Goal: Task Accomplishment & Management: Manage account settings

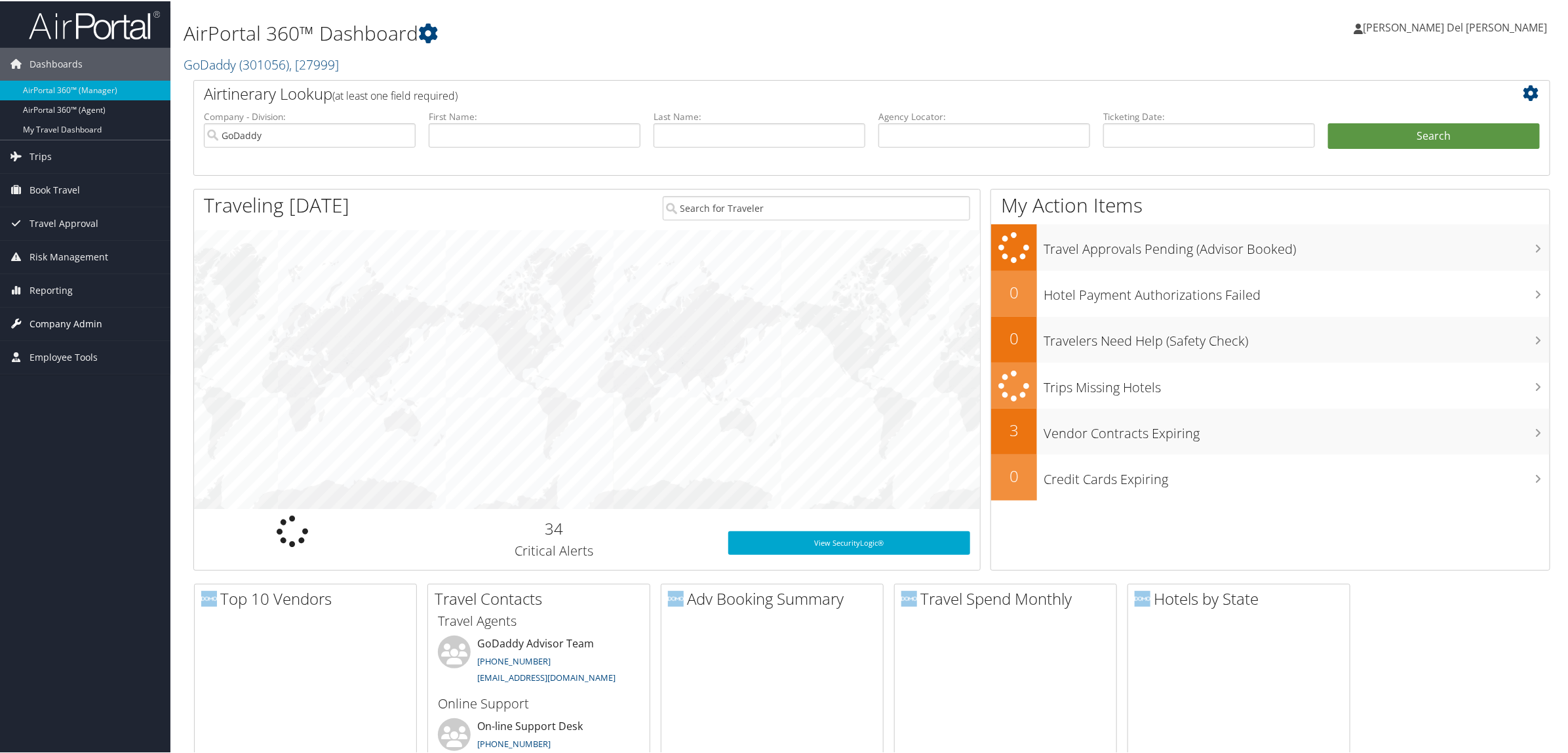
drag, startPoint x: 73, startPoint y: 320, endPoint x: 86, endPoint y: 315, distance: 13.9
click at [71, 319] on span "Company Admin" at bounding box center [66, 323] width 73 height 33
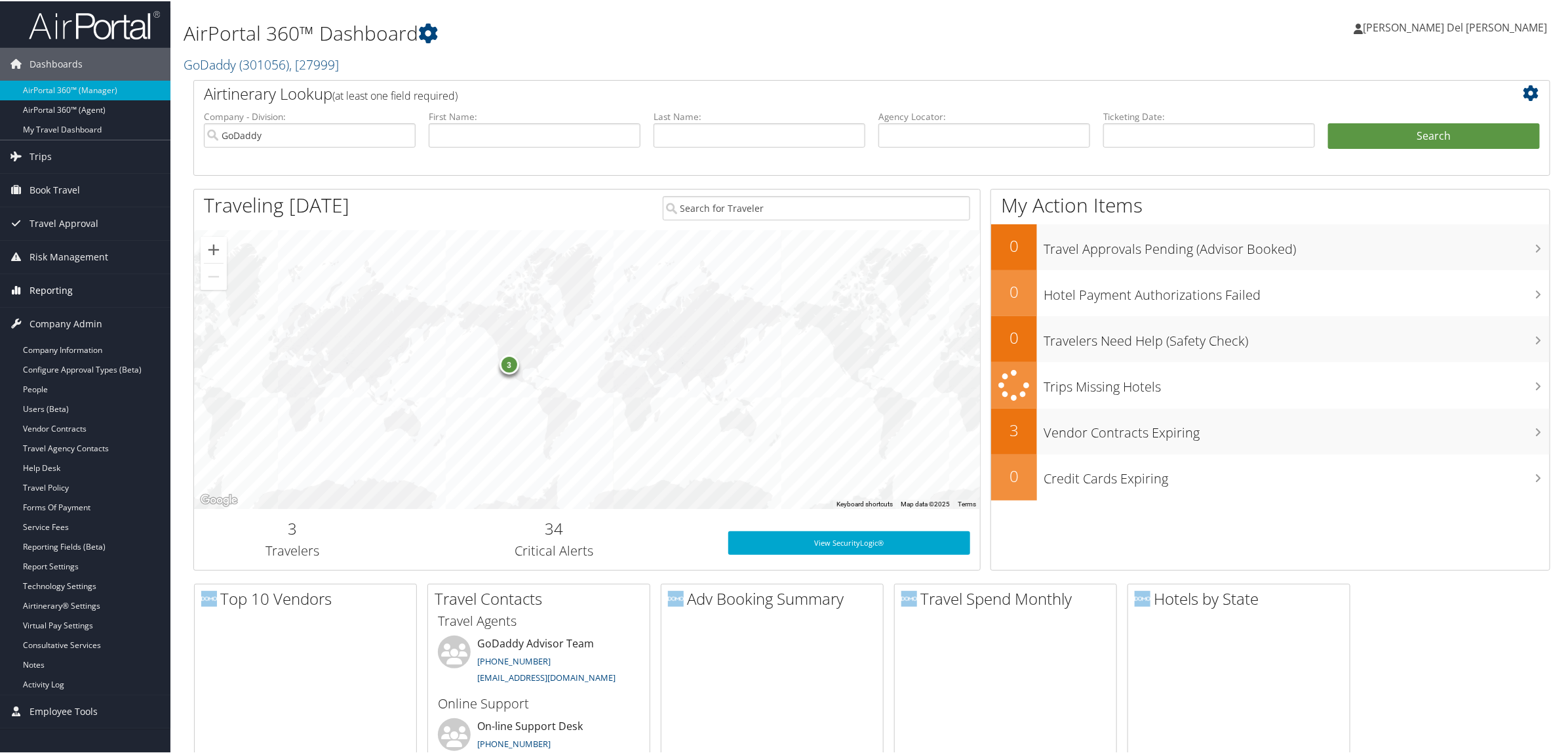
click at [39, 292] on span "Reporting" at bounding box center [51, 289] width 43 height 33
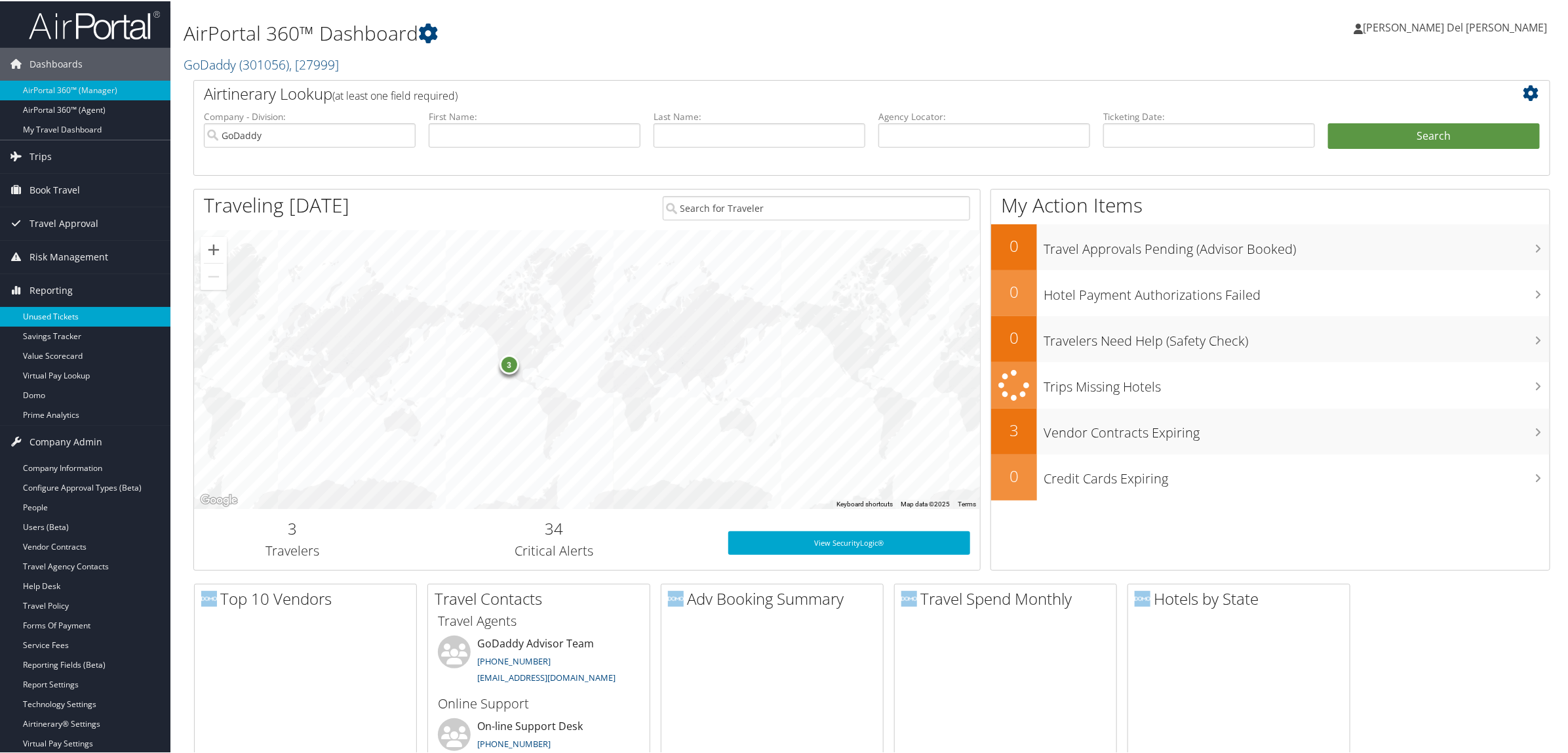
click at [34, 319] on link "Unused Tickets" at bounding box center [85, 316] width 170 height 20
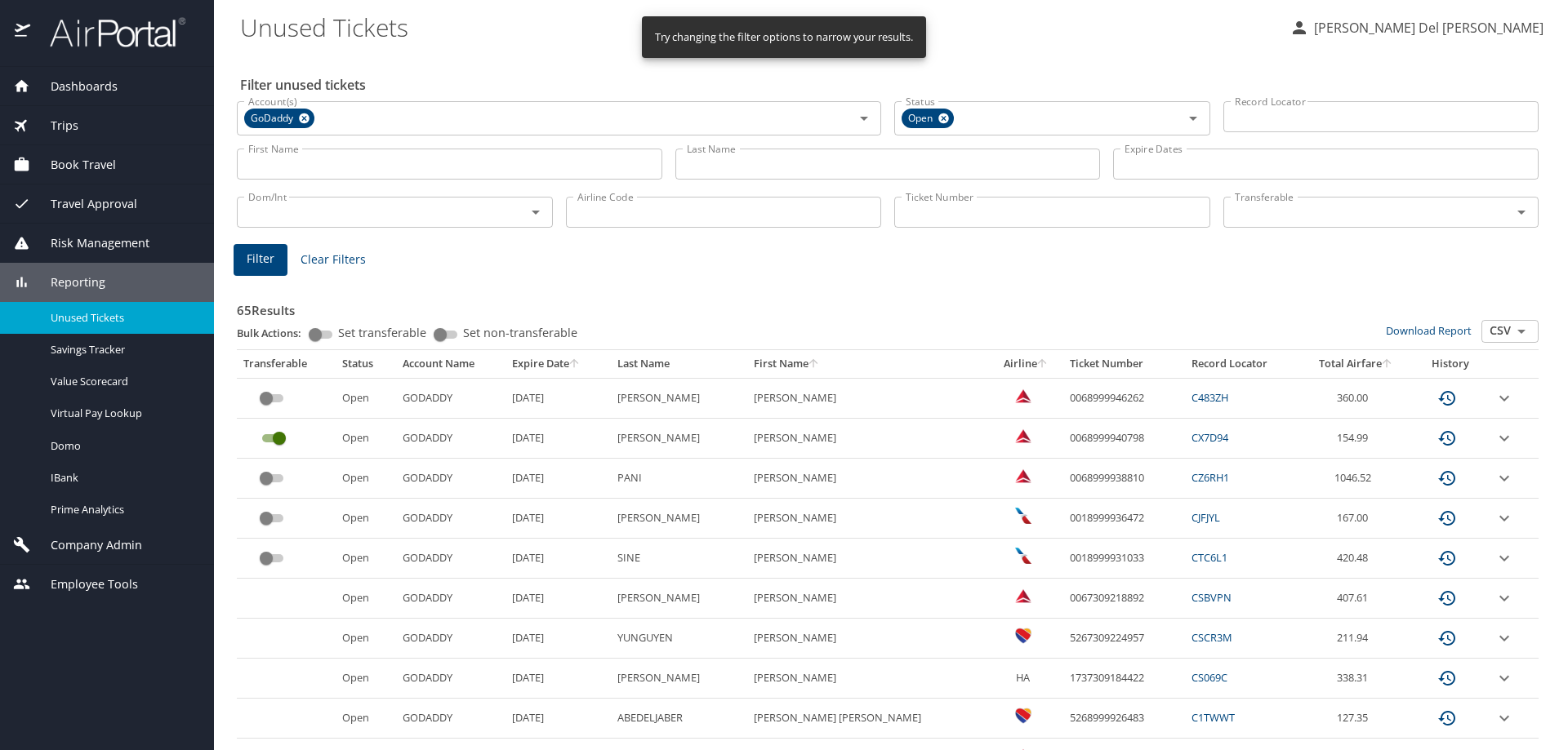
click at [578, 363] on icon "sort" at bounding box center [574, 363] width 9 height 9
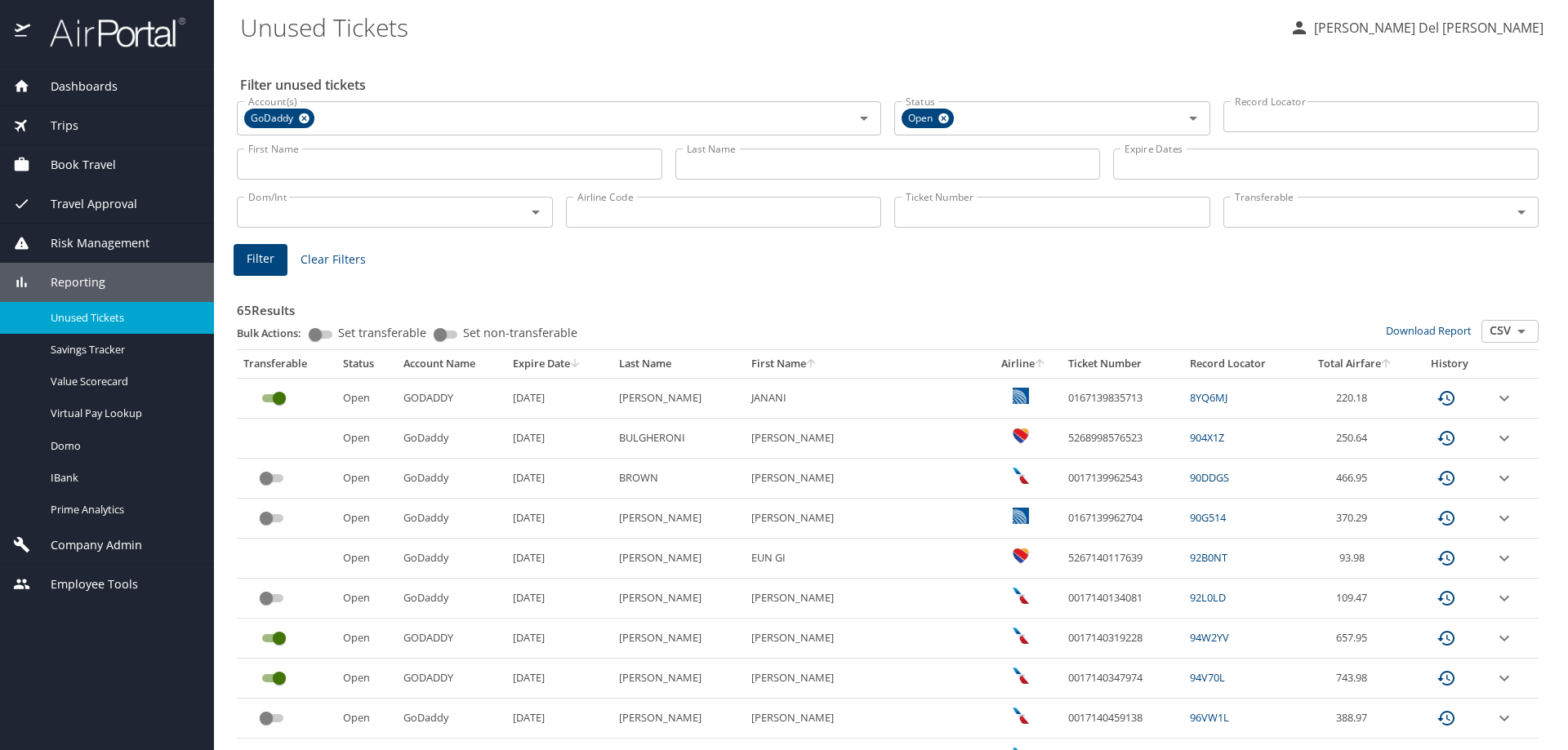
click at [273, 477] on input "custom pagination table" at bounding box center [266, 478] width 59 height 19
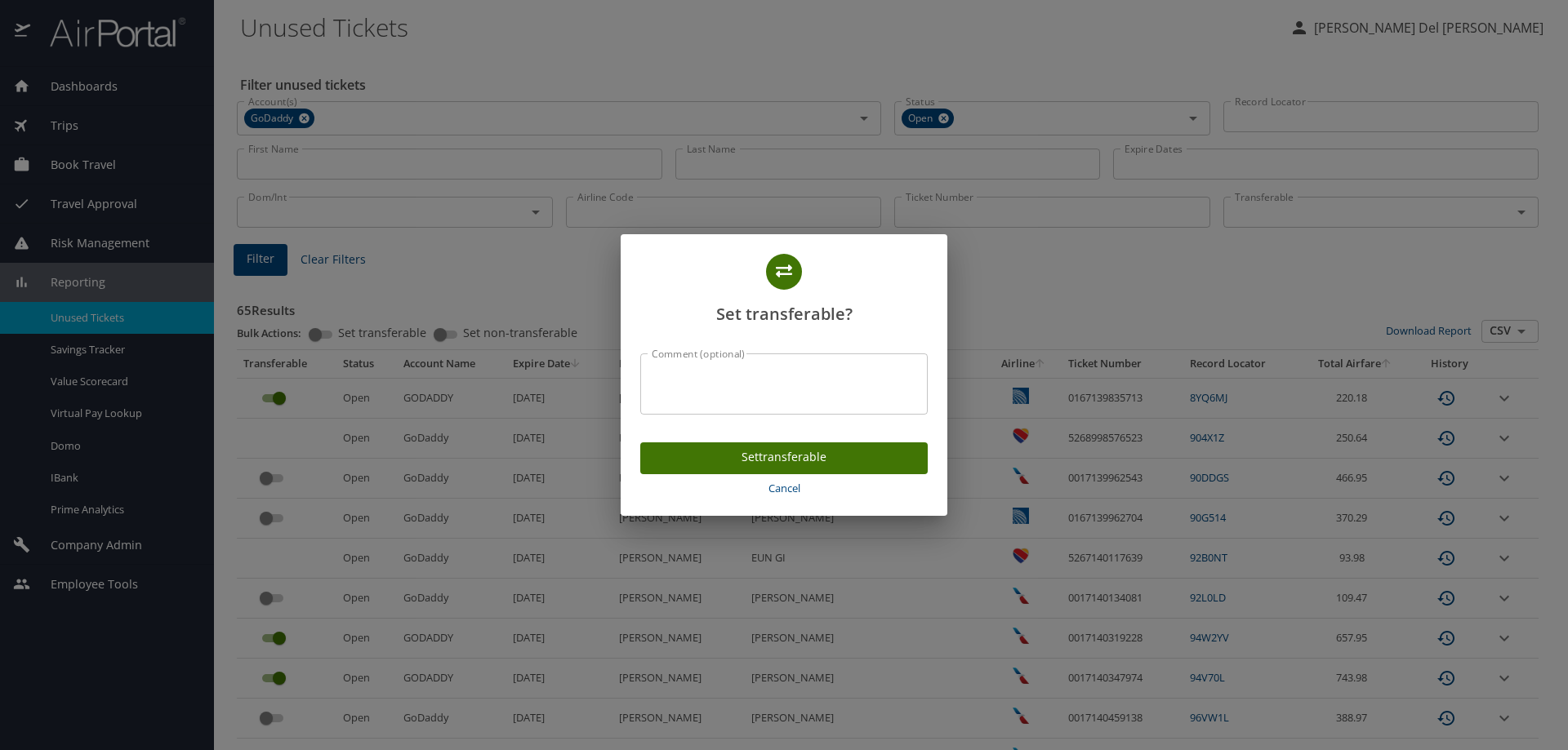
click at [778, 454] on span "Set transferable" at bounding box center [784, 457] width 261 height 20
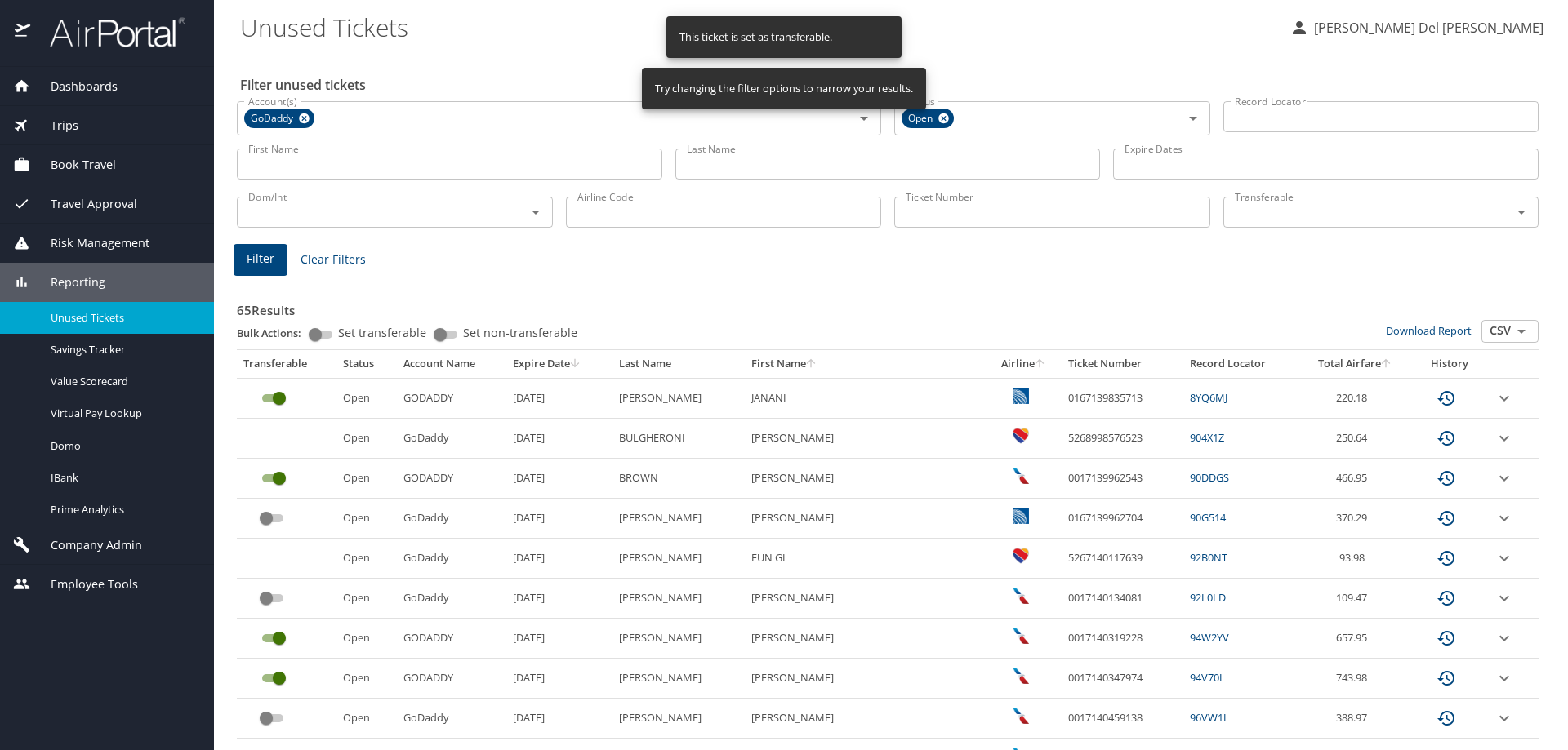
click at [260, 516] on input "custom pagination table" at bounding box center [266, 518] width 59 height 19
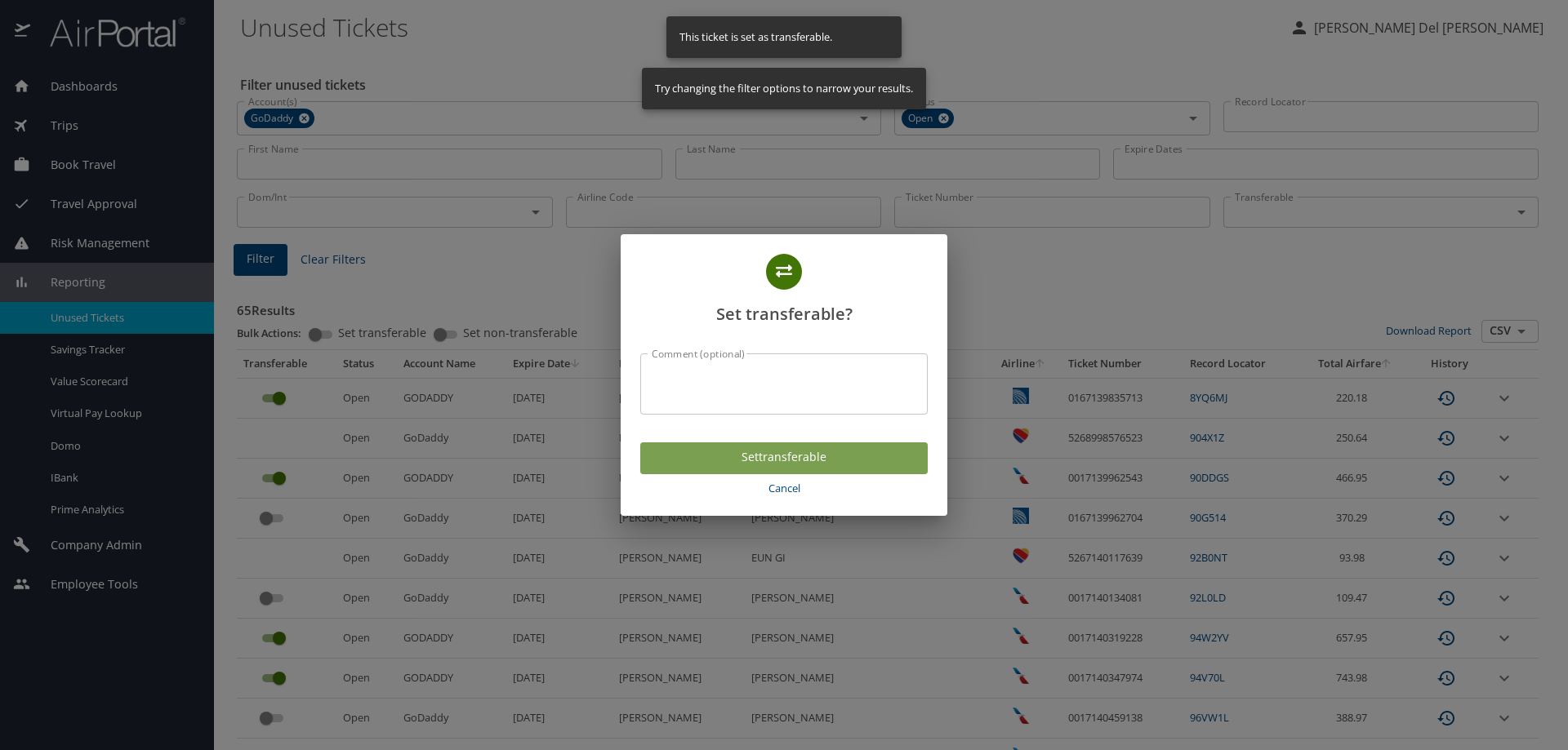
click at [754, 459] on span "Set transferable" at bounding box center [784, 457] width 261 height 20
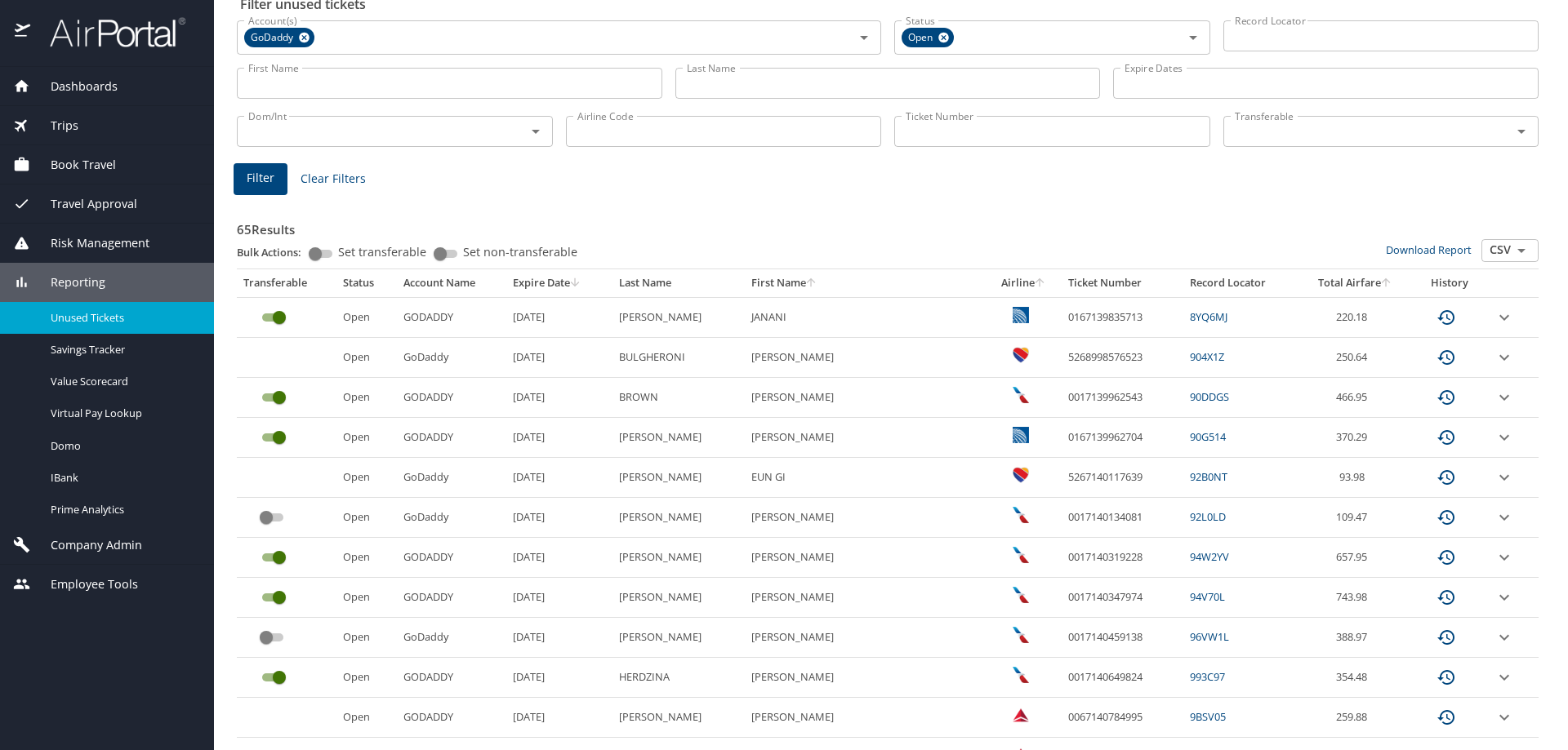
scroll to position [81, 0]
click at [273, 640] on input "custom pagination table" at bounding box center [266, 636] width 59 height 19
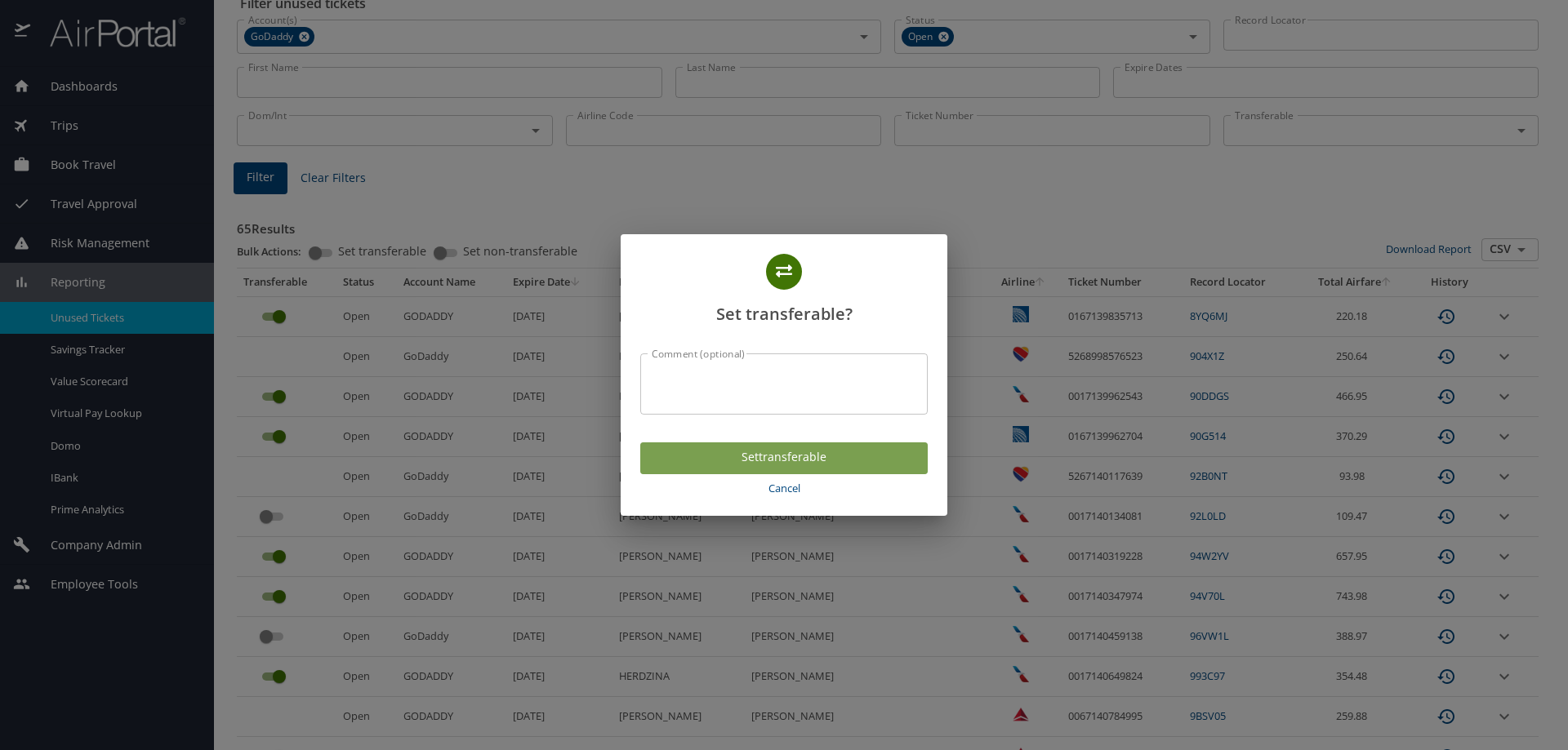
click at [783, 461] on span "Set transferable" at bounding box center [784, 457] width 261 height 20
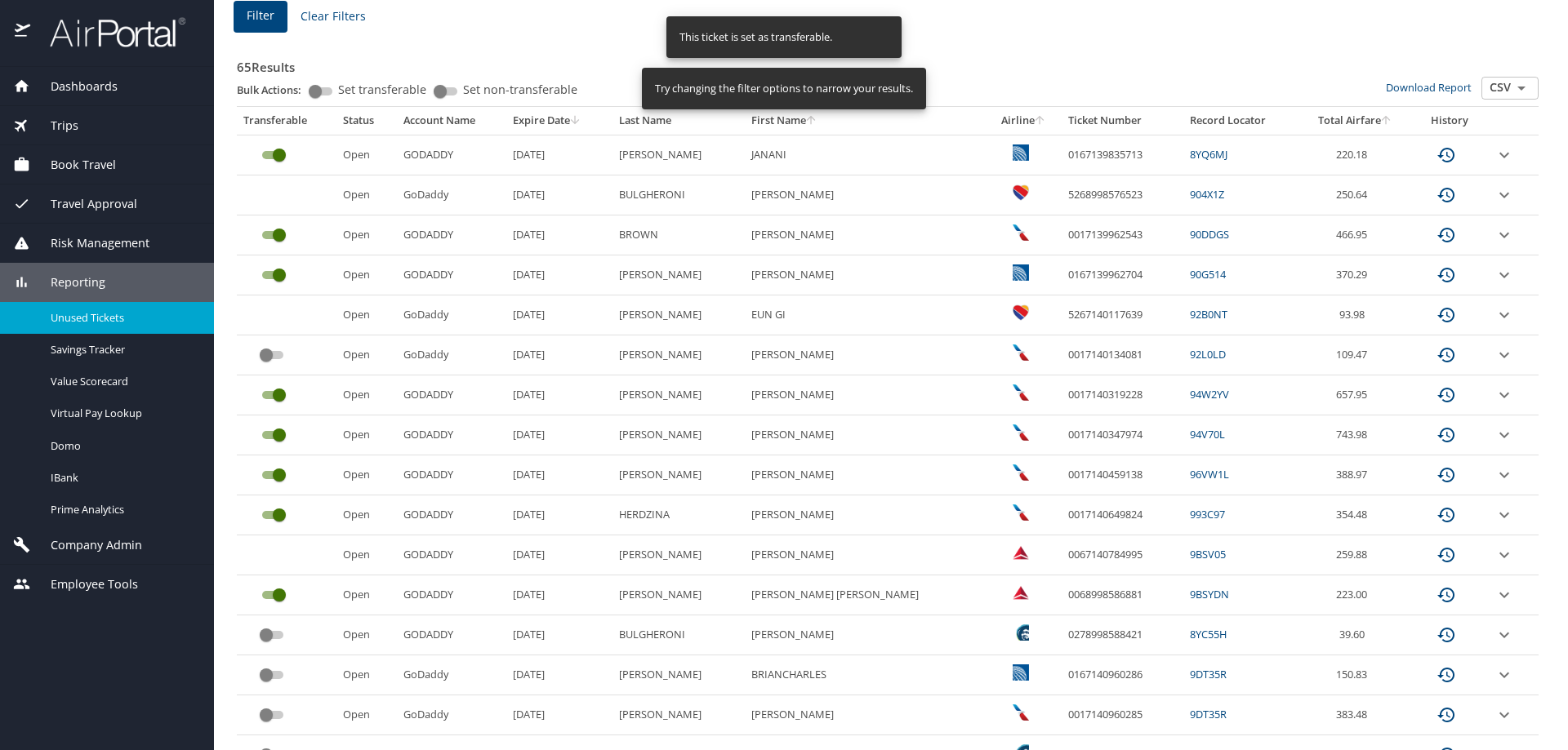
scroll to position [326, 0]
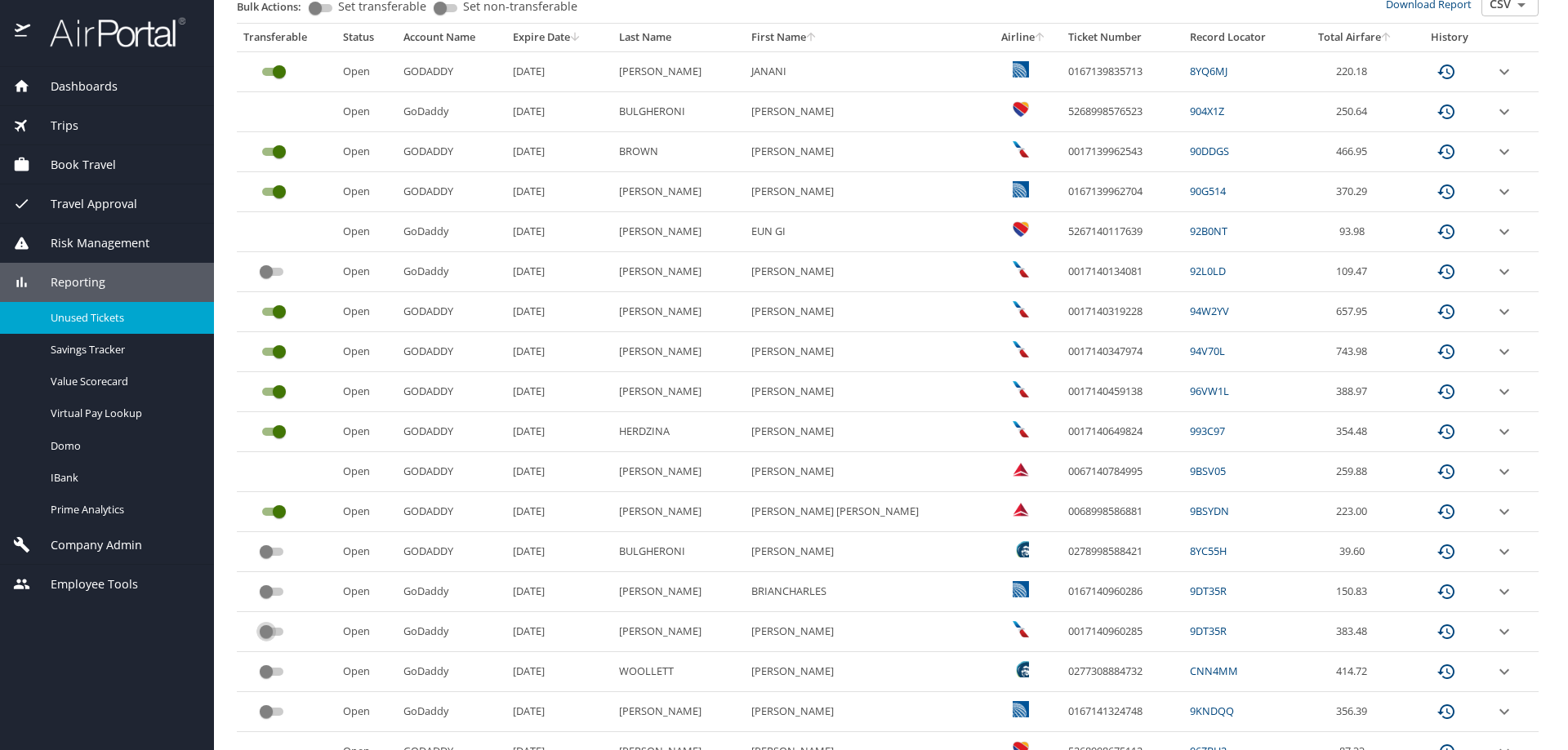
click at [269, 635] on input "custom pagination table" at bounding box center [266, 632] width 59 height 19
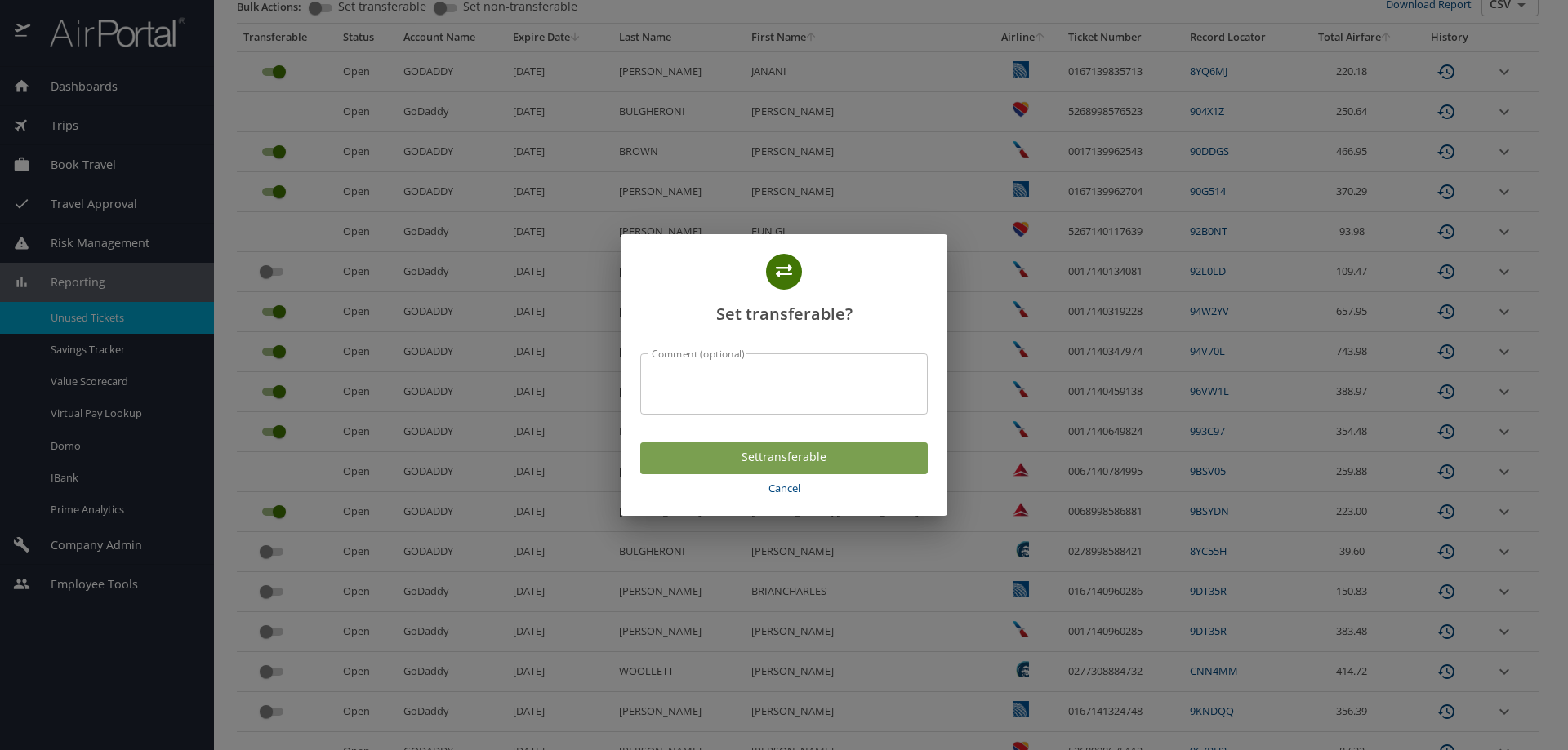
click at [697, 462] on span "Set transferable" at bounding box center [784, 457] width 261 height 20
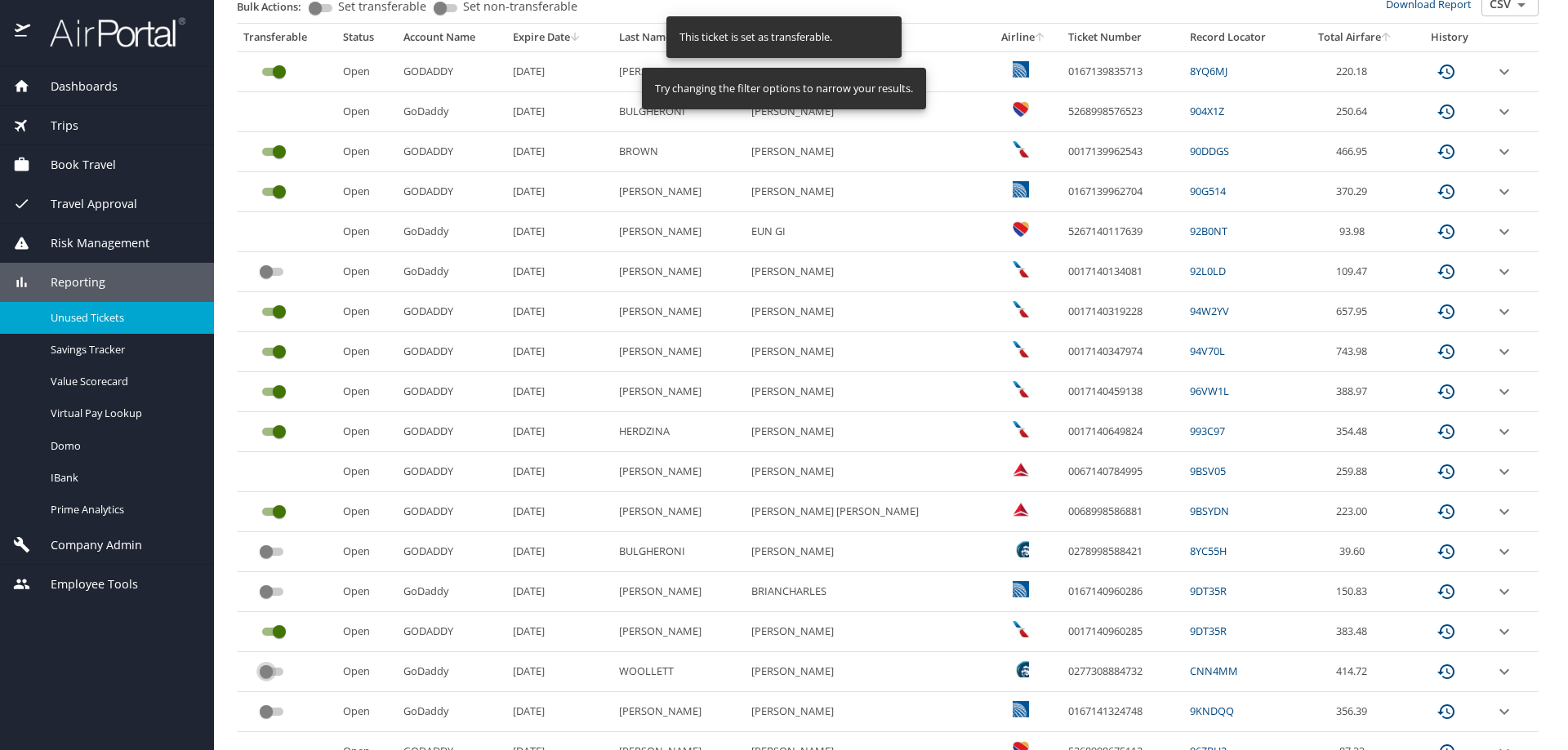
click at [272, 675] on input "custom pagination table" at bounding box center [266, 671] width 59 height 19
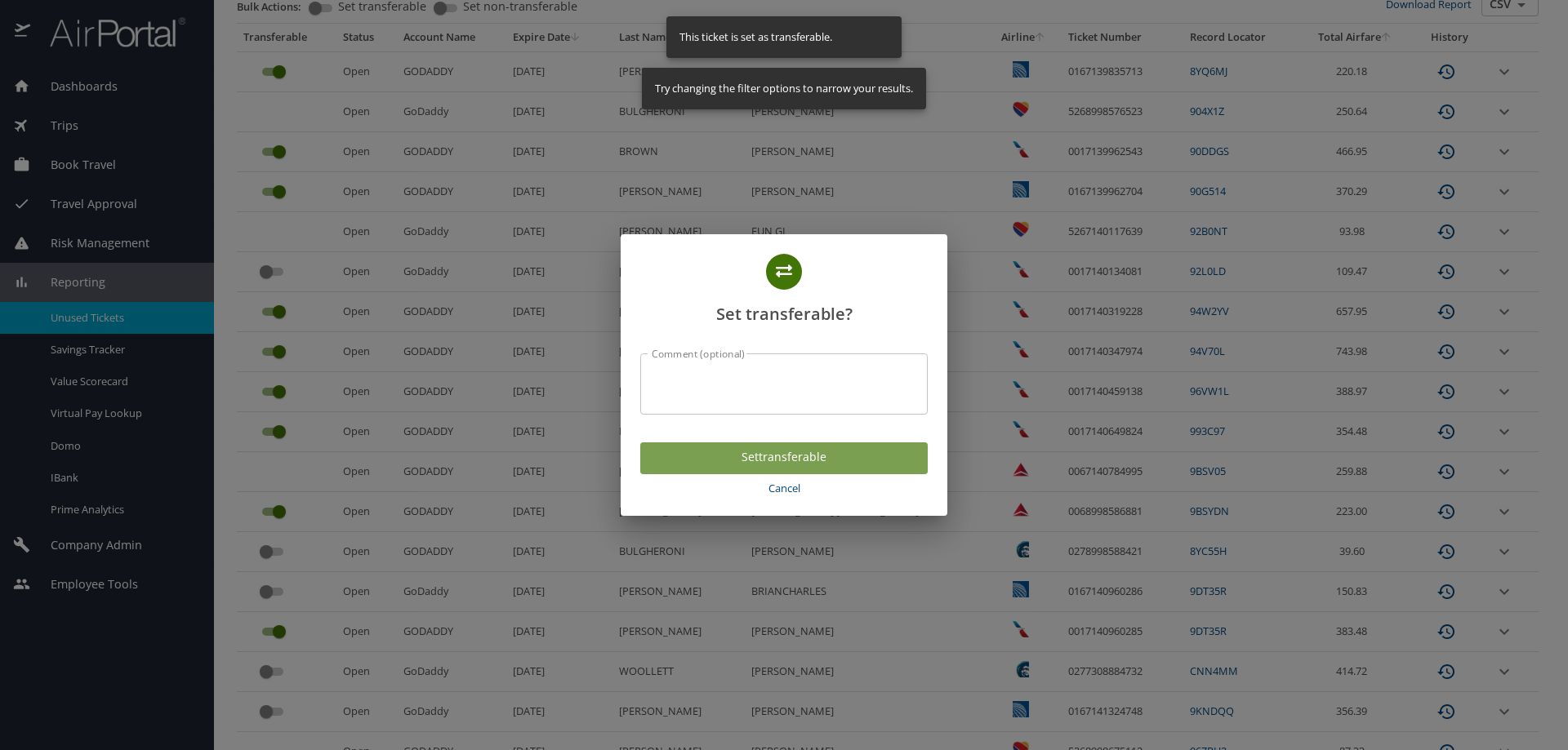
click at [750, 461] on span "Set transferable" at bounding box center [784, 457] width 261 height 20
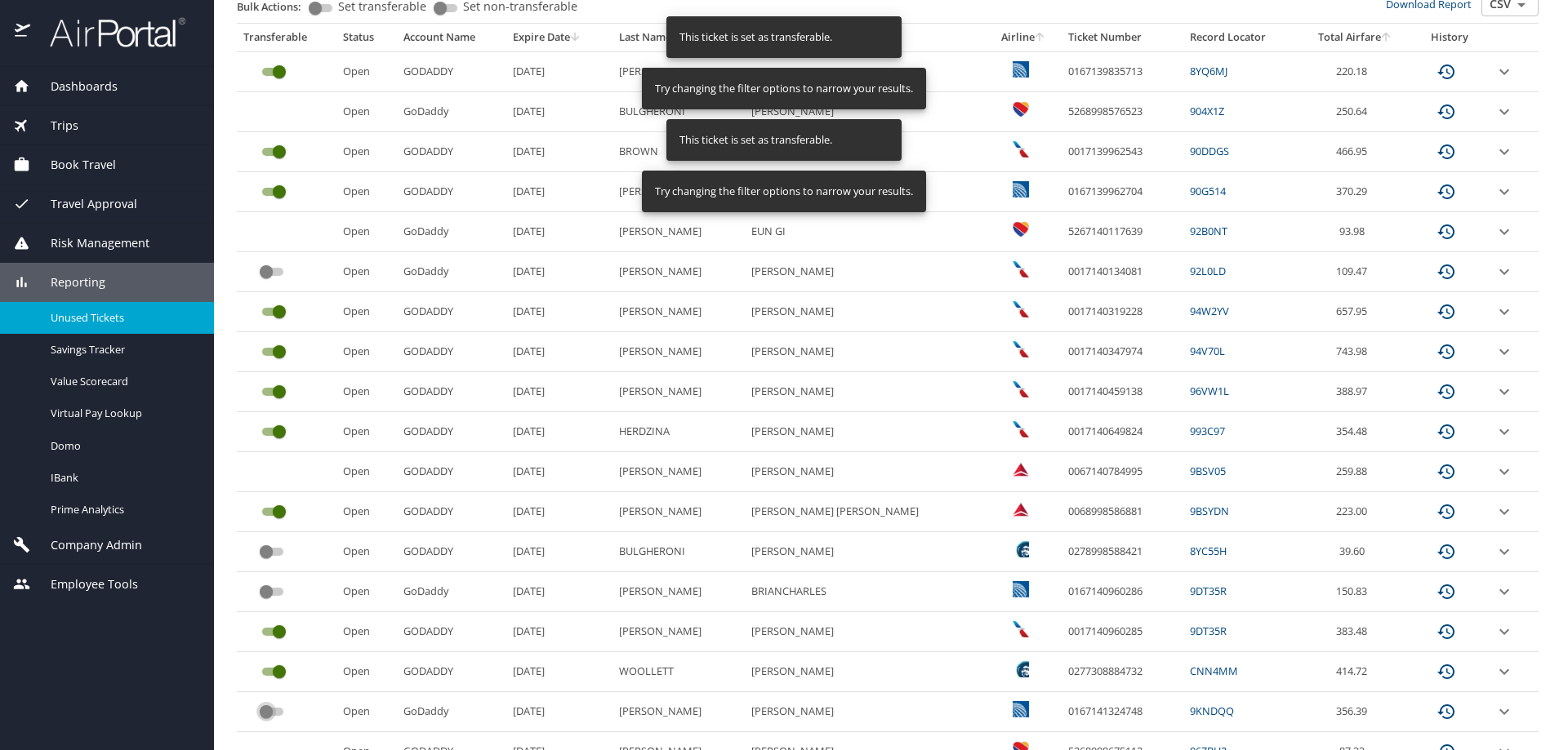
click at [278, 709] on input "custom pagination table" at bounding box center [266, 711] width 59 height 19
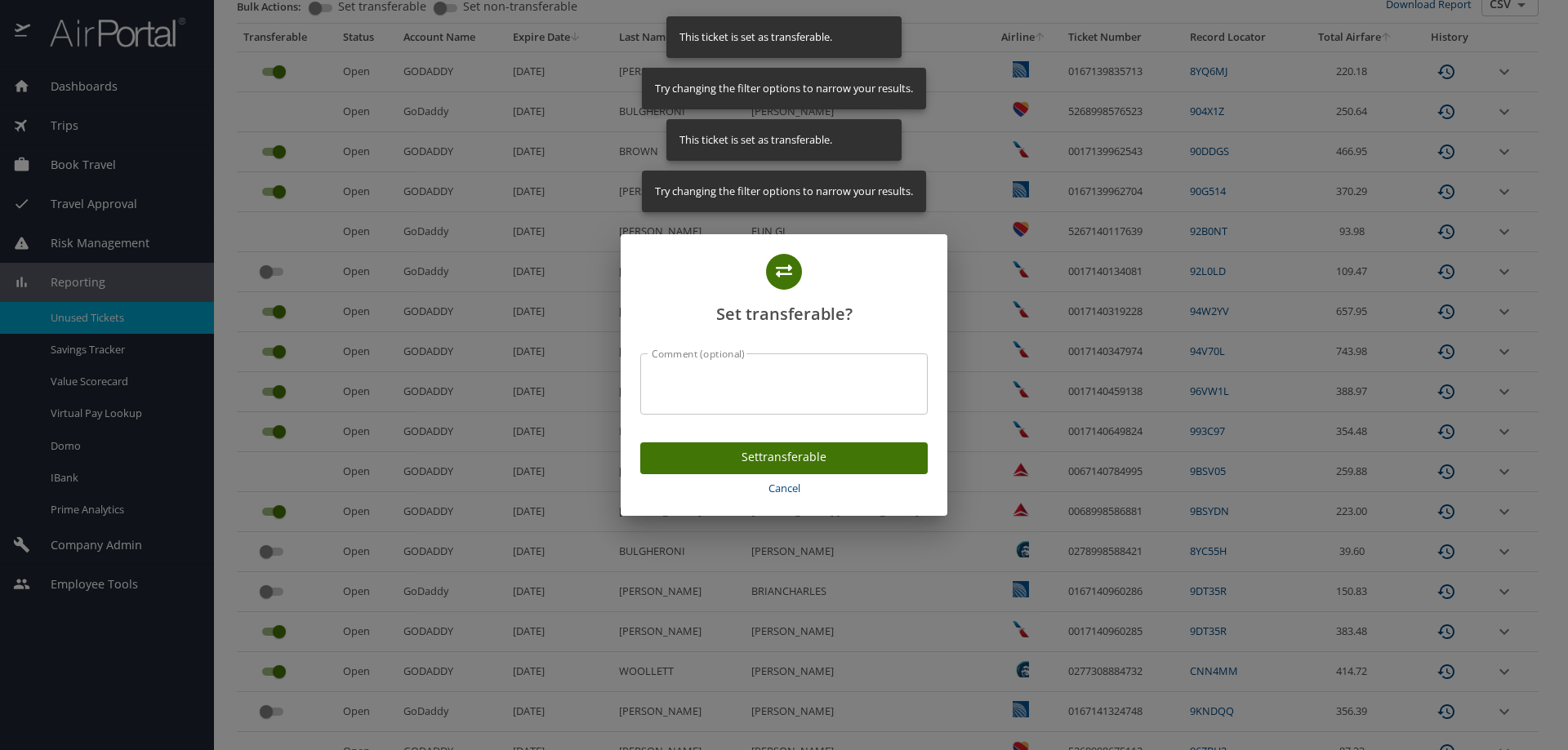
click at [732, 462] on span "Set transferable" at bounding box center [784, 457] width 261 height 20
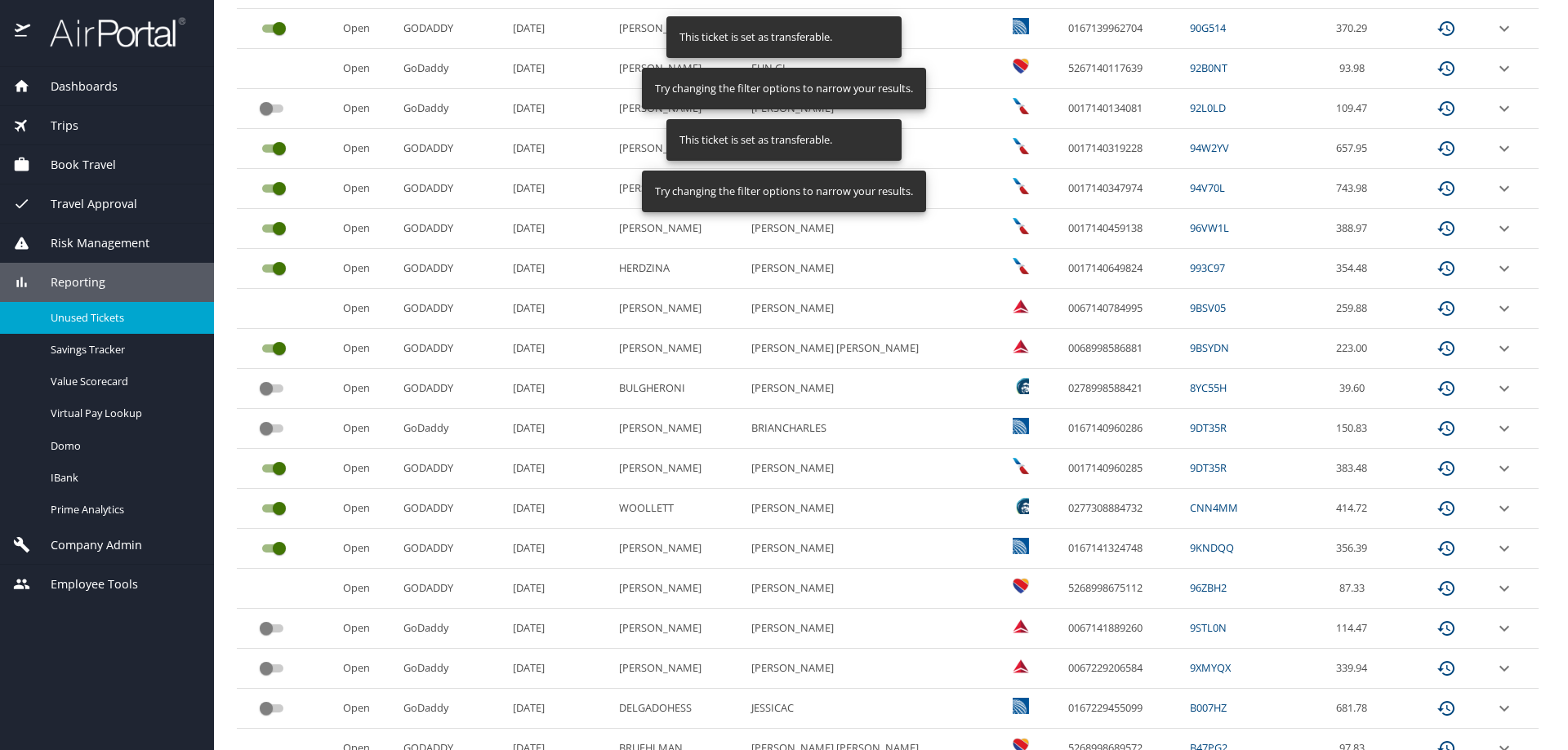
scroll to position [571, 0]
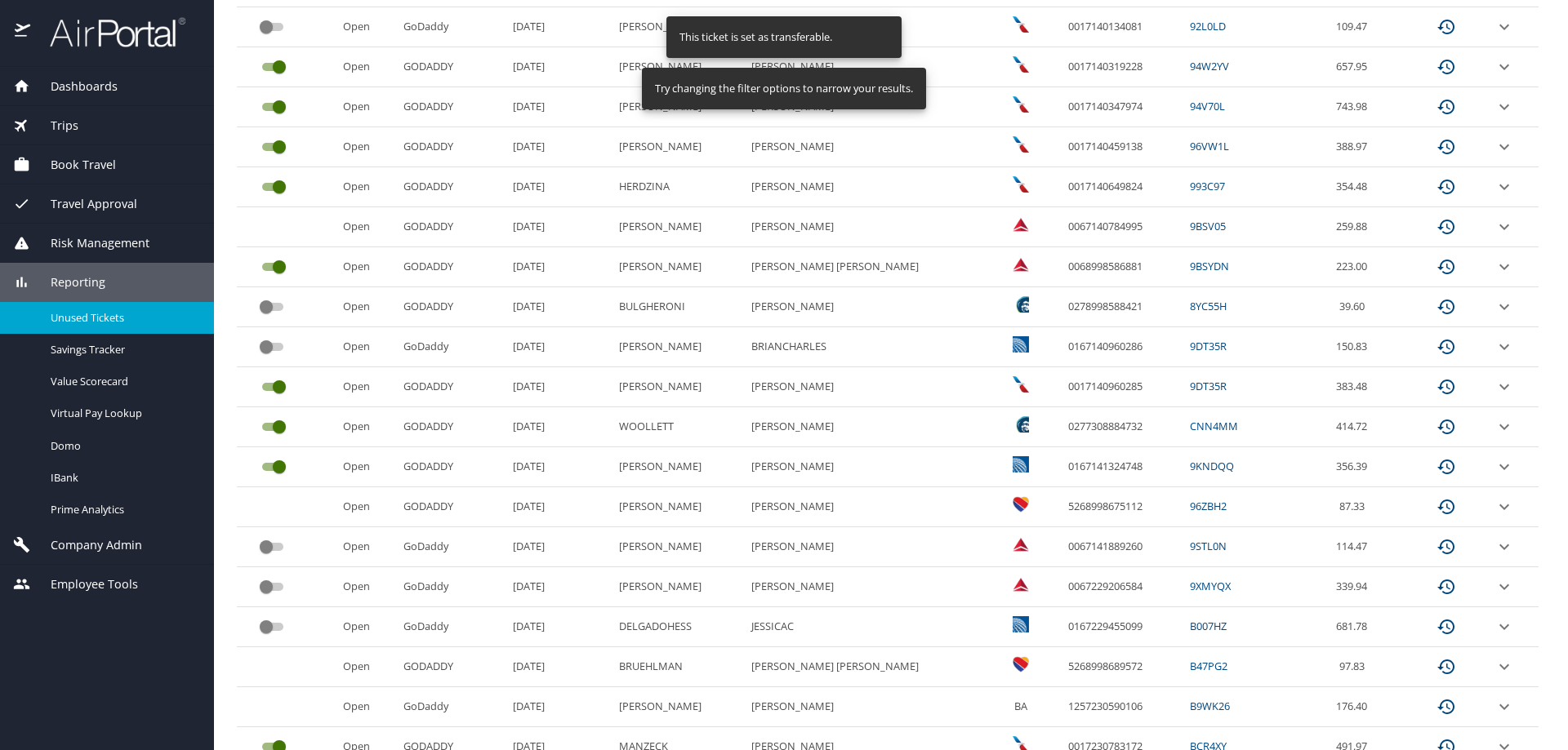
click at [270, 583] on input "custom pagination table" at bounding box center [266, 587] width 59 height 19
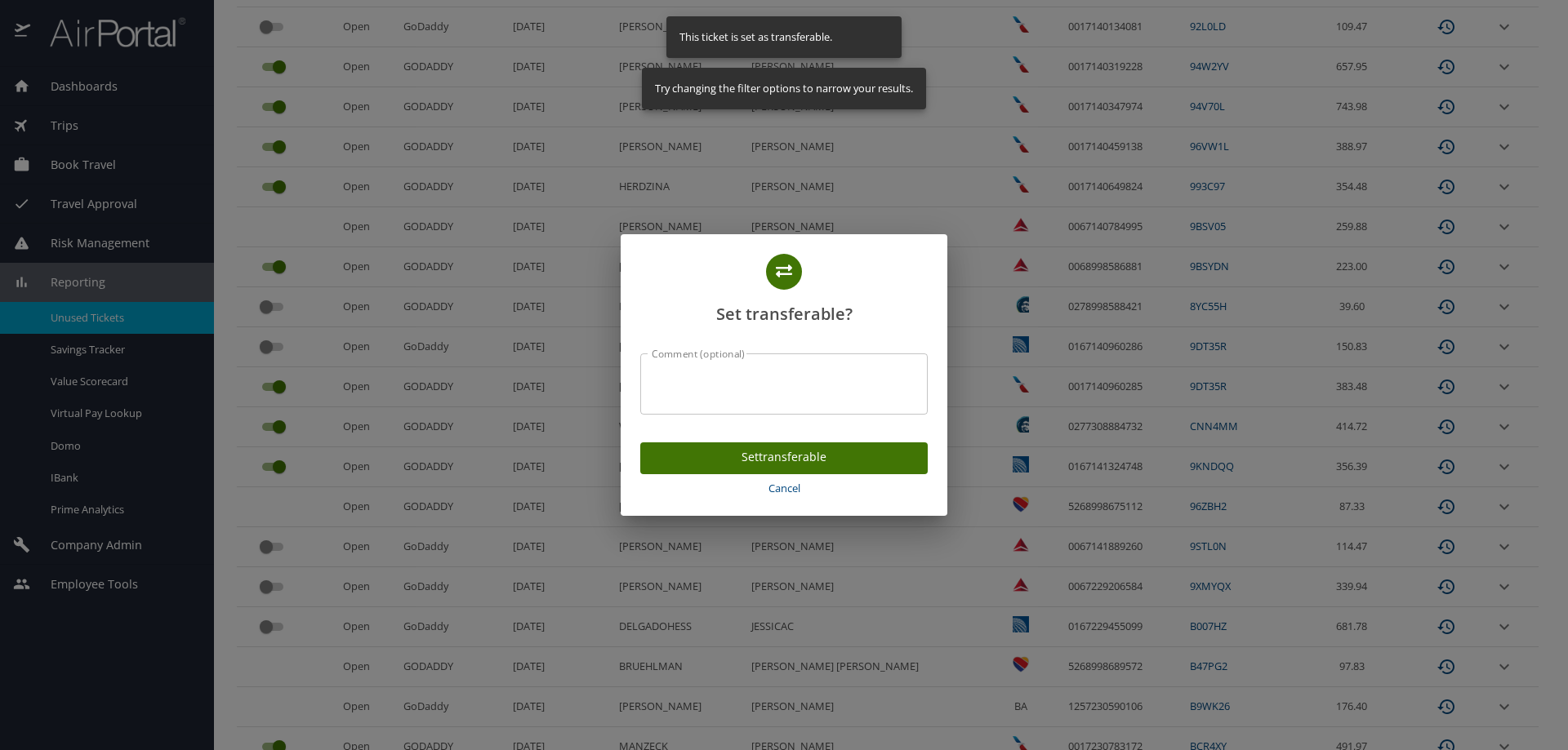
click at [728, 454] on span "Set transferable" at bounding box center [784, 457] width 261 height 20
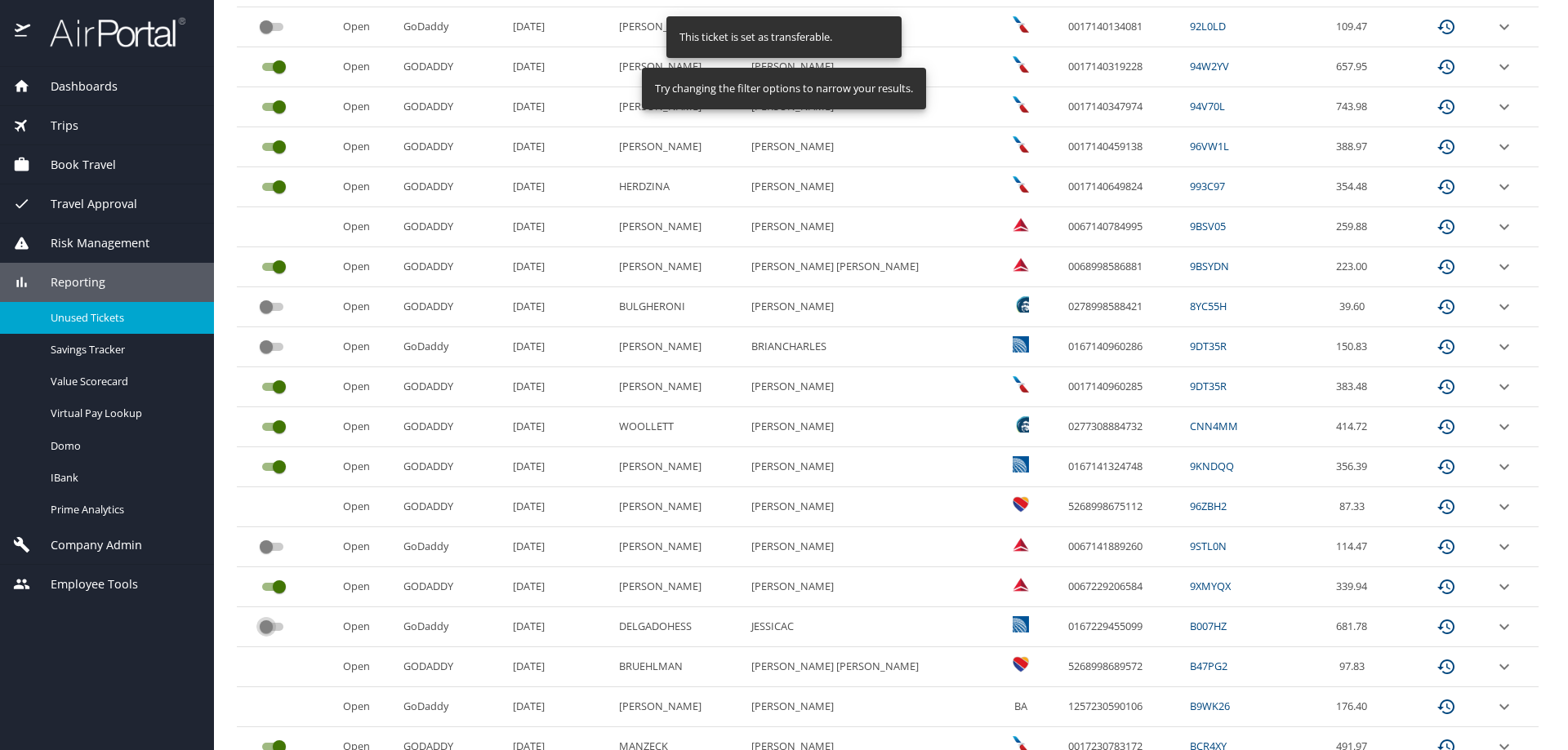
click at [268, 621] on input "custom pagination table" at bounding box center [266, 626] width 59 height 19
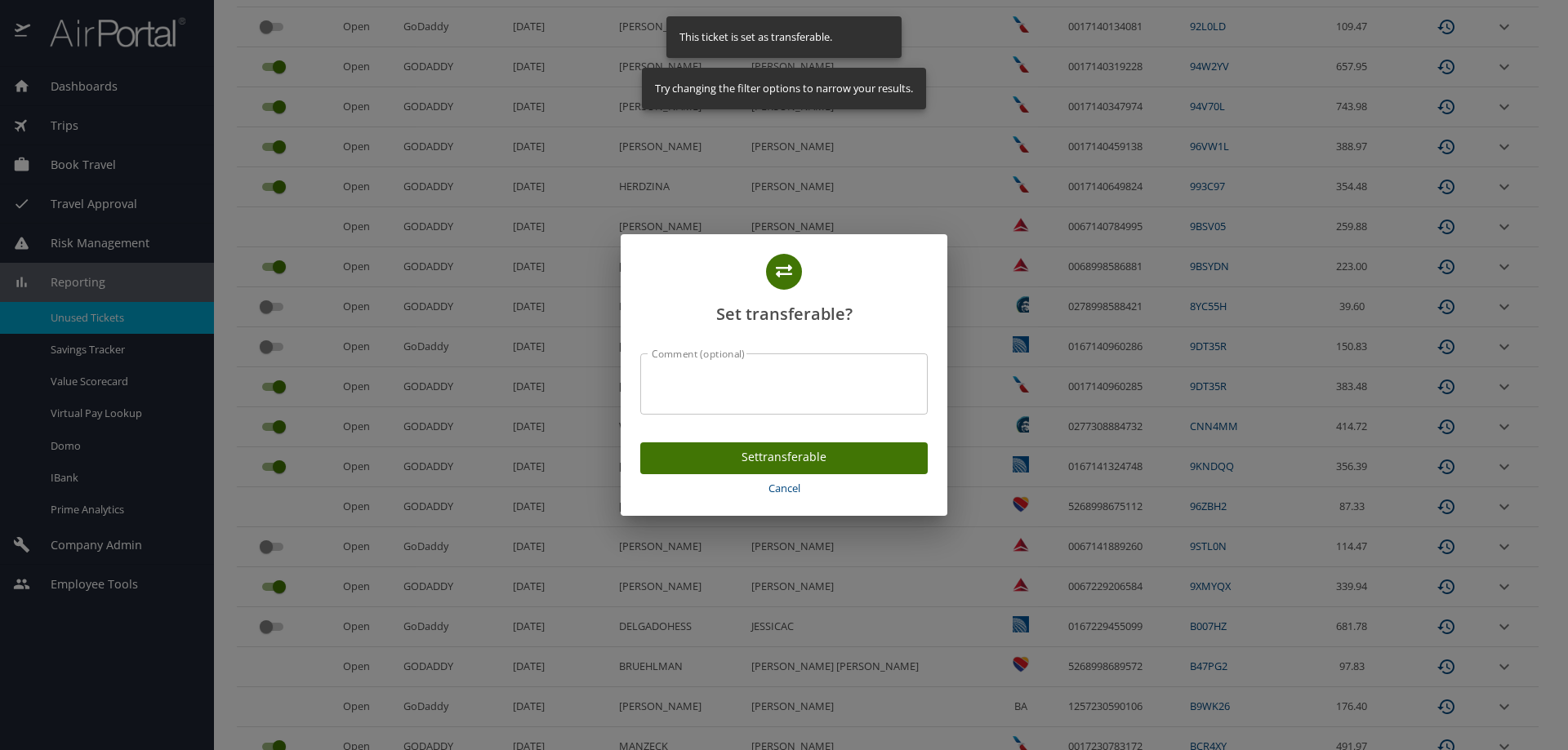
click at [723, 455] on span "Set transferable" at bounding box center [784, 457] width 261 height 20
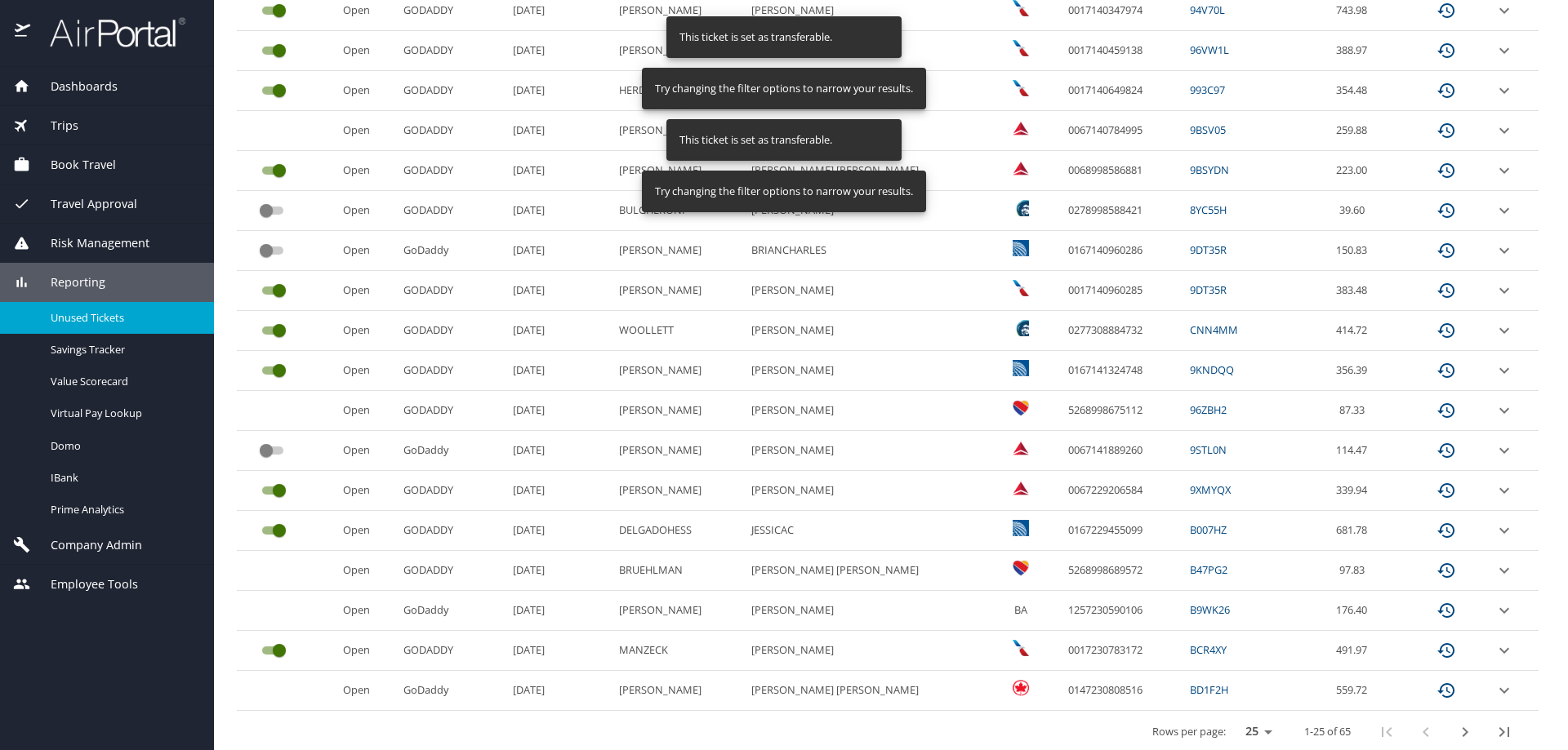
scroll to position [679, 0]
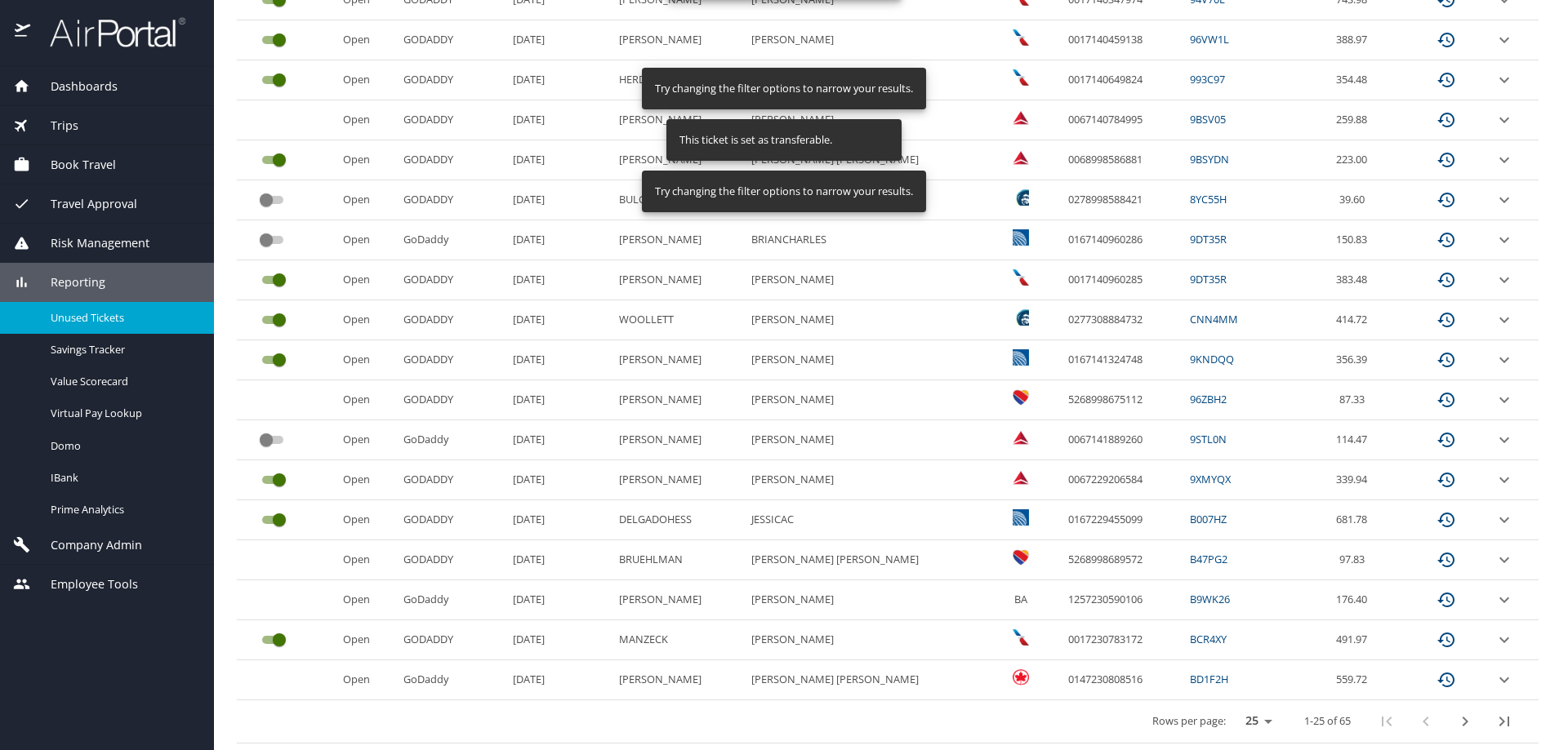
click at [1455, 721] on icon "next page" at bounding box center [1465, 722] width 19 height 19
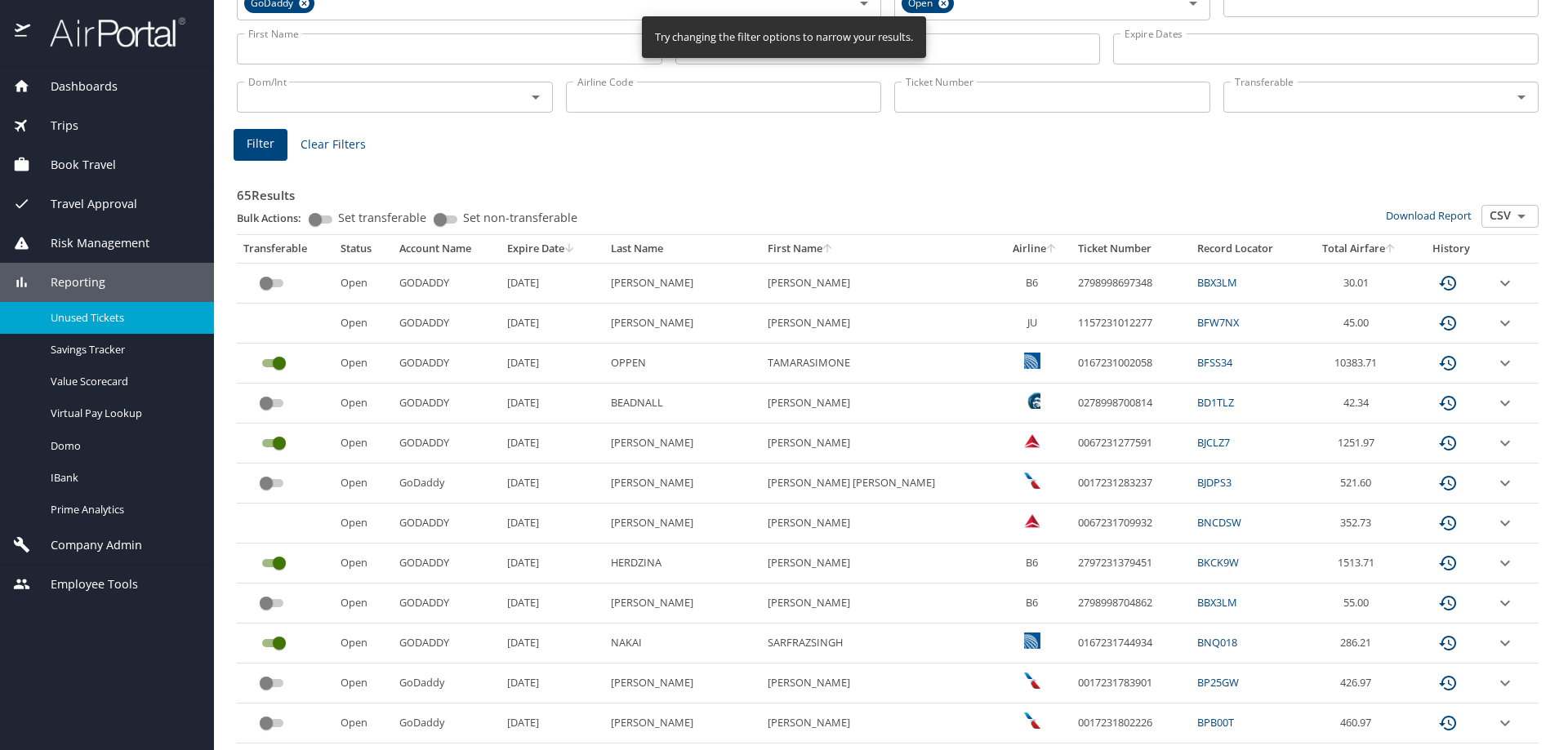
scroll to position [107, 0]
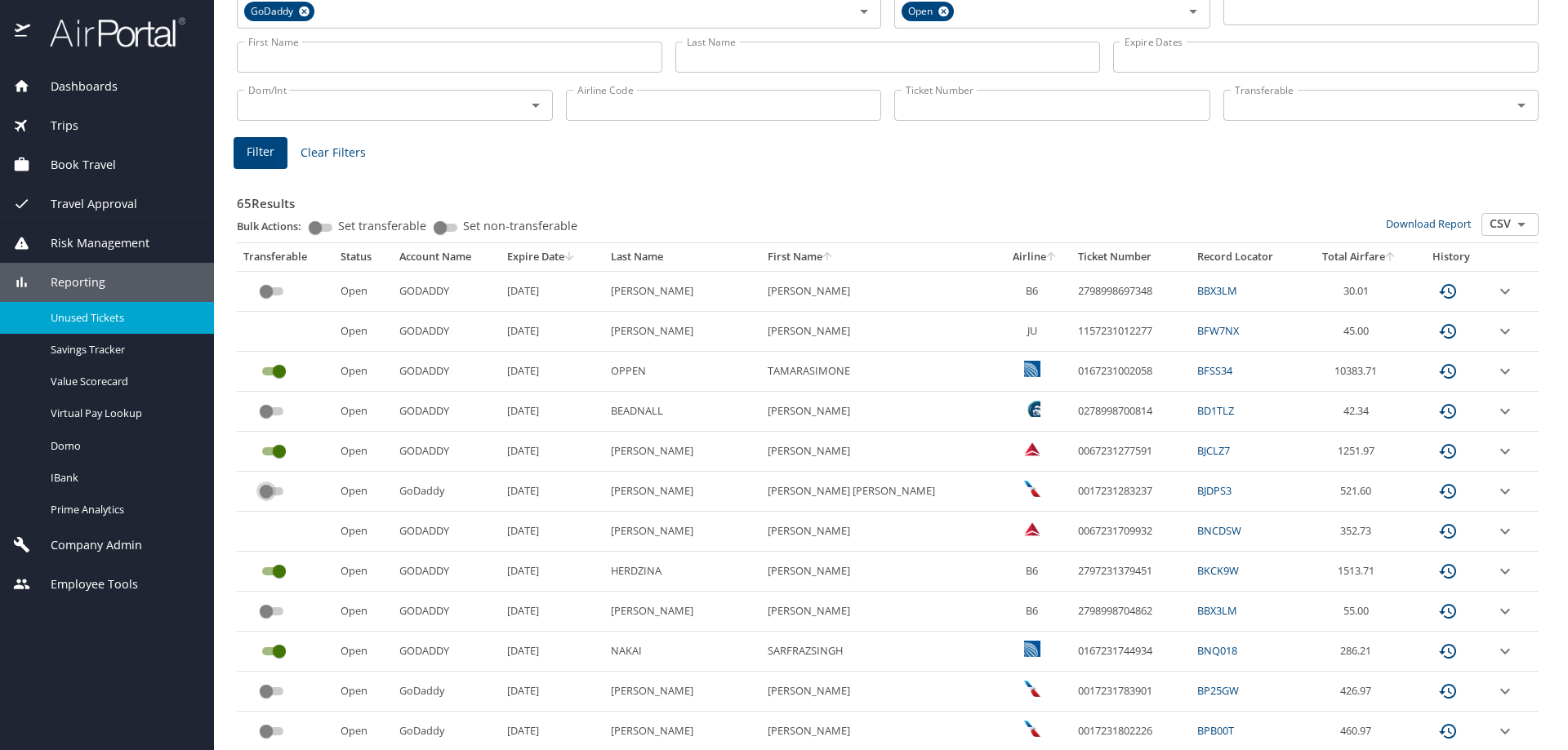
click at [271, 491] on input "custom pagination table" at bounding box center [266, 491] width 59 height 19
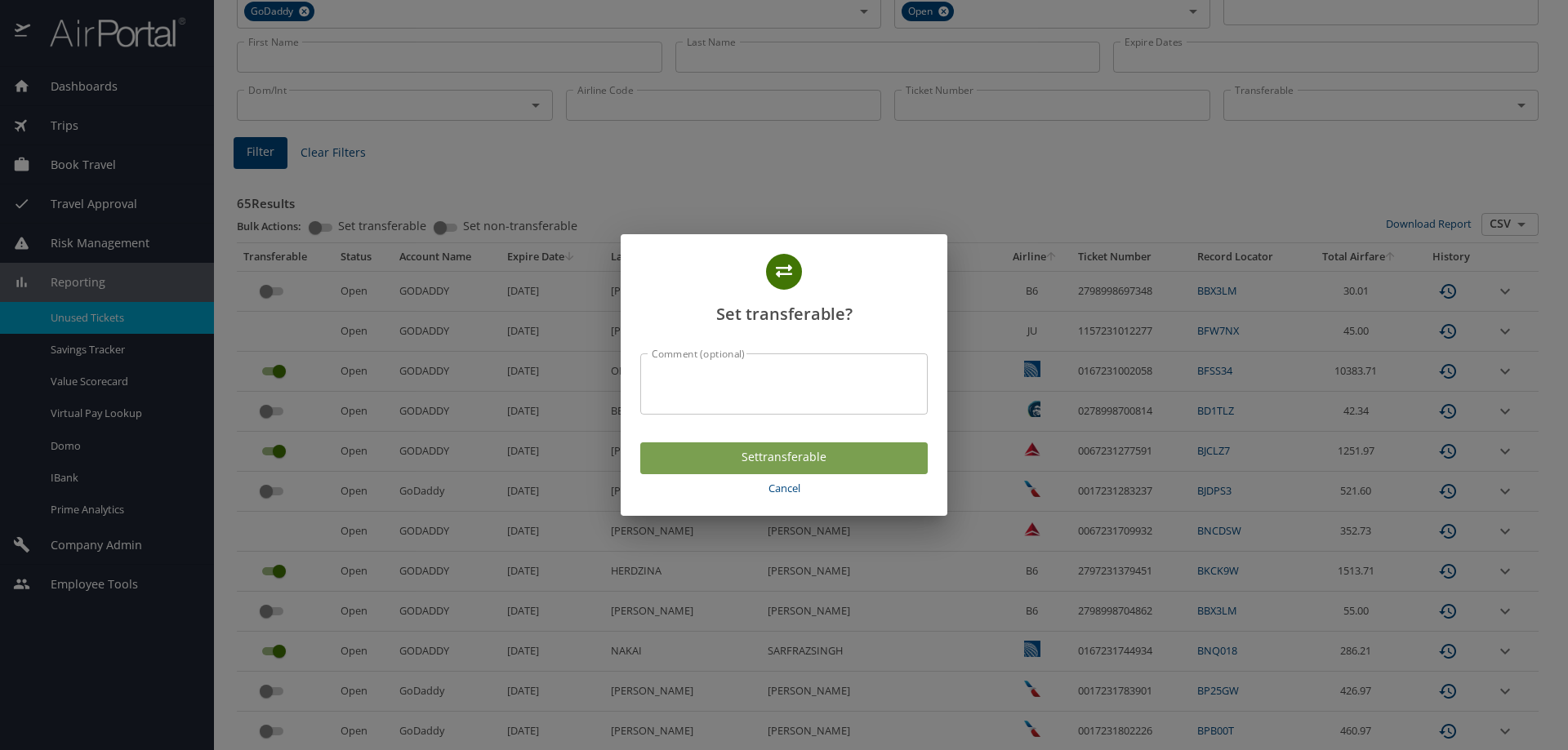
click at [761, 452] on span "Set transferable" at bounding box center [784, 457] width 261 height 20
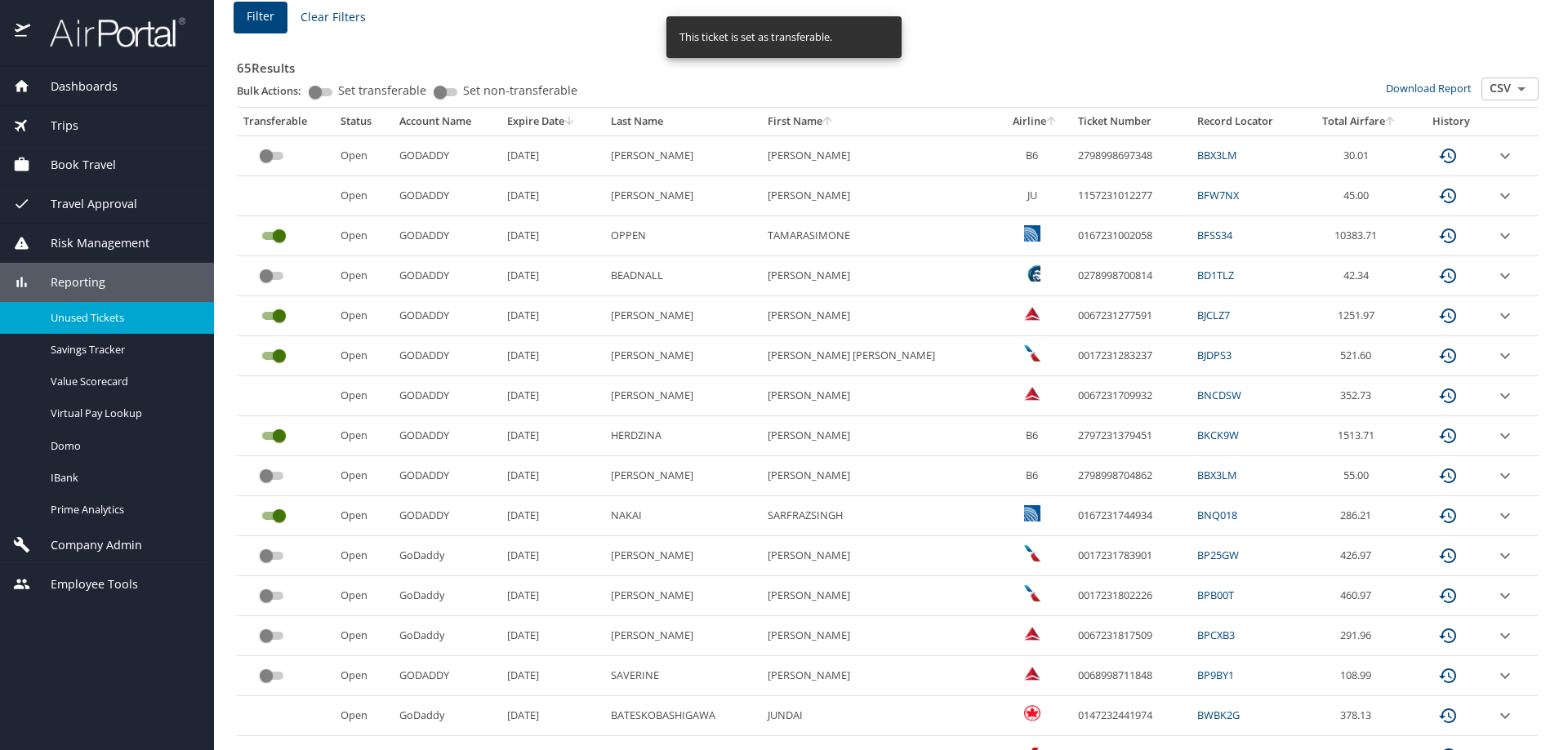
scroll to position [270, 0]
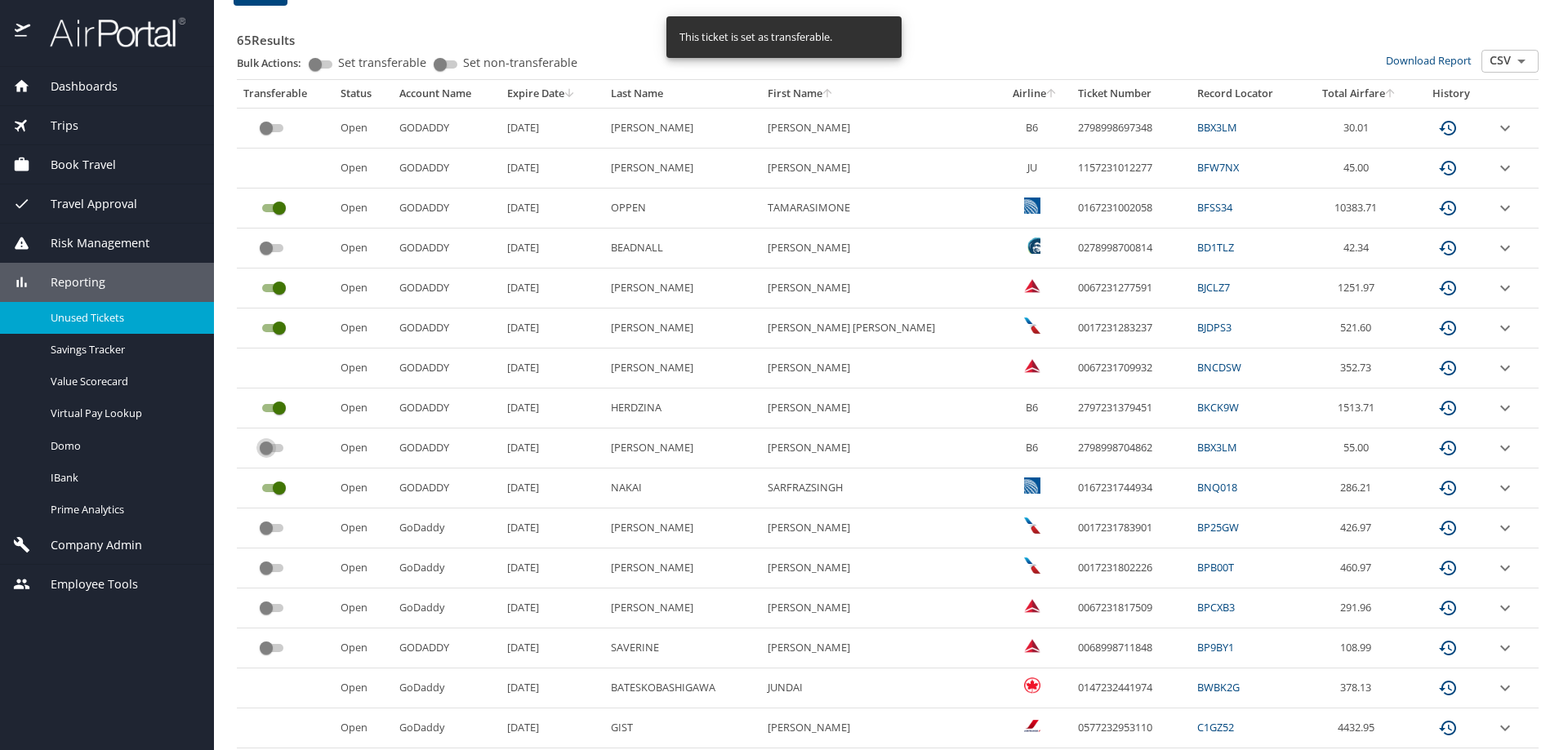
click at [271, 447] on input "custom pagination table" at bounding box center [266, 448] width 59 height 19
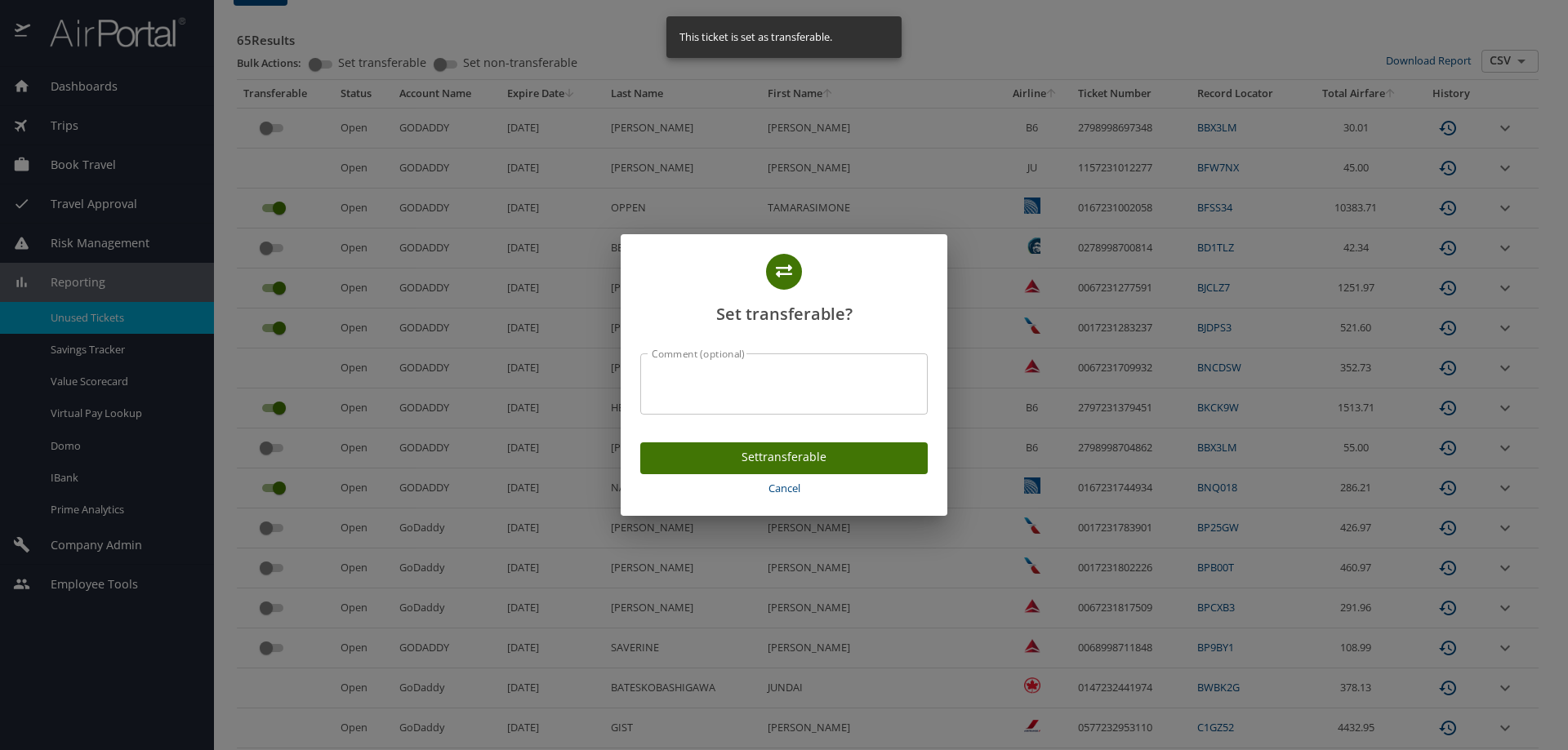
drag, startPoint x: 798, startPoint y: 485, endPoint x: 767, endPoint y: 487, distance: 31.1
click at [795, 484] on span "Cancel" at bounding box center [784, 488] width 275 height 19
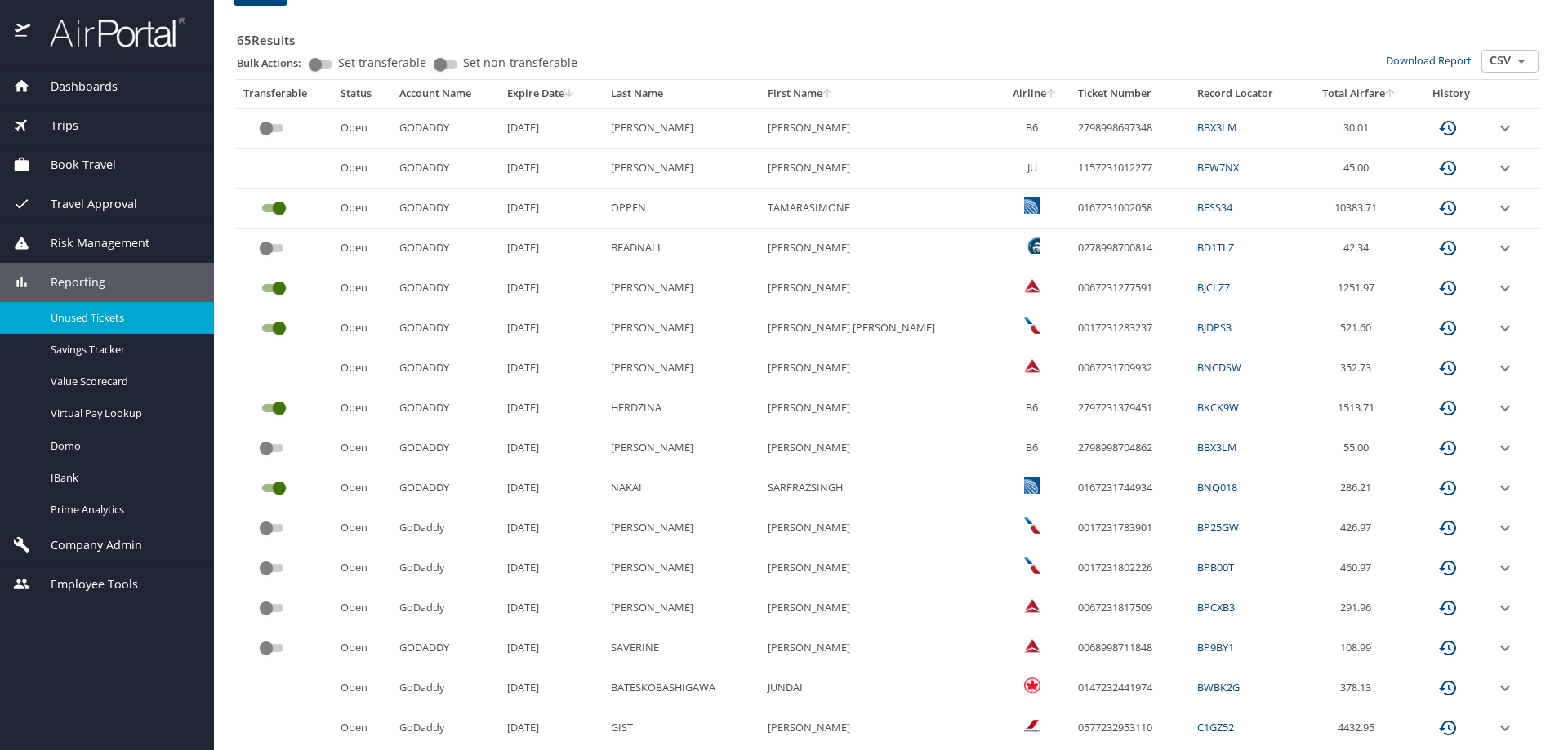
click at [277, 527] on input "custom pagination table" at bounding box center [266, 528] width 59 height 19
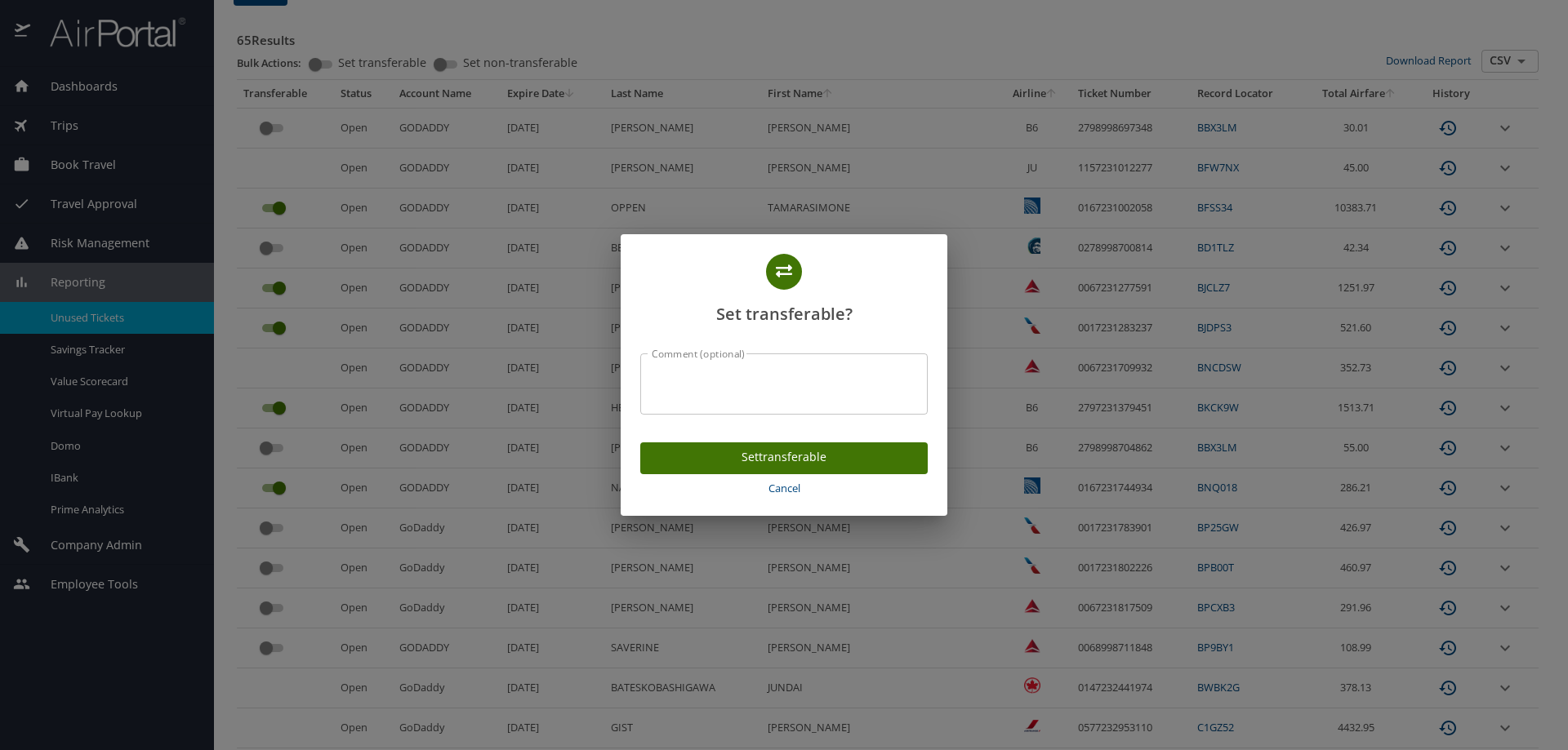
click at [801, 461] on span "Set transferable" at bounding box center [784, 457] width 261 height 20
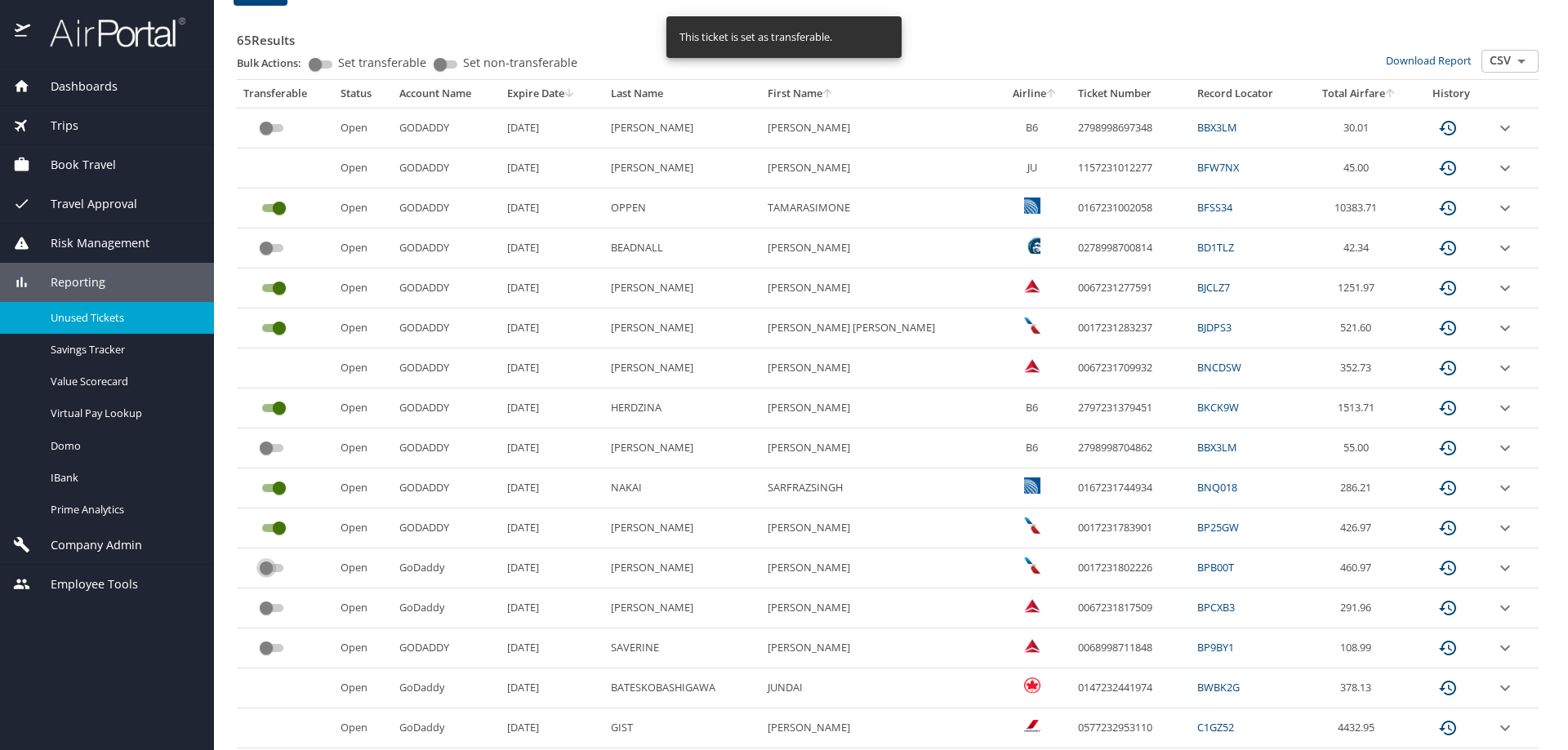
click at [267, 568] on input "custom pagination table" at bounding box center [266, 568] width 59 height 19
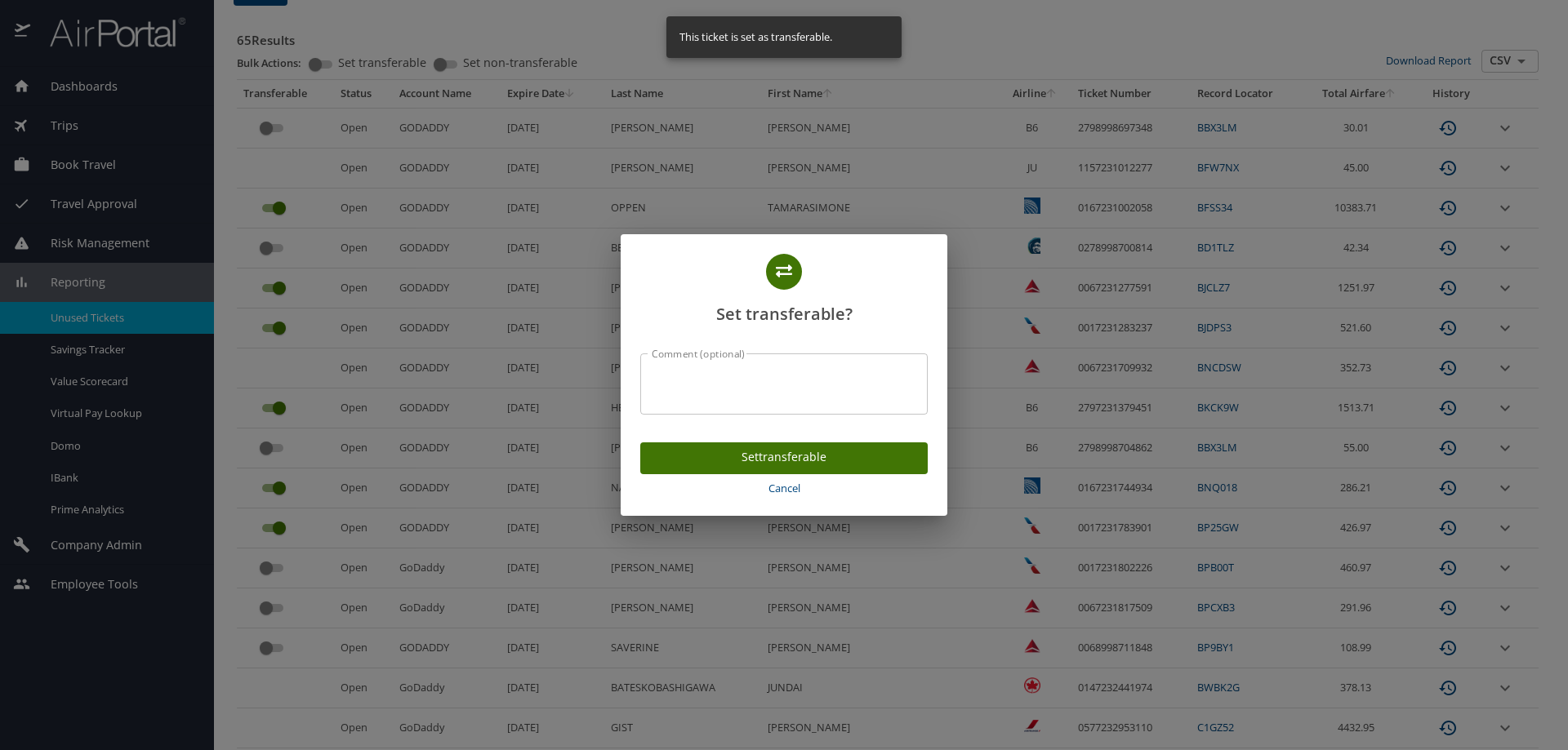
click at [782, 461] on span "Set transferable" at bounding box center [784, 457] width 261 height 20
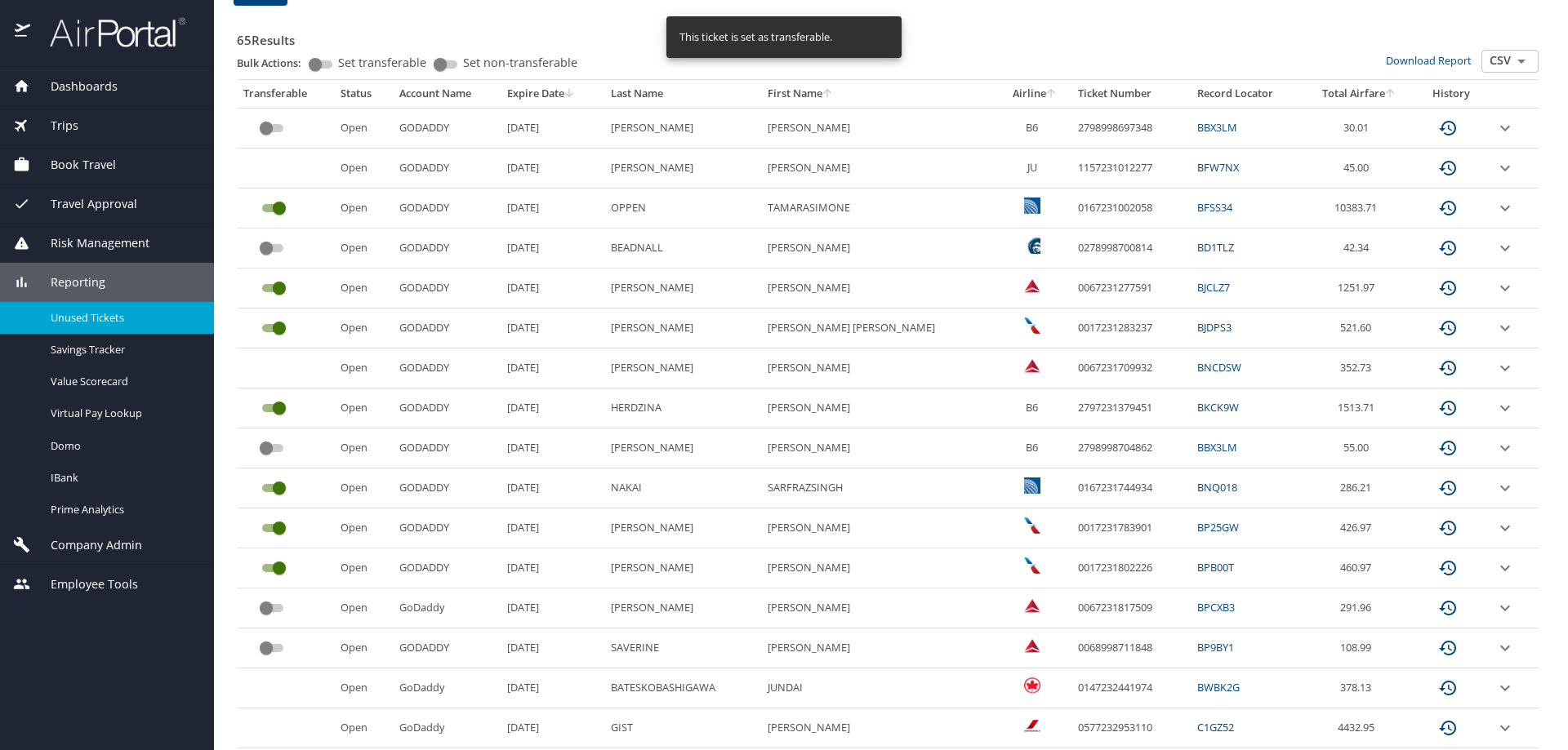
click at [276, 609] on input "custom pagination table" at bounding box center [266, 608] width 59 height 19
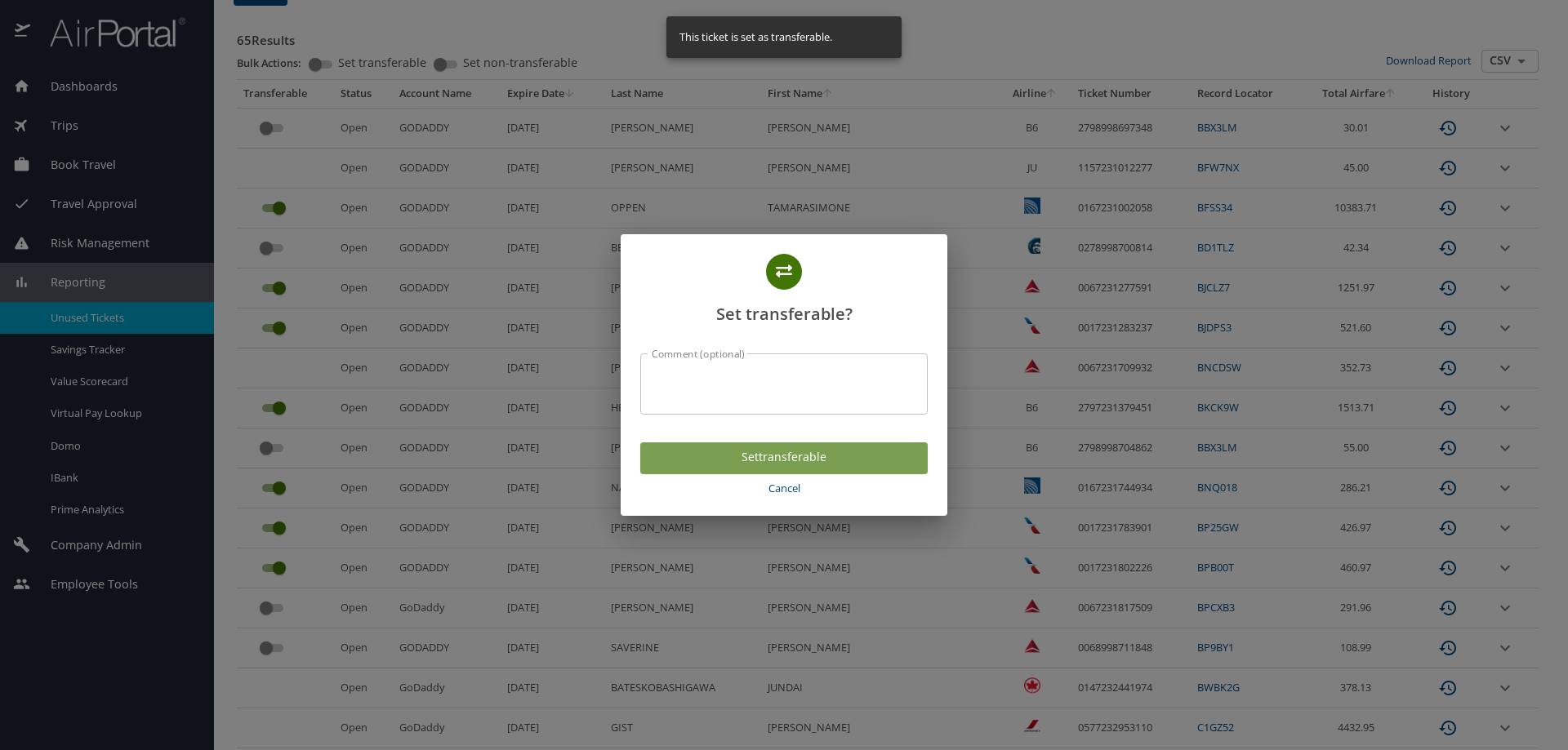
click at [751, 464] on span "Set transferable" at bounding box center [784, 457] width 261 height 20
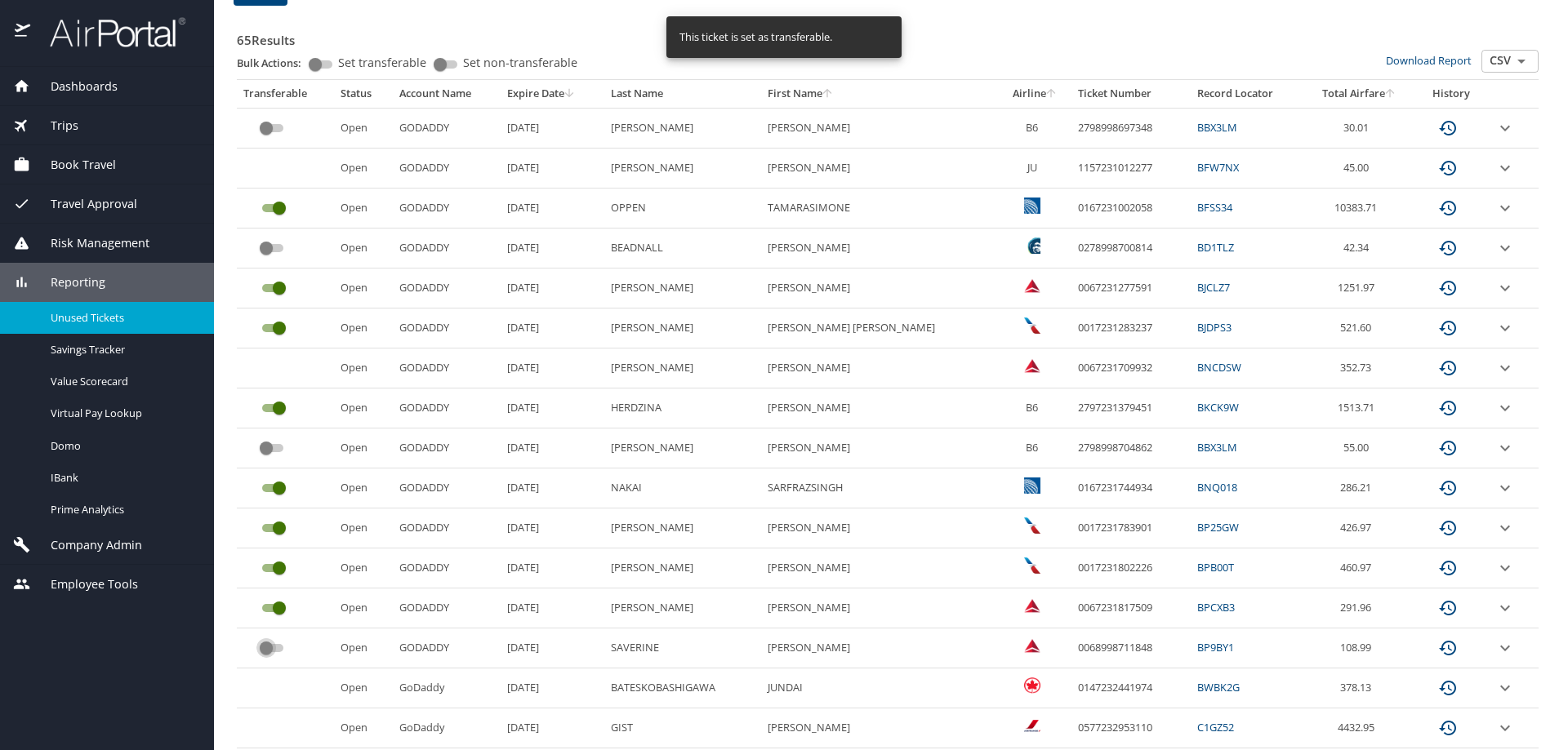
click at [276, 647] on input "custom pagination table" at bounding box center [266, 648] width 59 height 19
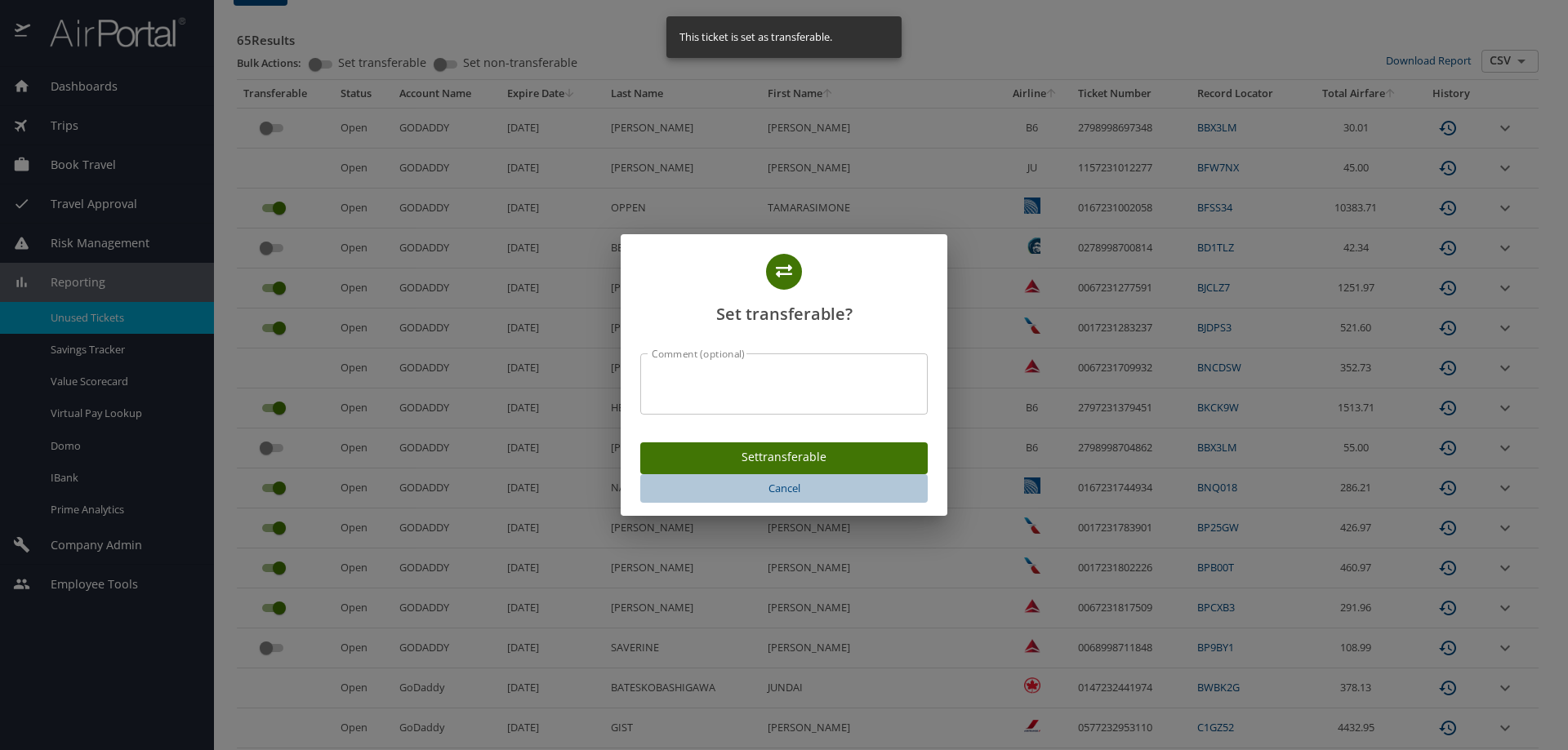
drag, startPoint x: 778, startPoint y: 494, endPoint x: 406, endPoint y: 599, distance: 386.5
click at [776, 495] on span "Cancel" at bounding box center [784, 488] width 275 height 19
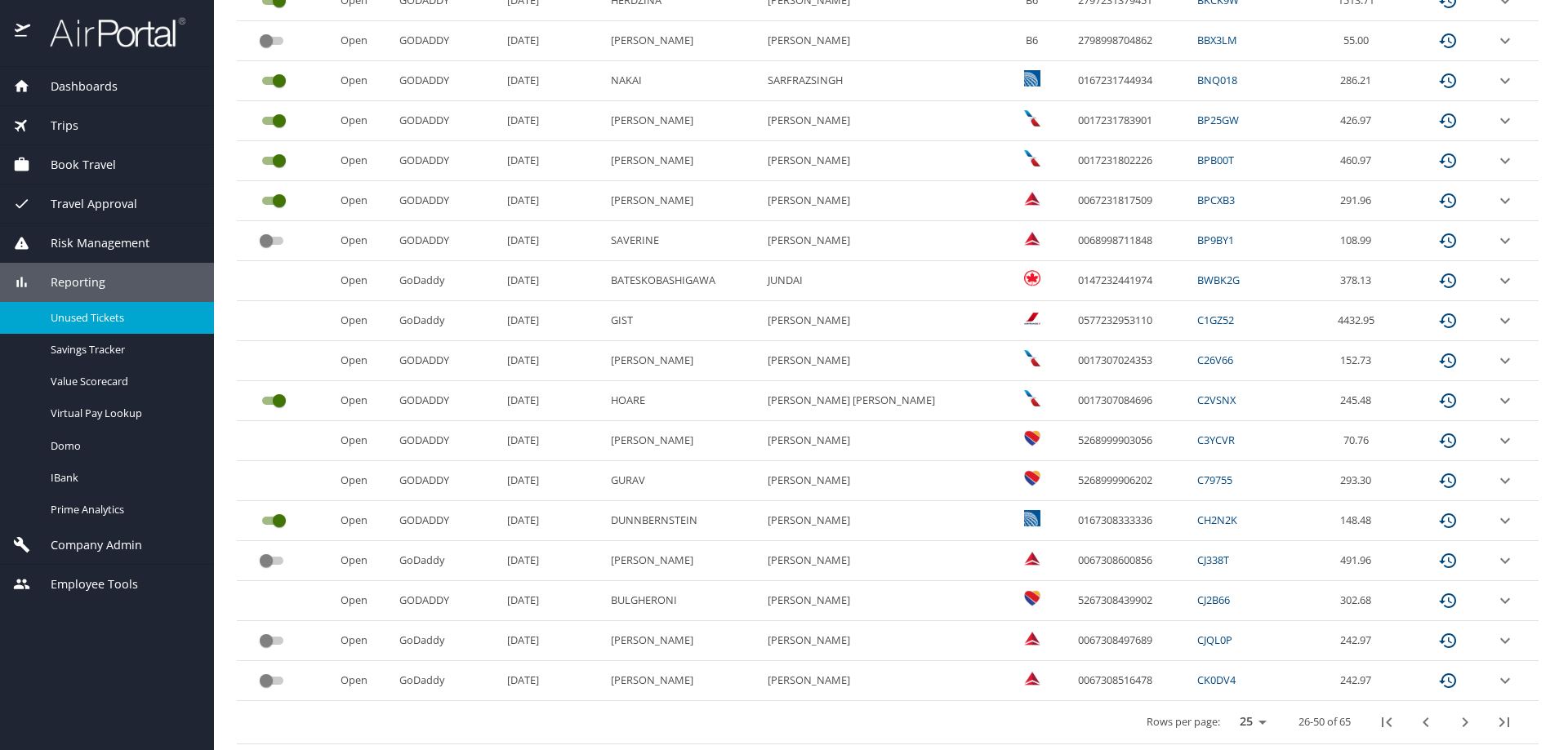
scroll to position [679, 0]
click at [282, 562] on input "custom pagination table" at bounding box center [266, 559] width 59 height 19
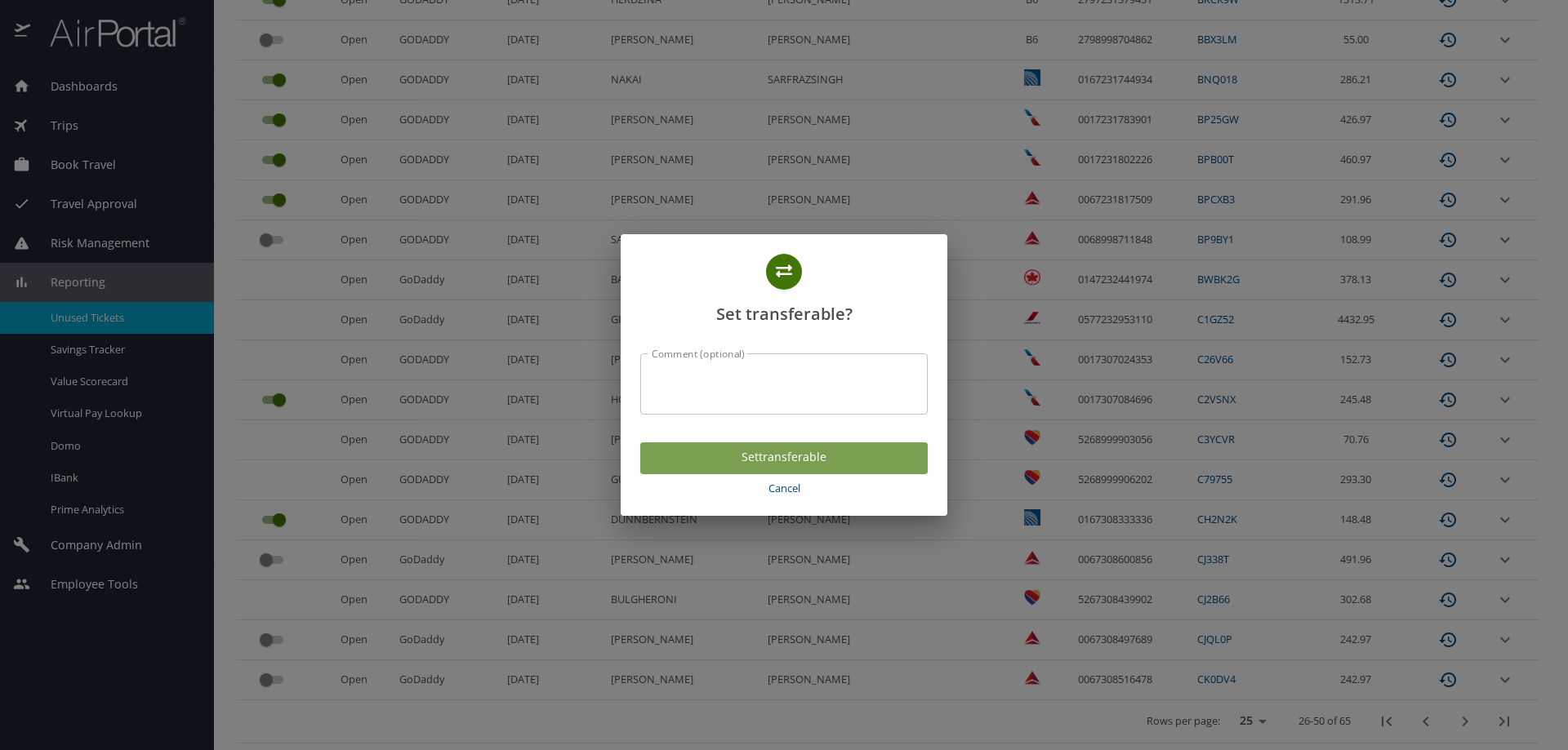
click at [781, 452] on span "Set transferable" at bounding box center [784, 457] width 261 height 20
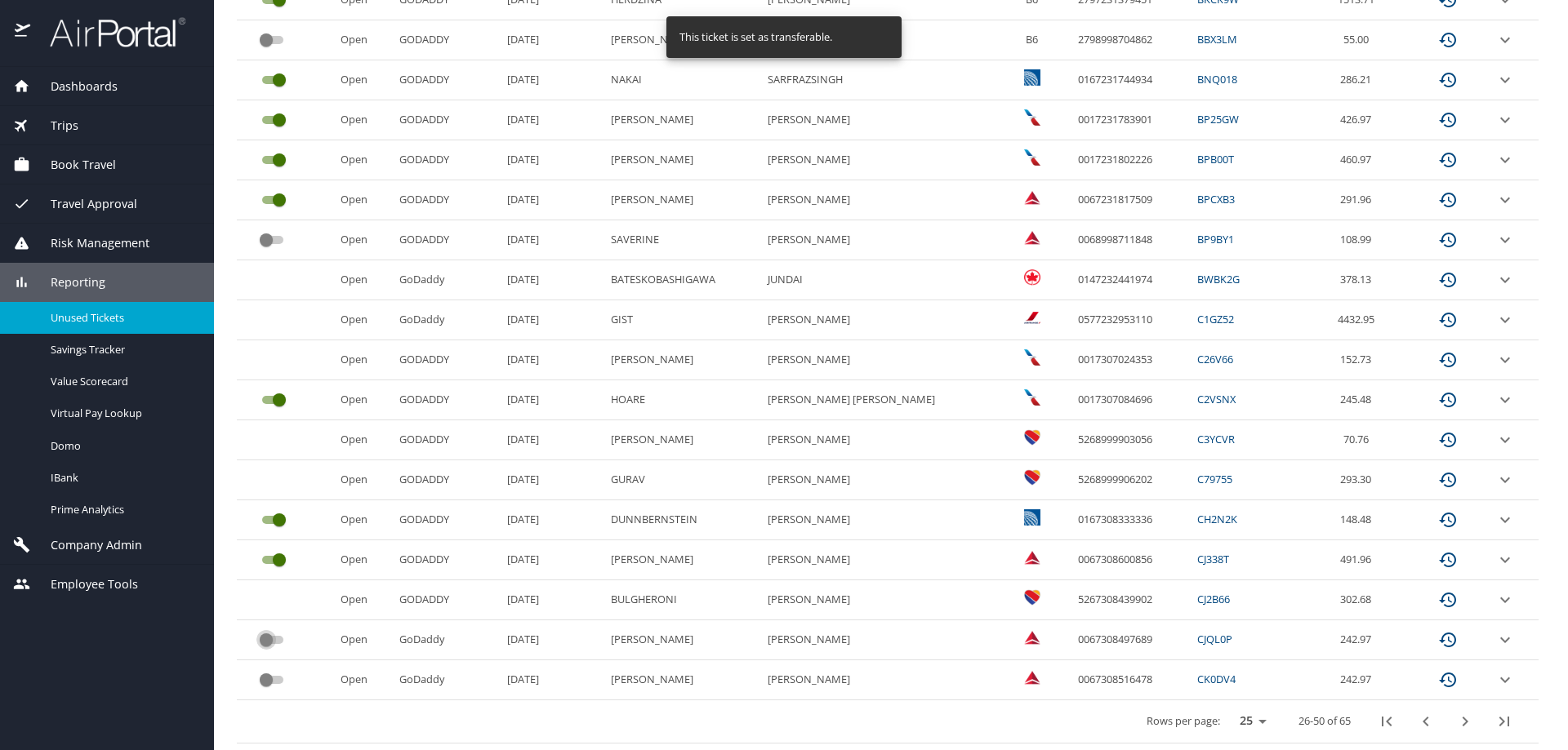
click at [273, 643] on input "custom pagination table" at bounding box center [266, 640] width 59 height 19
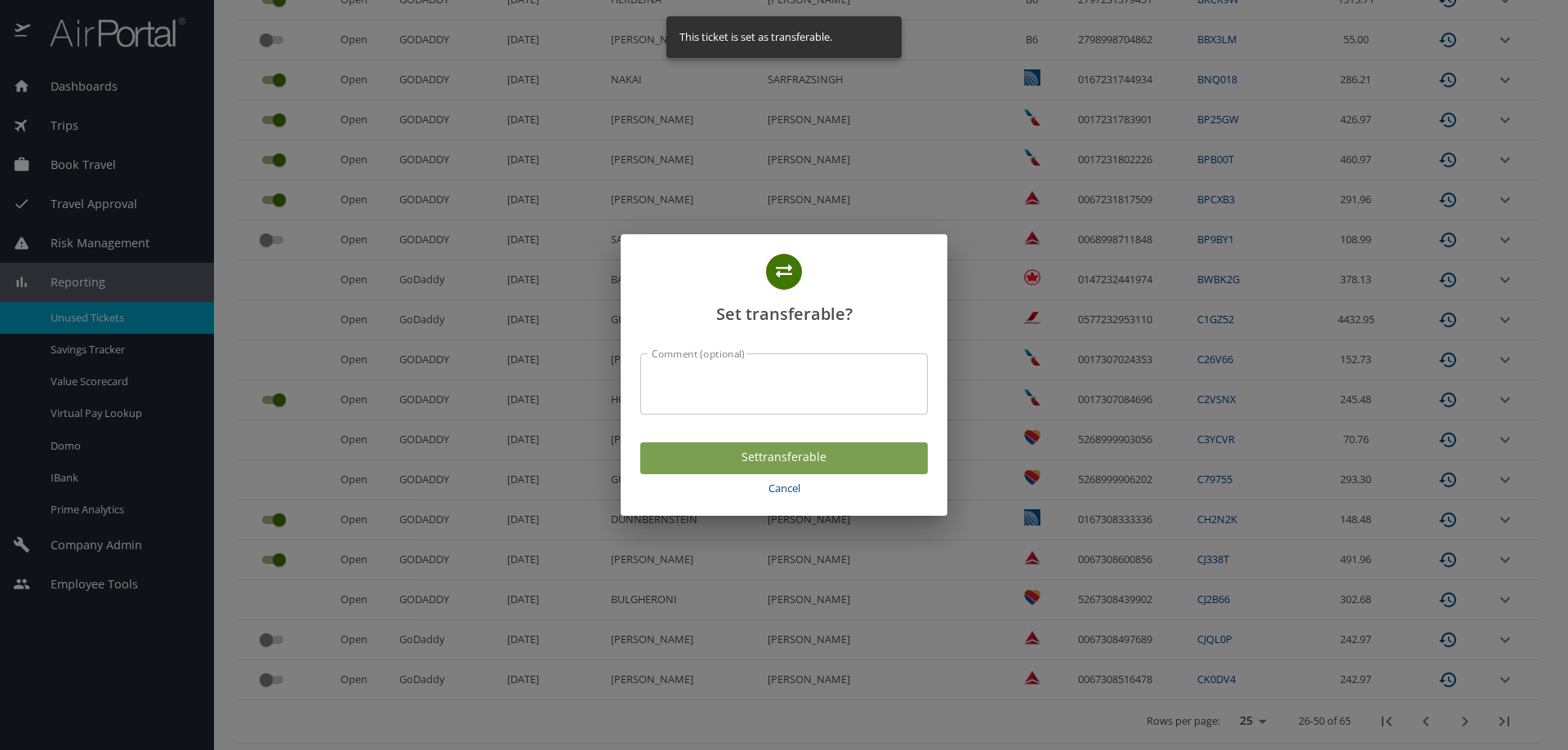
click at [698, 460] on span "Set transferable" at bounding box center [784, 457] width 261 height 20
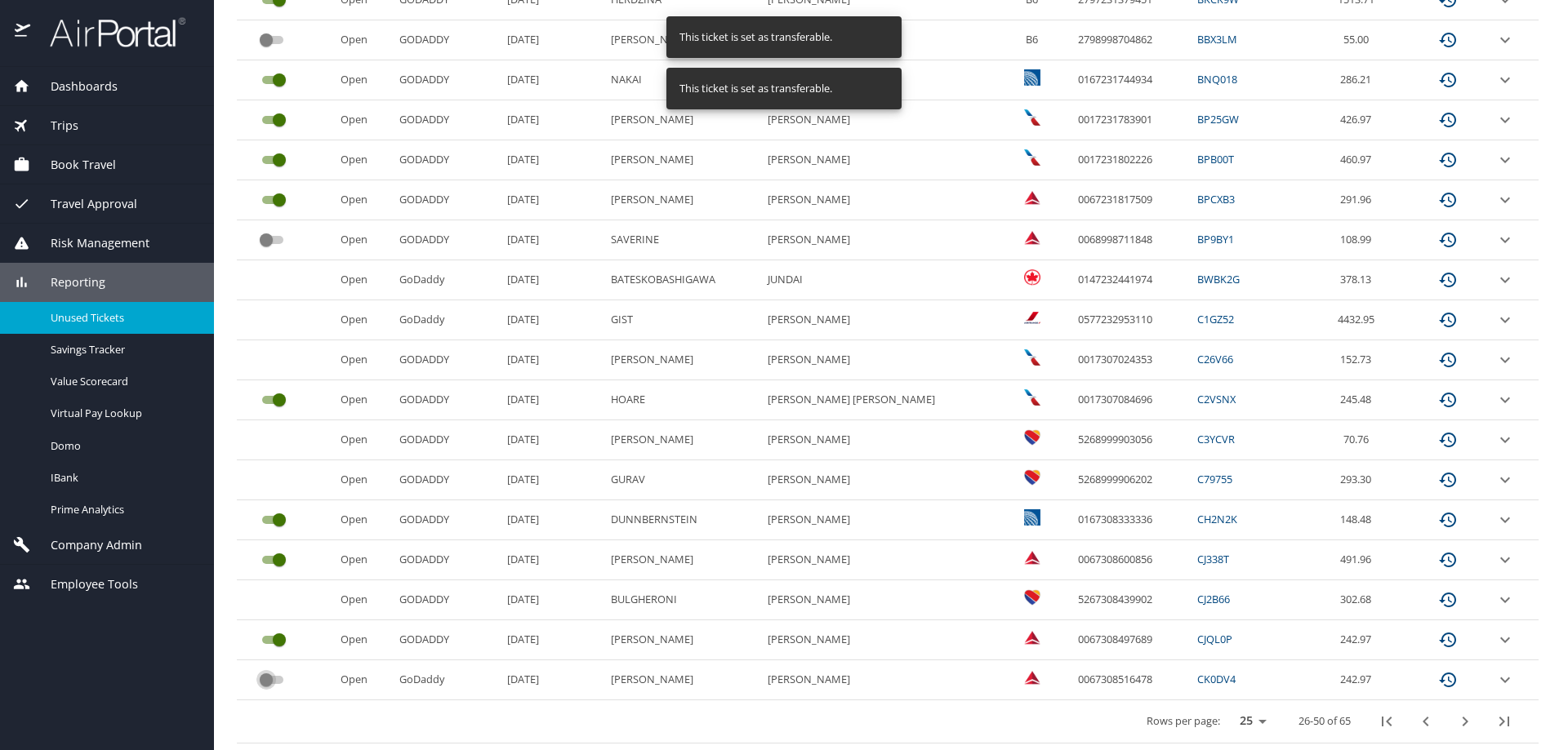
click at [277, 679] on input "custom pagination table" at bounding box center [266, 679] width 59 height 19
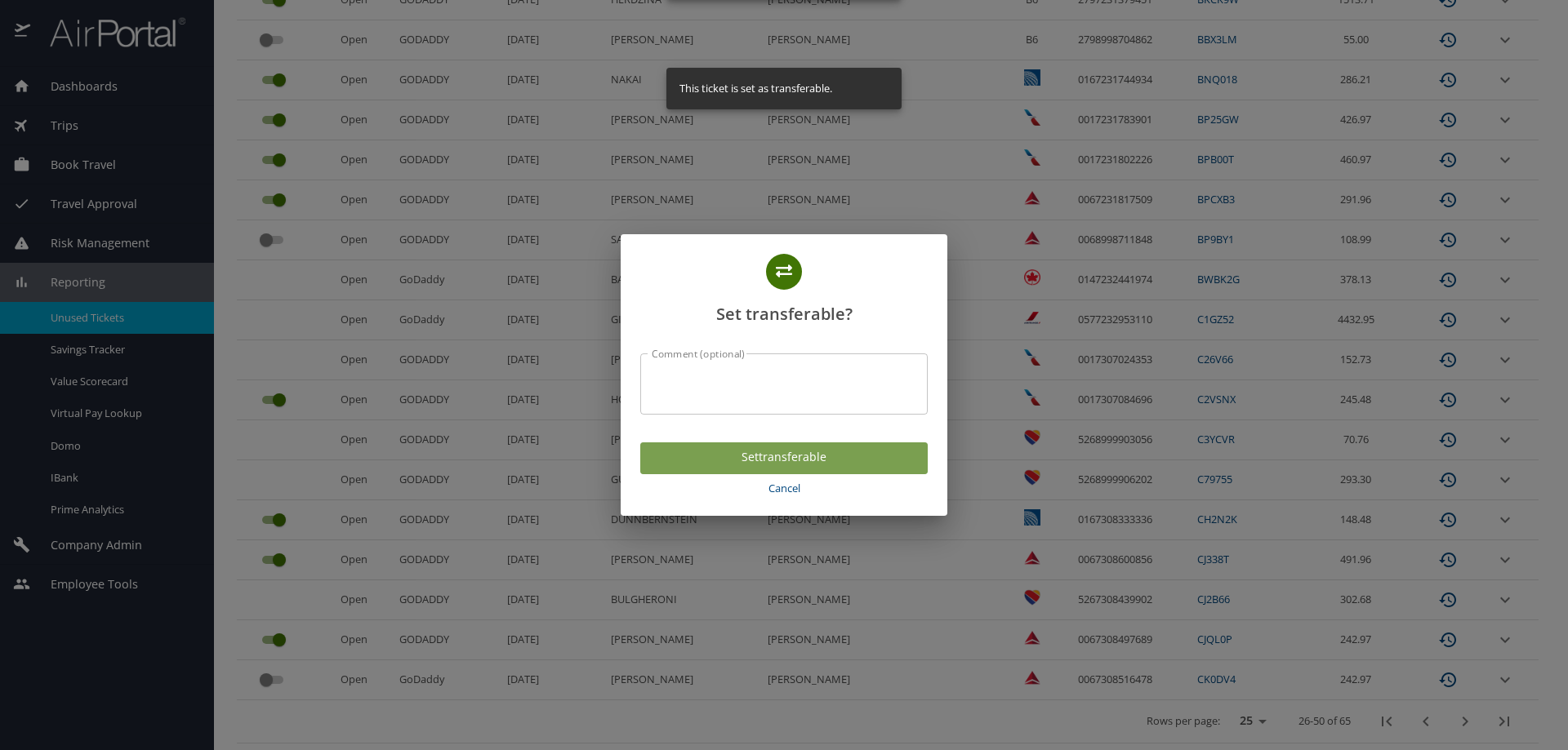
click at [782, 466] on span "Set transferable" at bounding box center [784, 457] width 261 height 20
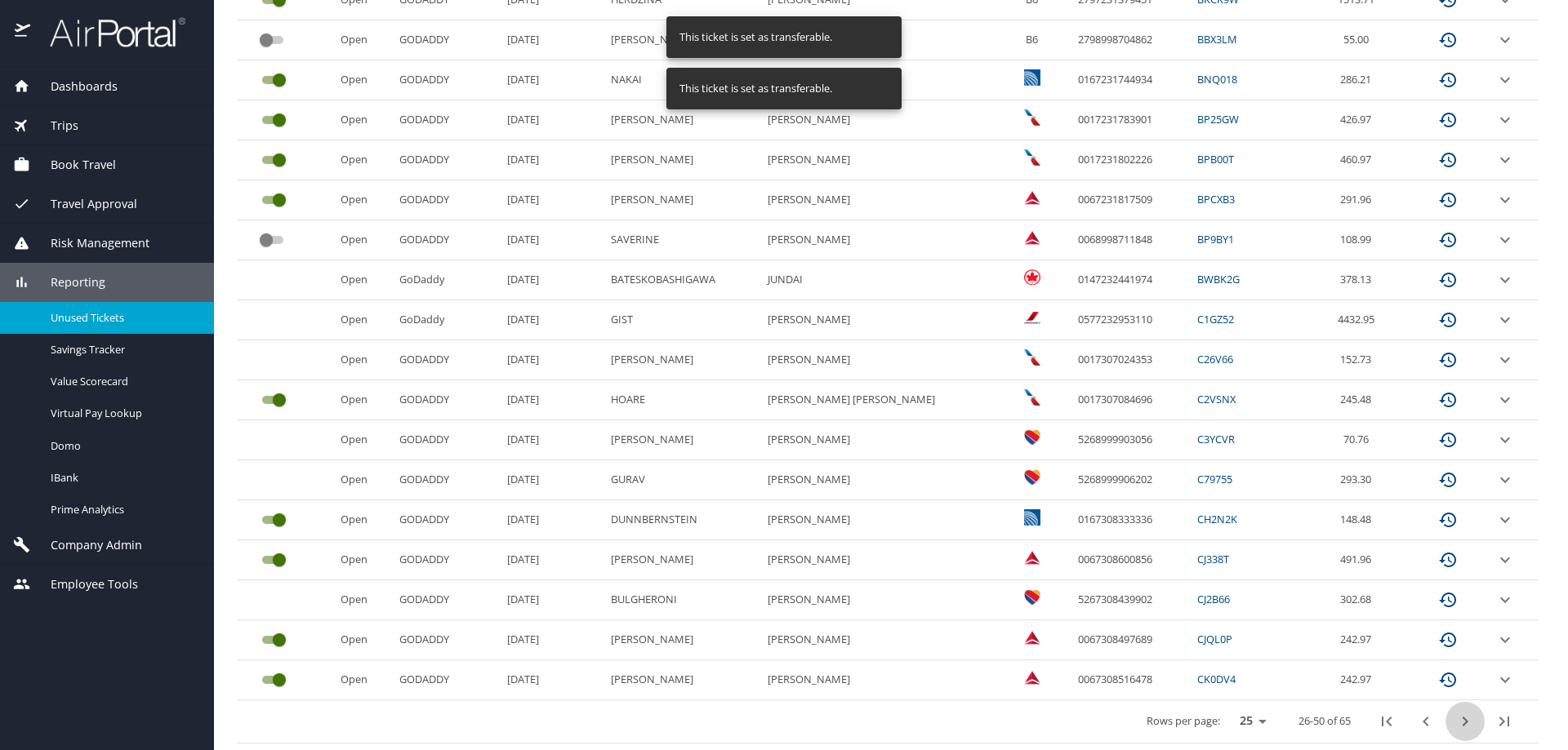
click at [1455, 717] on icon "next page" at bounding box center [1465, 722] width 19 height 19
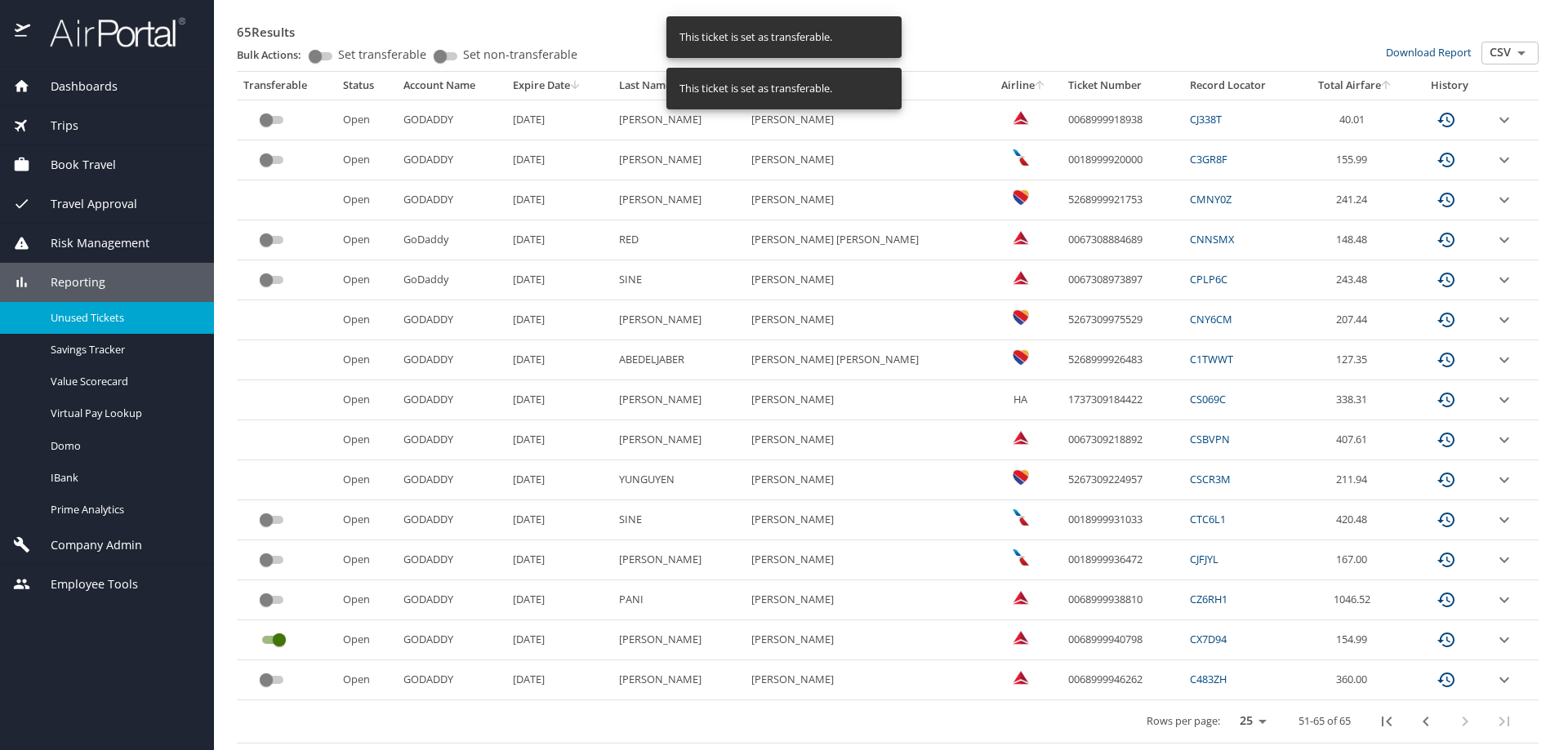
scroll to position [278, 0]
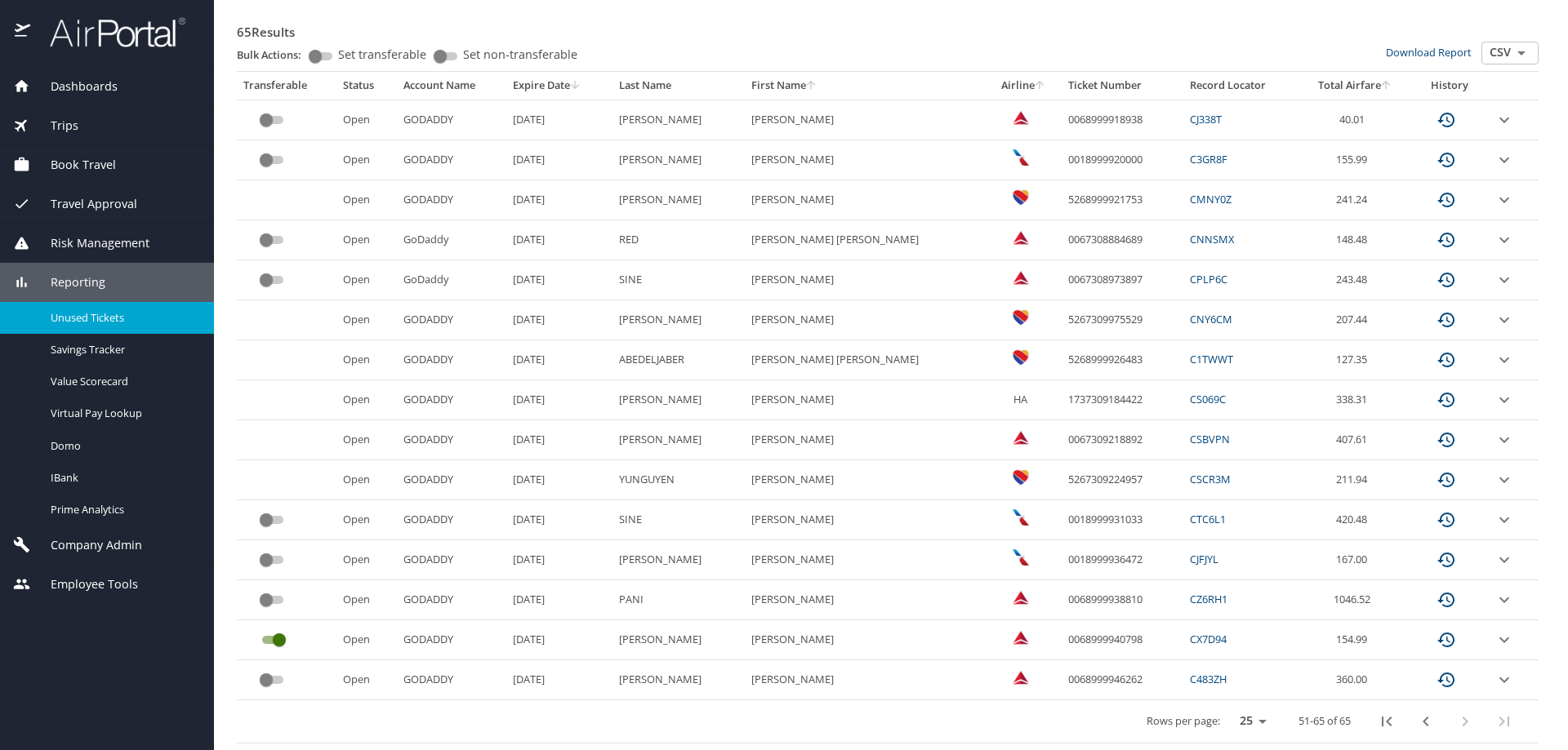
click at [277, 273] on input "custom pagination table" at bounding box center [266, 280] width 59 height 19
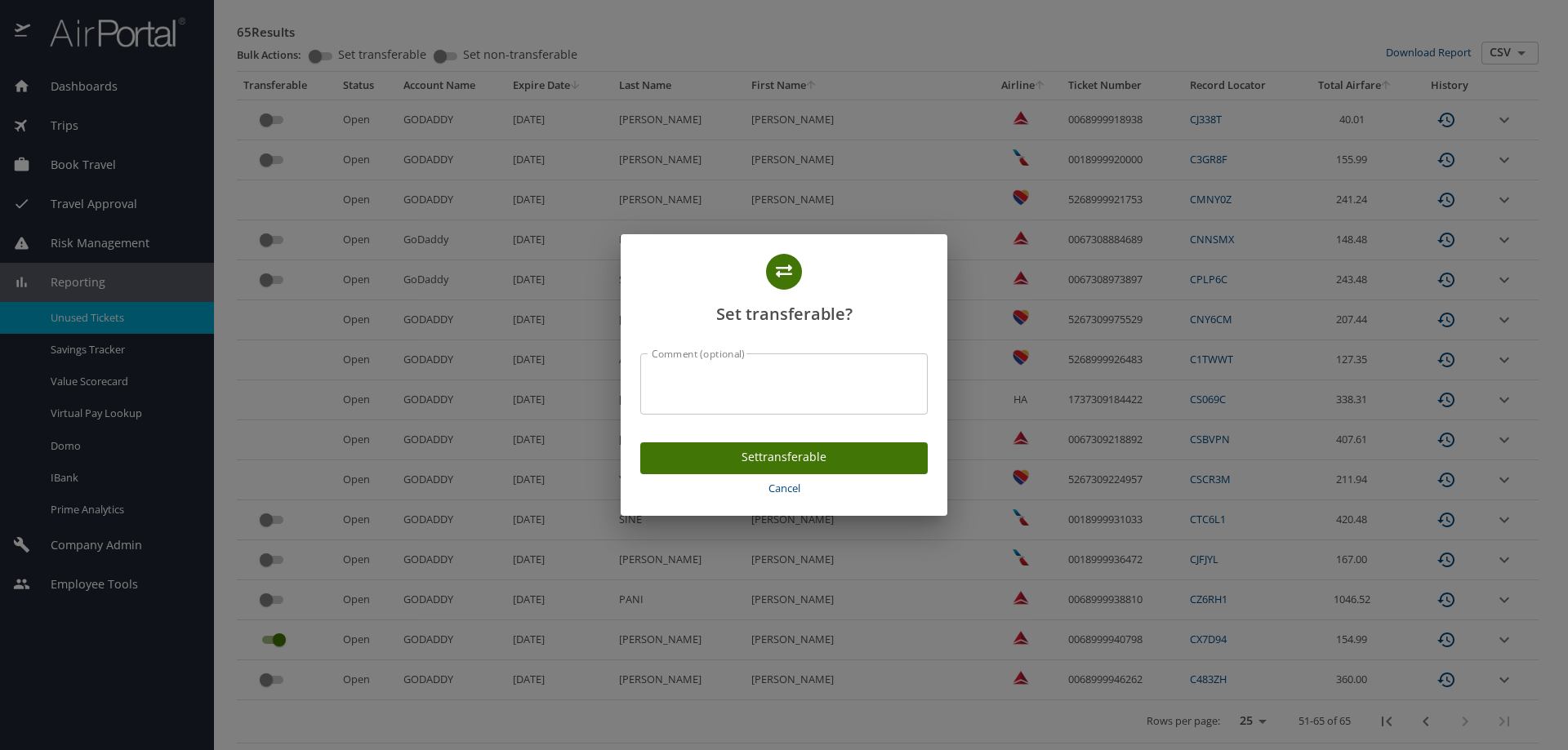
click at [768, 461] on span "Set transferable" at bounding box center [784, 457] width 261 height 20
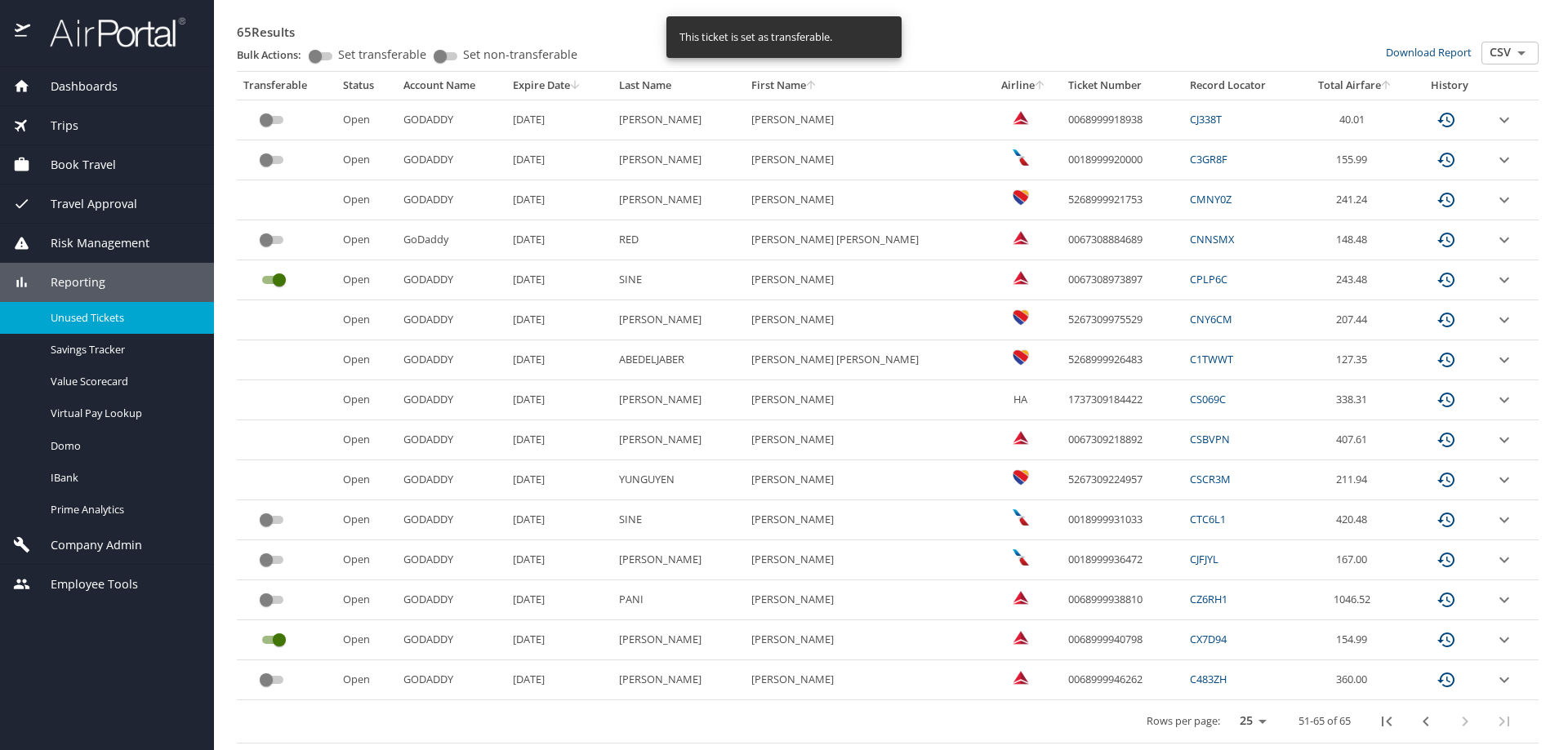
click at [268, 525] on input "custom pagination table" at bounding box center [266, 520] width 59 height 19
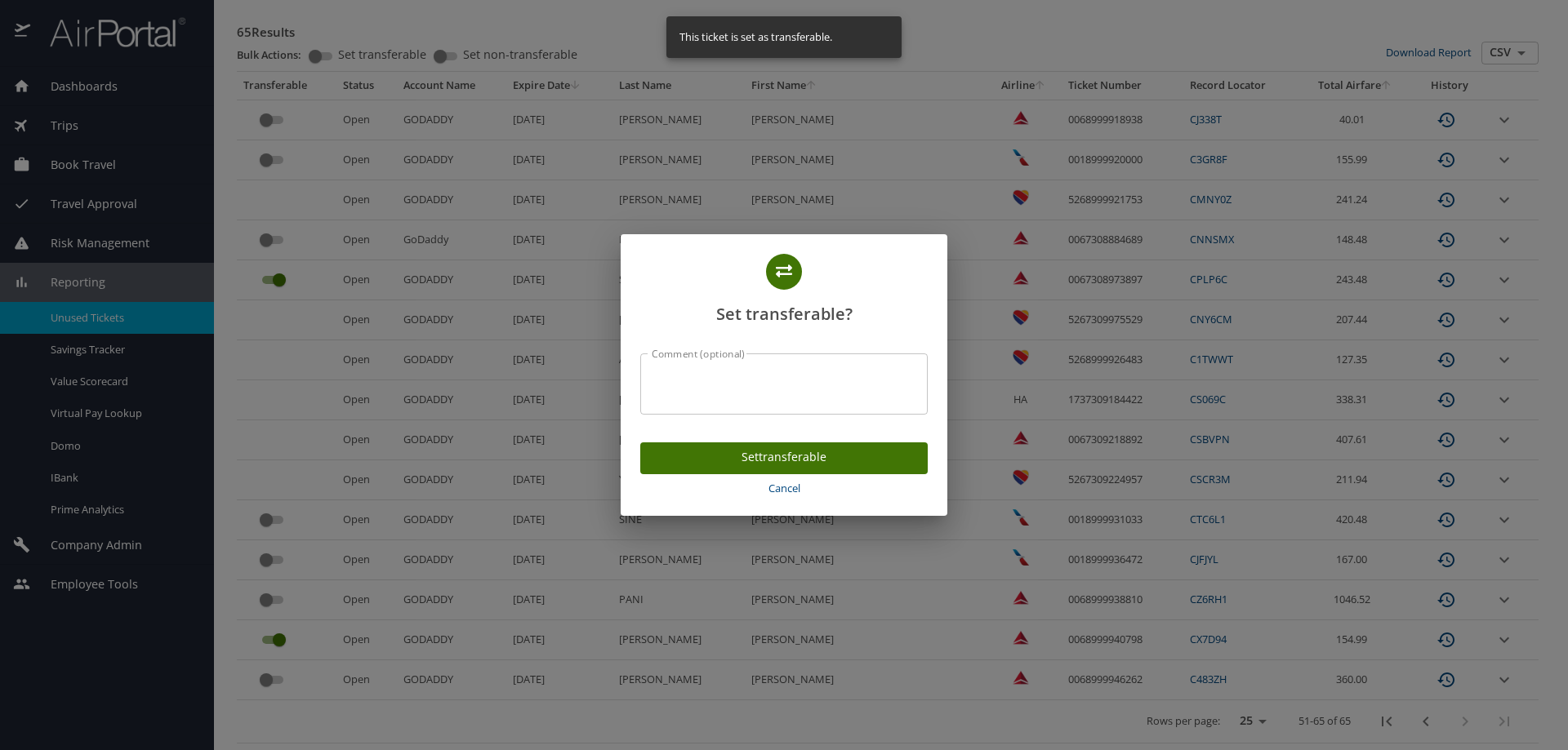
click at [657, 453] on span "Set transferable" at bounding box center [784, 457] width 261 height 20
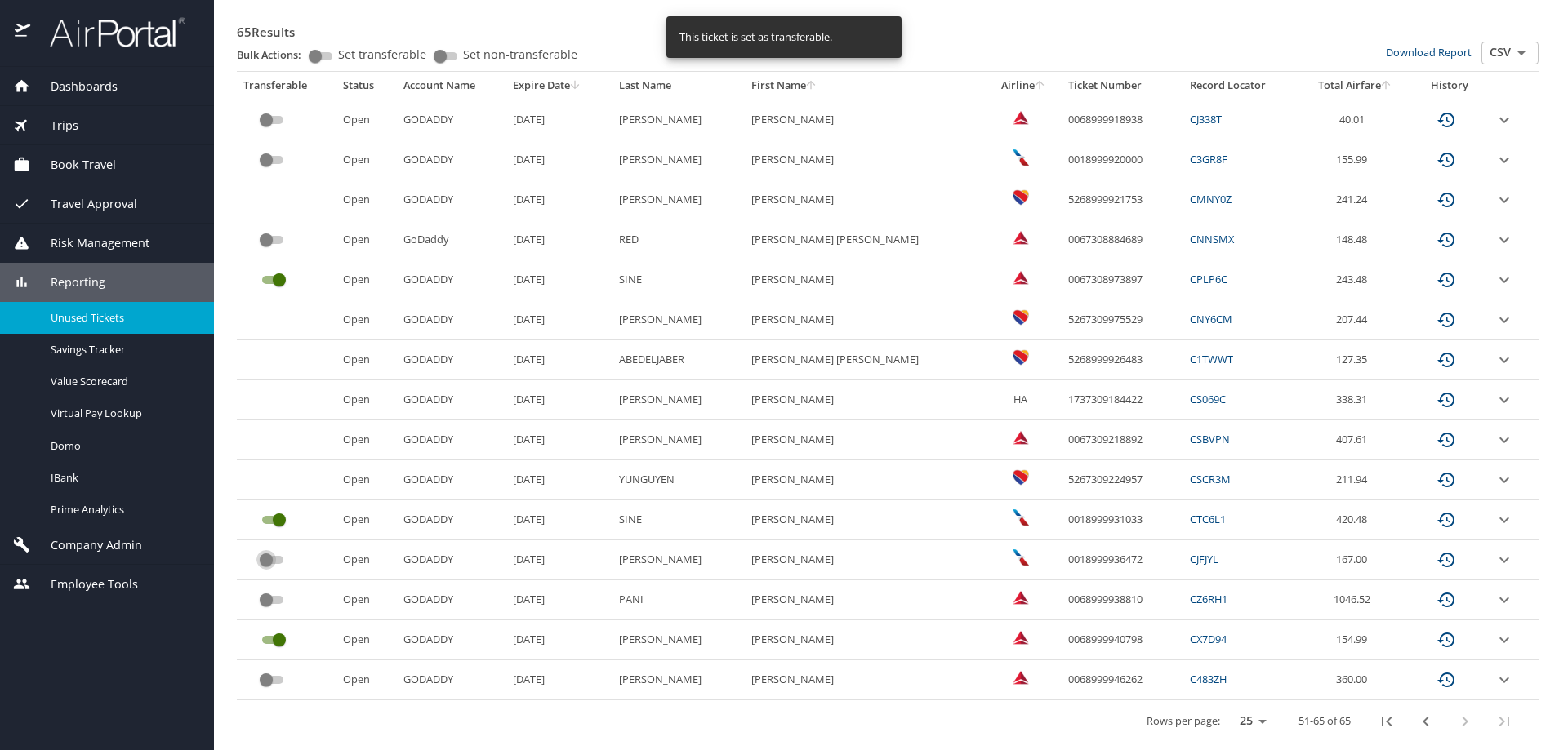
click at [268, 562] on input "custom pagination table" at bounding box center [266, 559] width 59 height 19
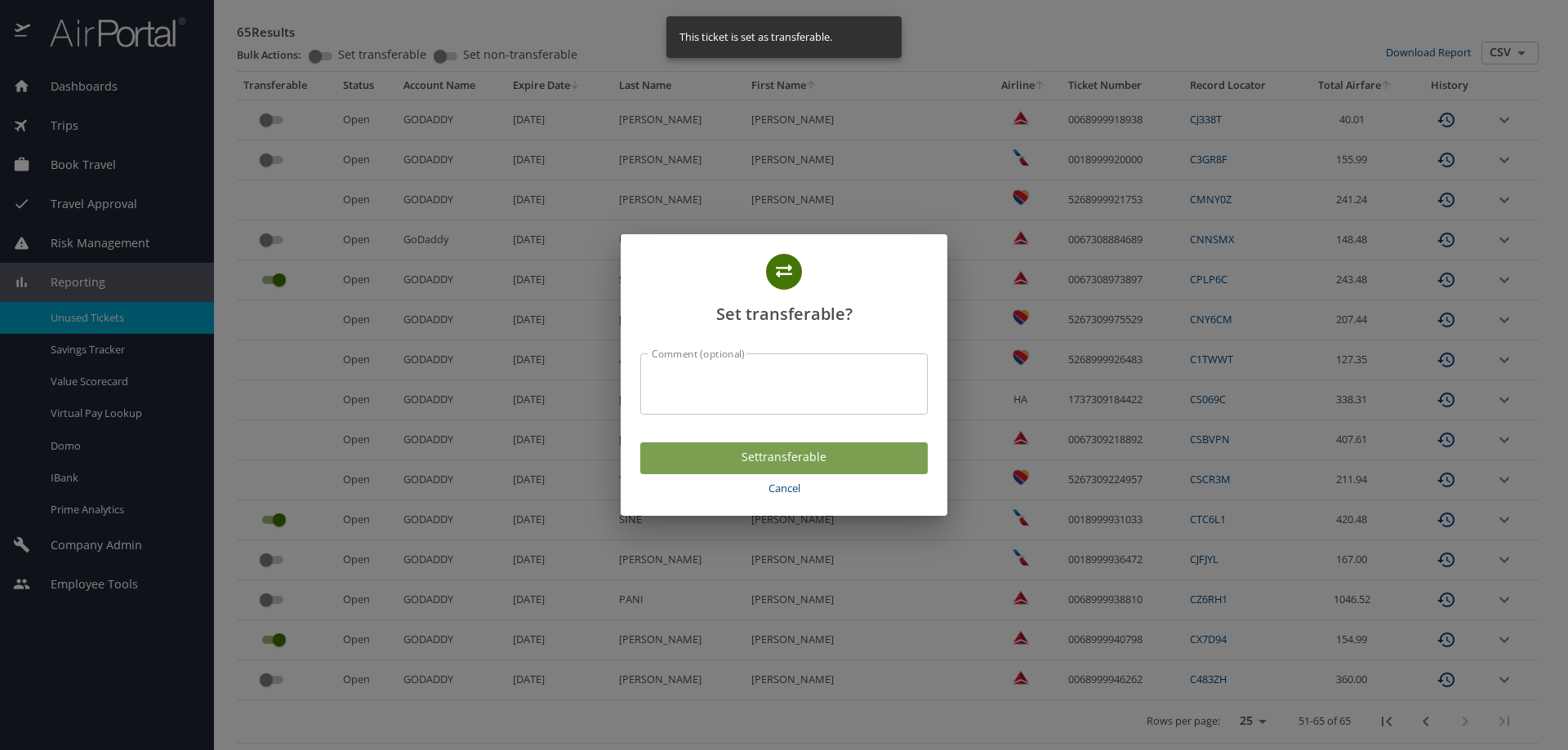
click at [860, 460] on span "Set transferable" at bounding box center [784, 457] width 261 height 20
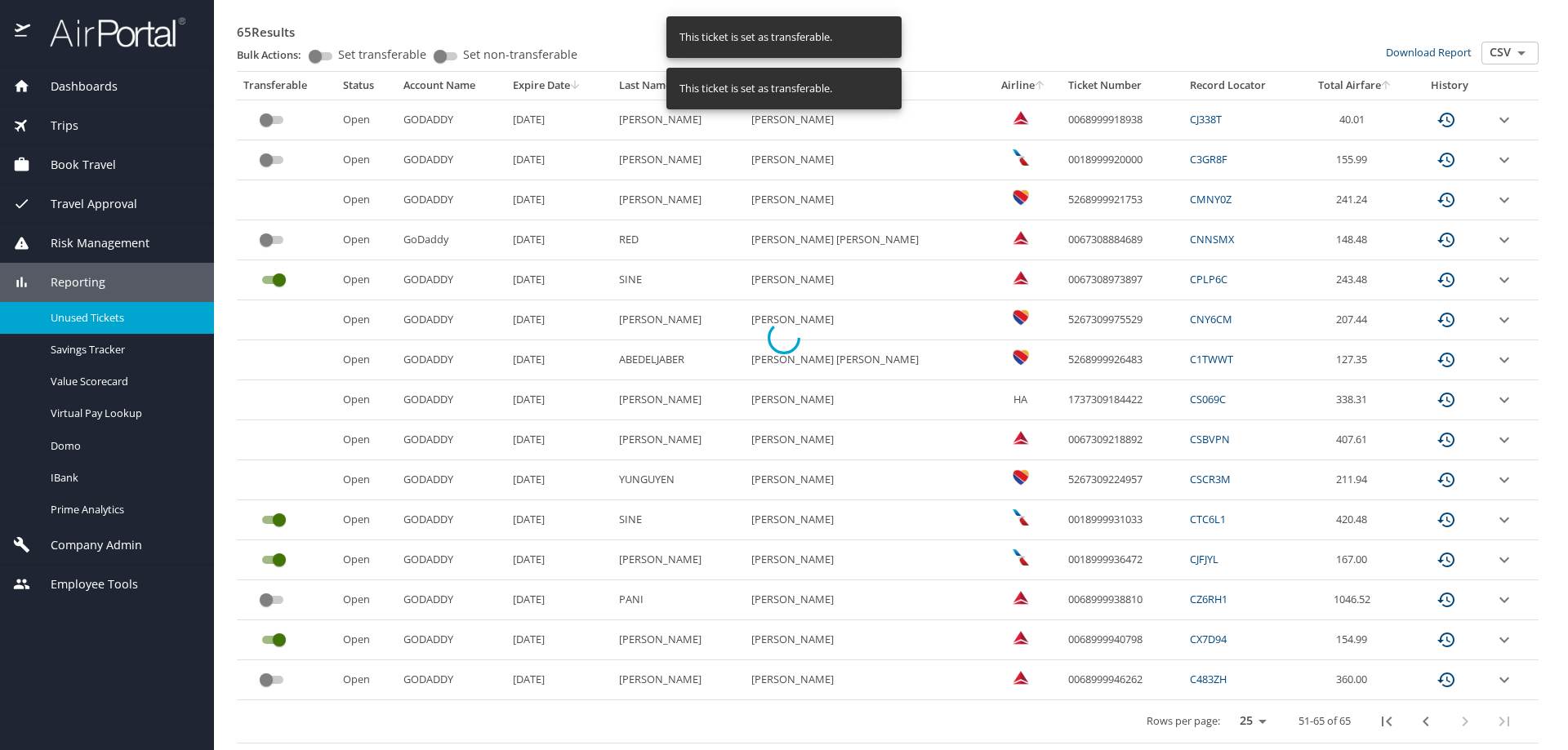
click at [284, 595] on div at bounding box center [784, 337] width 1568 height 825
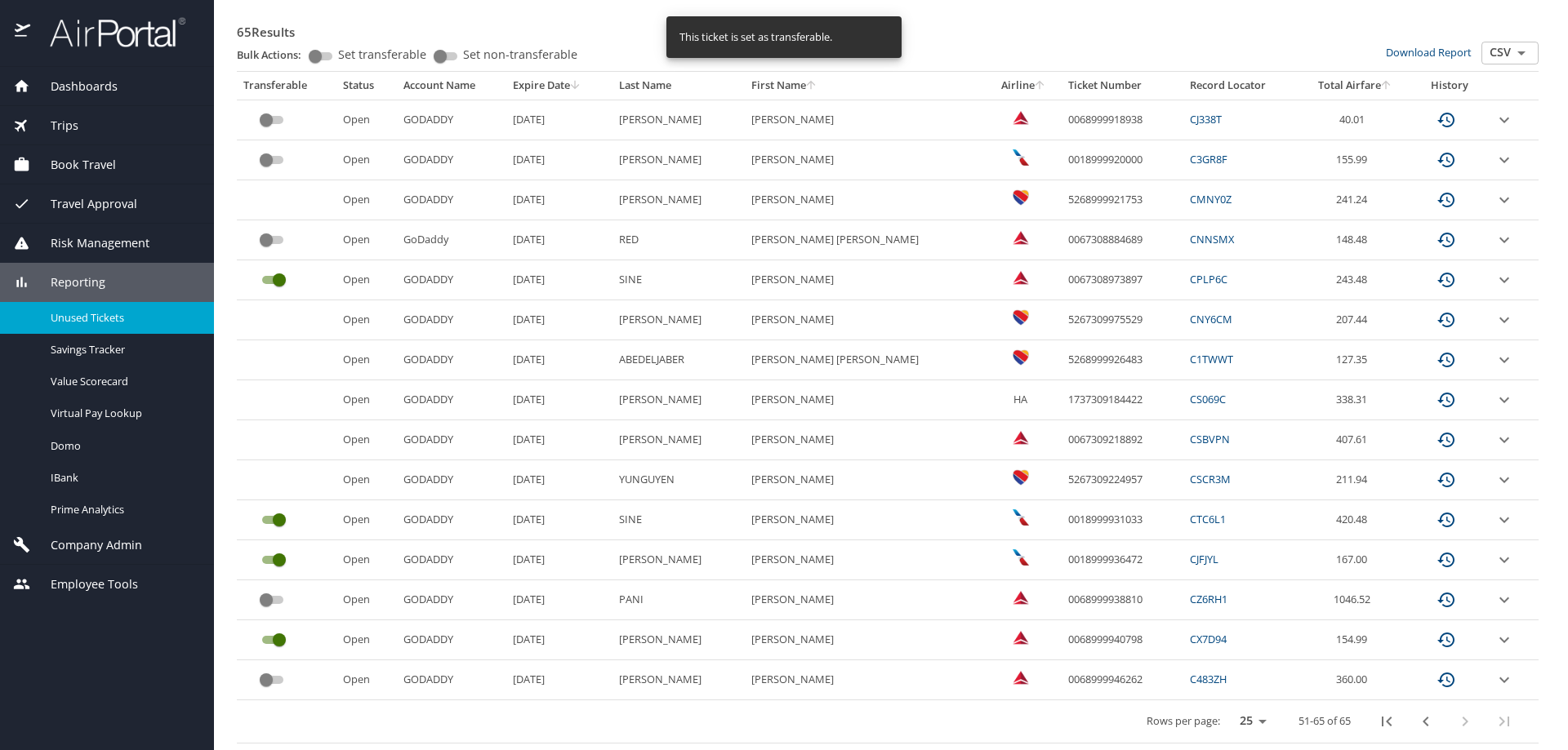
click at [263, 593] on input "custom pagination table" at bounding box center [266, 600] width 59 height 19
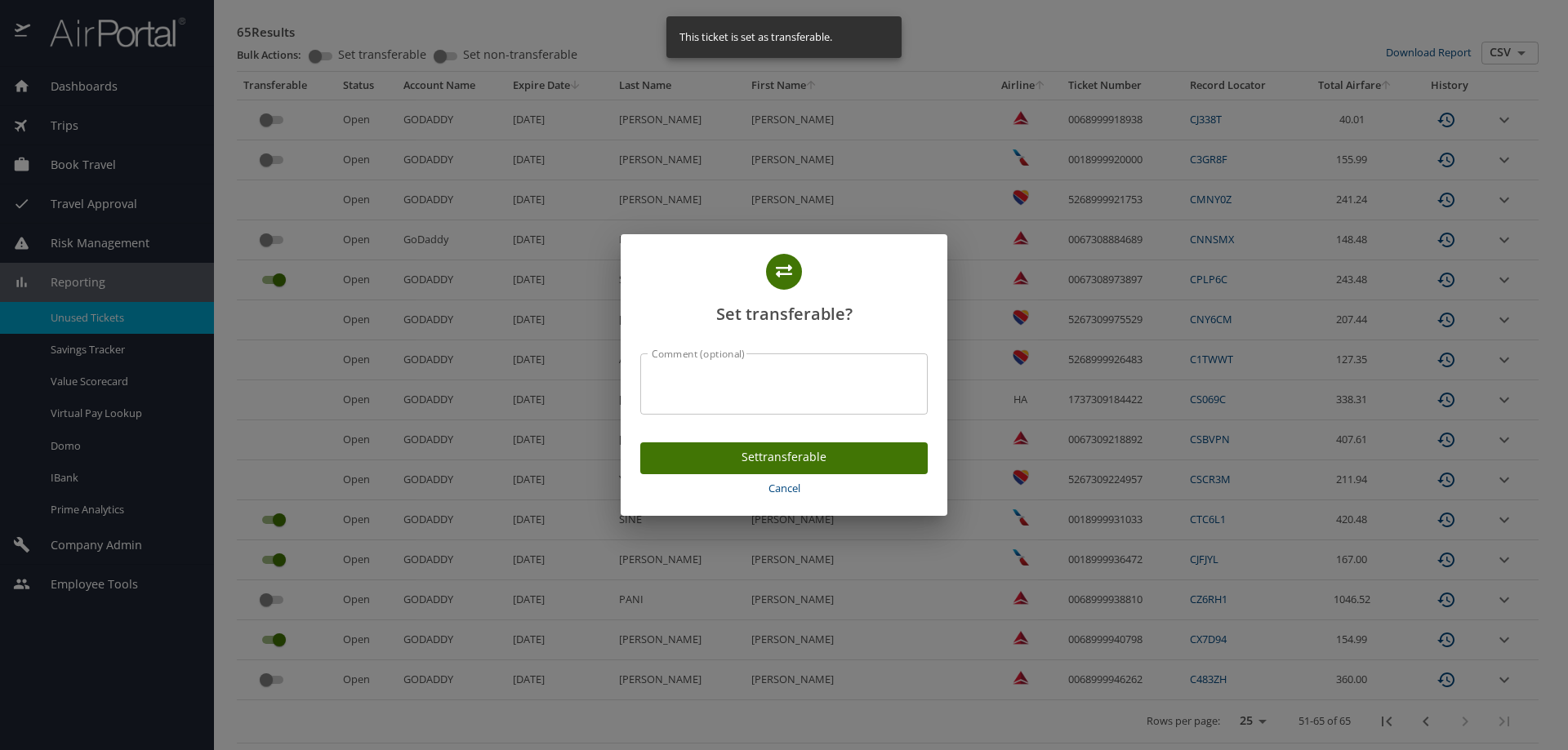
click at [768, 464] on span "Set transferable" at bounding box center [784, 457] width 261 height 20
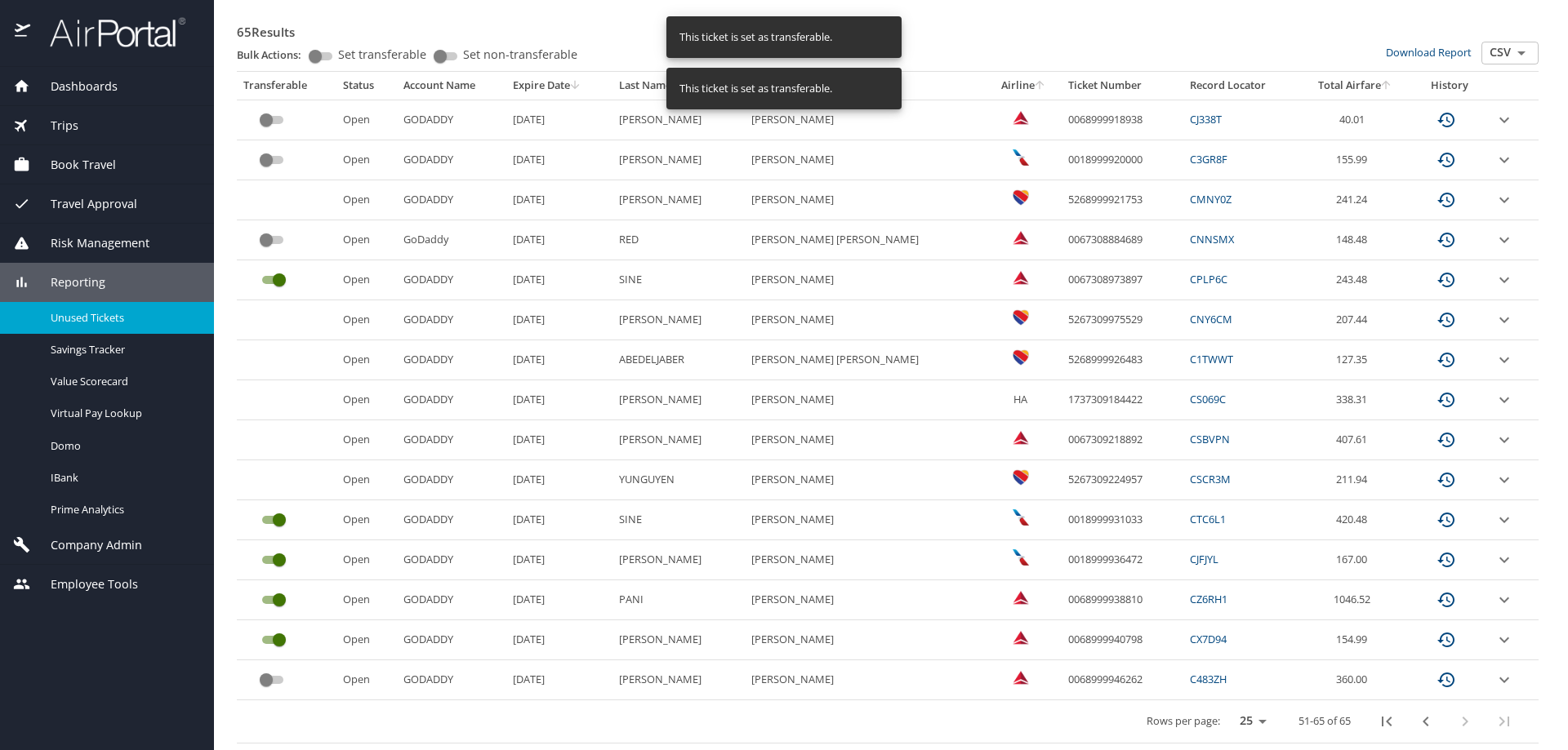
click at [267, 680] on input "custom pagination table" at bounding box center [266, 679] width 59 height 19
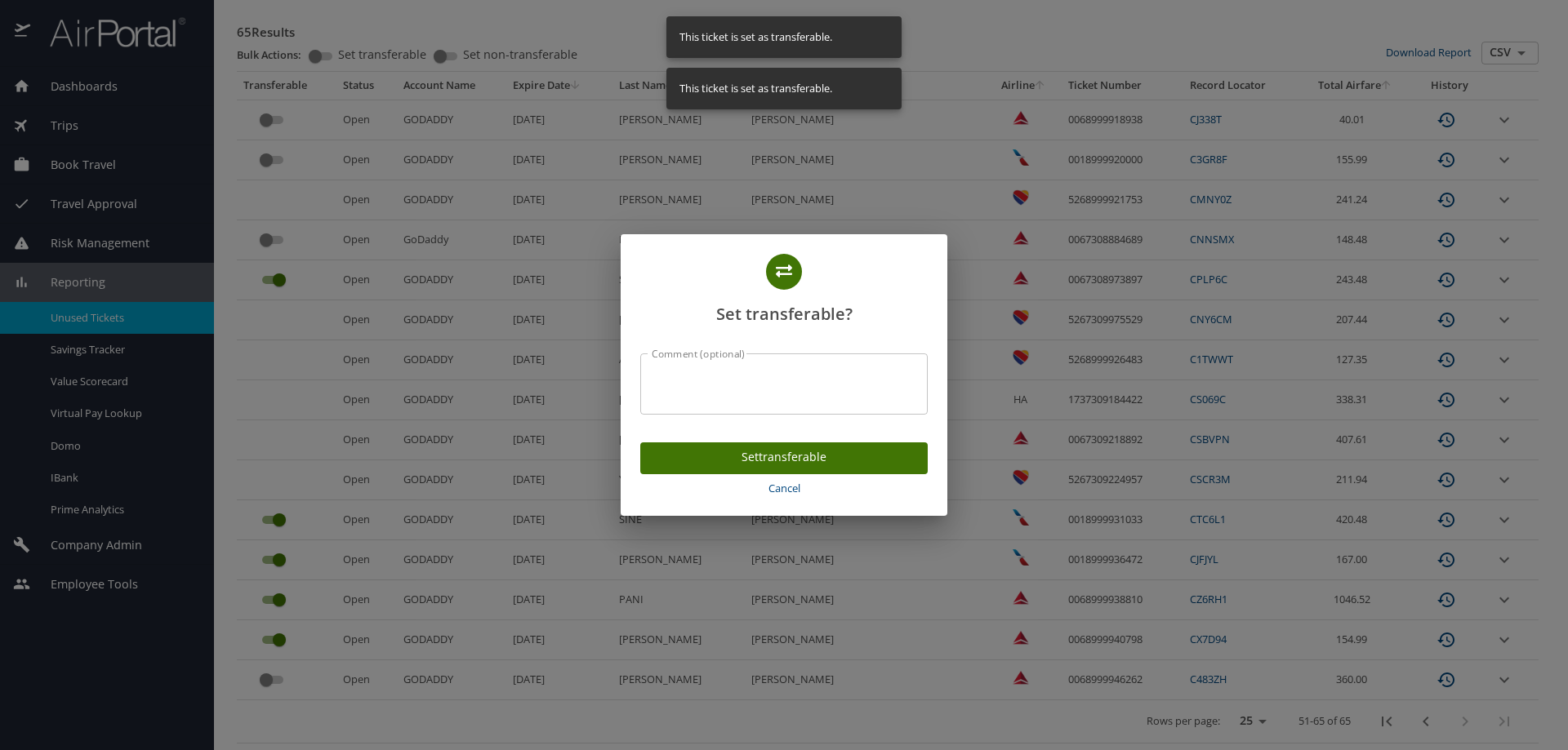
click at [746, 454] on span "Set transferable" at bounding box center [784, 457] width 261 height 20
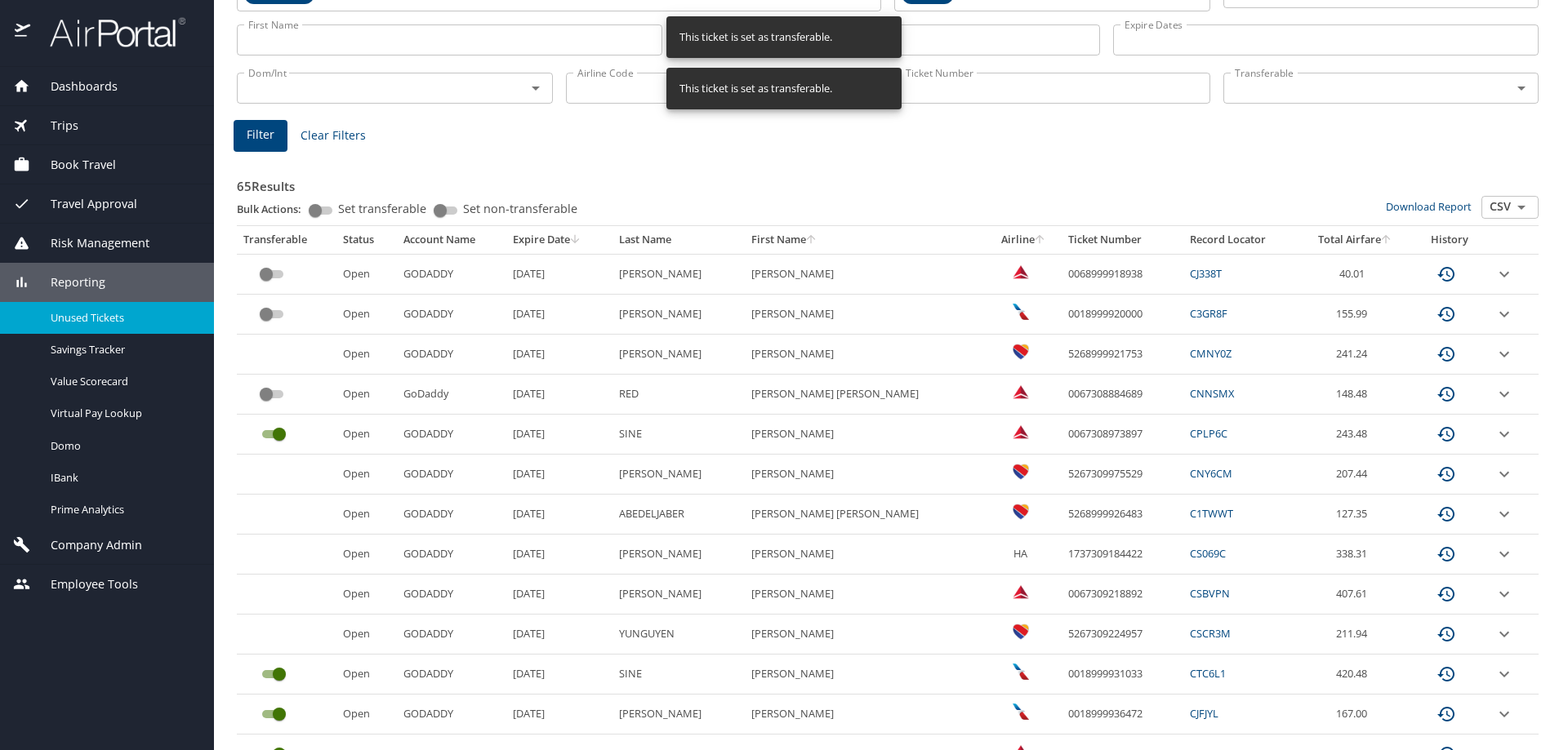
scroll to position [0, 0]
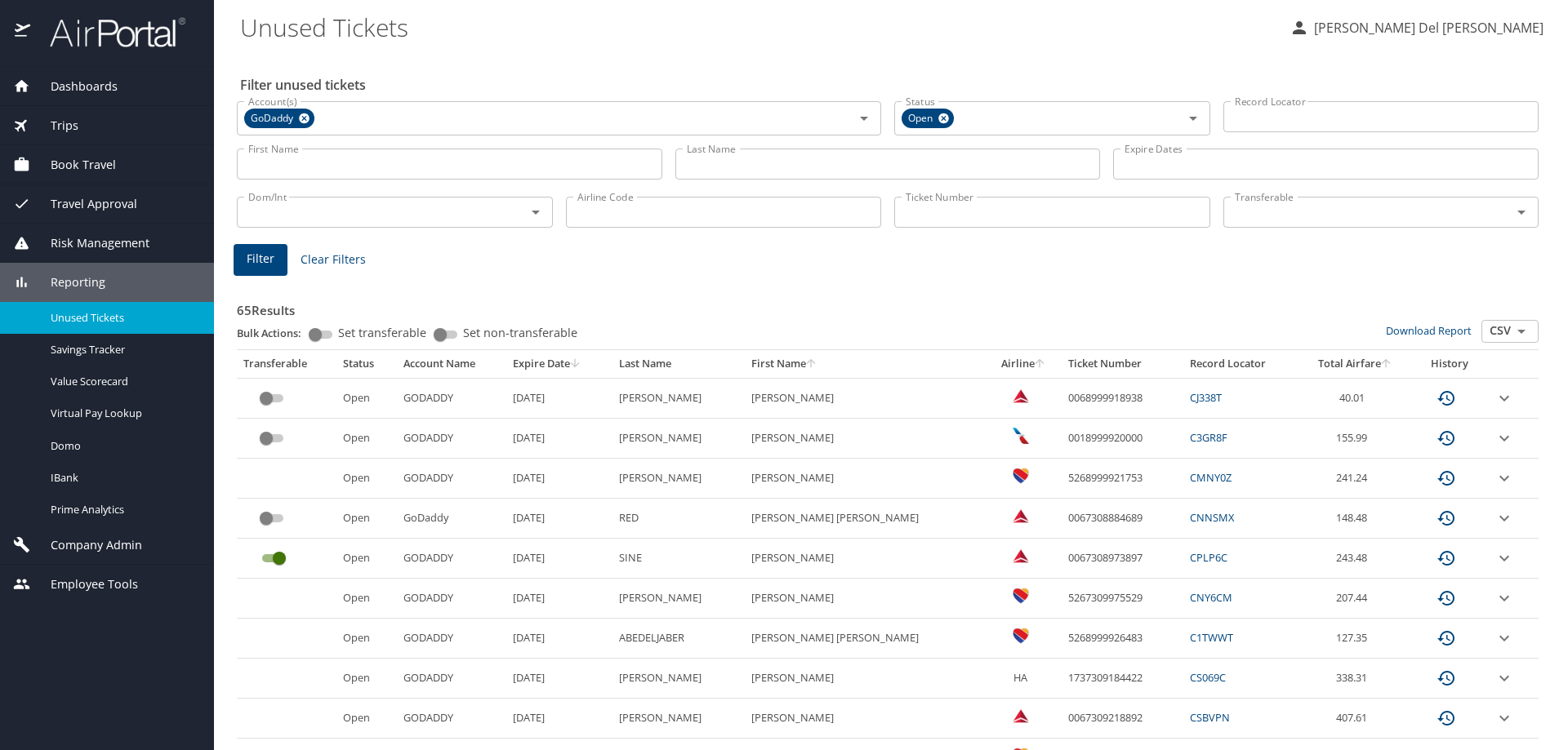
click at [583, 363] on th "Expire Date" at bounding box center [558, 364] width 105 height 27
click at [595, 362] on div at bounding box center [784, 337] width 1568 height 825
click at [99, 534] on div "Company Admin" at bounding box center [107, 545] width 214 height 39
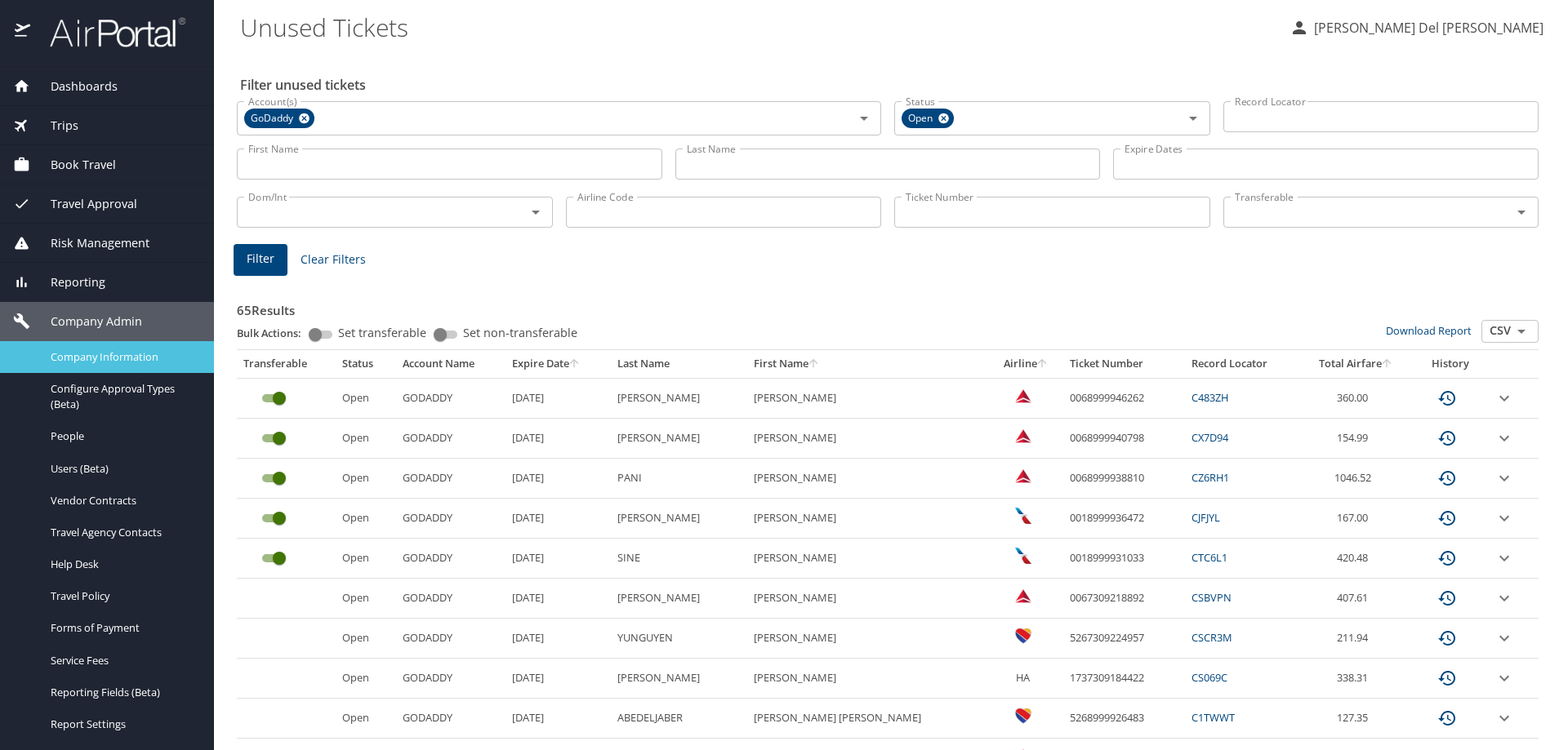
click at [105, 371] on link "Company Information" at bounding box center [107, 357] width 214 height 32
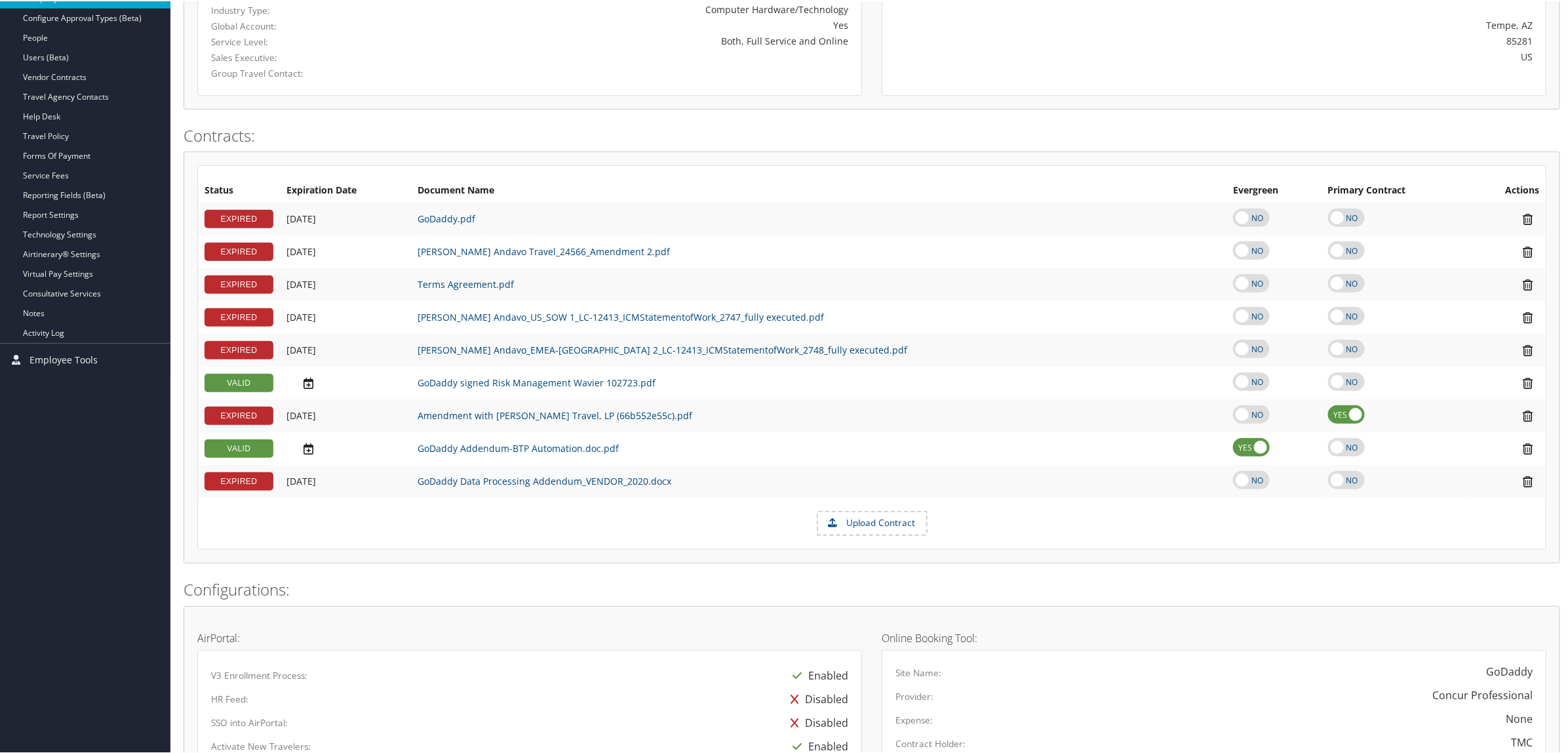
scroll to position [82, 0]
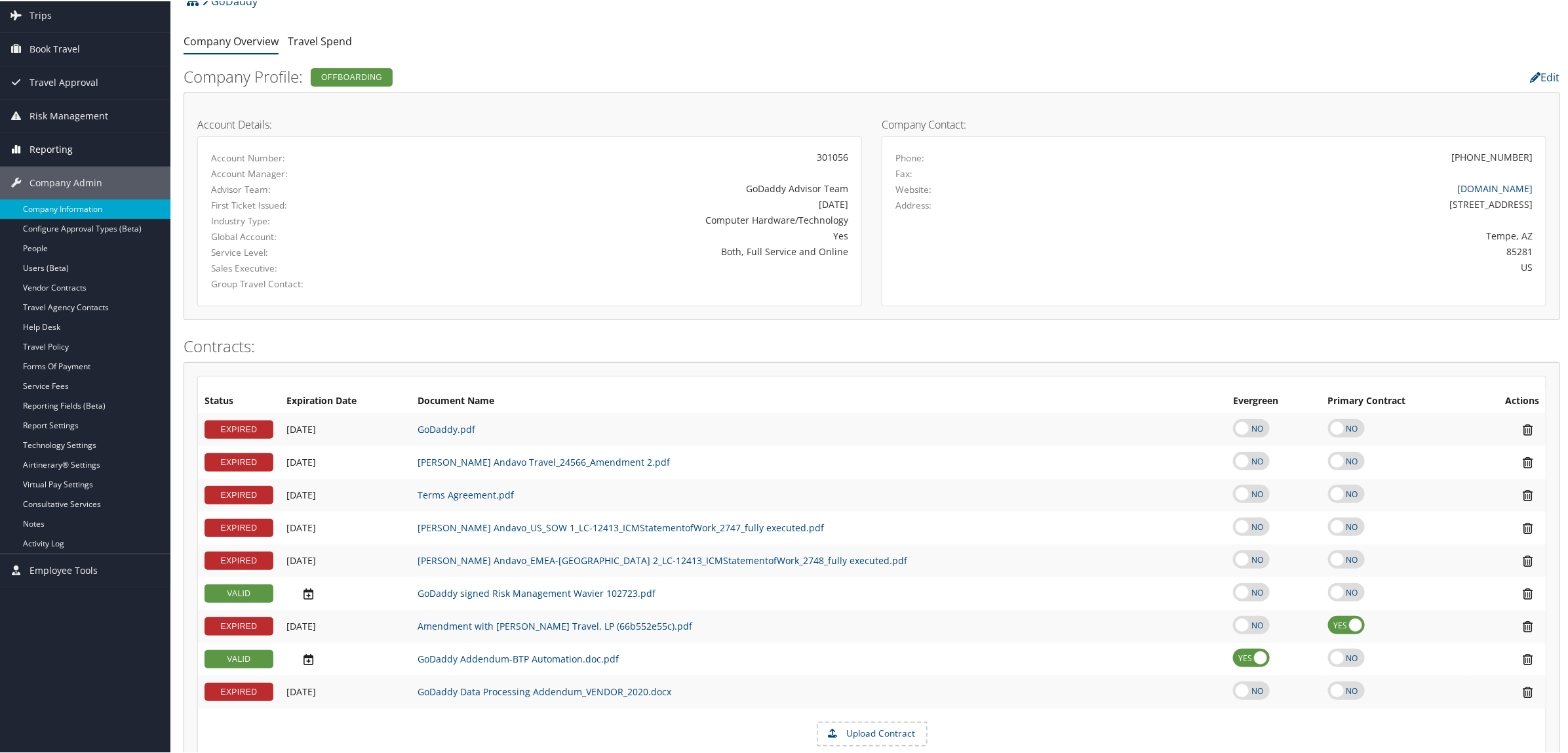
click at [46, 143] on span "Reporting" at bounding box center [51, 148] width 43 height 33
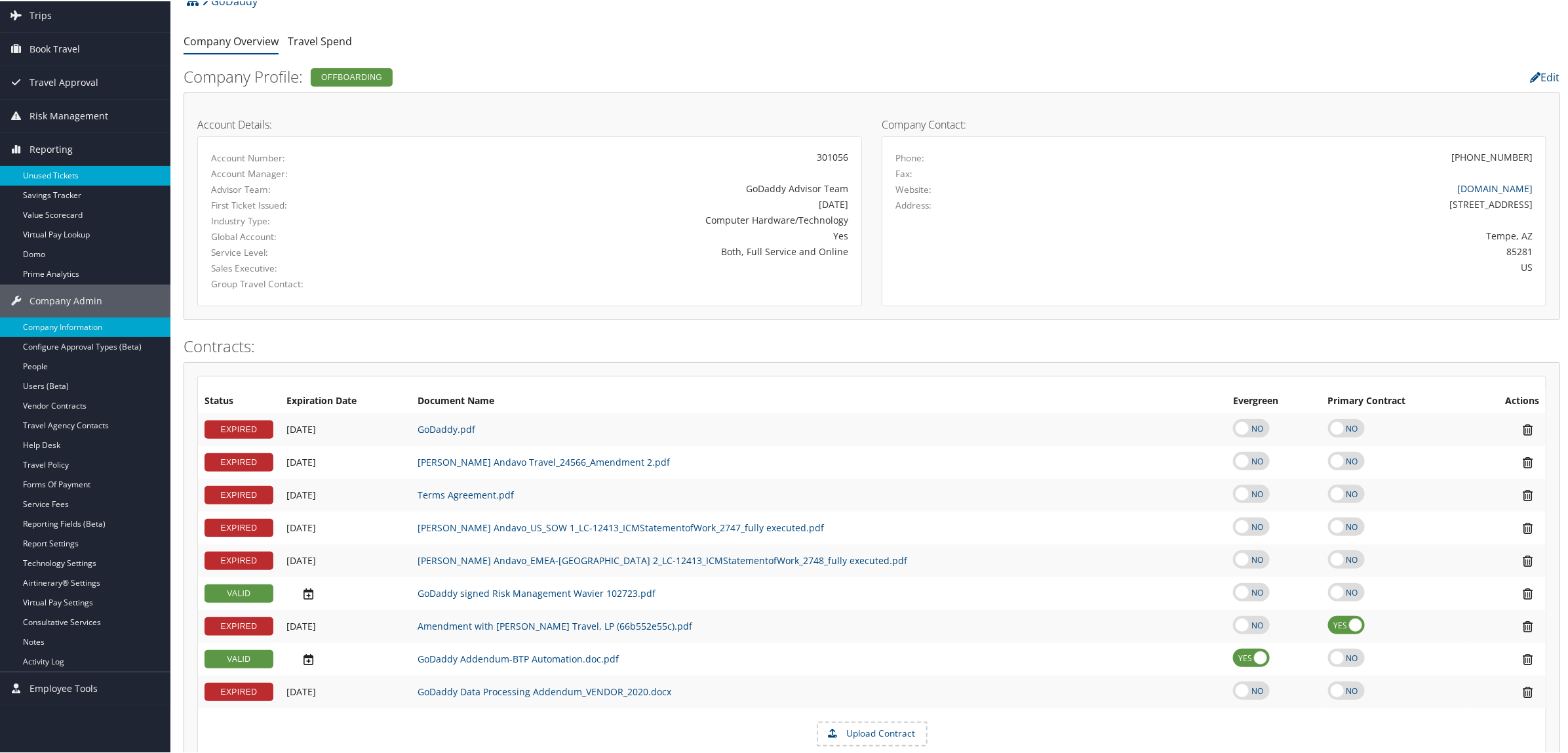
click at [51, 172] on link "Unused Tickets" at bounding box center [85, 174] width 170 height 20
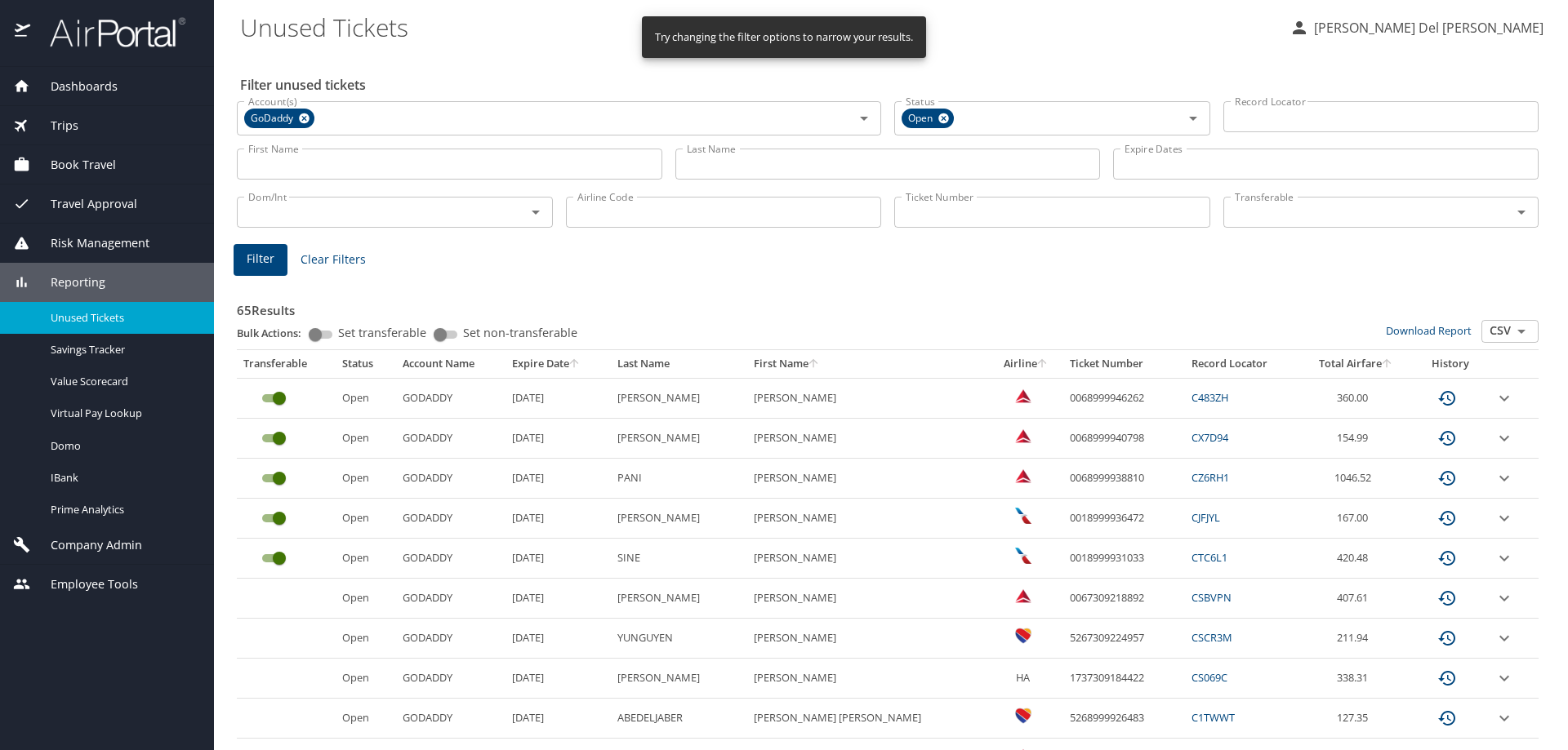
click at [581, 365] on icon "sort" at bounding box center [574, 363] width 13 height 13
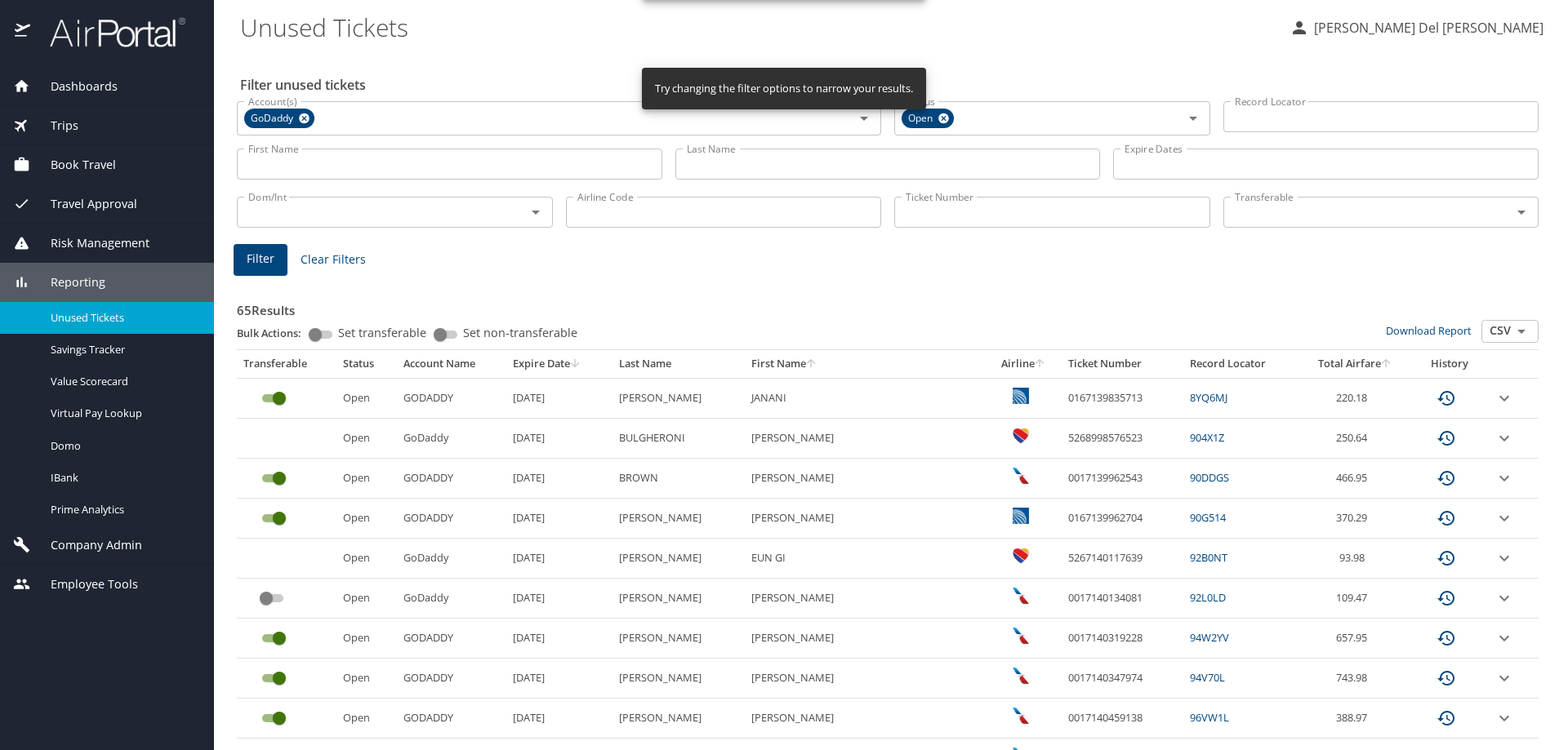
click at [576, 368] on th "Expire Date" at bounding box center [558, 364] width 105 height 27
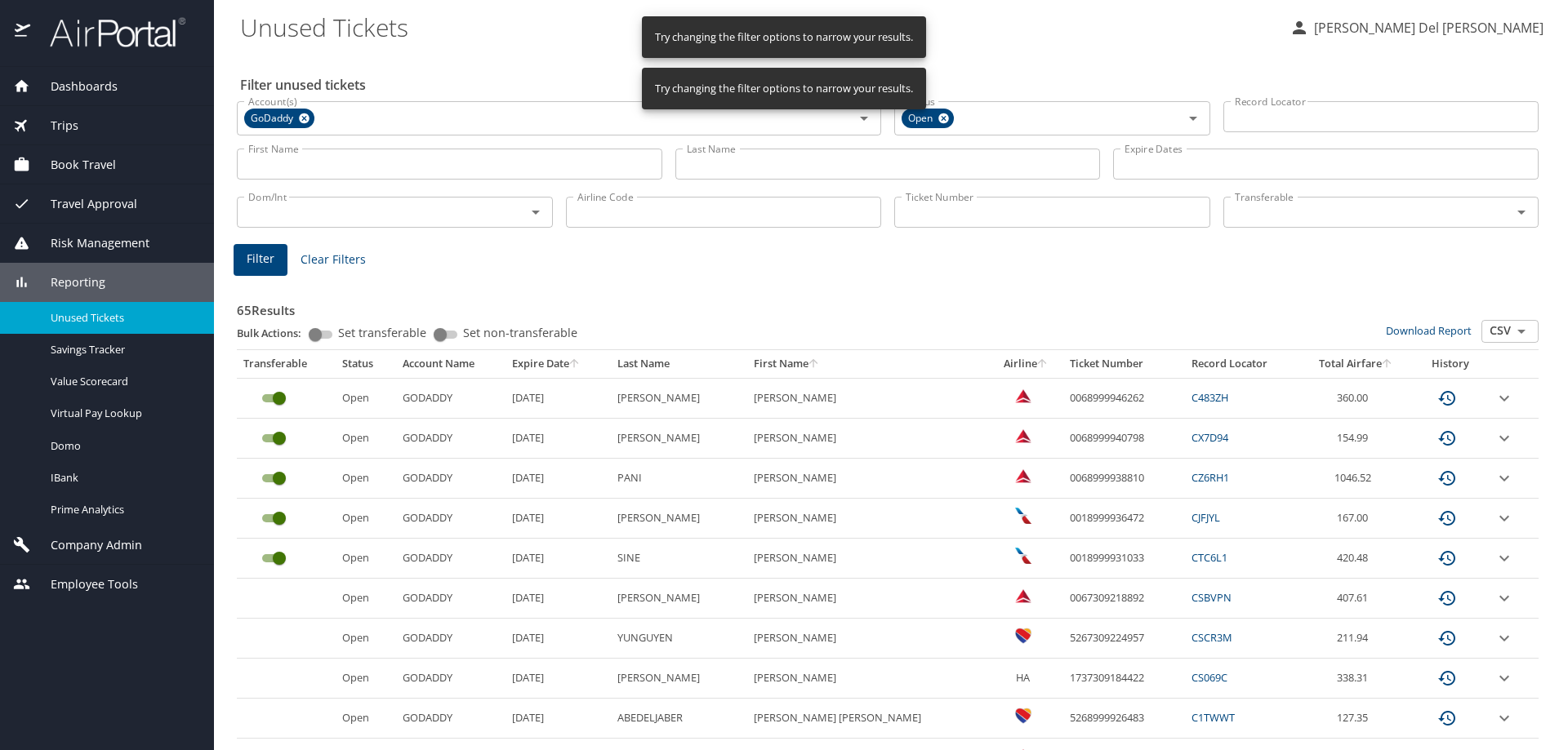
click at [87, 542] on span "Company Admin" at bounding box center [86, 545] width 112 height 18
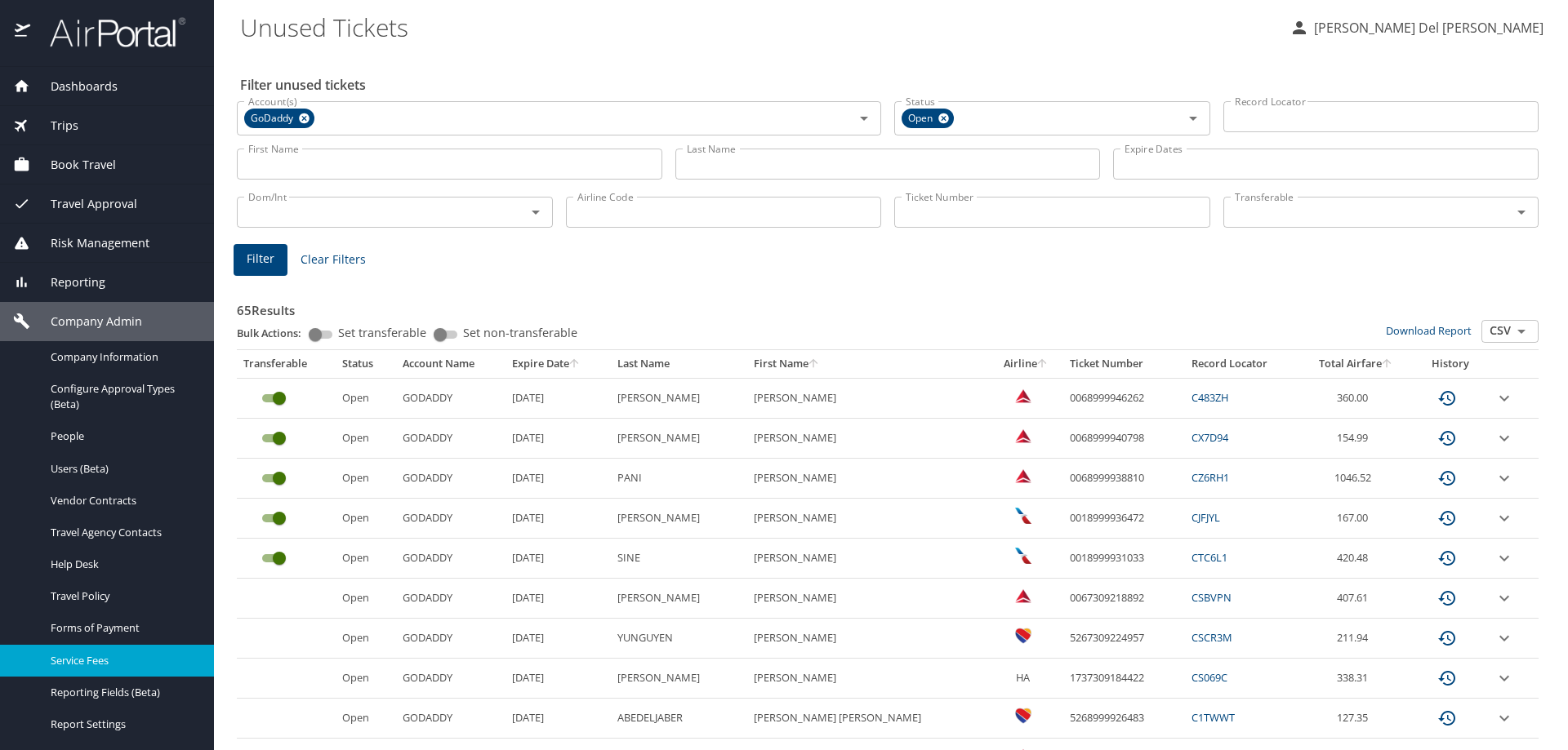
click at [95, 656] on span "Service Fees" at bounding box center [122, 661] width 144 height 16
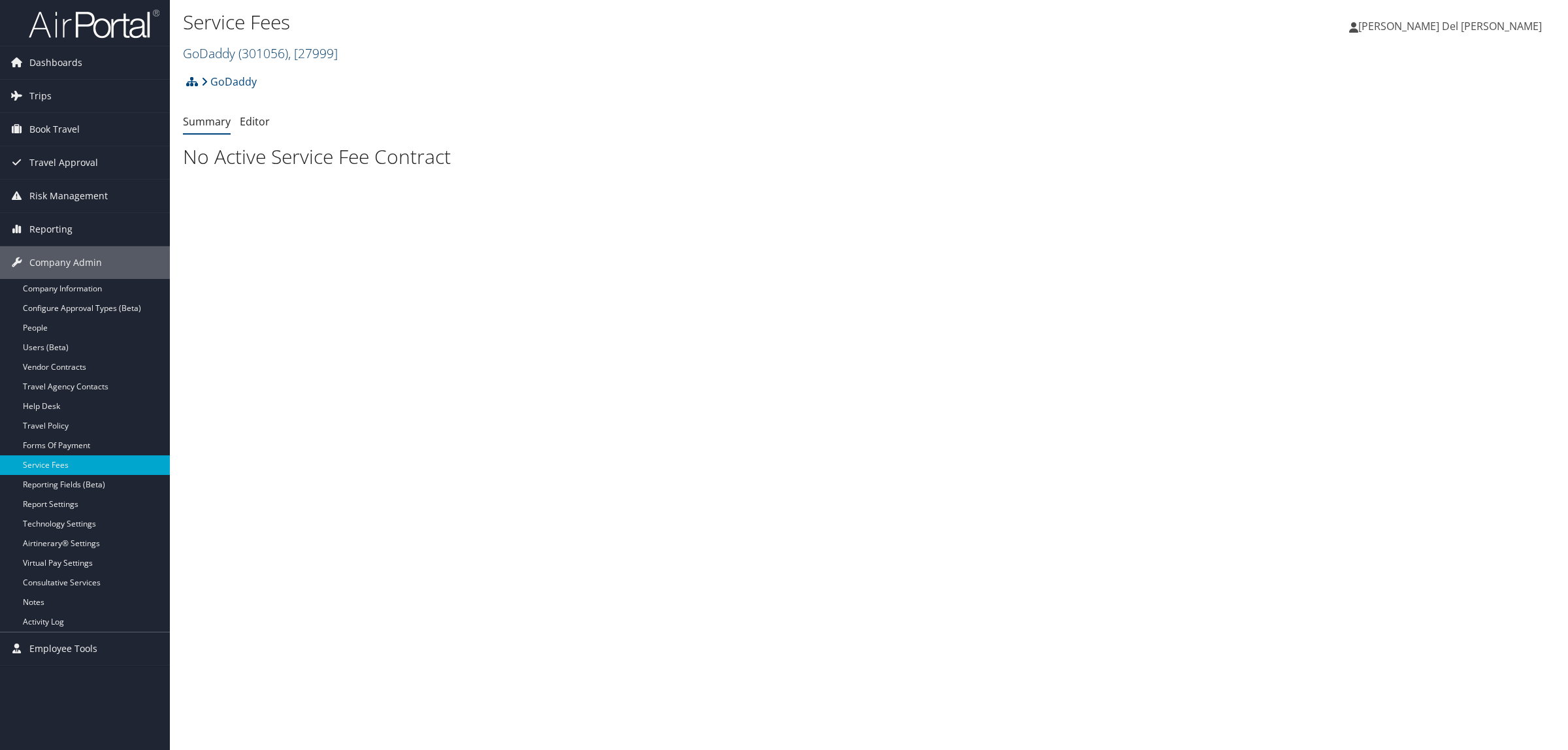
click at [252, 51] on span "( 301056 )" at bounding box center [263, 53] width 49 height 18
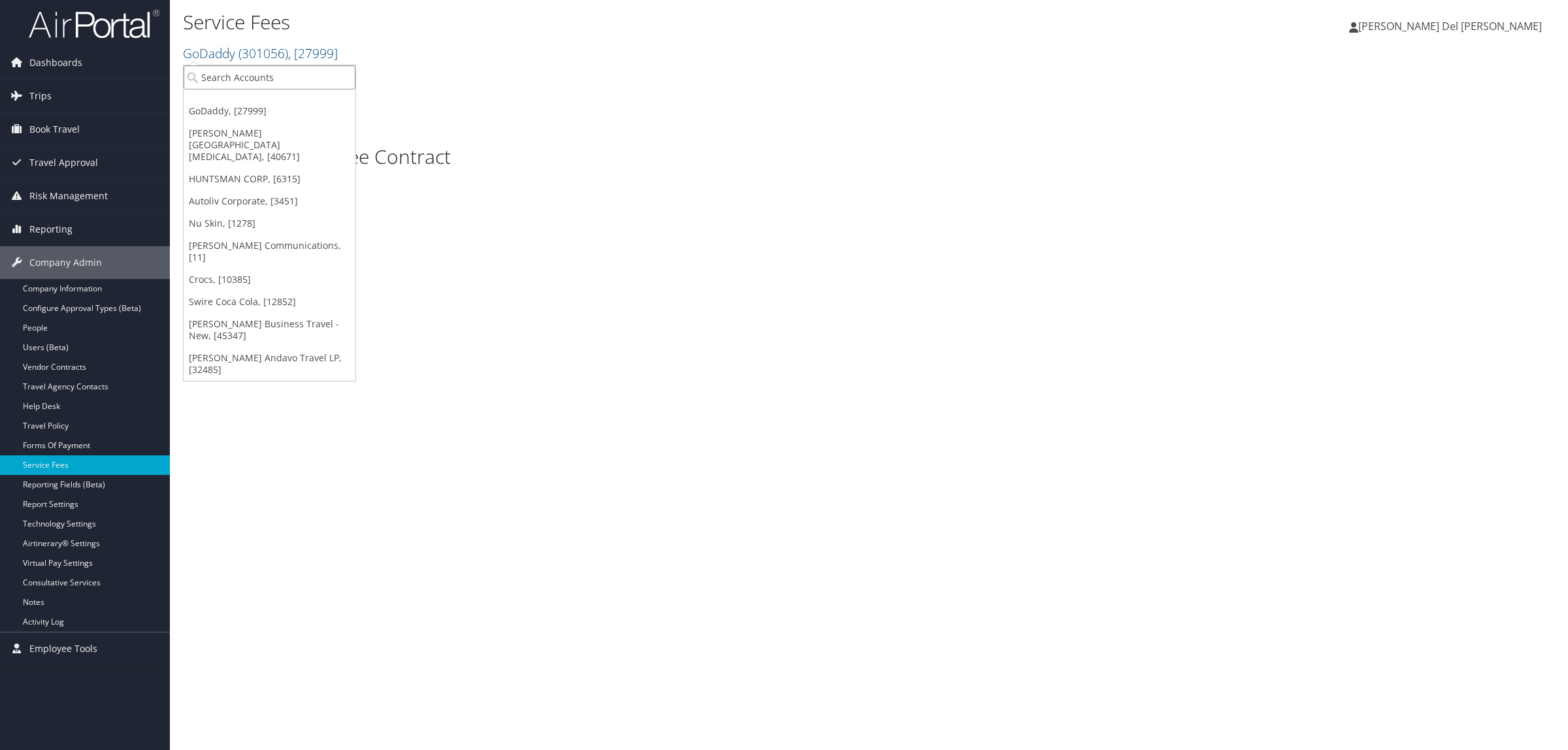
click at [248, 82] on input "search" at bounding box center [269, 77] width 172 height 24
type input "Extra Space"
drag, startPoint x: 285, startPoint y: 109, endPoint x: 506, endPoint y: 165, distance: 228.0
click at [286, 109] on div "Account" at bounding box center [302, 113] width 251 height 12
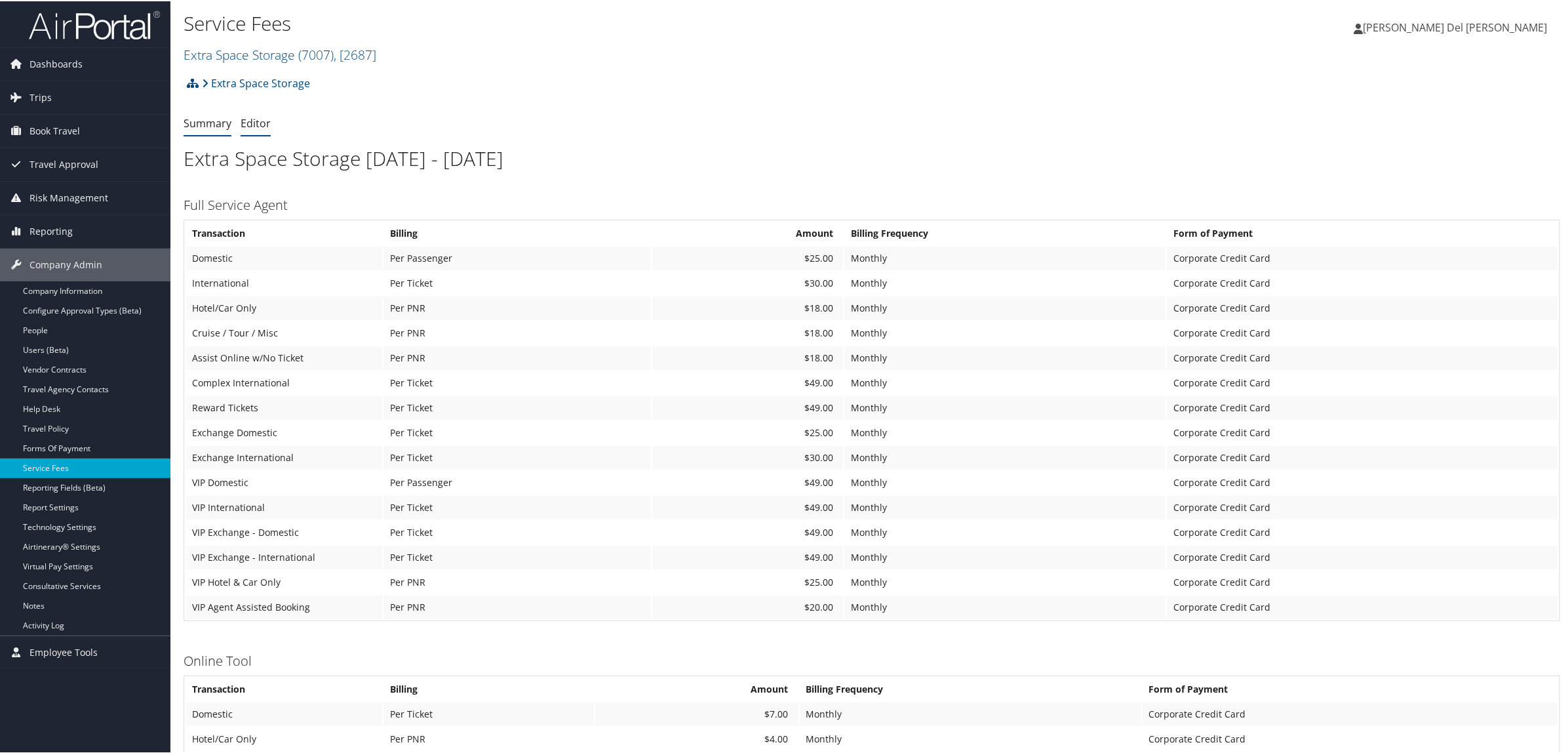
click at [260, 123] on link "Editor" at bounding box center [255, 122] width 30 height 14
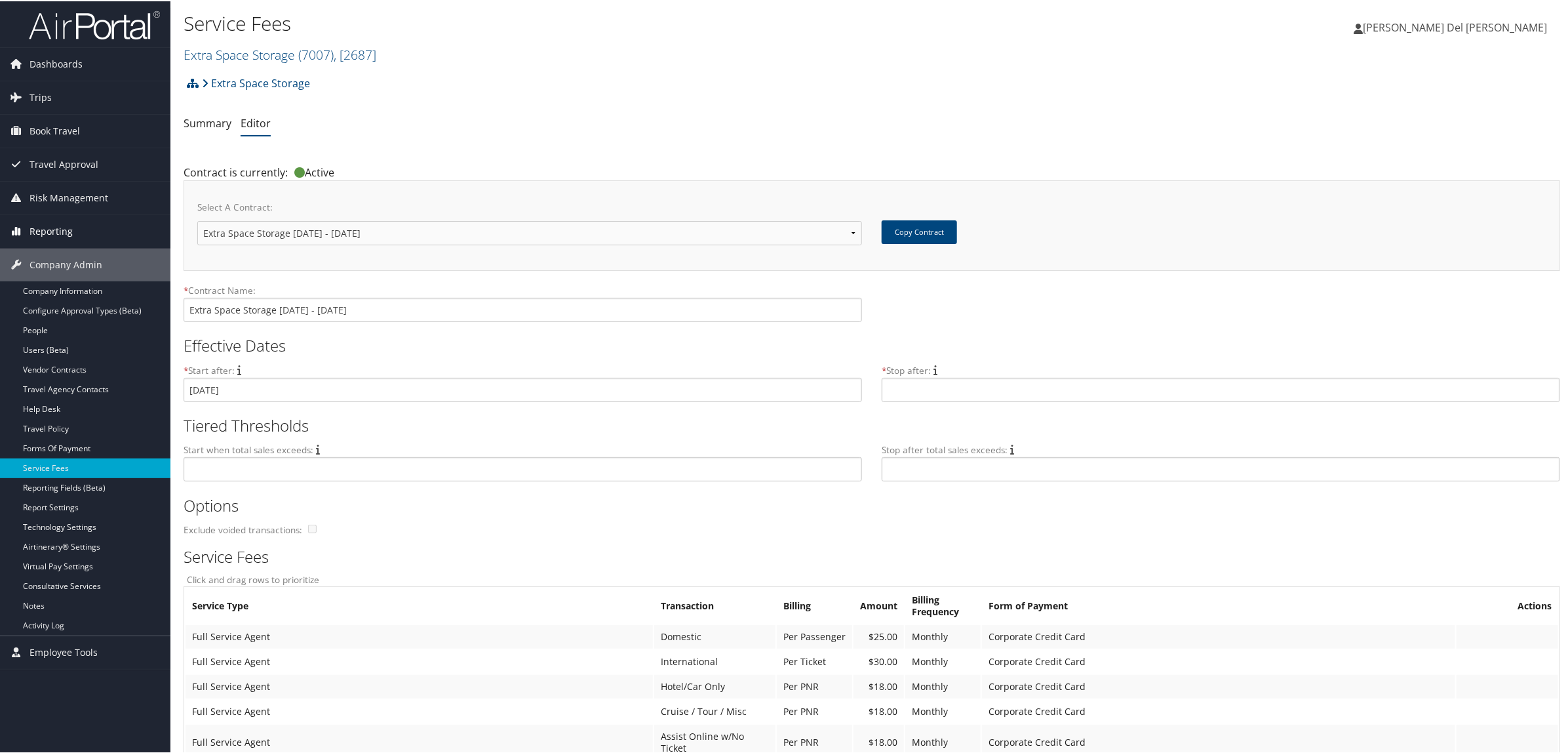
click at [56, 235] on span "Reporting" at bounding box center [51, 230] width 43 height 33
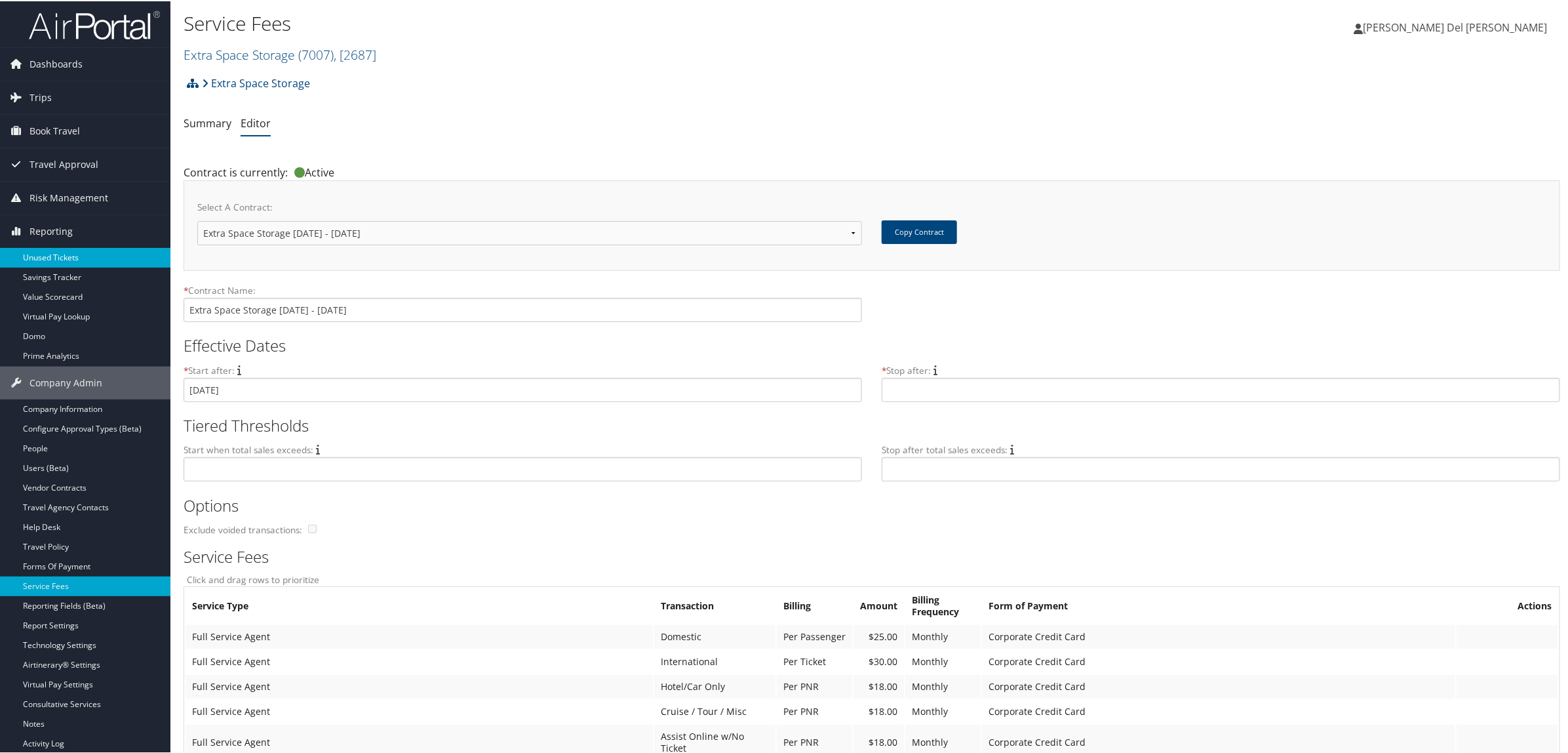
click at [60, 260] on link "Unused Tickets" at bounding box center [85, 257] width 170 height 20
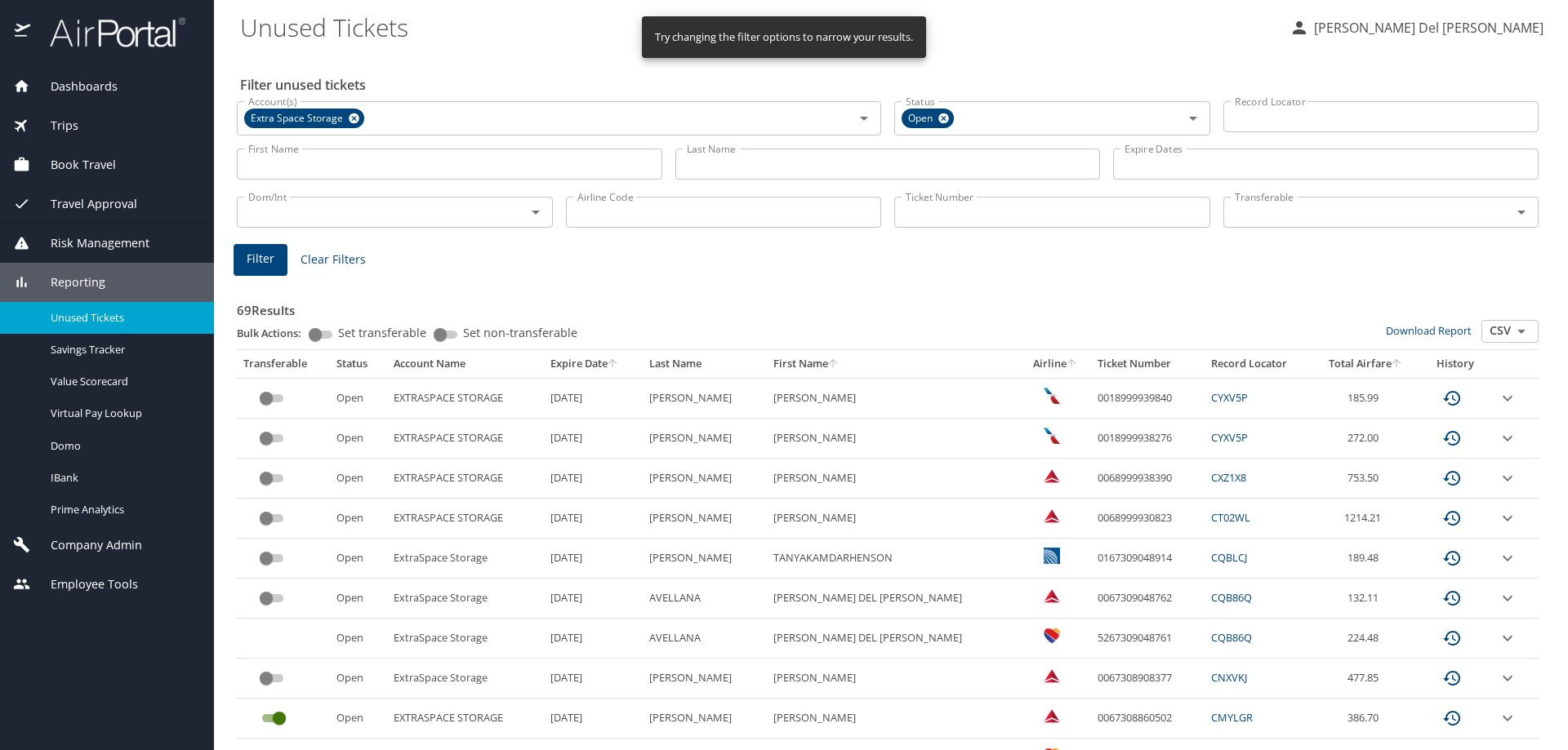
click at [619, 364] on icon "sort" at bounding box center [612, 363] width 13 height 13
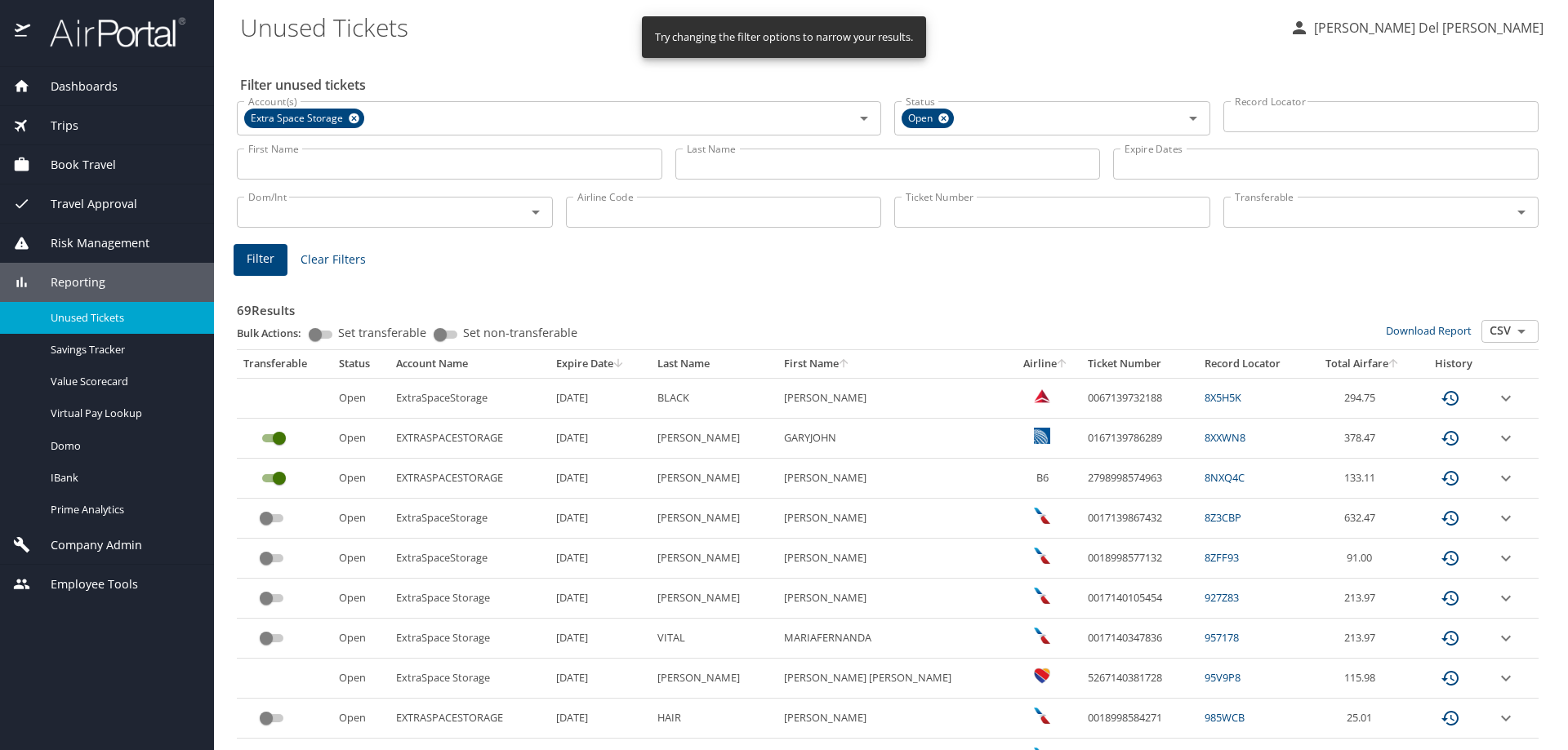
click at [637, 364] on th "Expire Date" at bounding box center [599, 364] width 102 height 27
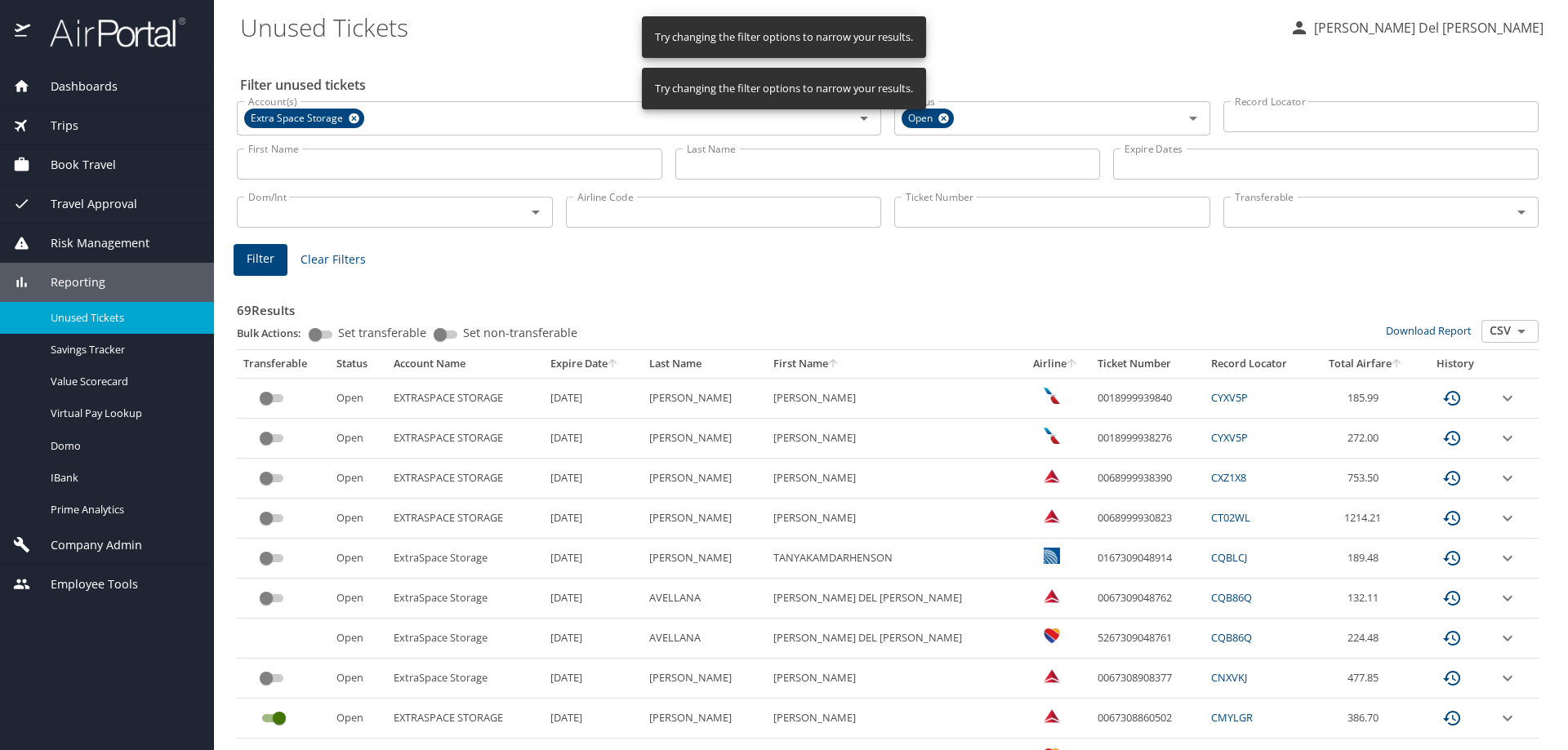
click at [619, 364] on icon "sort" at bounding box center [612, 363] width 13 height 13
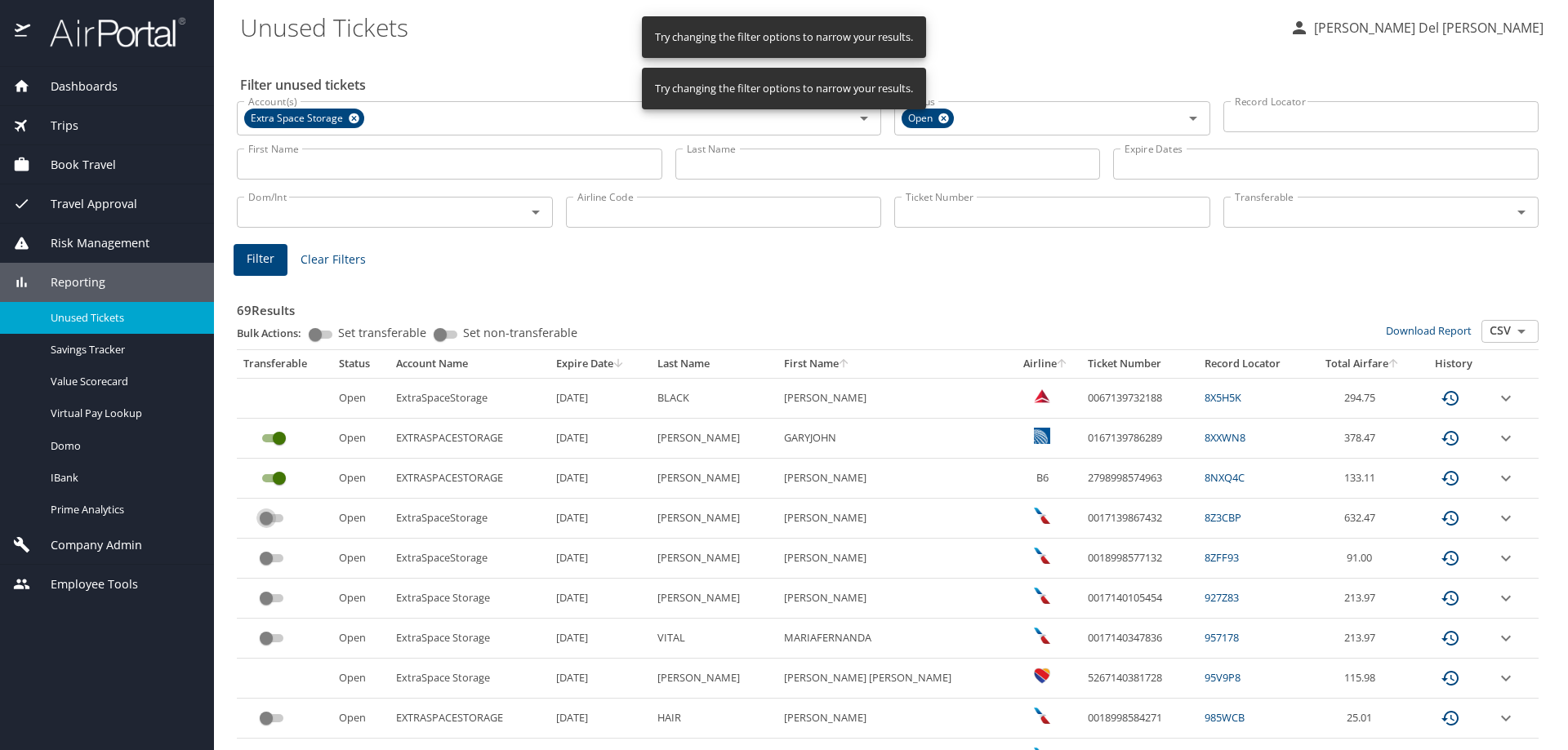
click at [268, 520] on input "custom pagination table" at bounding box center [266, 518] width 59 height 19
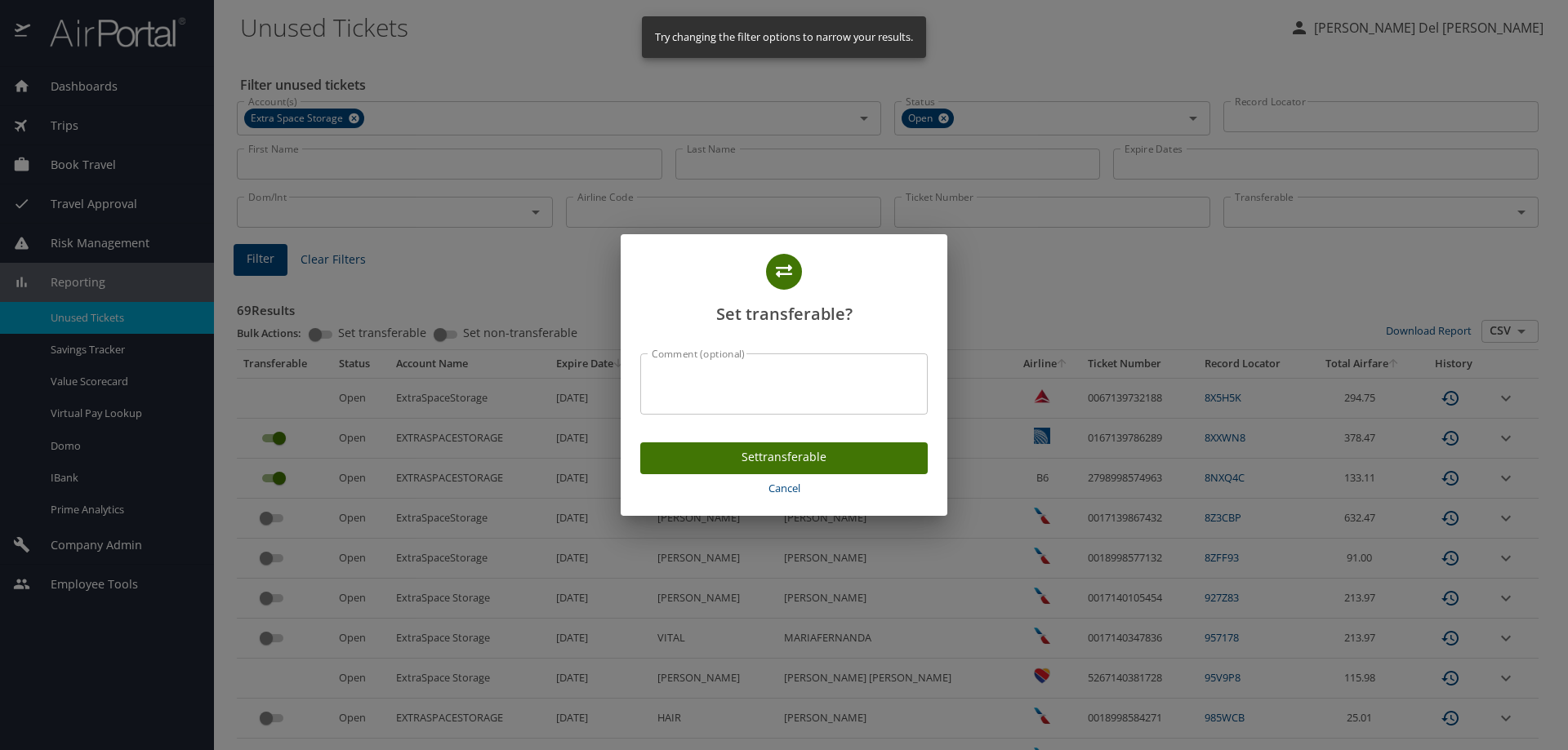
click at [773, 456] on span "Set transferable" at bounding box center [784, 457] width 261 height 20
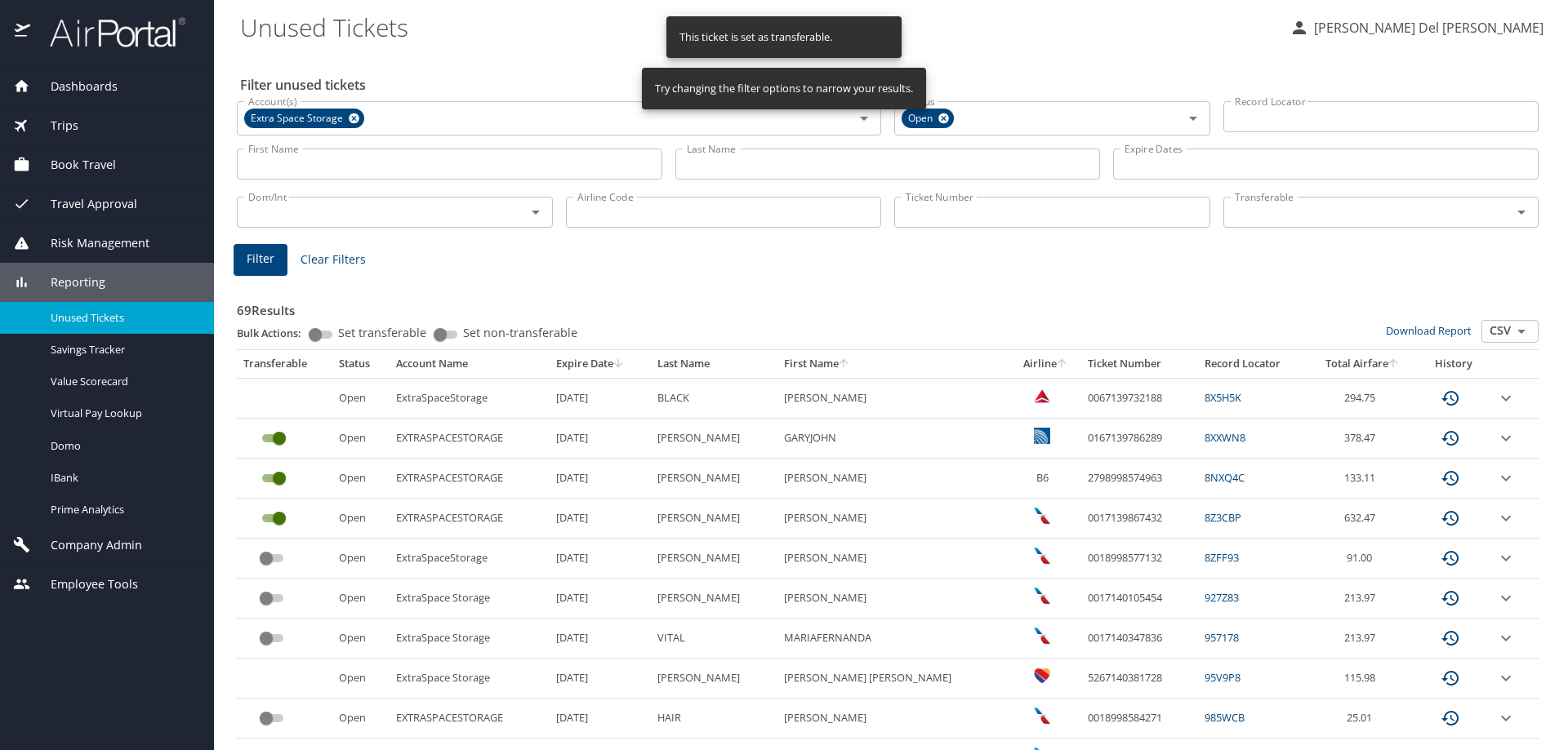
click at [277, 600] on input "custom pagination table" at bounding box center [266, 598] width 59 height 19
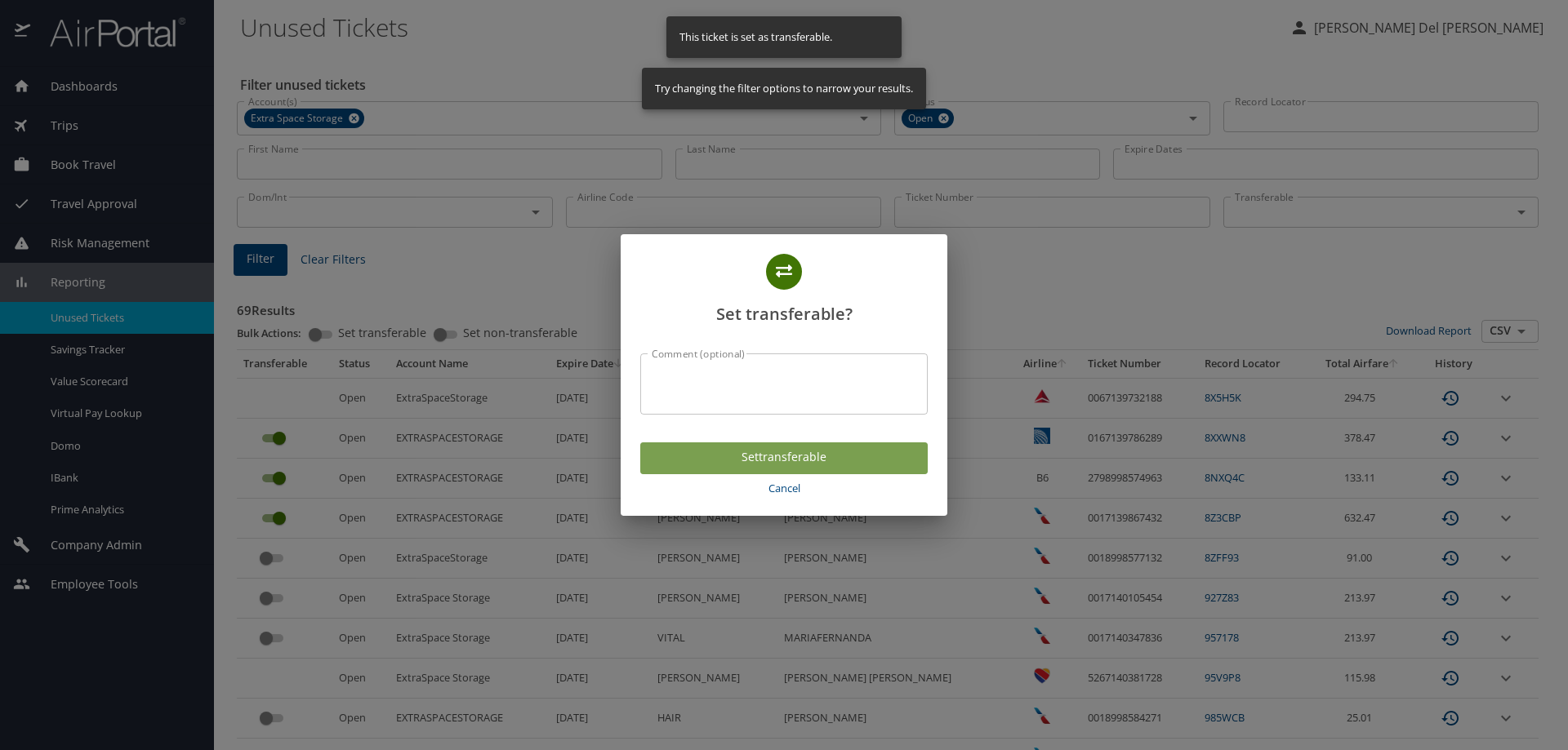
click at [723, 455] on span "Set transferable" at bounding box center [784, 457] width 261 height 20
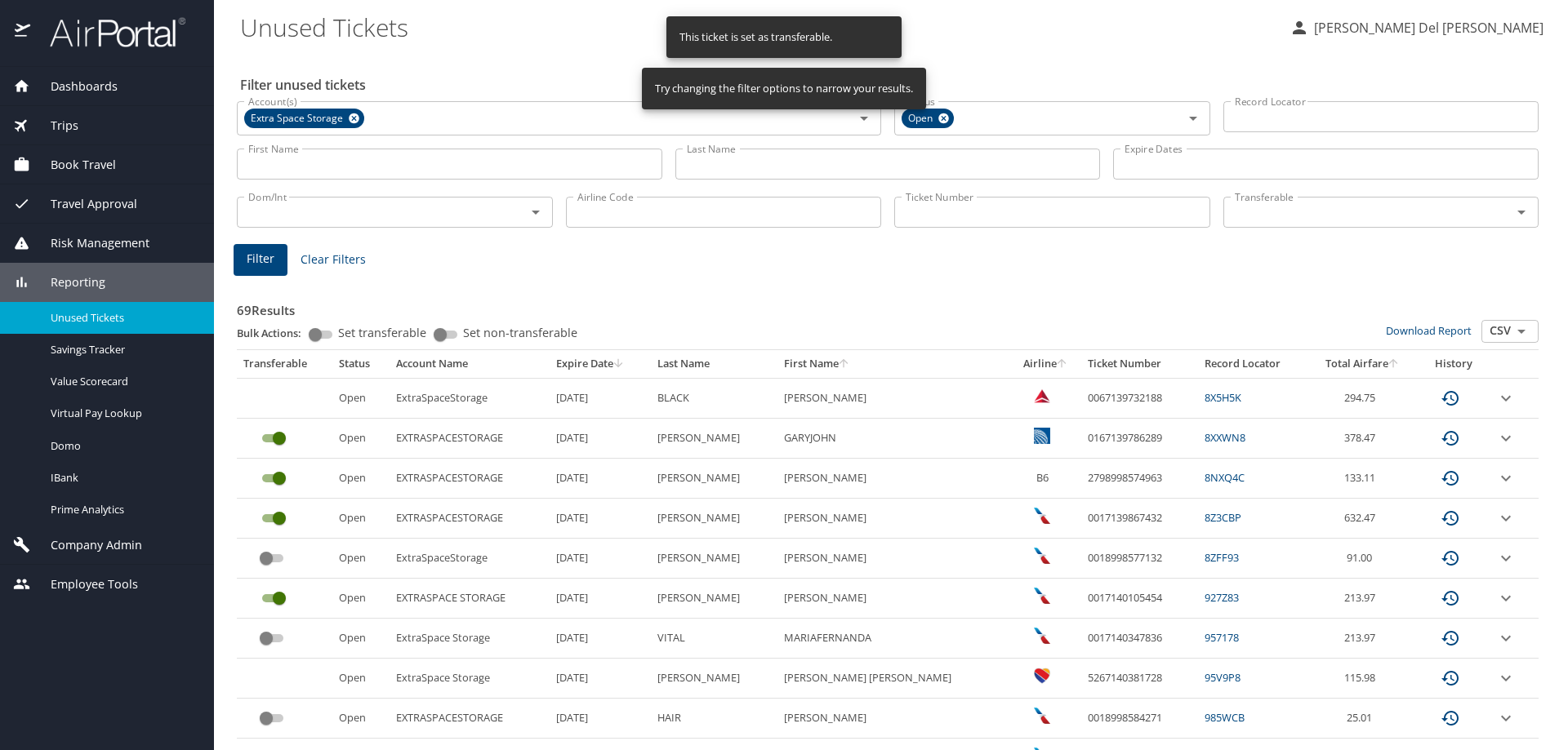
click at [265, 636] on input "custom pagination table" at bounding box center [266, 638] width 59 height 19
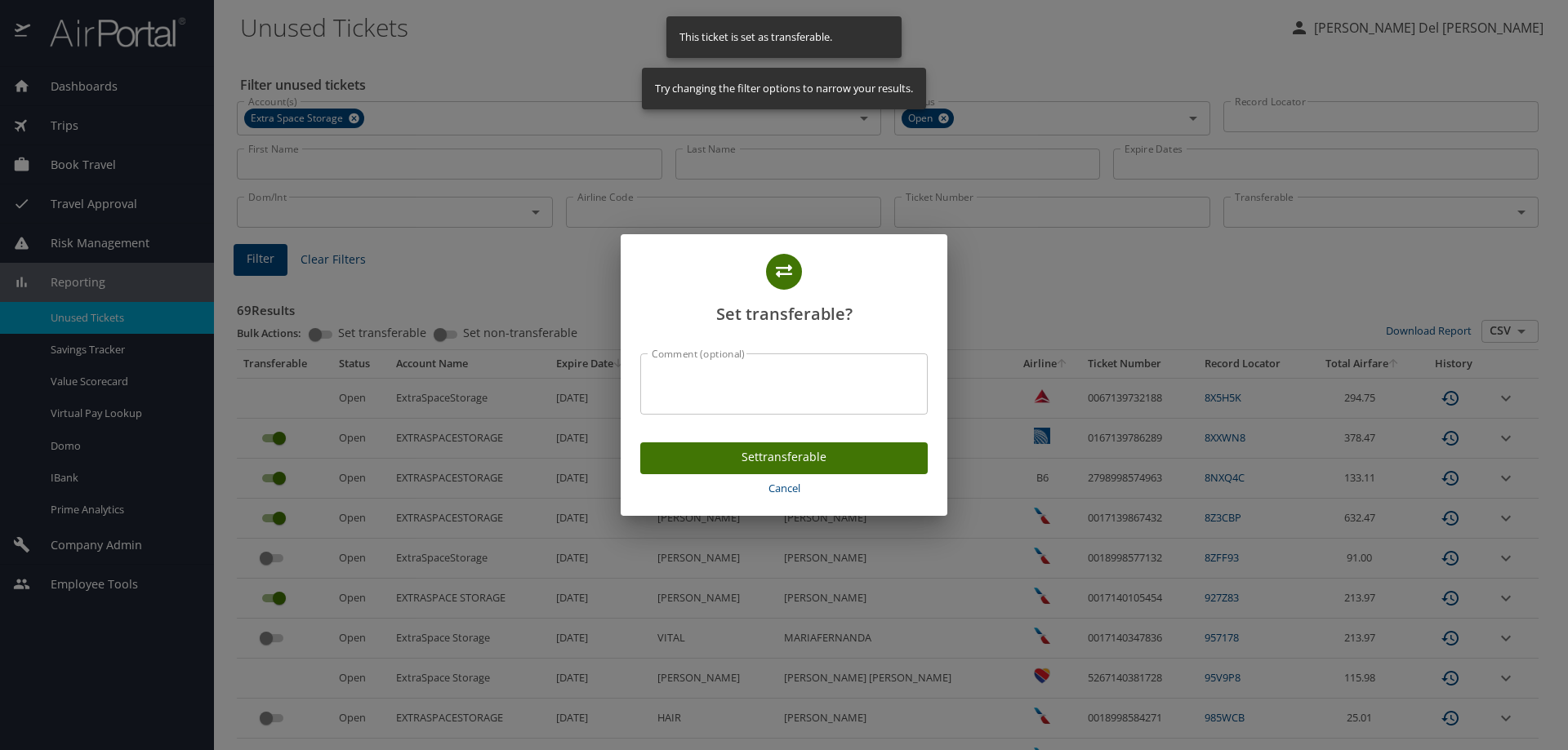
click at [724, 461] on span "Set transferable" at bounding box center [784, 457] width 261 height 20
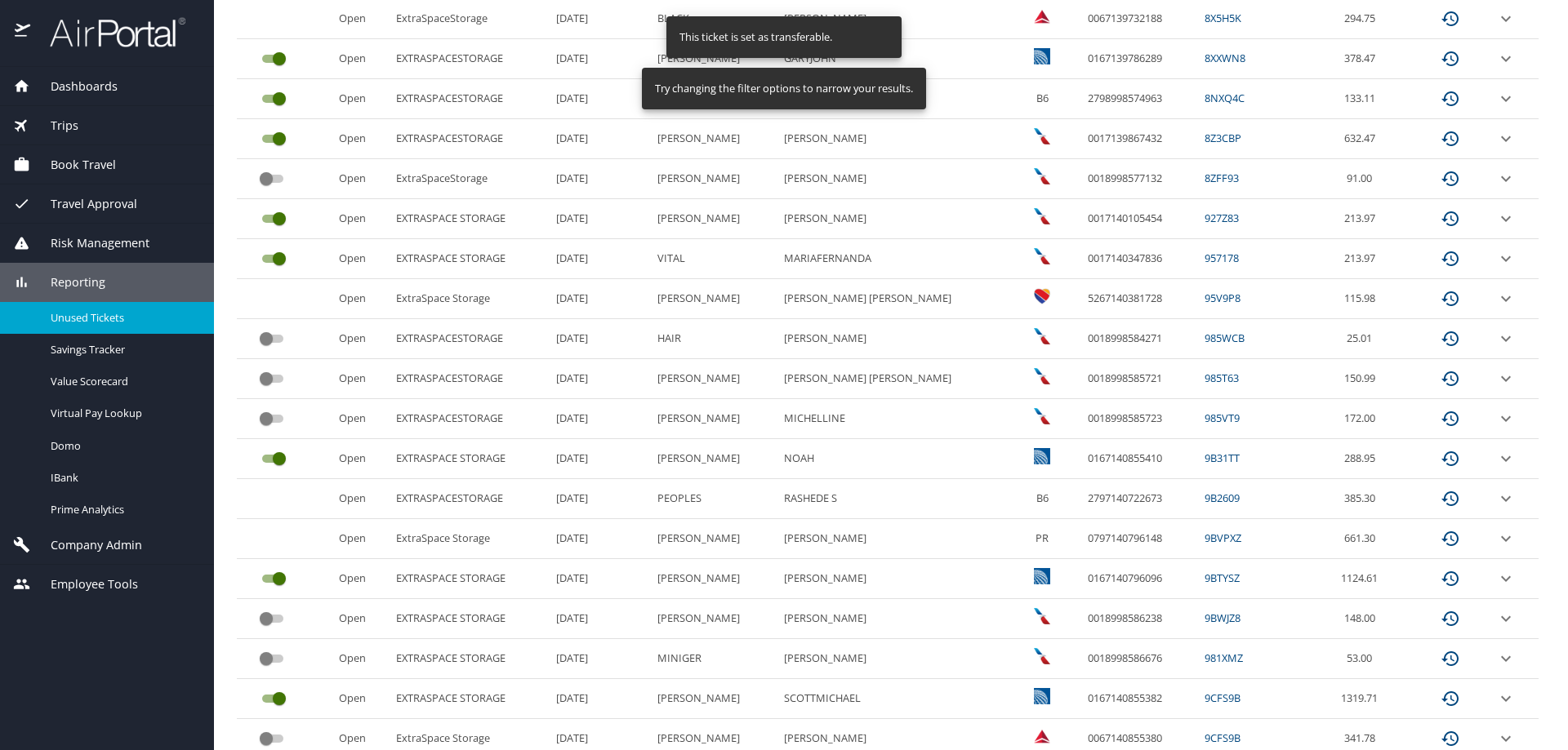
scroll to position [408, 0]
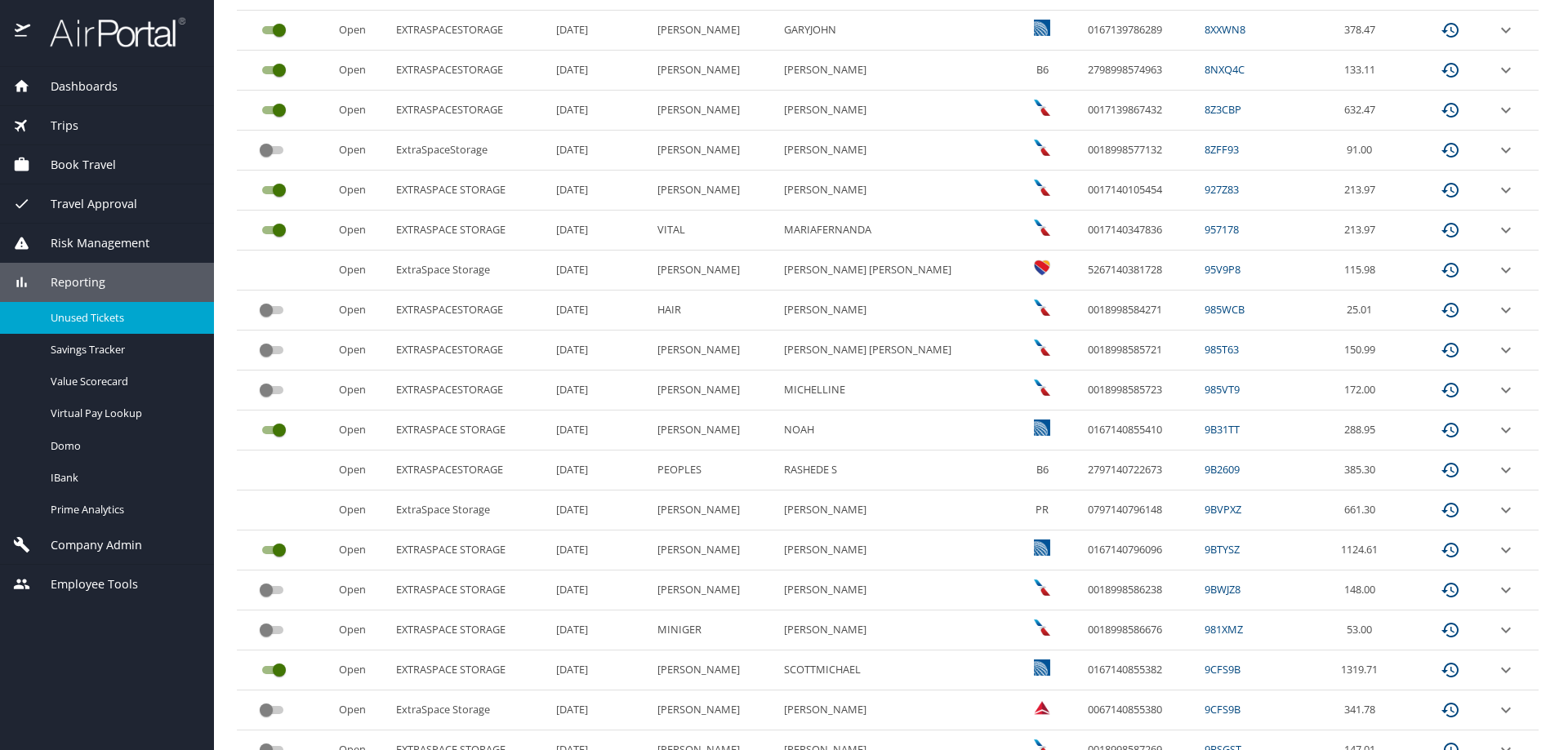
click at [267, 632] on input "custom pagination table" at bounding box center [266, 630] width 59 height 19
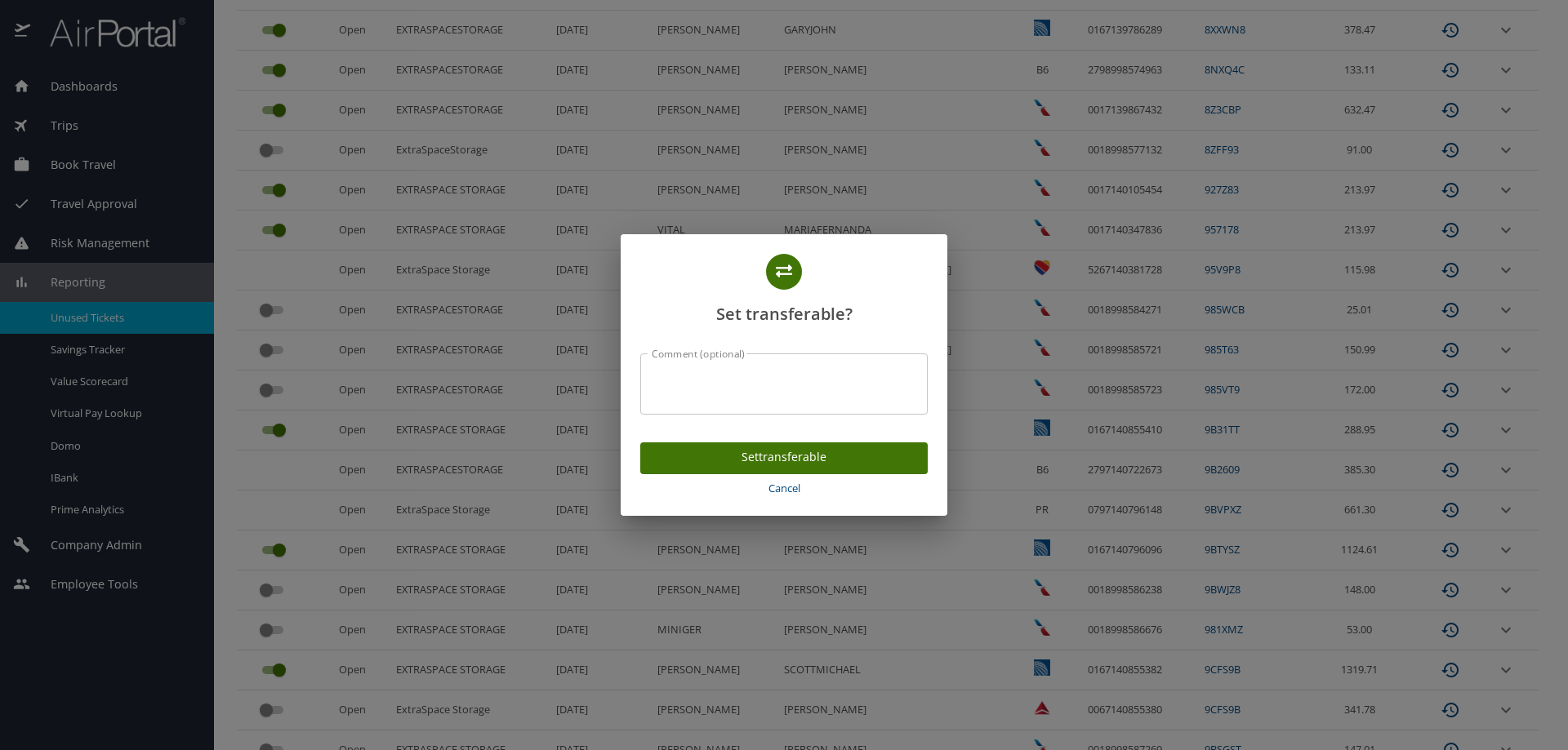
click at [784, 486] on span "Cancel" at bounding box center [784, 488] width 275 height 19
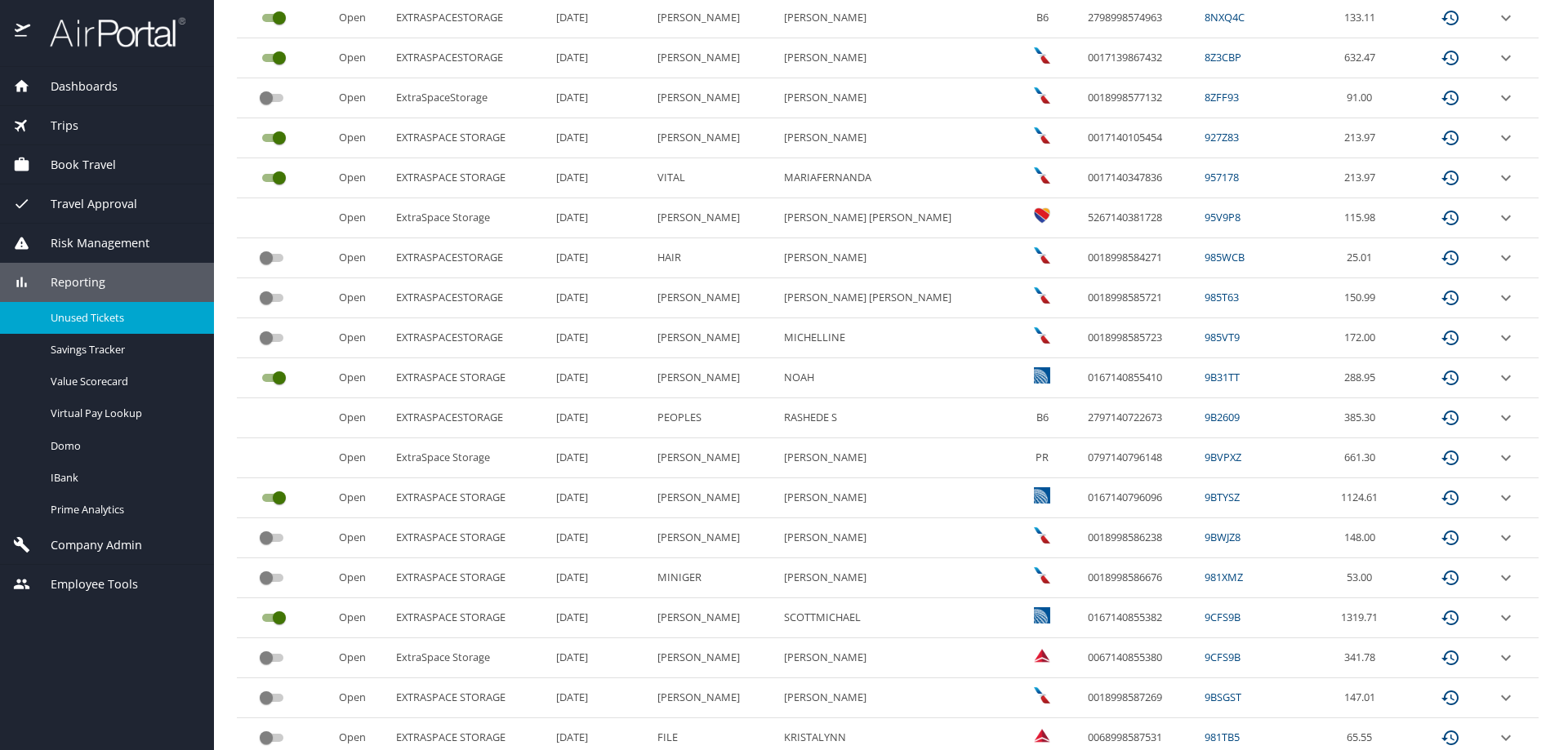
scroll to position [490, 0]
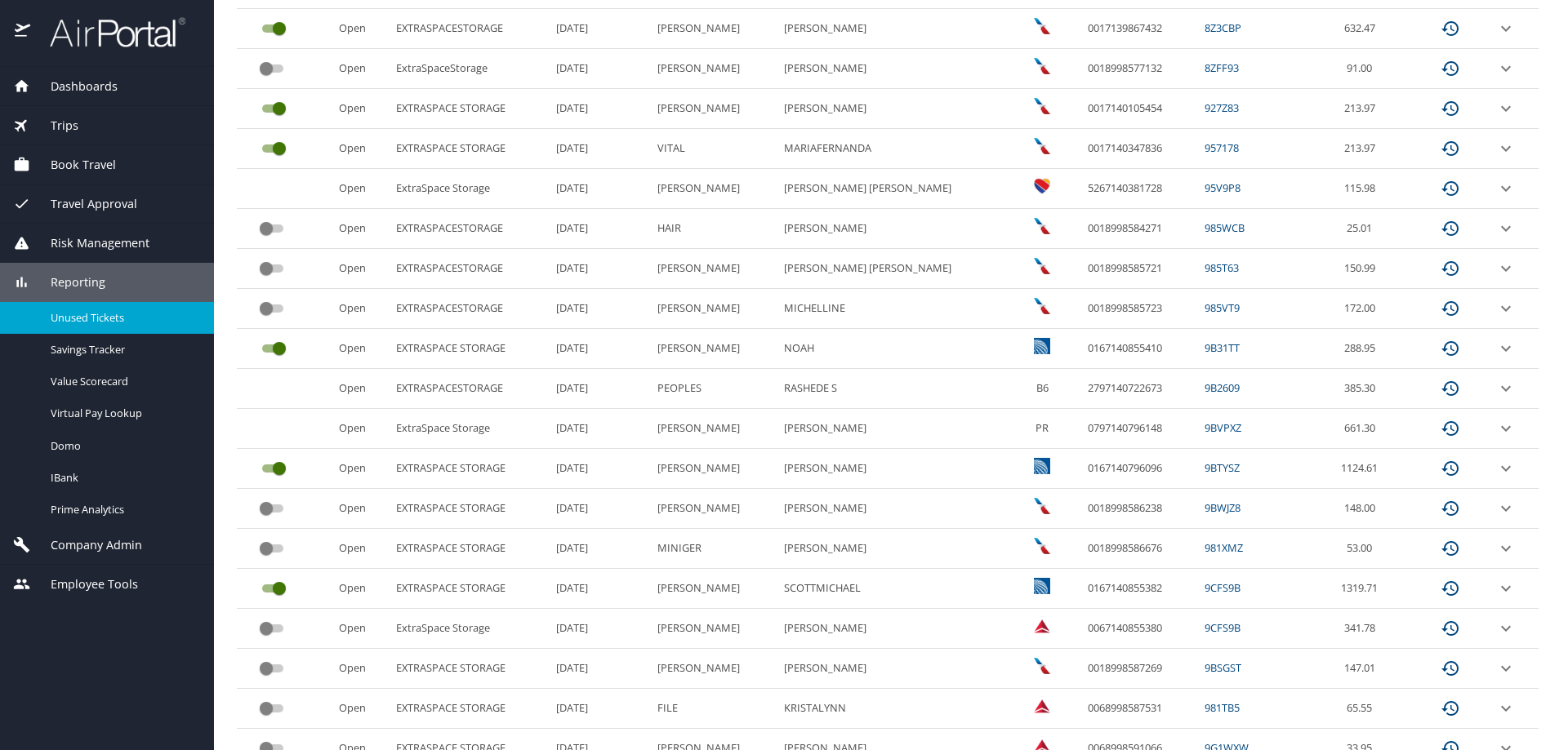
click at [267, 621] on input "custom pagination table" at bounding box center [266, 628] width 59 height 19
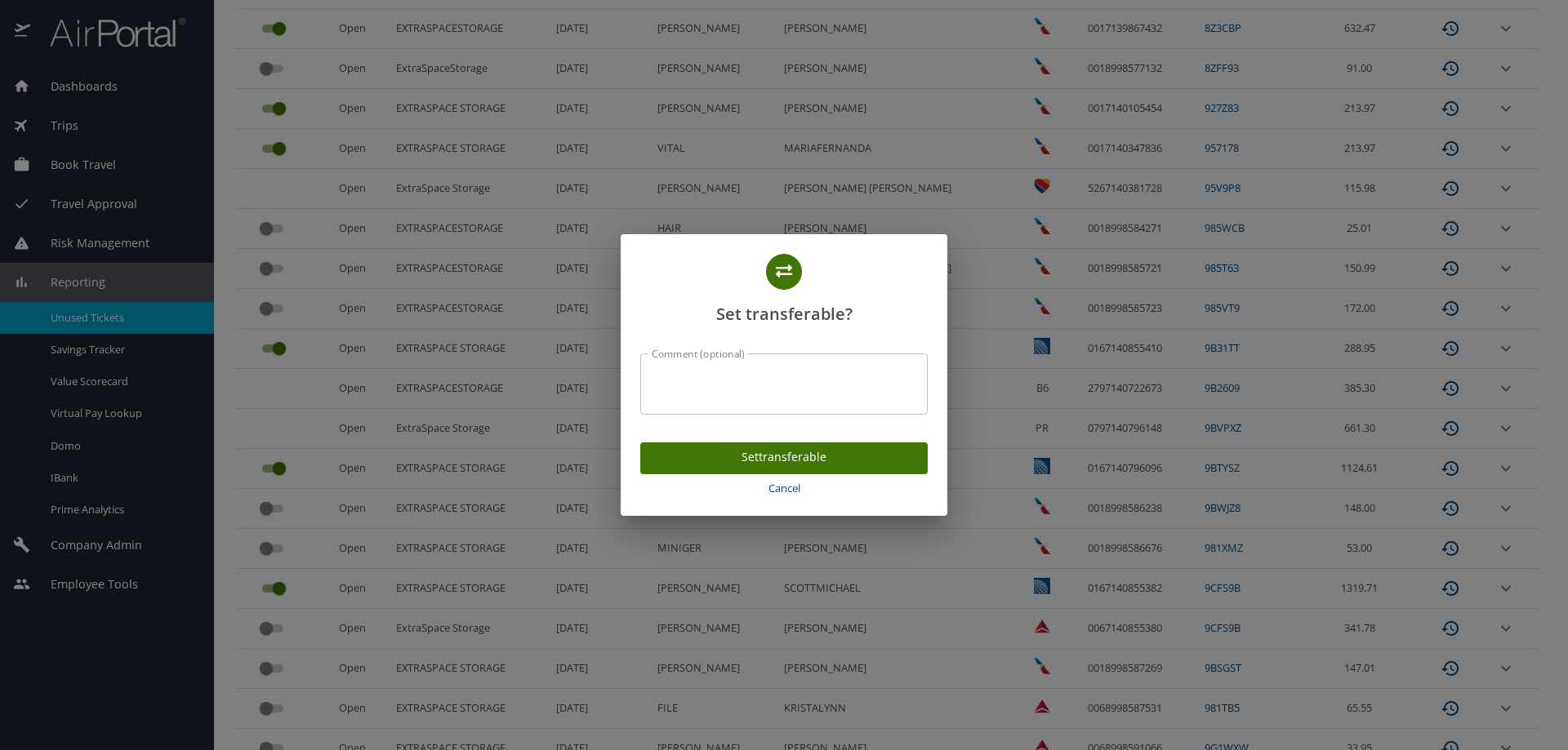
click at [768, 457] on span "Set transferable" at bounding box center [784, 457] width 261 height 20
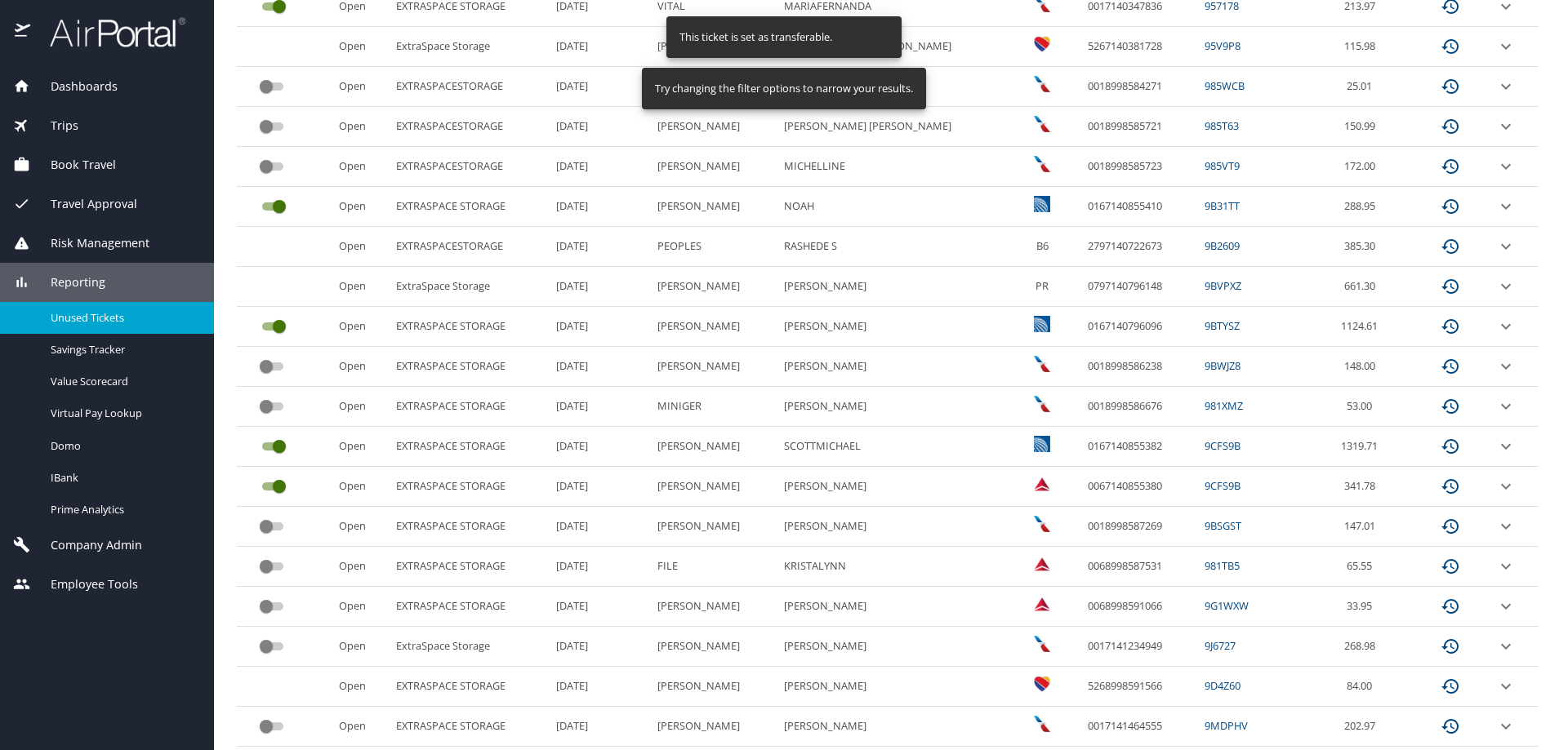
scroll to position [653, 0]
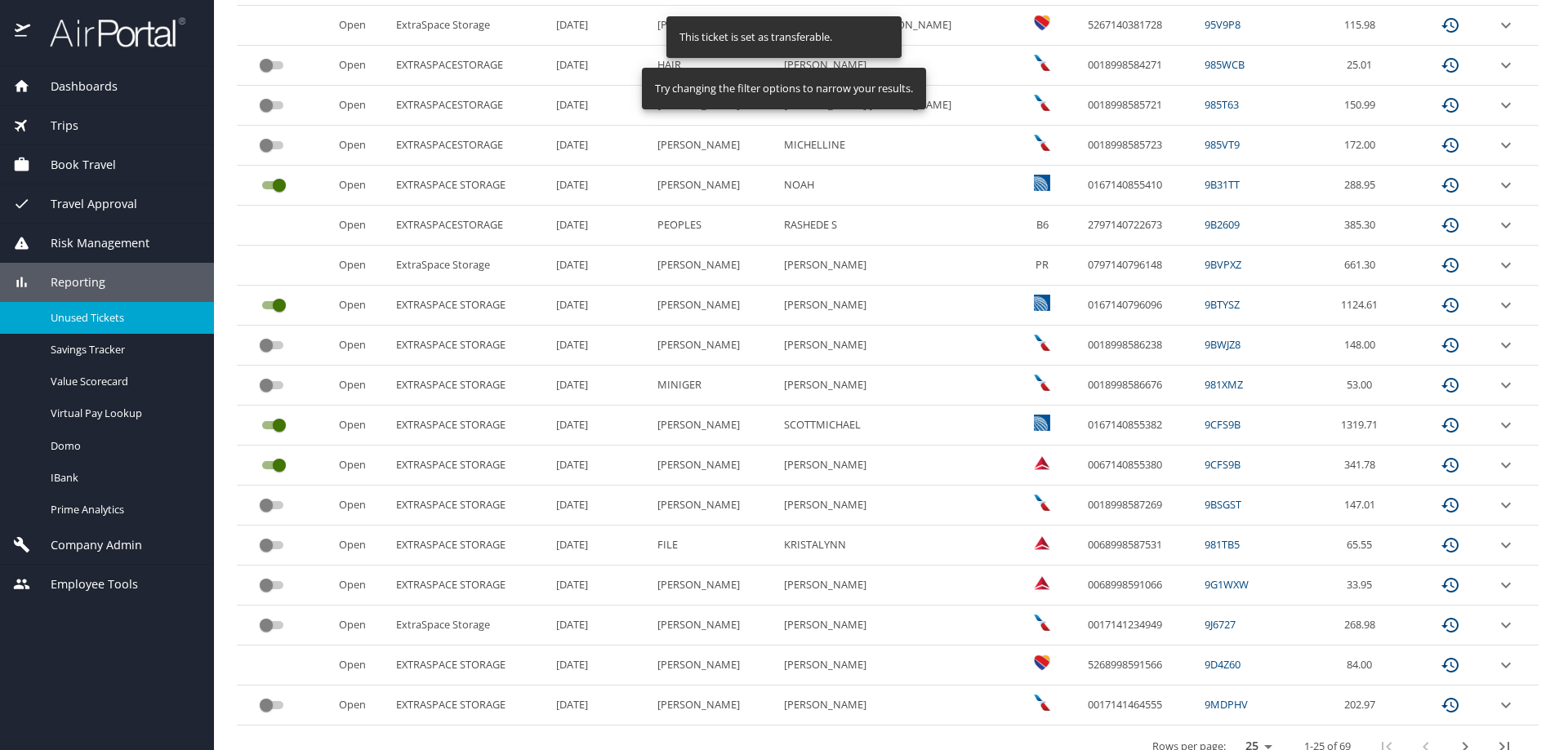
click at [266, 624] on input "custom pagination table" at bounding box center [266, 625] width 59 height 19
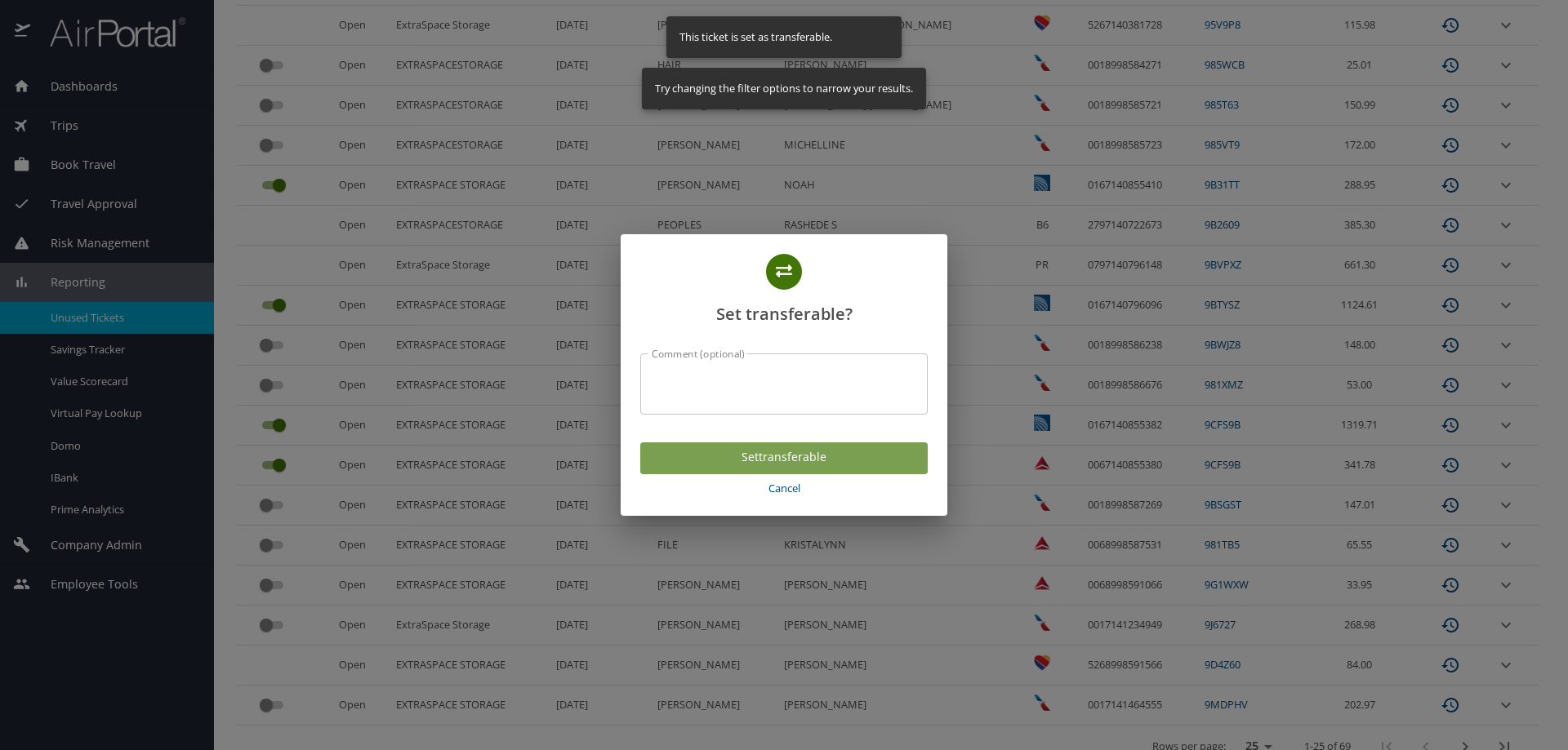
click at [708, 452] on span "Set transferable" at bounding box center [784, 457] width 261 height 20
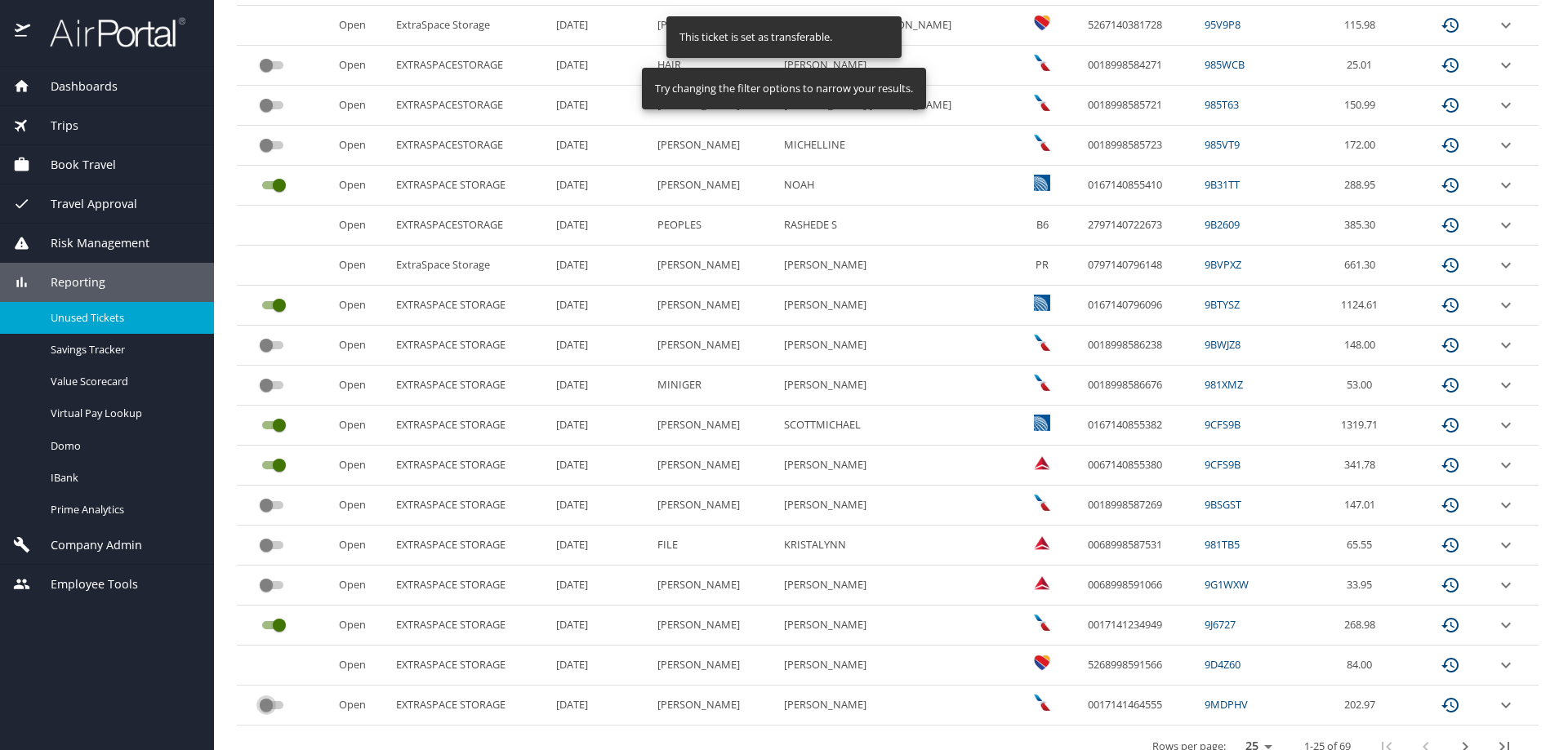
click at [266, 706] on input "custom pagination table" at bounding box center [266, 705] width 59 height 19
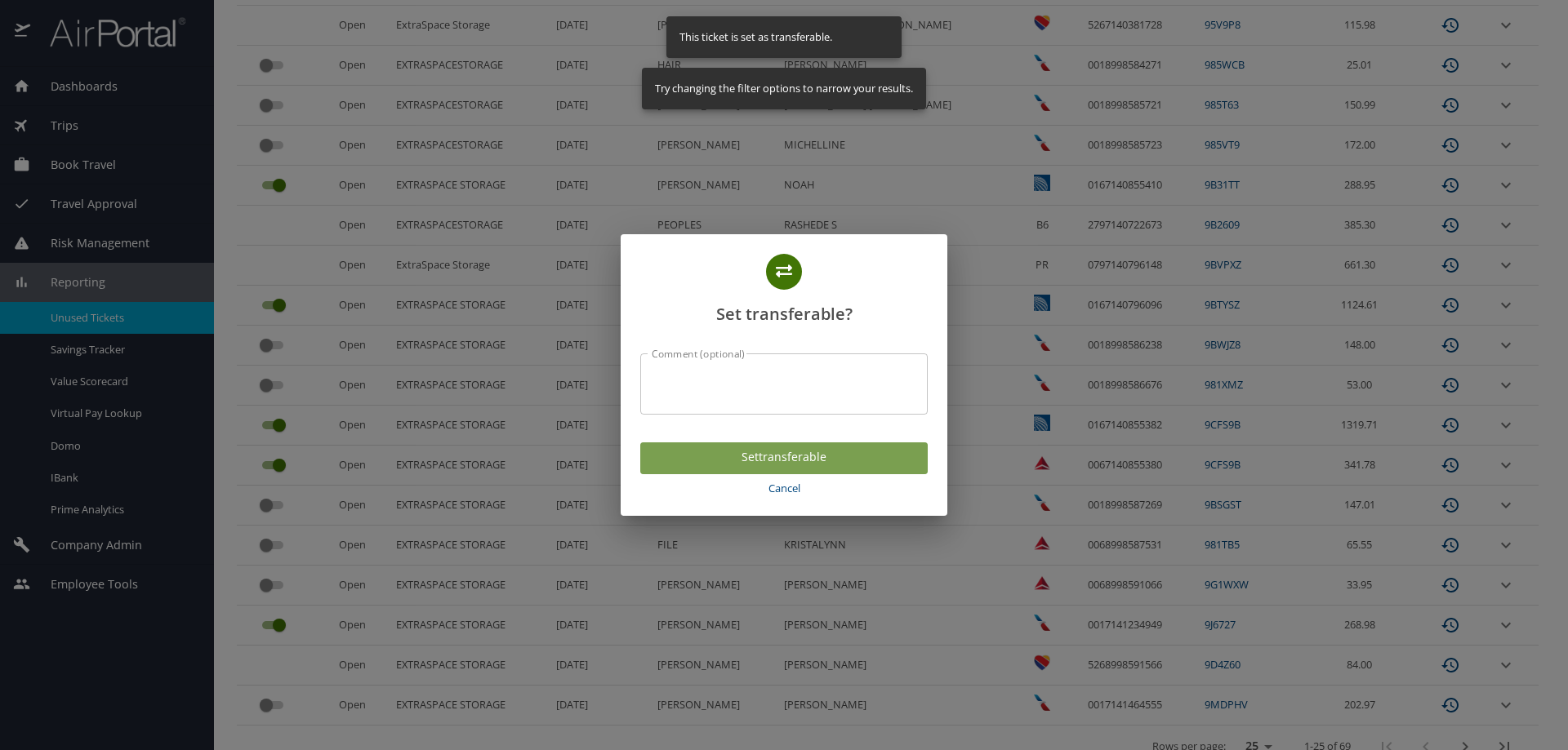
click at [737, 460] on span "Set transferable" at bounding box center [784, 457] width 261 height 20
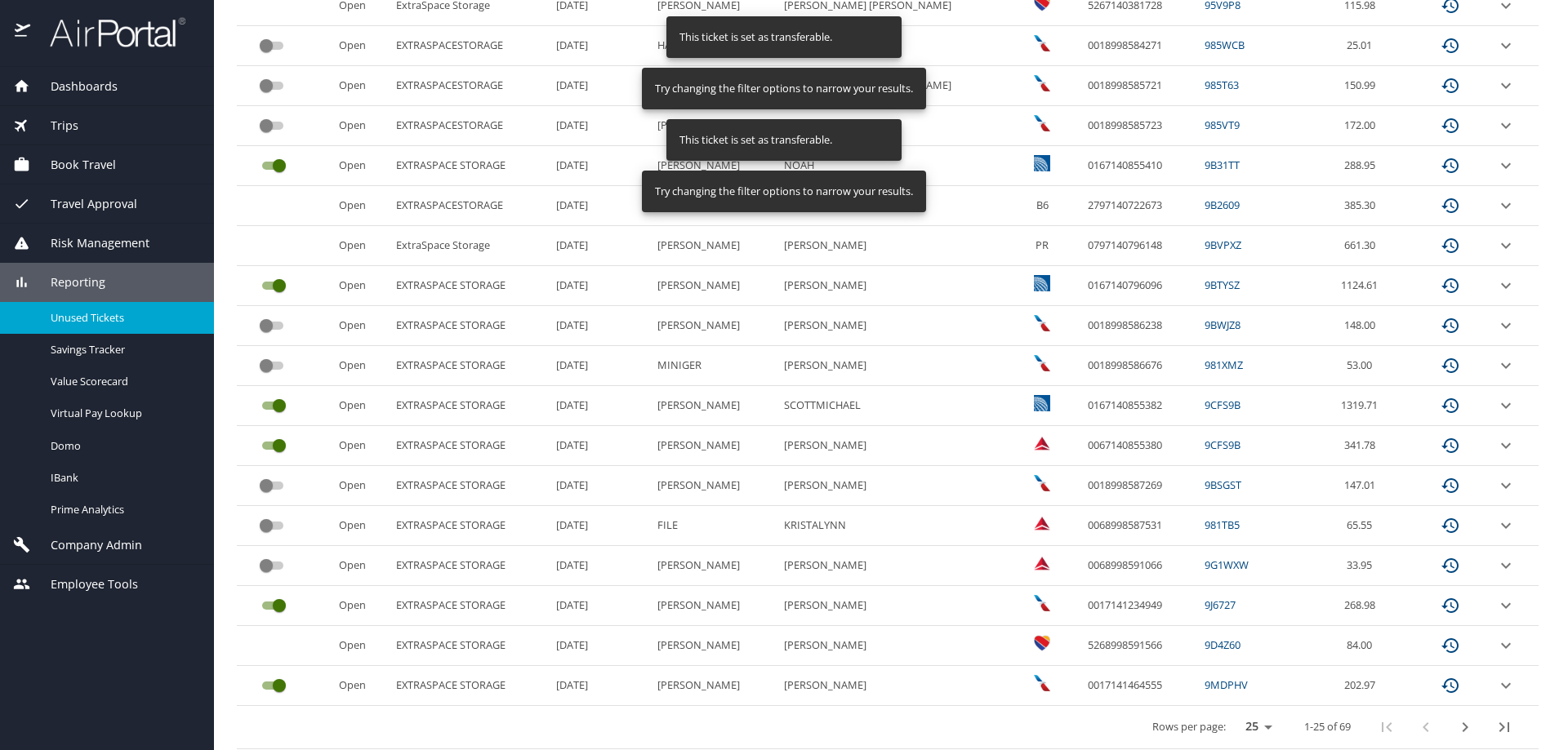
scroll to position [679, 0]
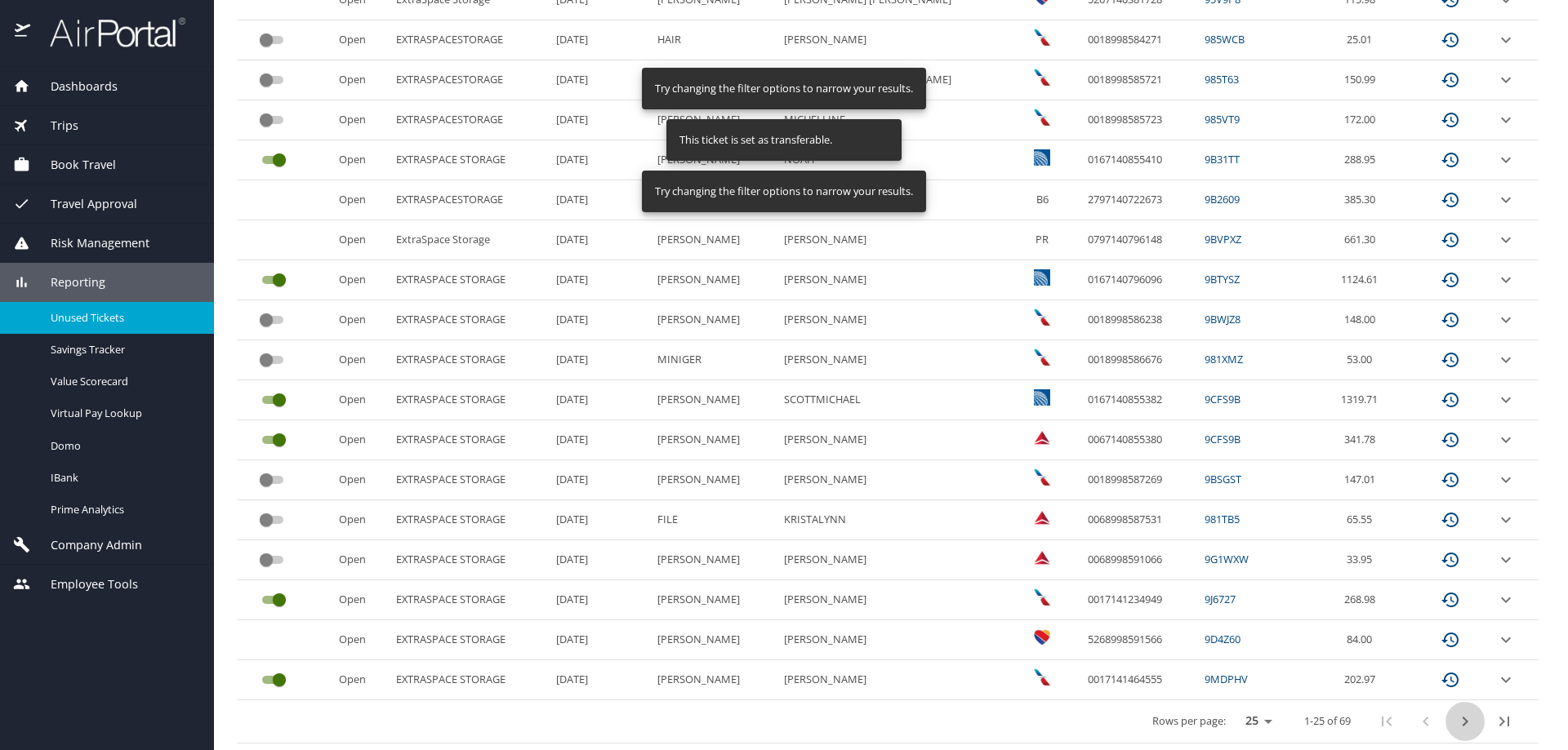
click at [1455, 722] on icon "next page" at bounding box center [1465, 722] width 19 height 19
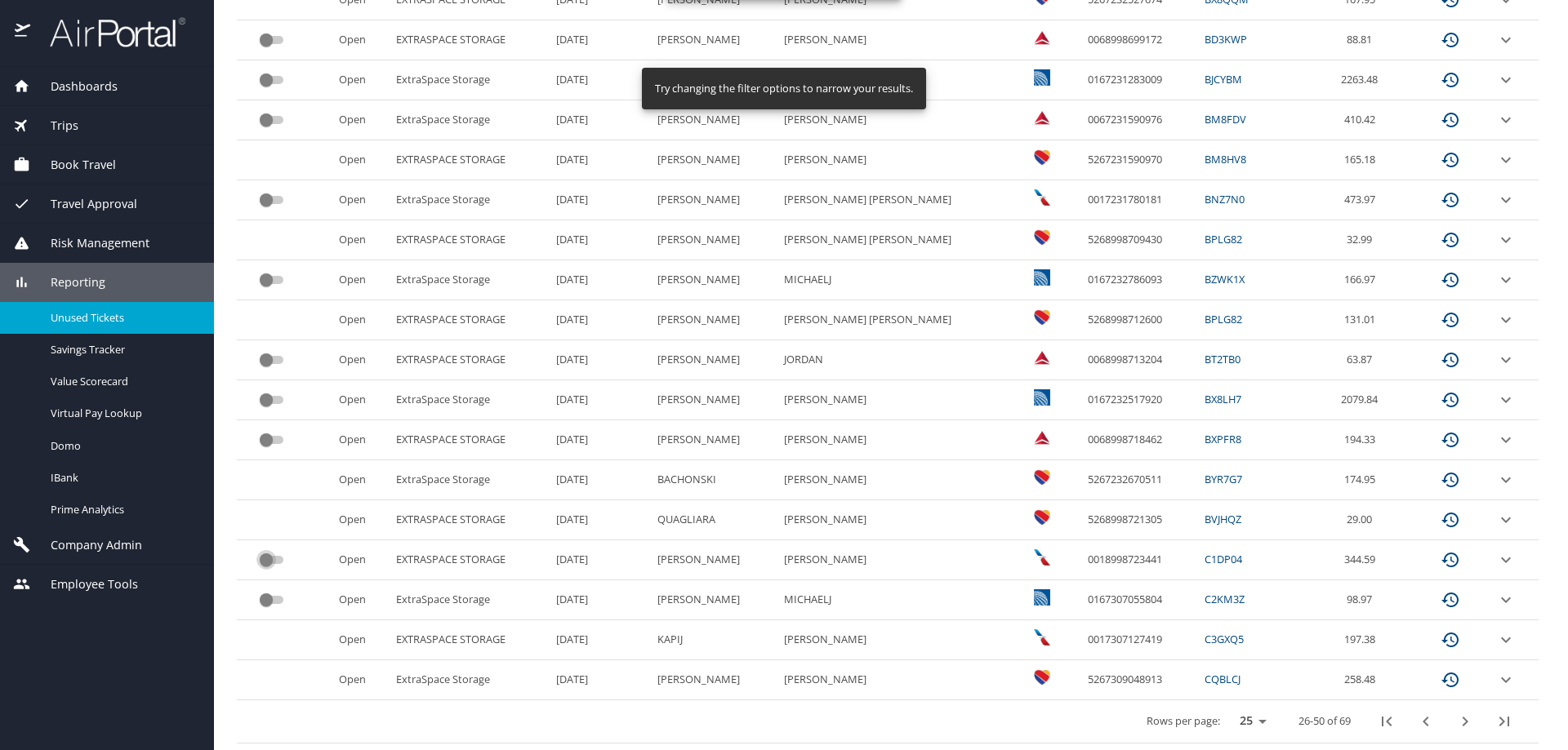
click at [277, 560] on input "custom pagination table" at bounding box center [266, 559] width 59 height 19
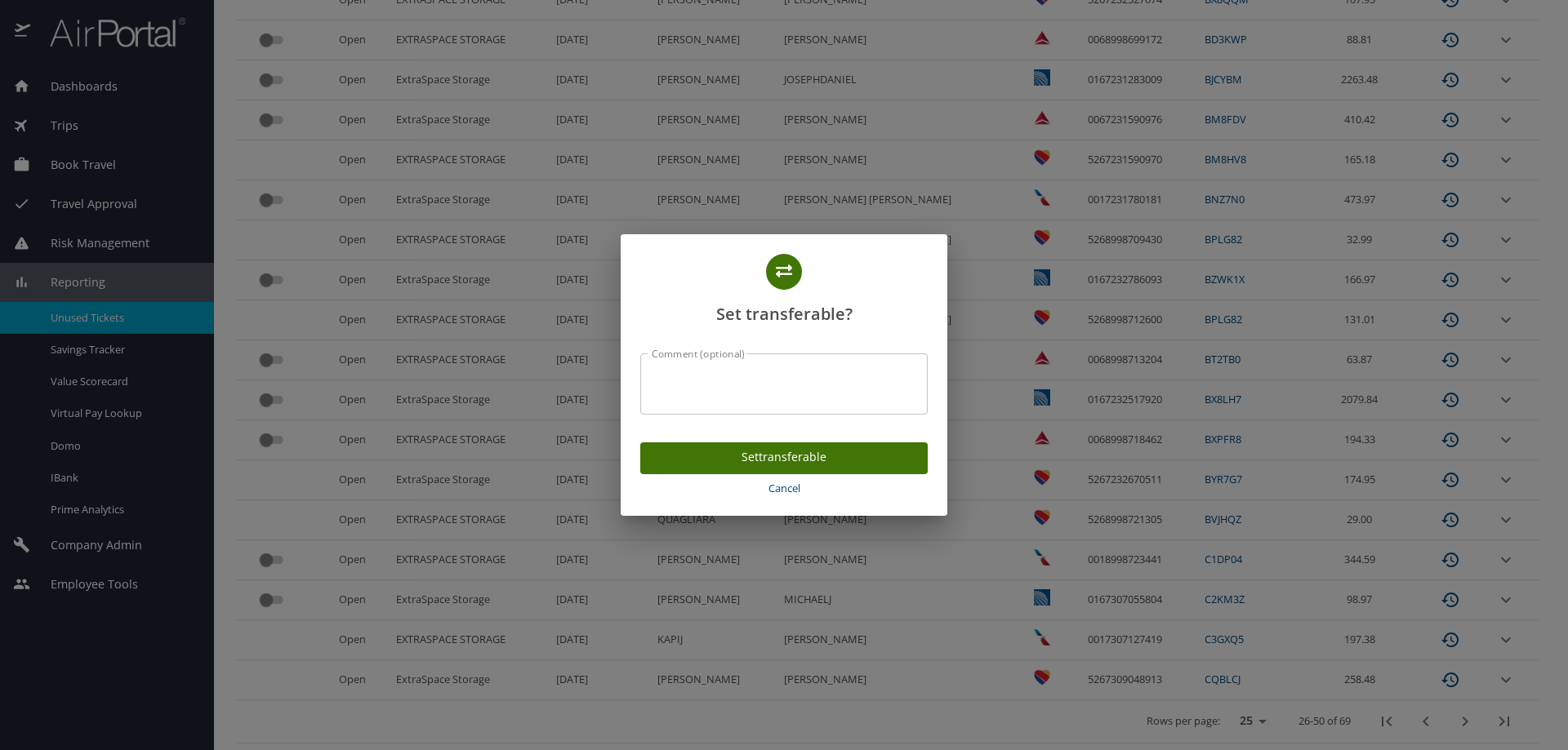
click at [720, 455] on span "Set transferable" at bounding box center [784, 457] width 261 height 20
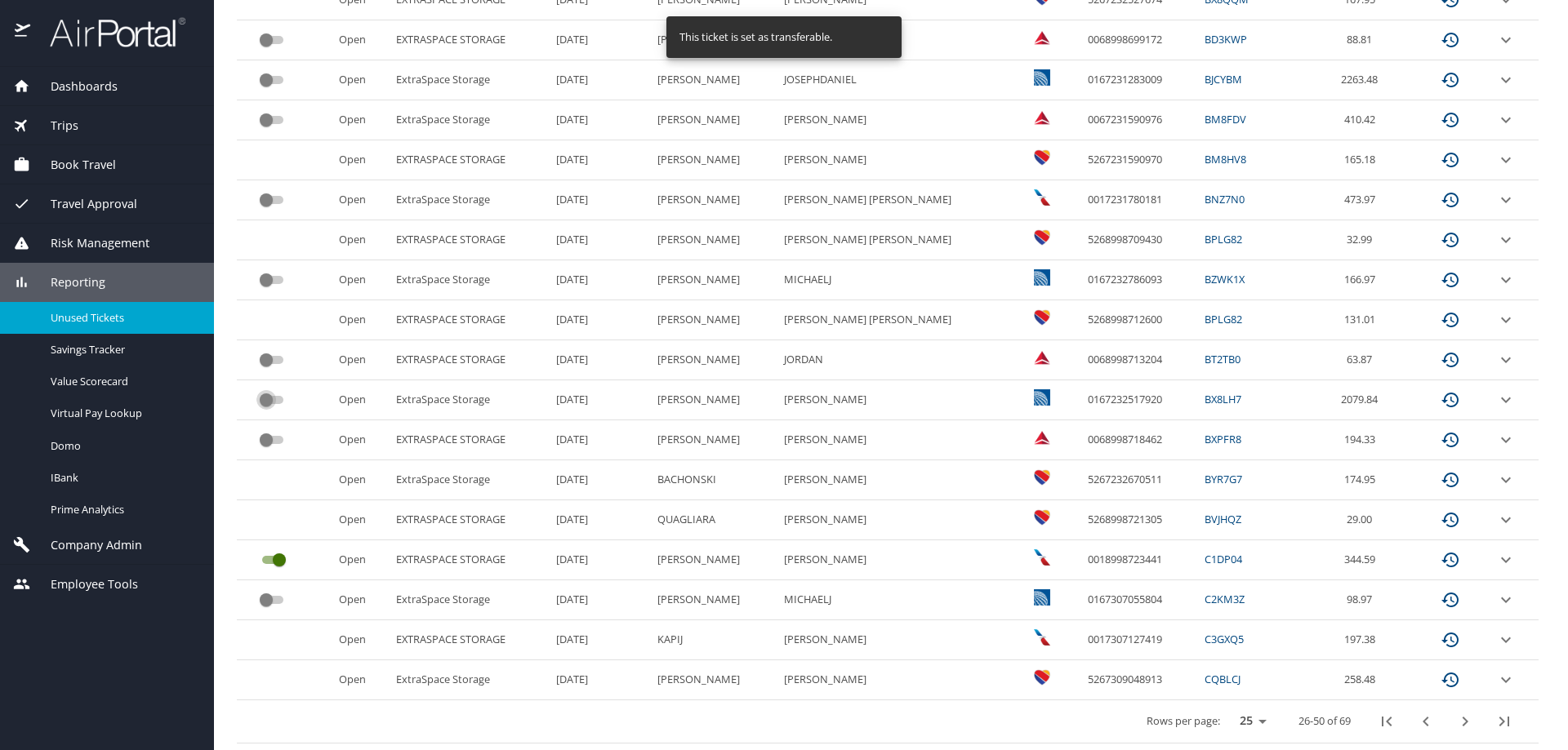
click at [269, 402] on input "custom pagination table" at bounding box center [266, 400] width 59 height 19
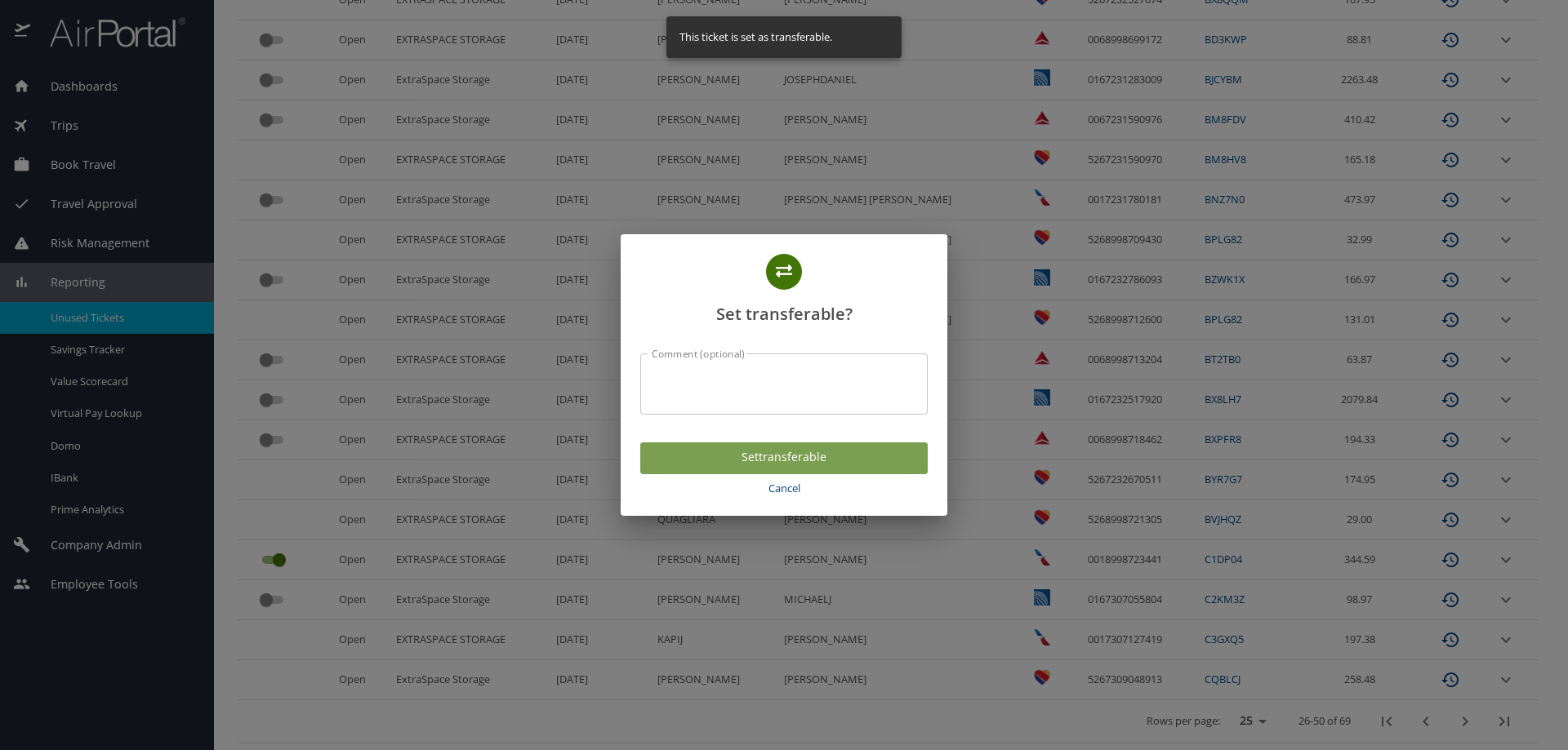
click at [747, 460] on span "Set transferable" at bounding box center [784, 457] width 261 height 20
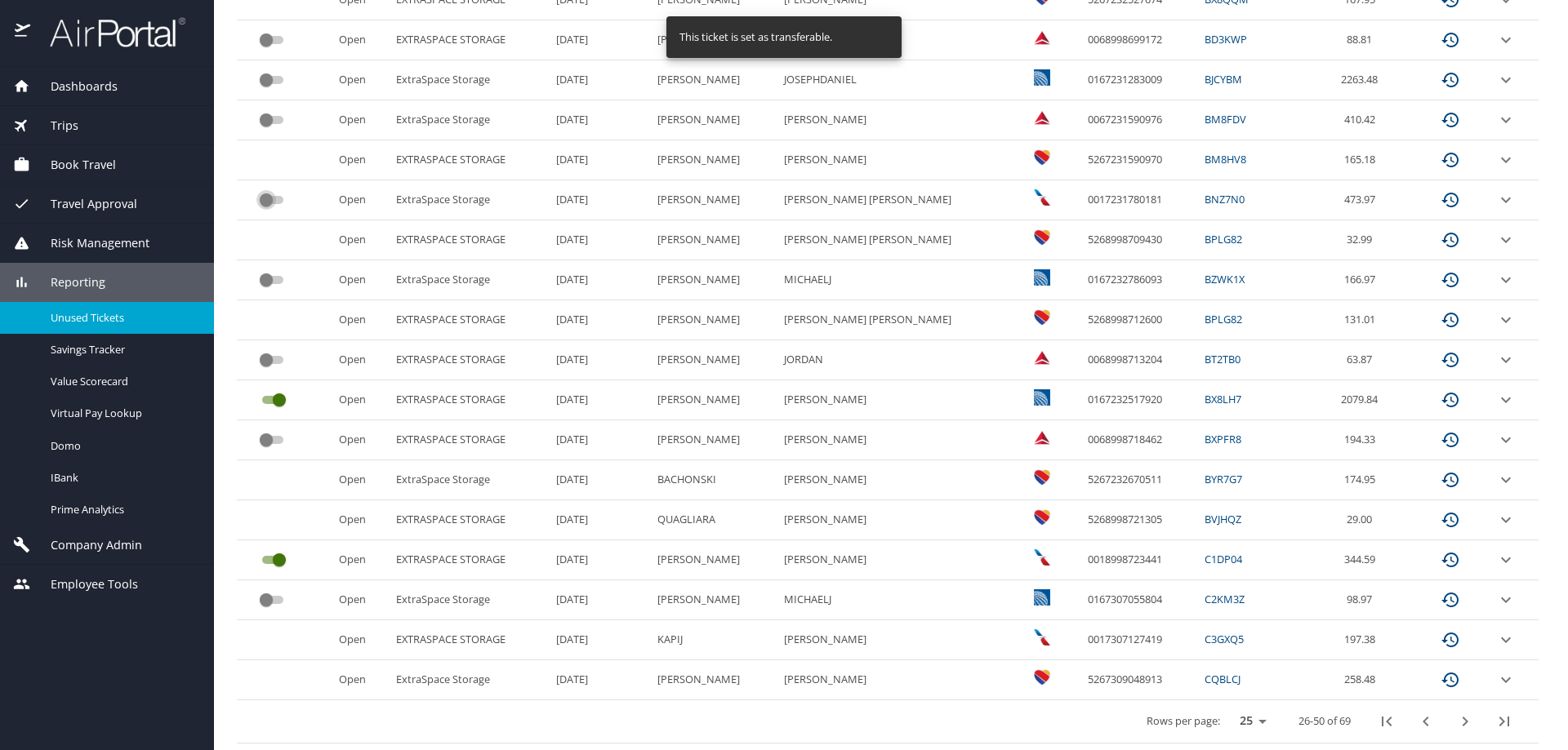
click at [268, 200] on input "custom pagination table" at bounding box center [266, 200] width 59 height 19
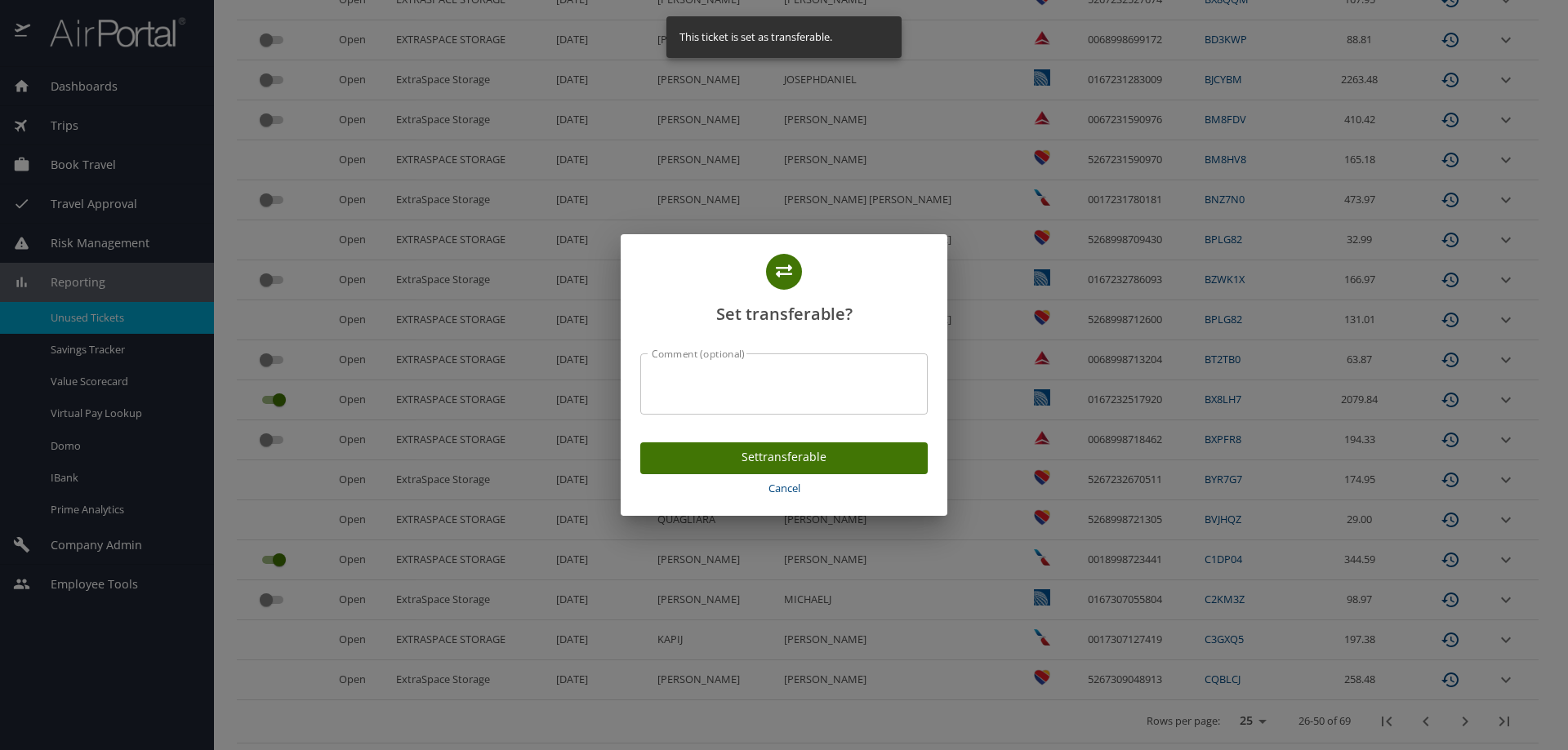
click at [727, 466] on span "Set transferable" at bounding box center [784, 457] width 261 height 20
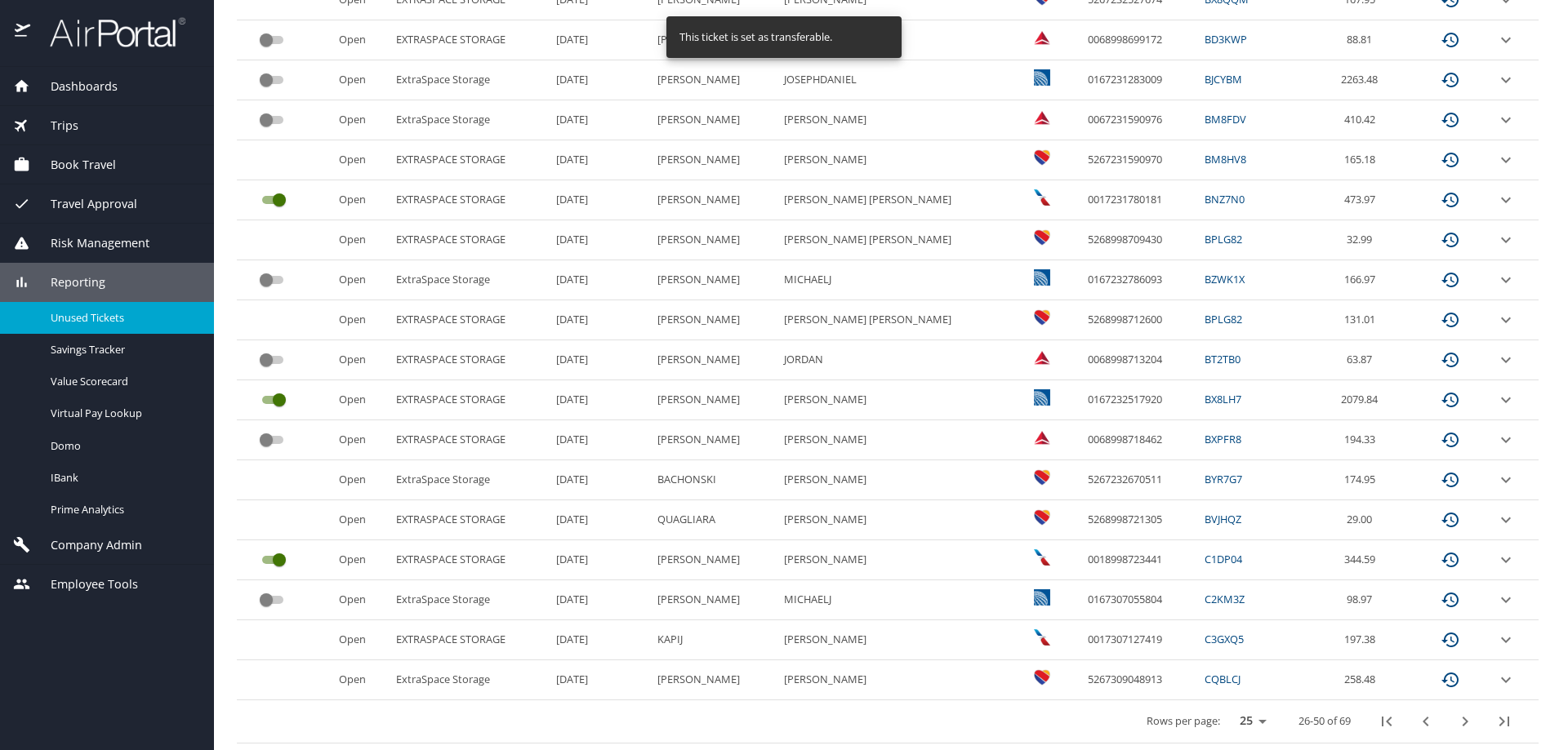
click at [272, 115] on input "custom pagination table" at bounding box center [266, 120] width 59 height 19
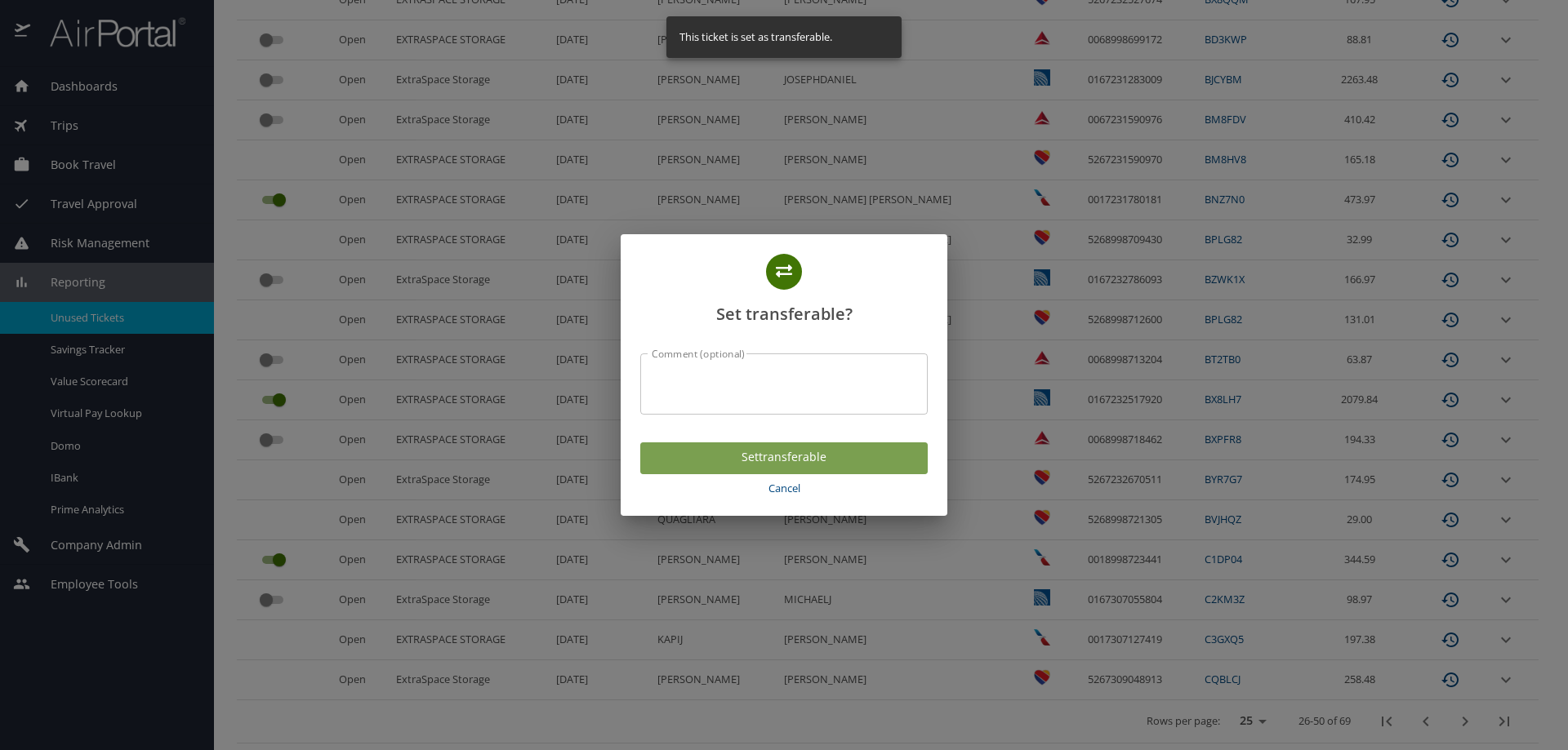
click at [820, 459] on span "Set transferable" at bounding box center [784, 457] width 261 height 20
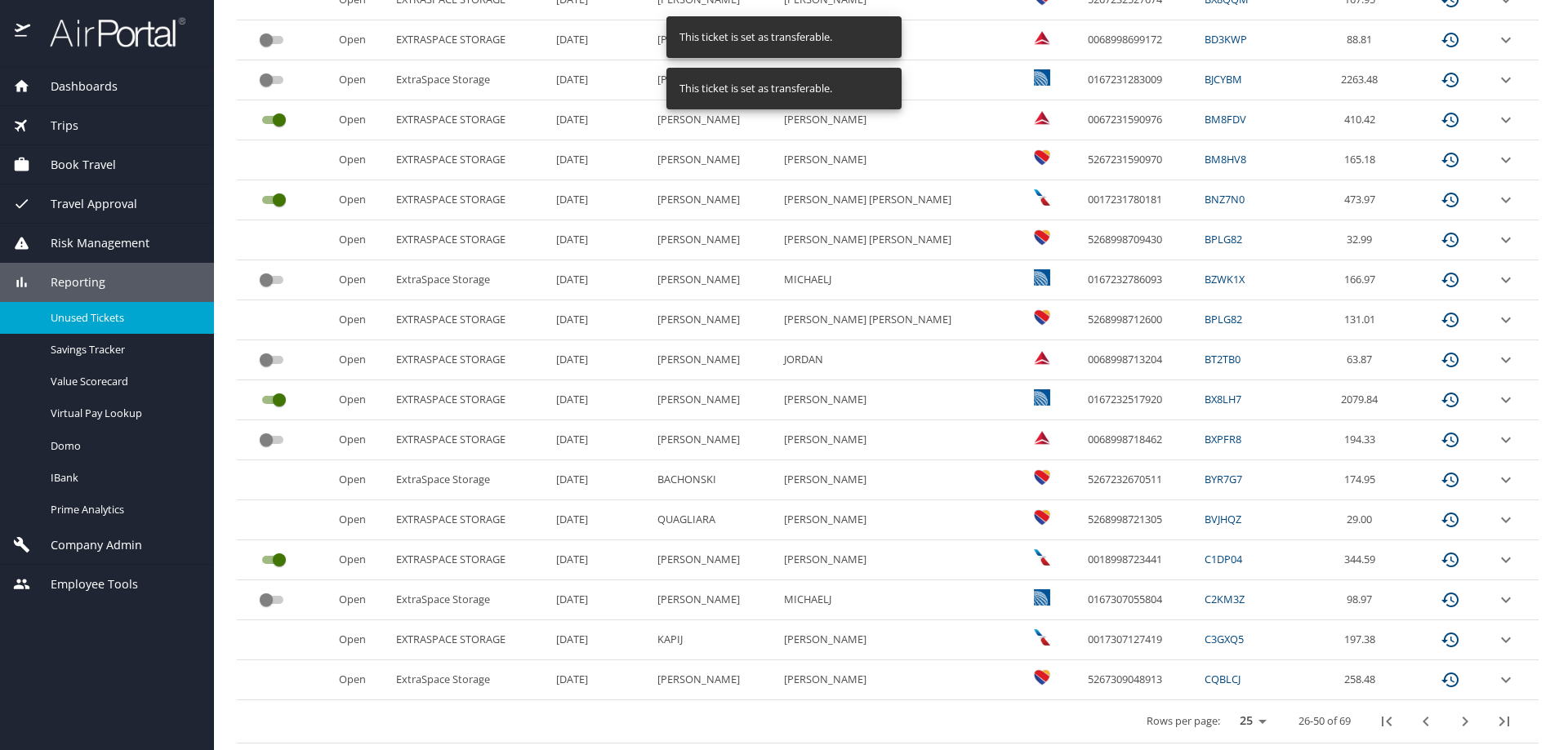
click at [267, 83] on input "custom pagination table" at bounding box center [266, 80] width 59 height 19
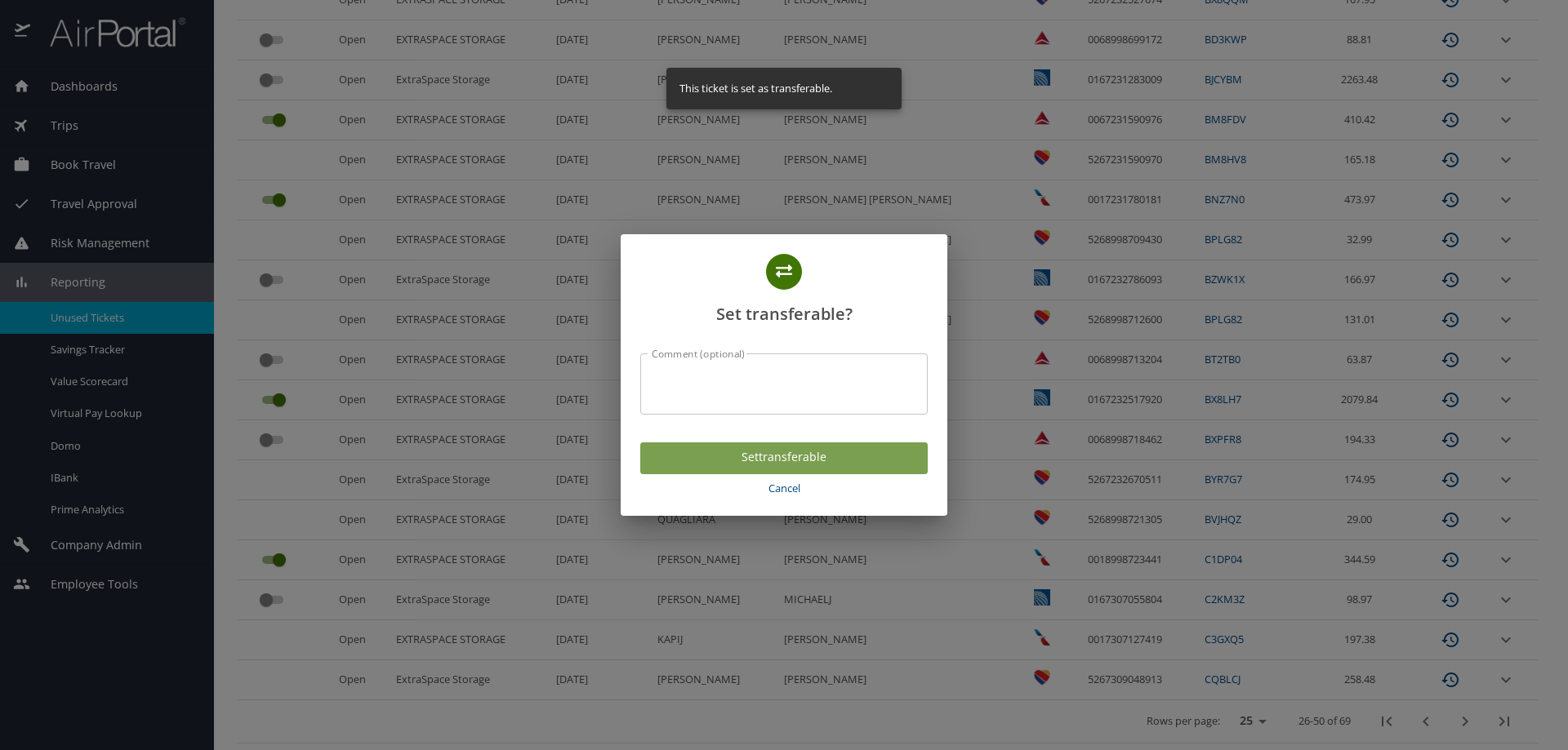
click at [871, 459] on span "Set transferable" at bounding box center [784, 457] width 261 height 20
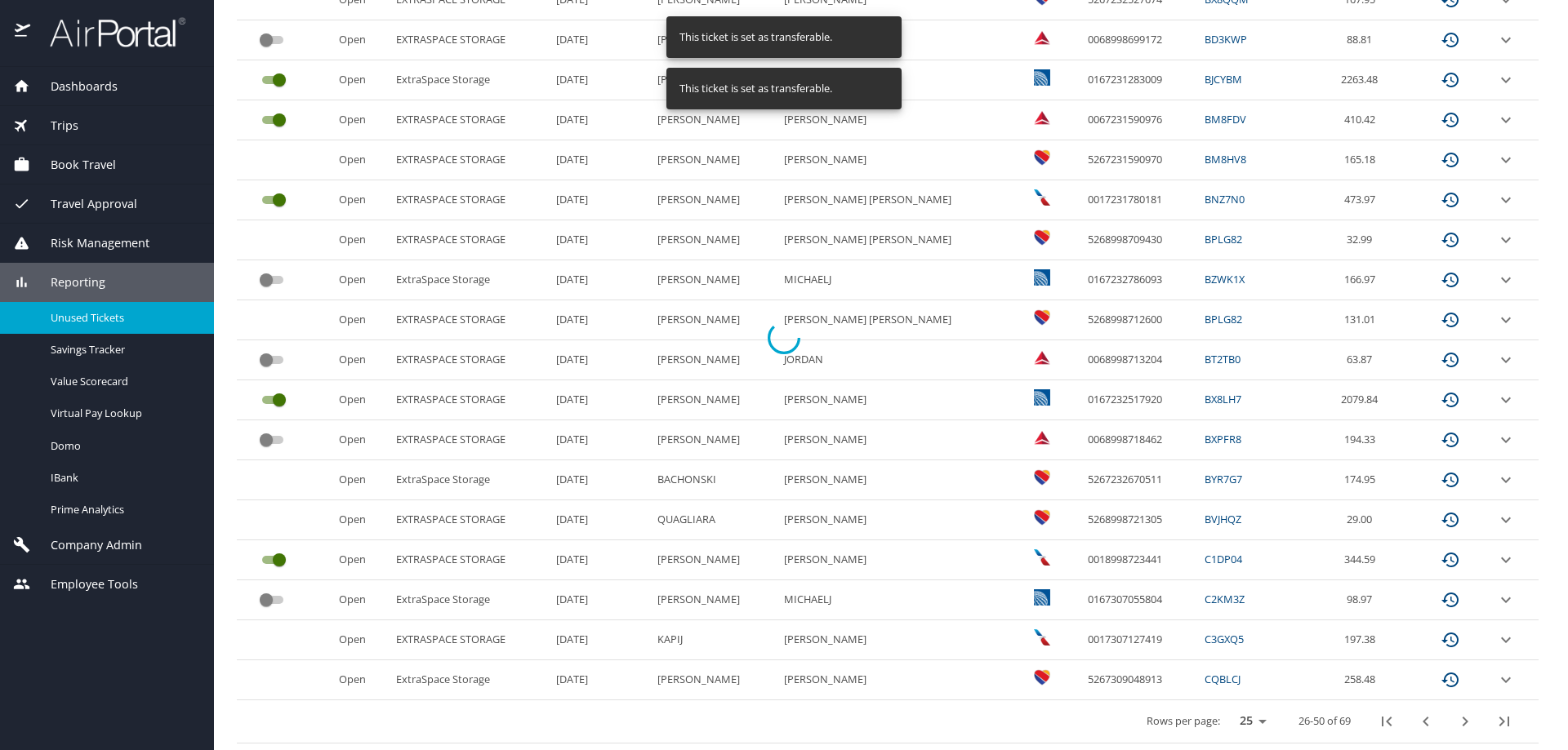
click at [277, 38] on div at bounding box center [784, 337] width 1568 height 825
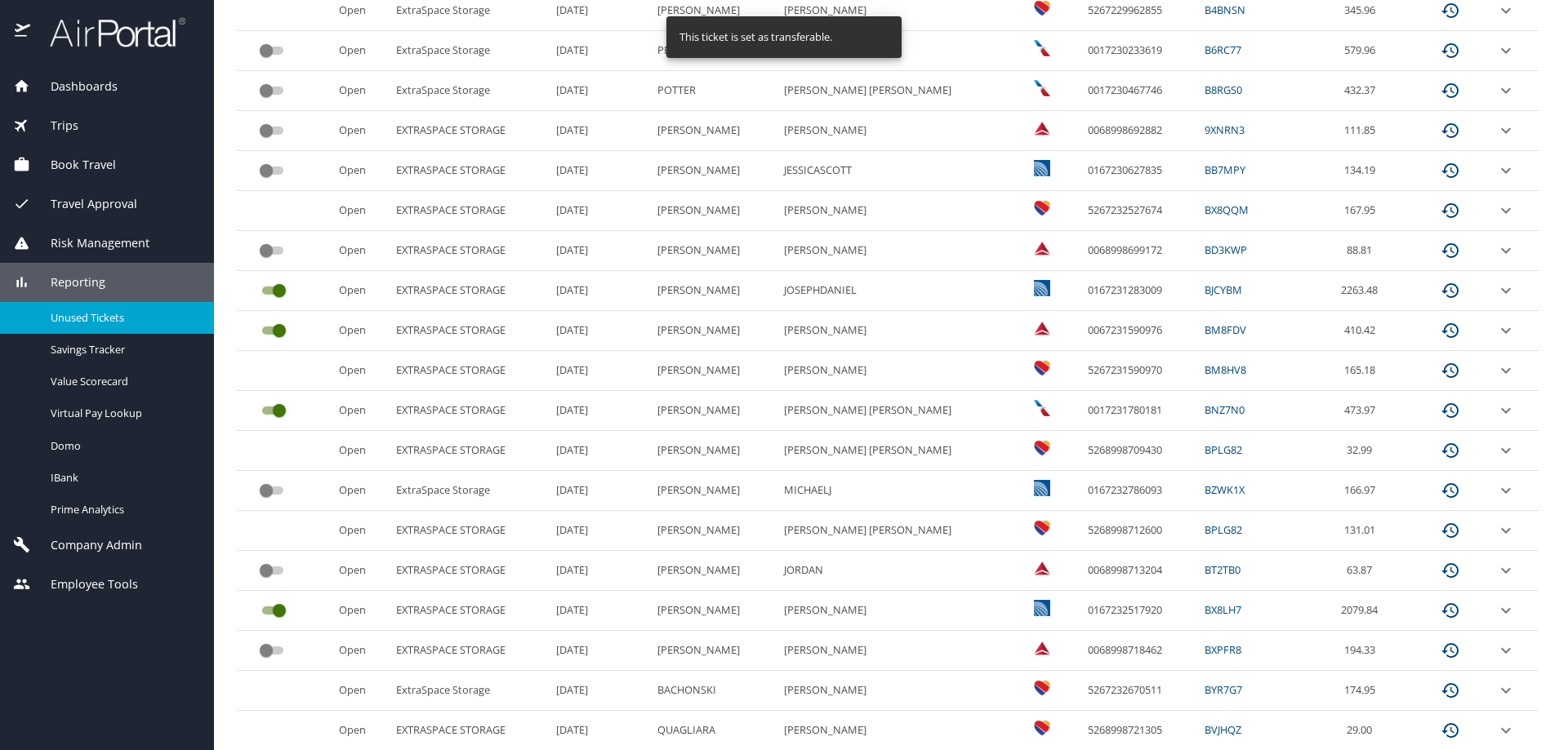
scroll to position [433, 0]
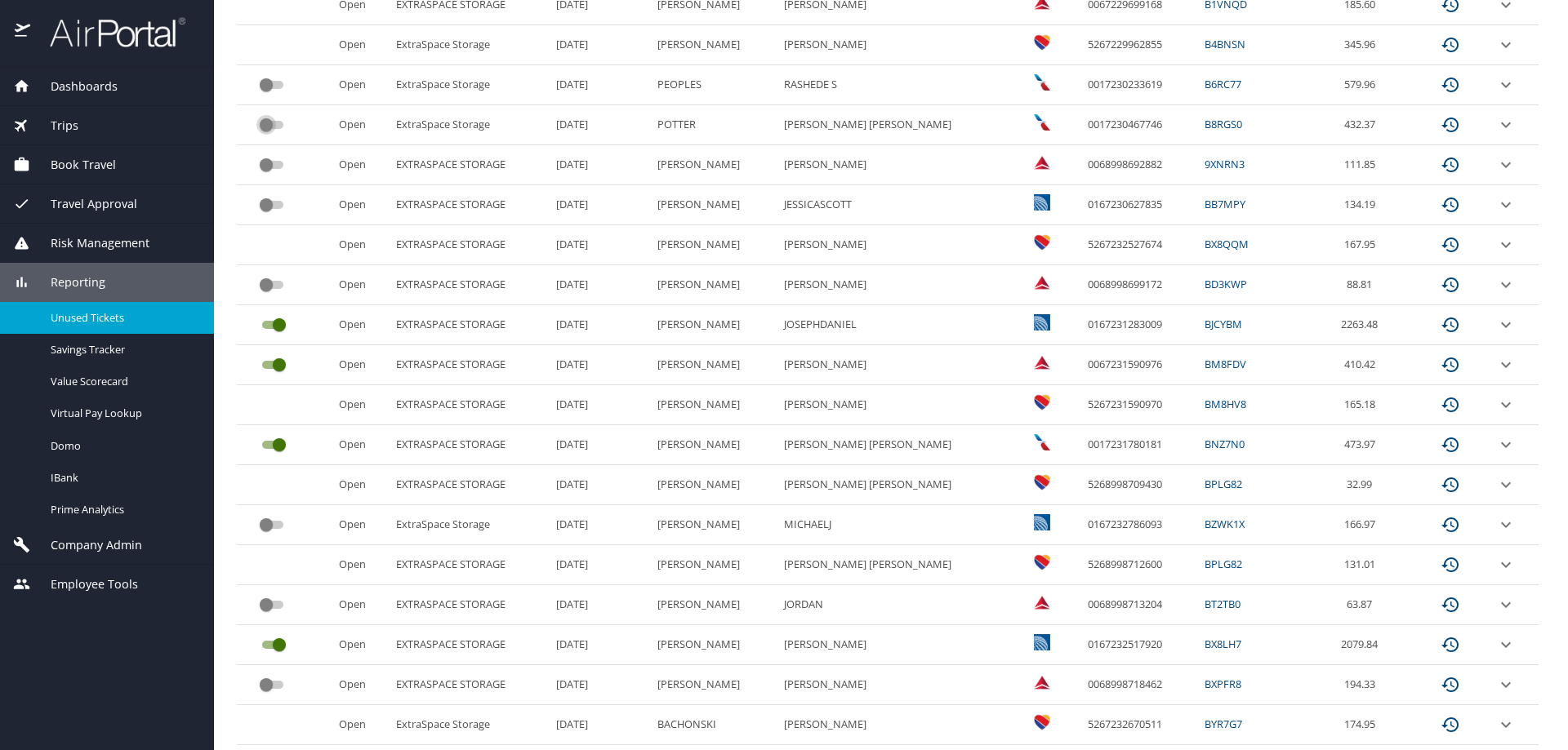
click at [267, 125] on input "custom pagination table" at bounding box center [266, 124] width 59 height 19
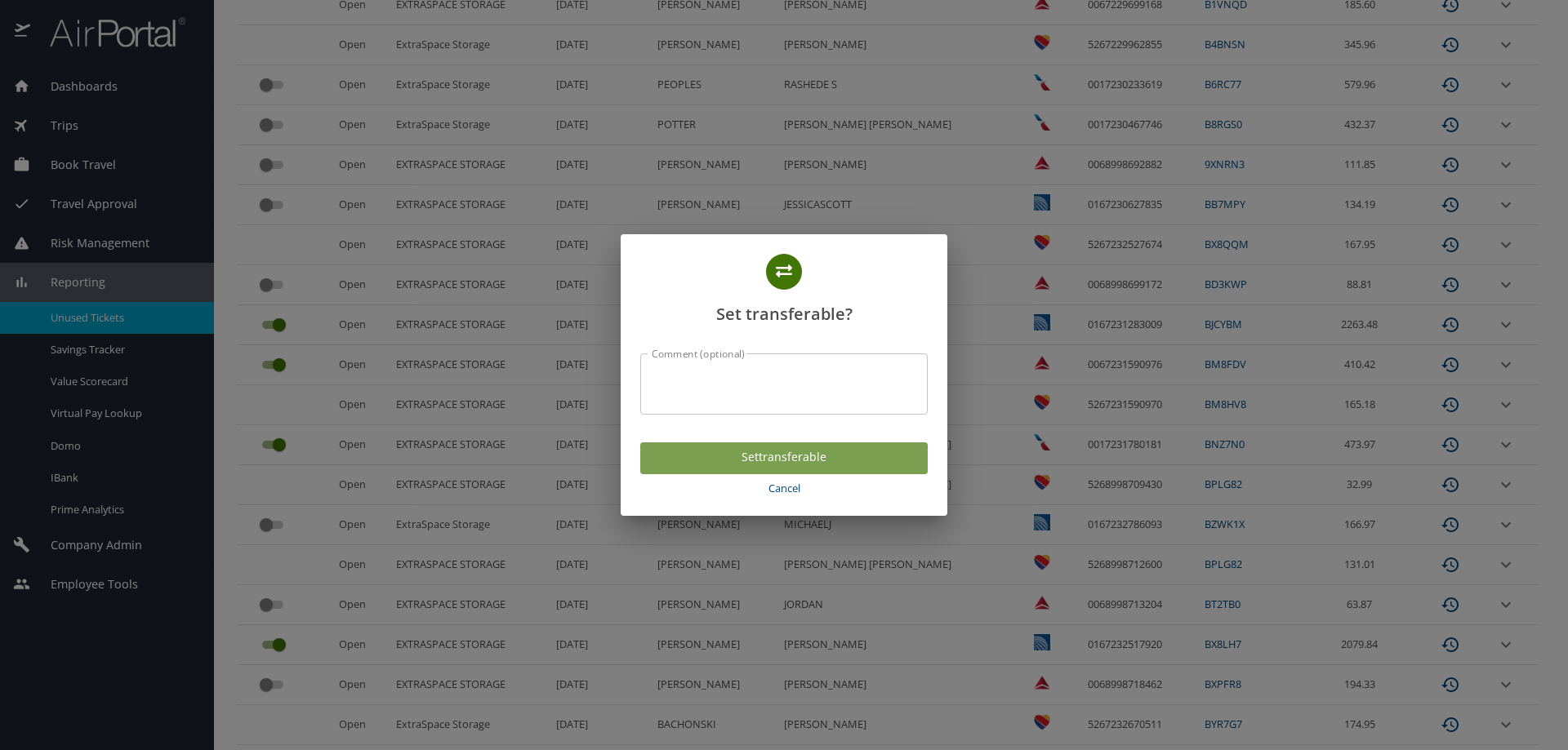
click at [748, 458] on span "Set transferable" at bounding box center [784, 457] width 261 height 20
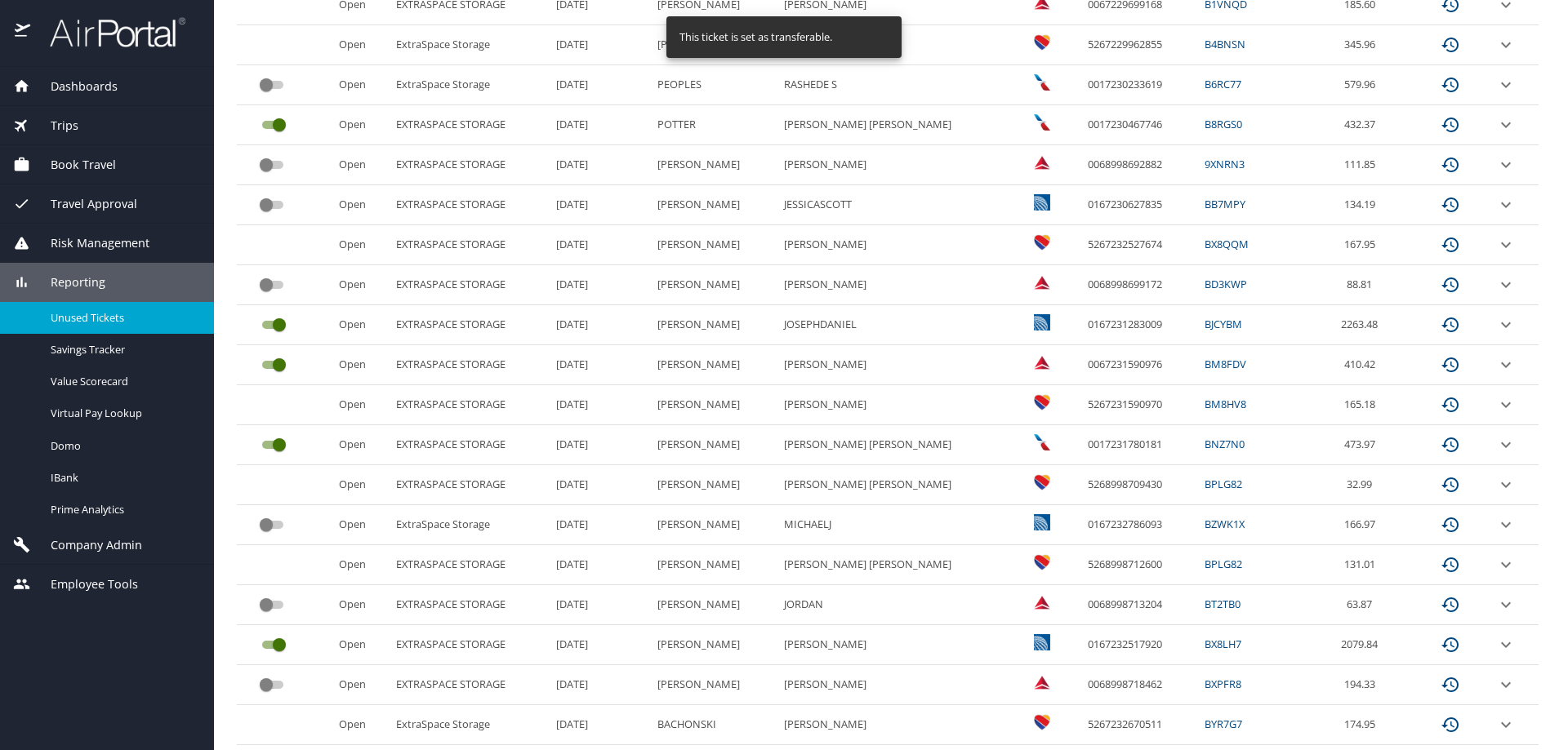
click at [283, 86] on input "custom pagination table" at bounding box center [266, 85] width 59 height 19
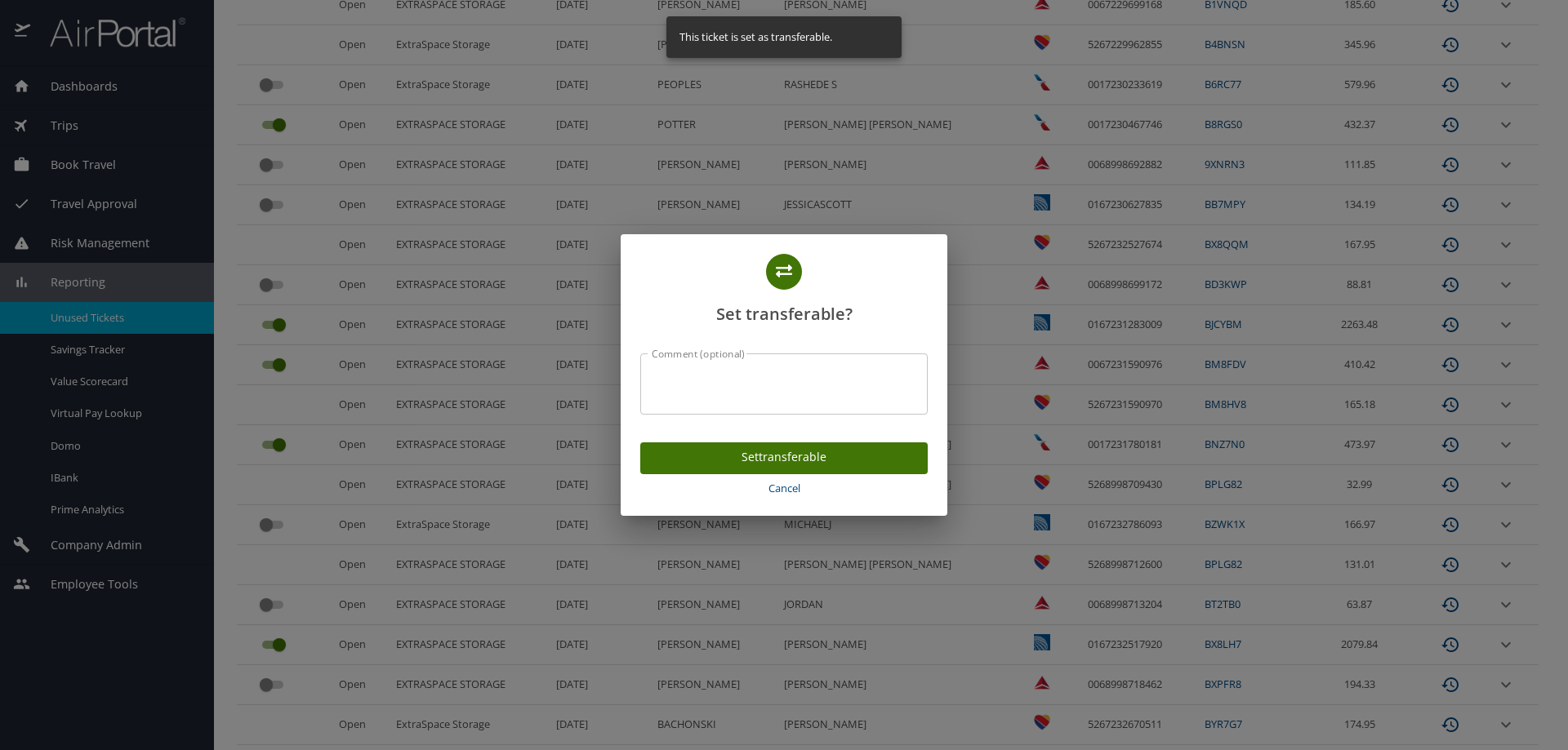
click at [759, 450] on span "Set transferable" at bounding box center [784, 457] width 261 height 20
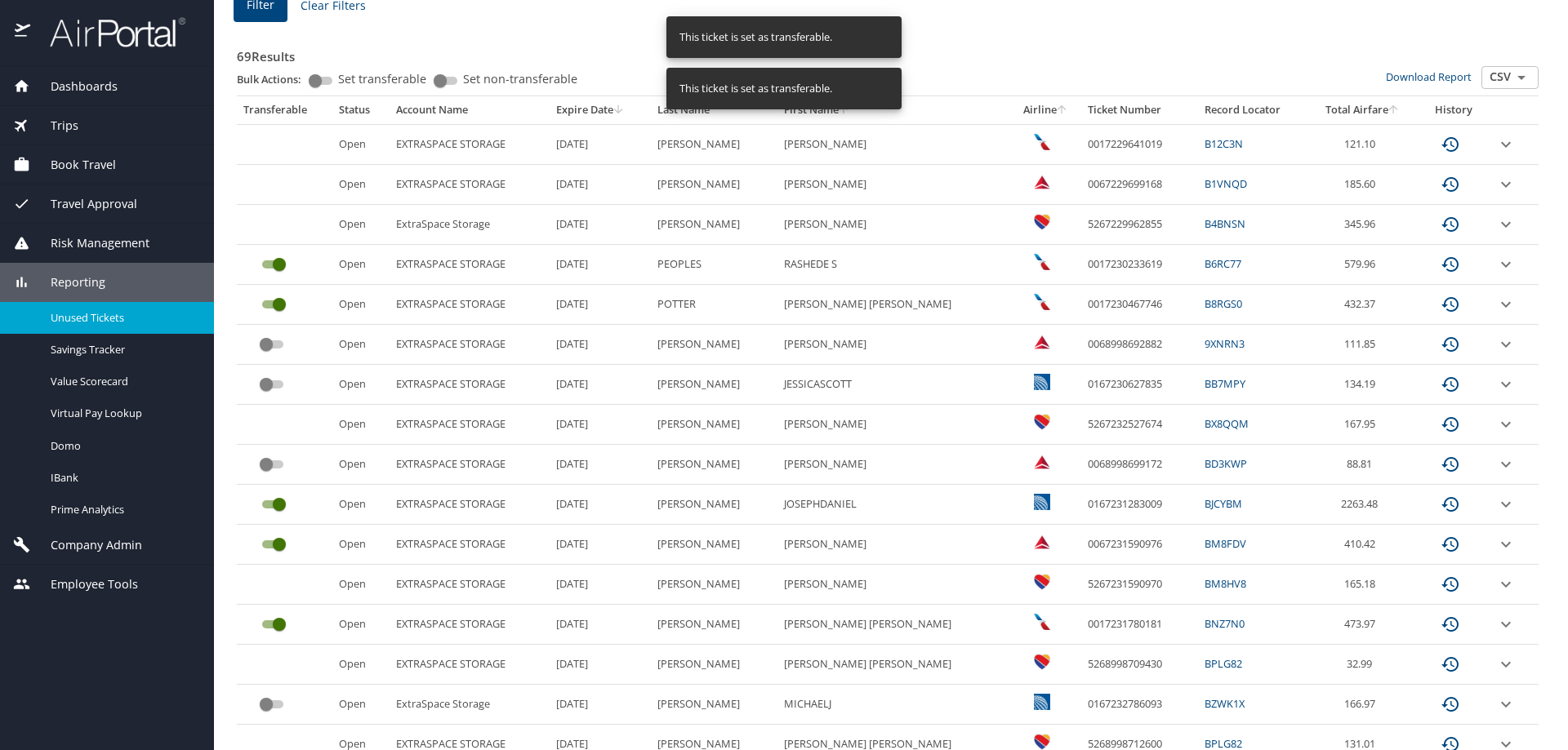
scroll to position [679, 0]
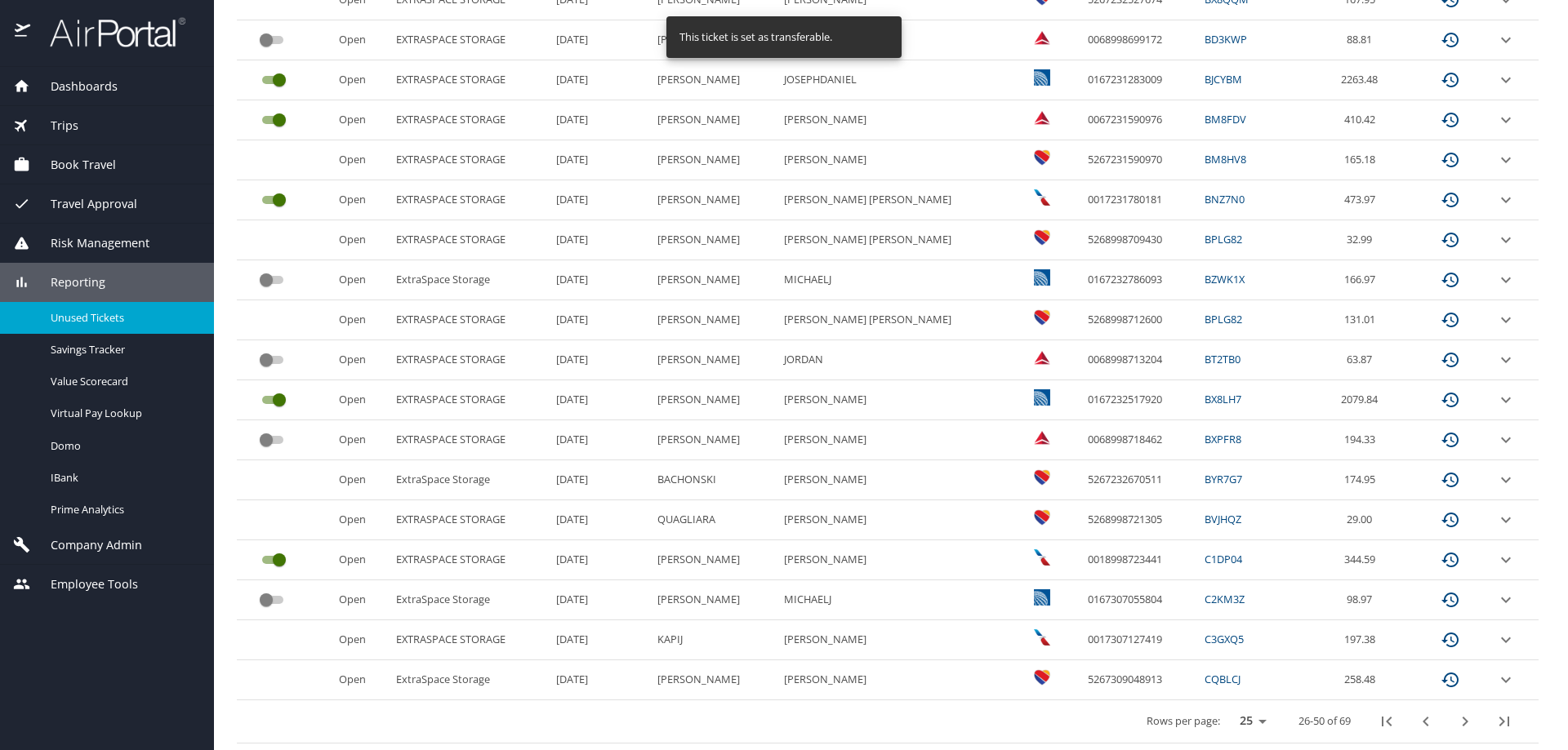
click at [1463, 723] on icon "next page" at bounding box center [1466, 721] width 5 height 10
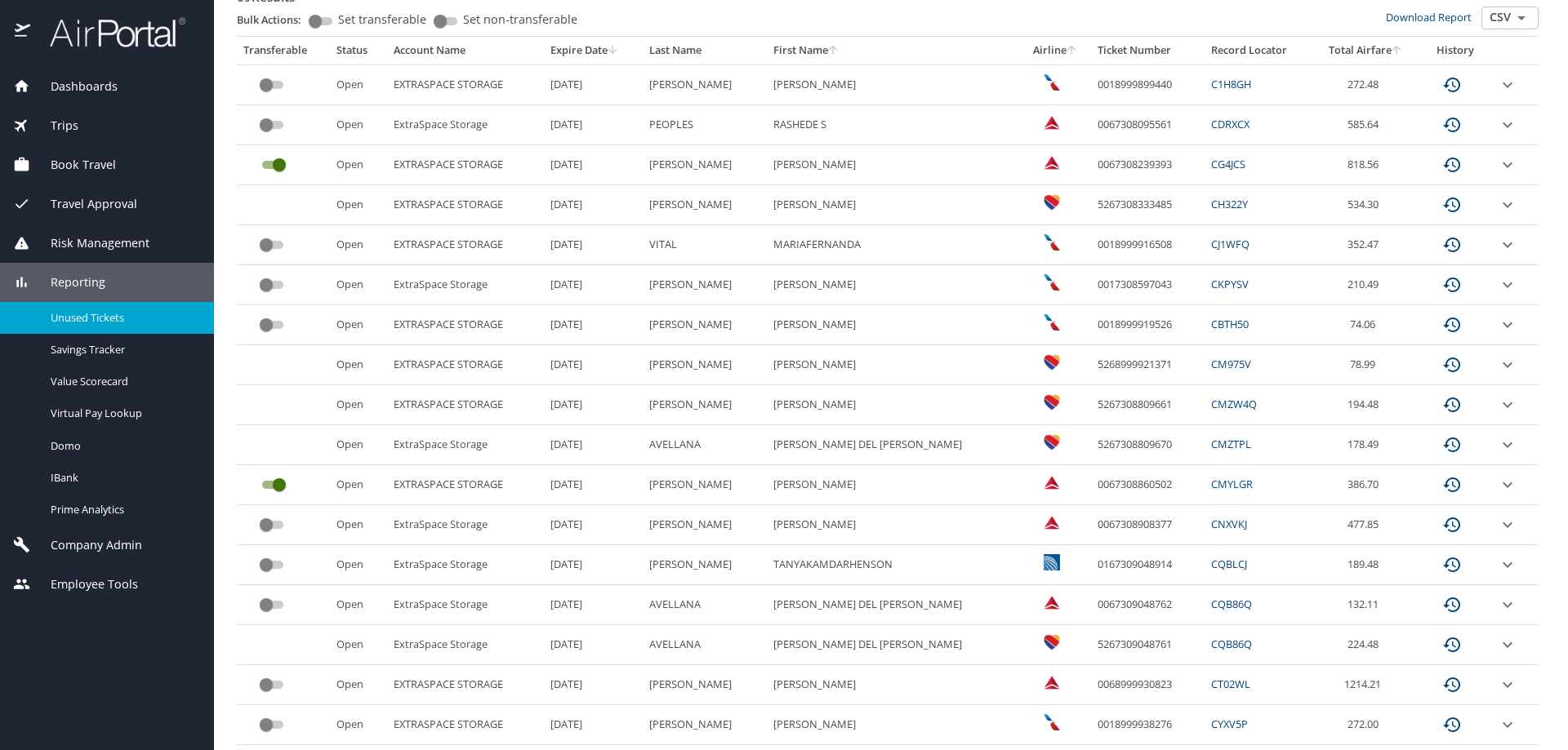
scroll to position [275, 0]
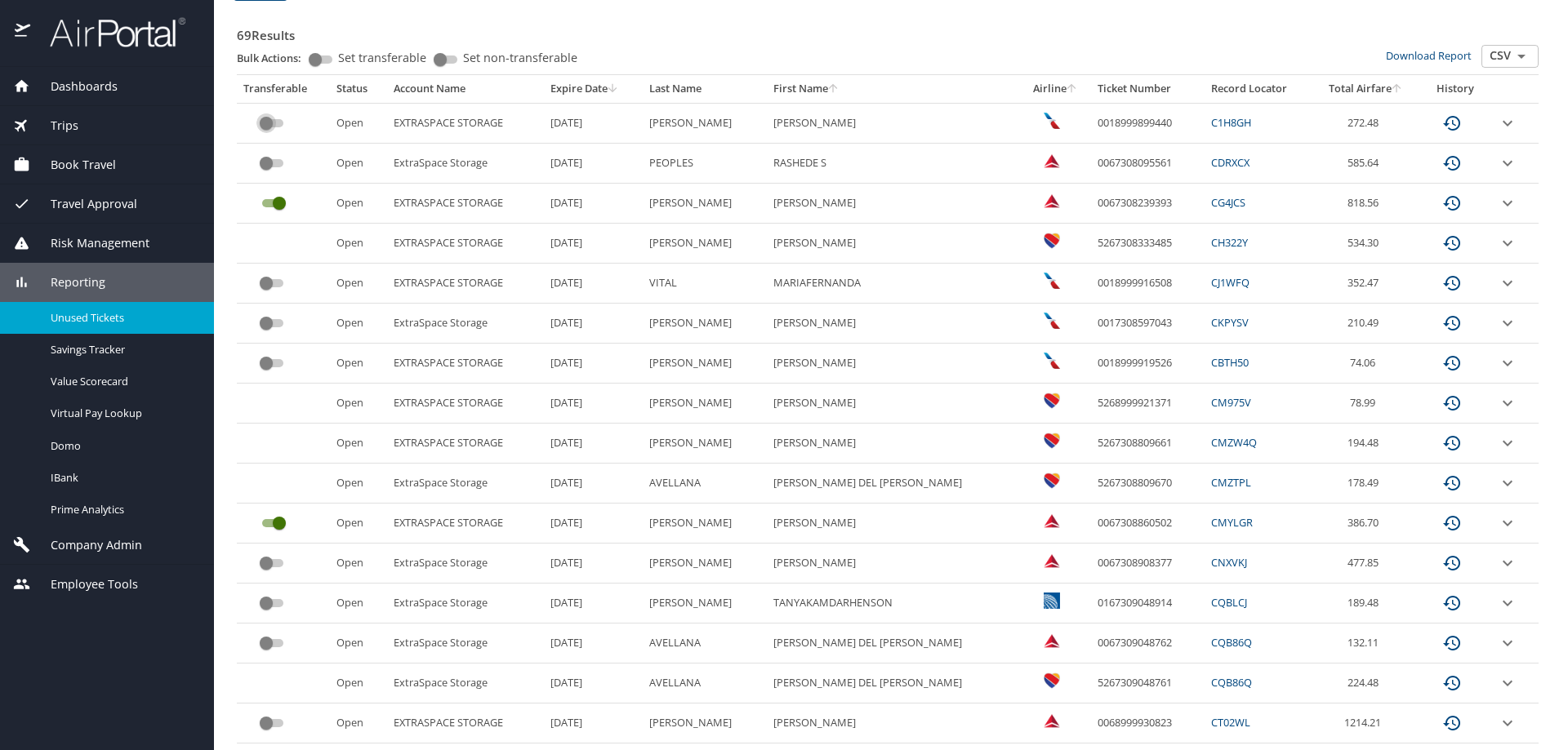
click at [268, 121] on input "custom pagination table" at bounding box center [266, 124] width 59 height 19
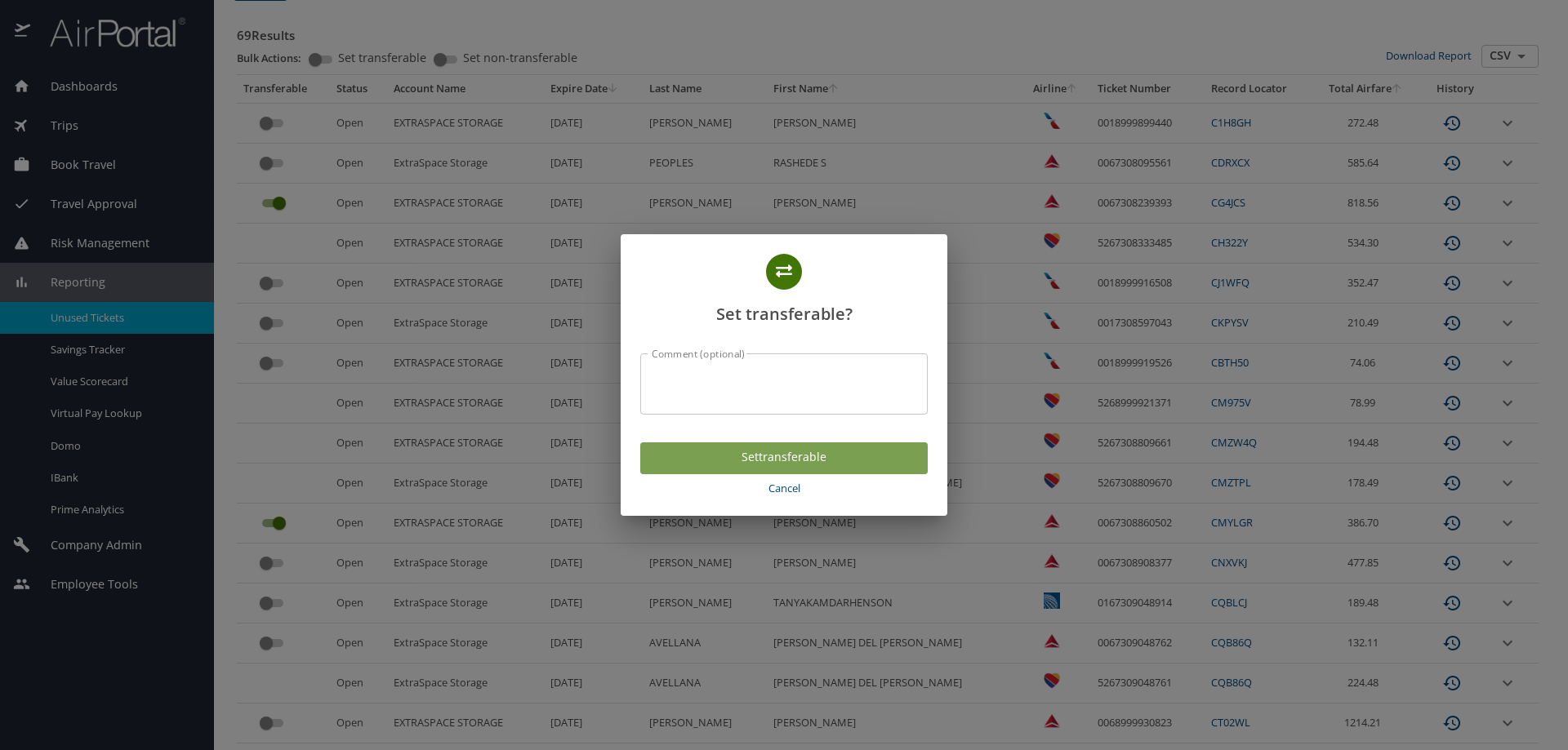
click at [769, 461] on span "Set transferable" at bounding box center [784, 457] width 261 height 20
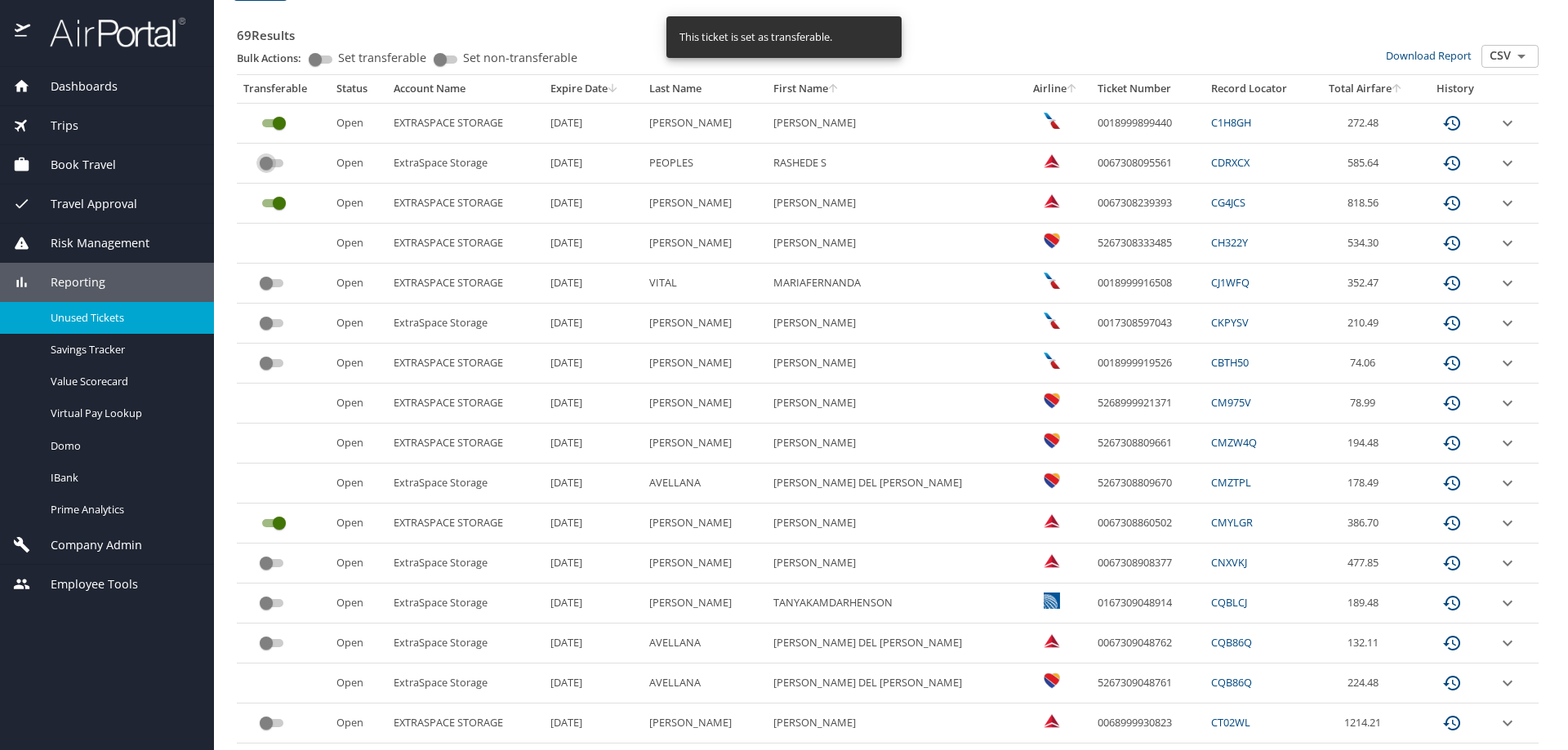
click at [259, 165] on input "custom pagination table" at bounding box center [266, 163] width 59 height 19
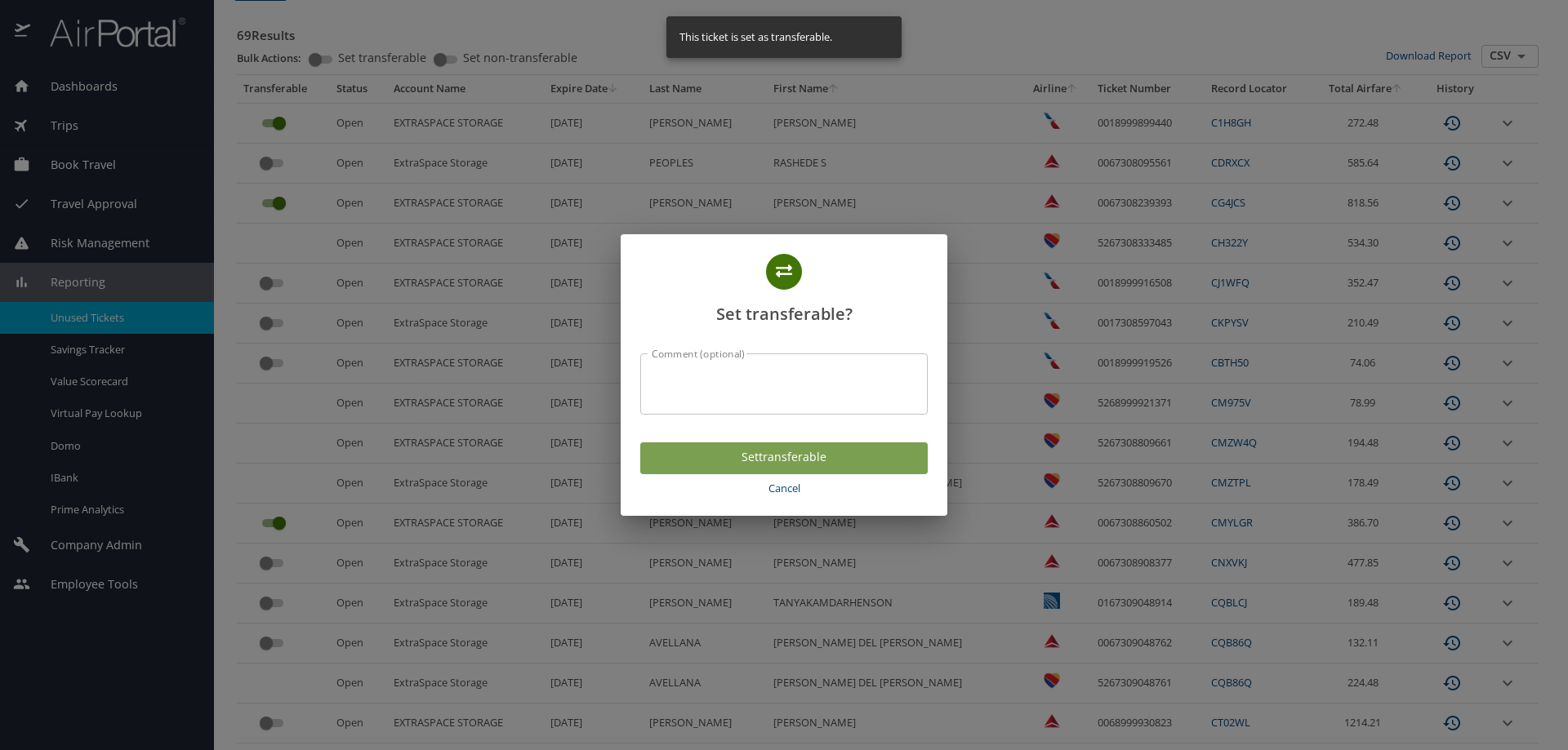
click at [781, 462] on span "Set transferable" at bounding box center [784, 457] width 261 height 20
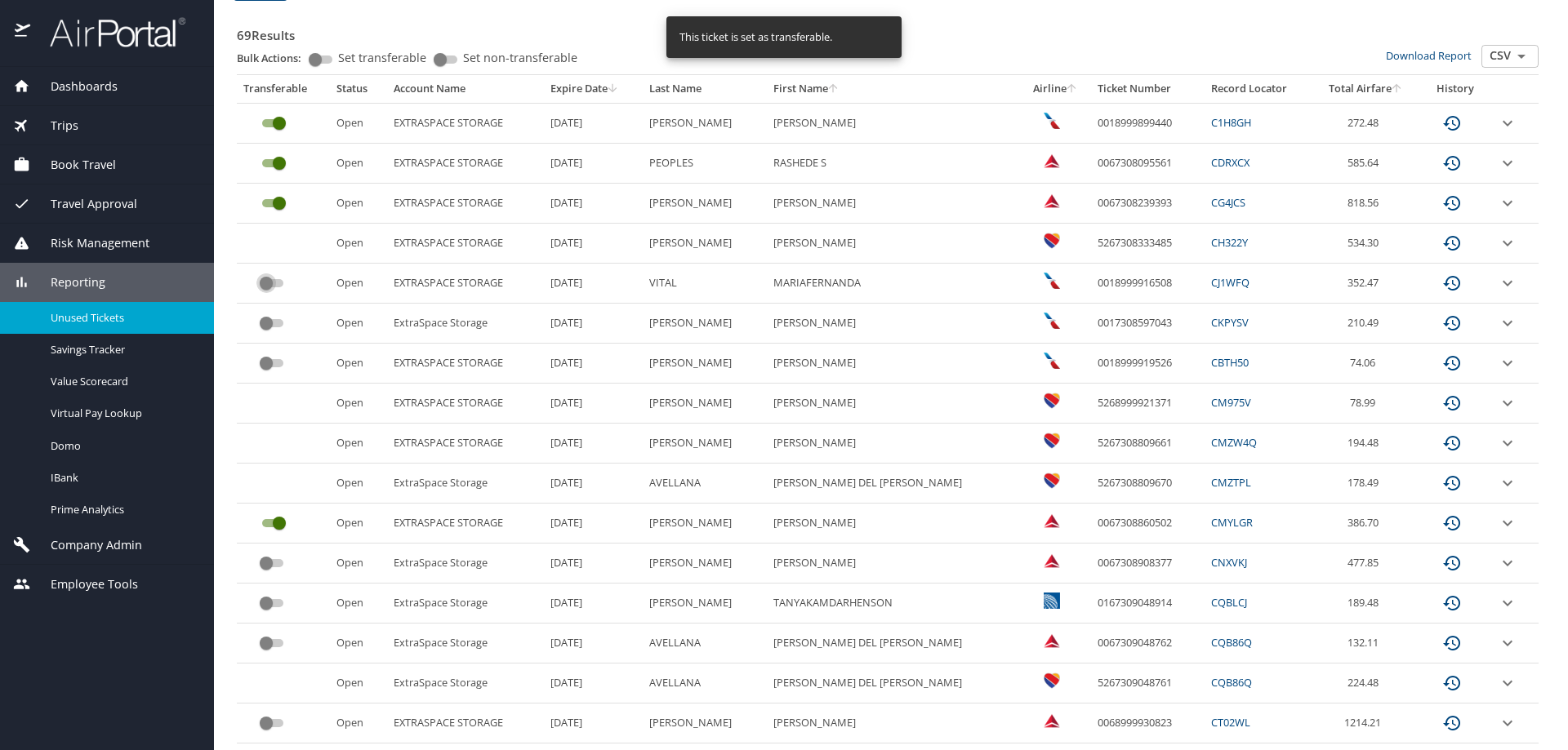
click at [270, 281] on input "custom pagination table" at bounding box center [266, 283] width 59 height 19
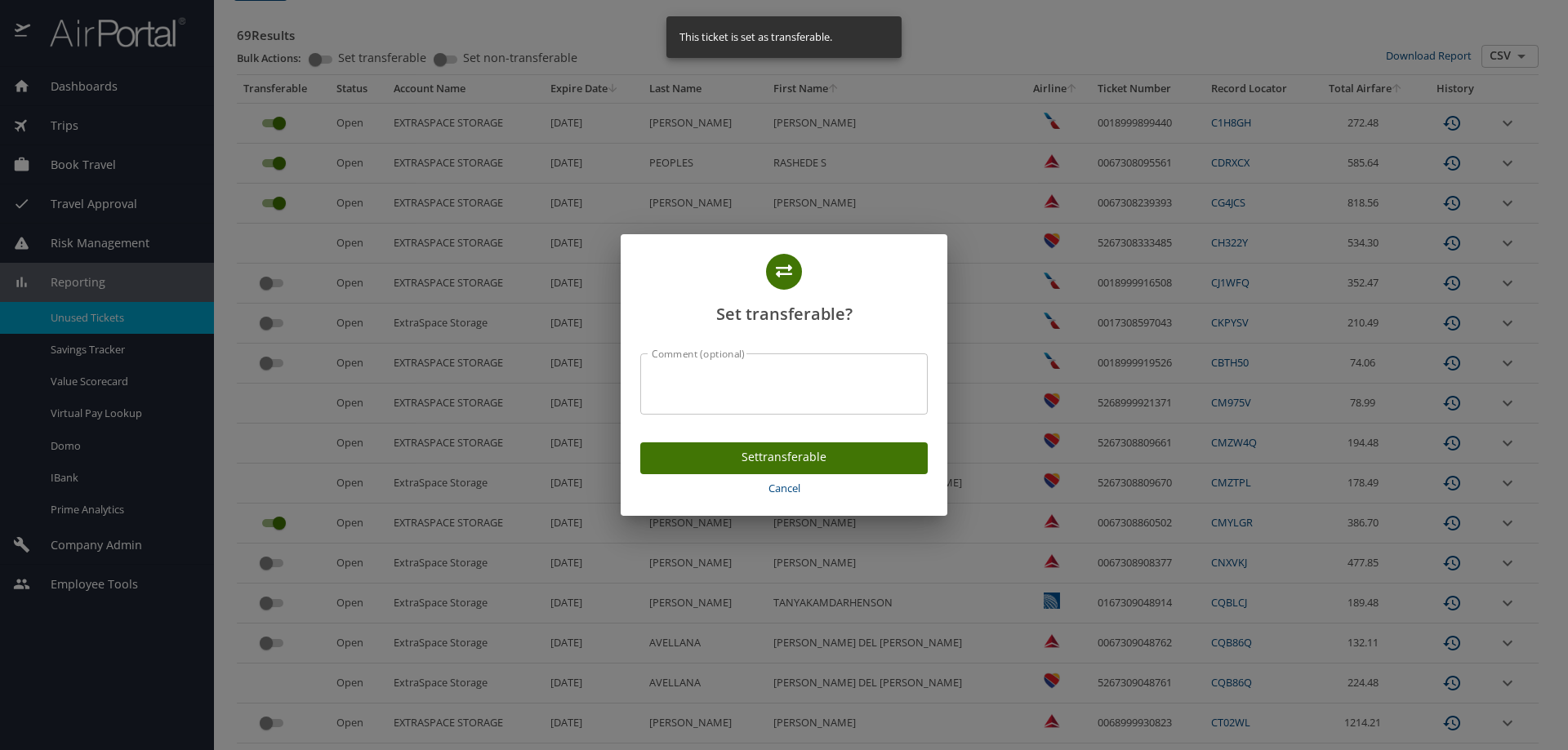
click at [734, 457] on span "Set transferable" at bounding box center [784, 457] width 261 height 20
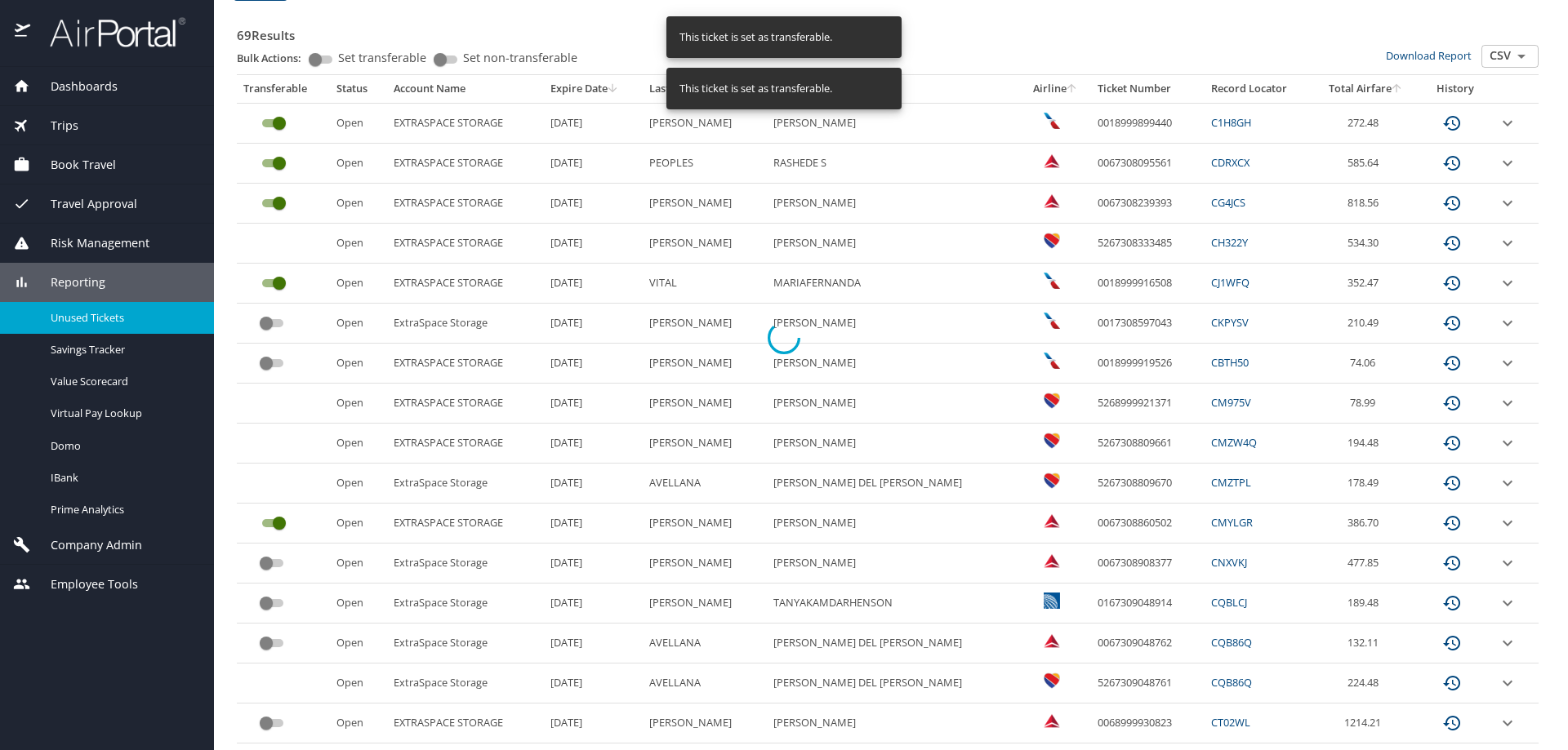
click at [274, 321] on div at bounding box center [784, 337] width 1568 height 825
click at [261, 324] on input "custom pagination table" at bounding box center [266, 323] width 59 height 19
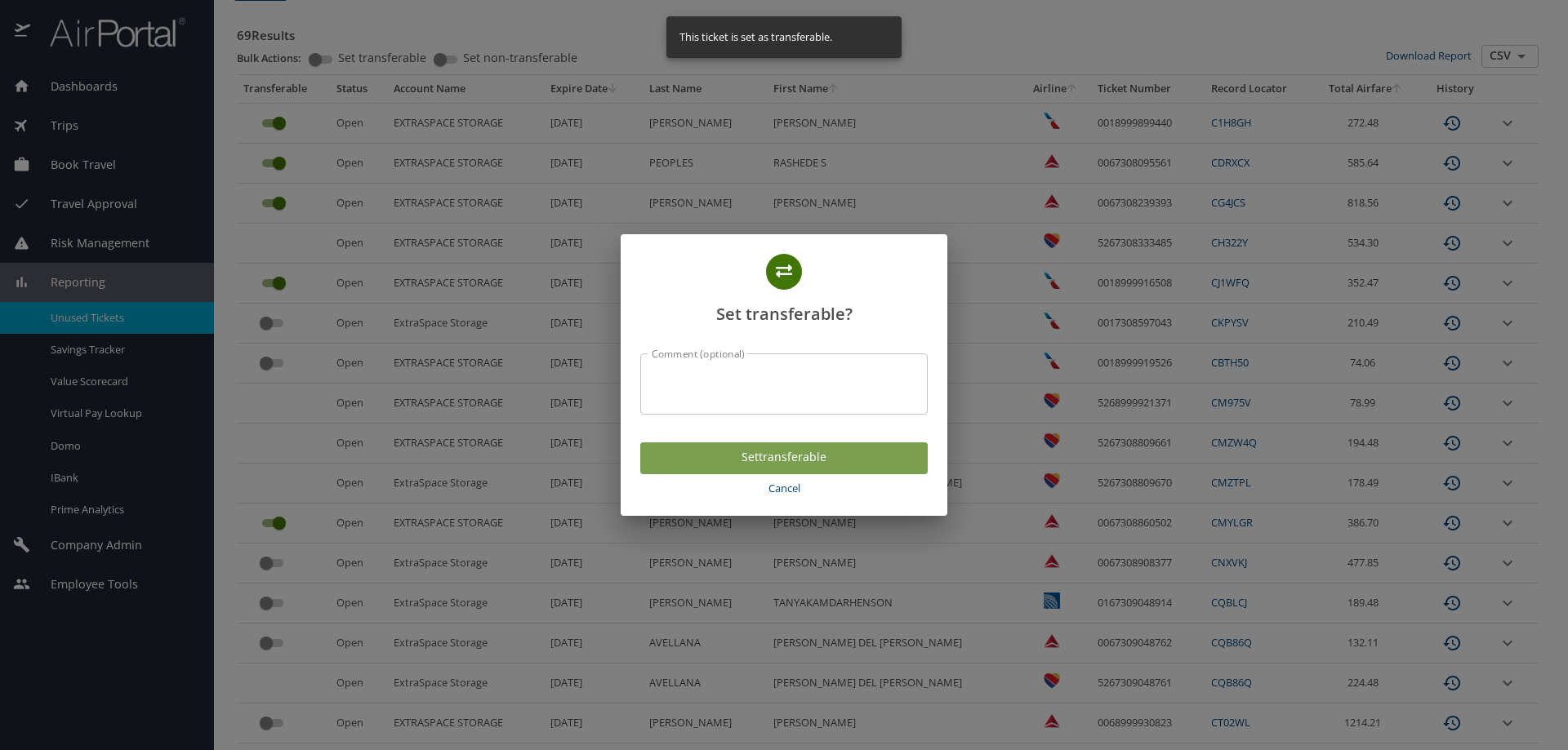
click at [736, 454] on span "Set transferable" at bounding box center [784, 457] width 261 height 20
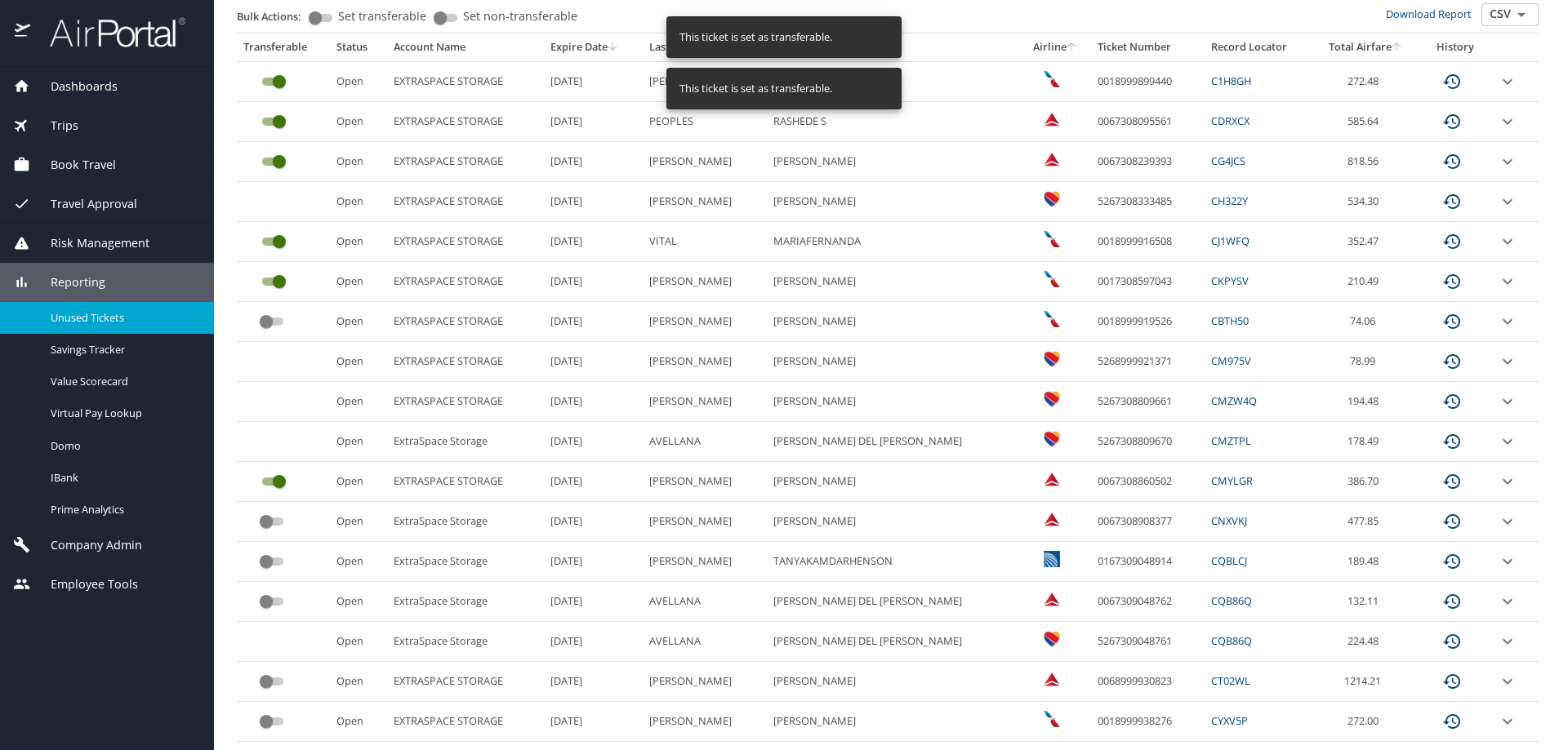
scroll to position [439, 0]
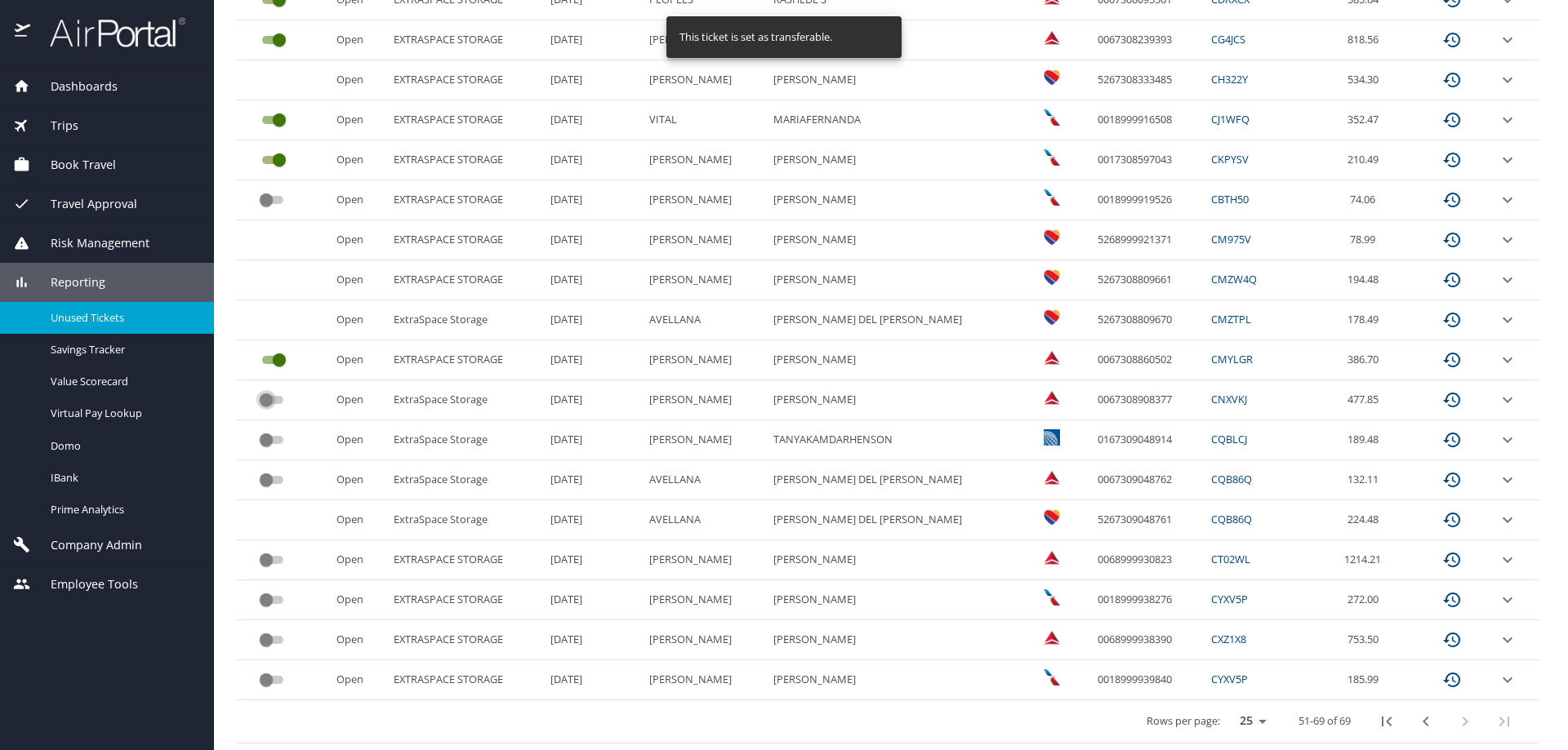
click at [270, 397] on input "custom pagination table" at bounding box center [266, 400] width 59 height 19
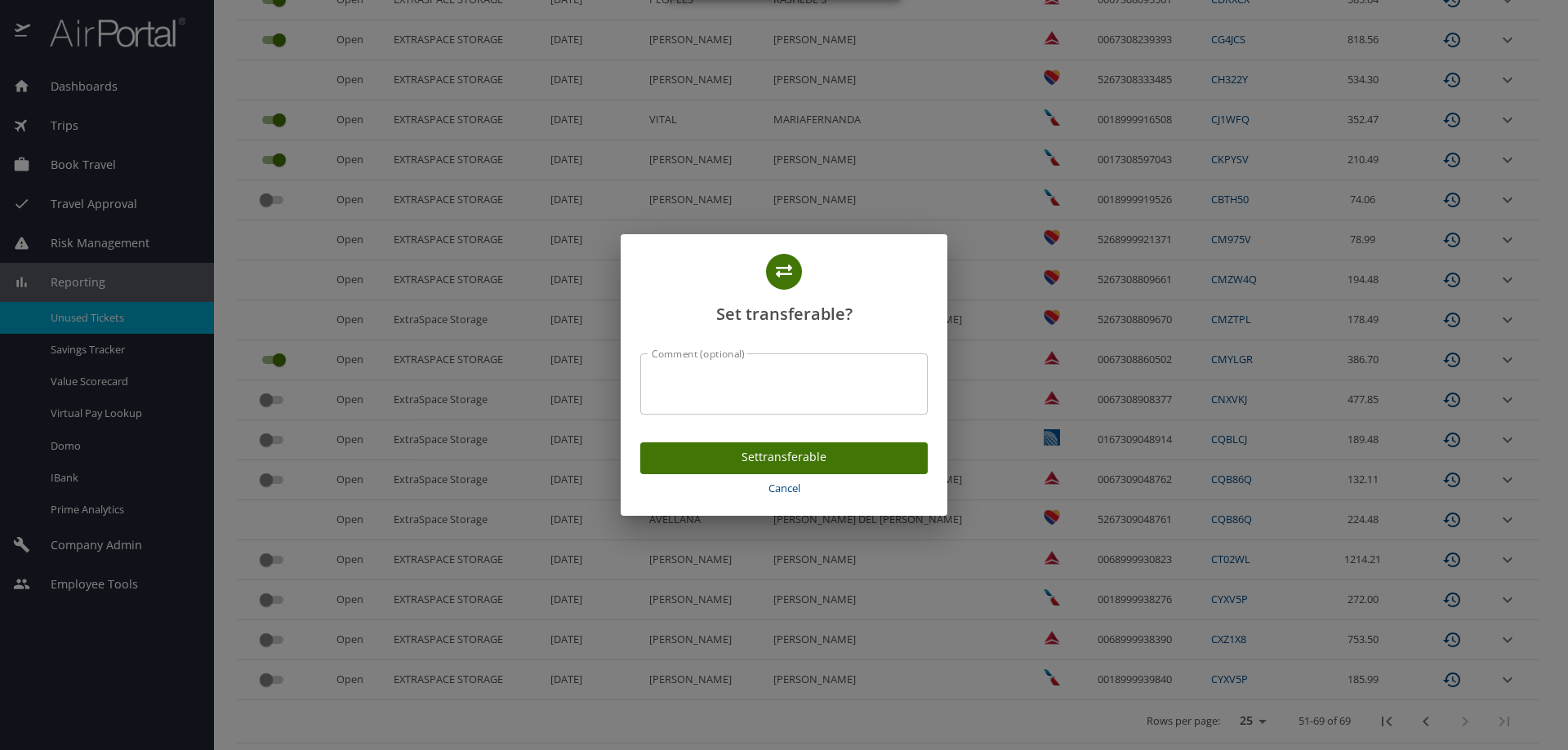
click at [692, 457] on span "Set transferable" at bounding box center [784, 457] width 261 height 20
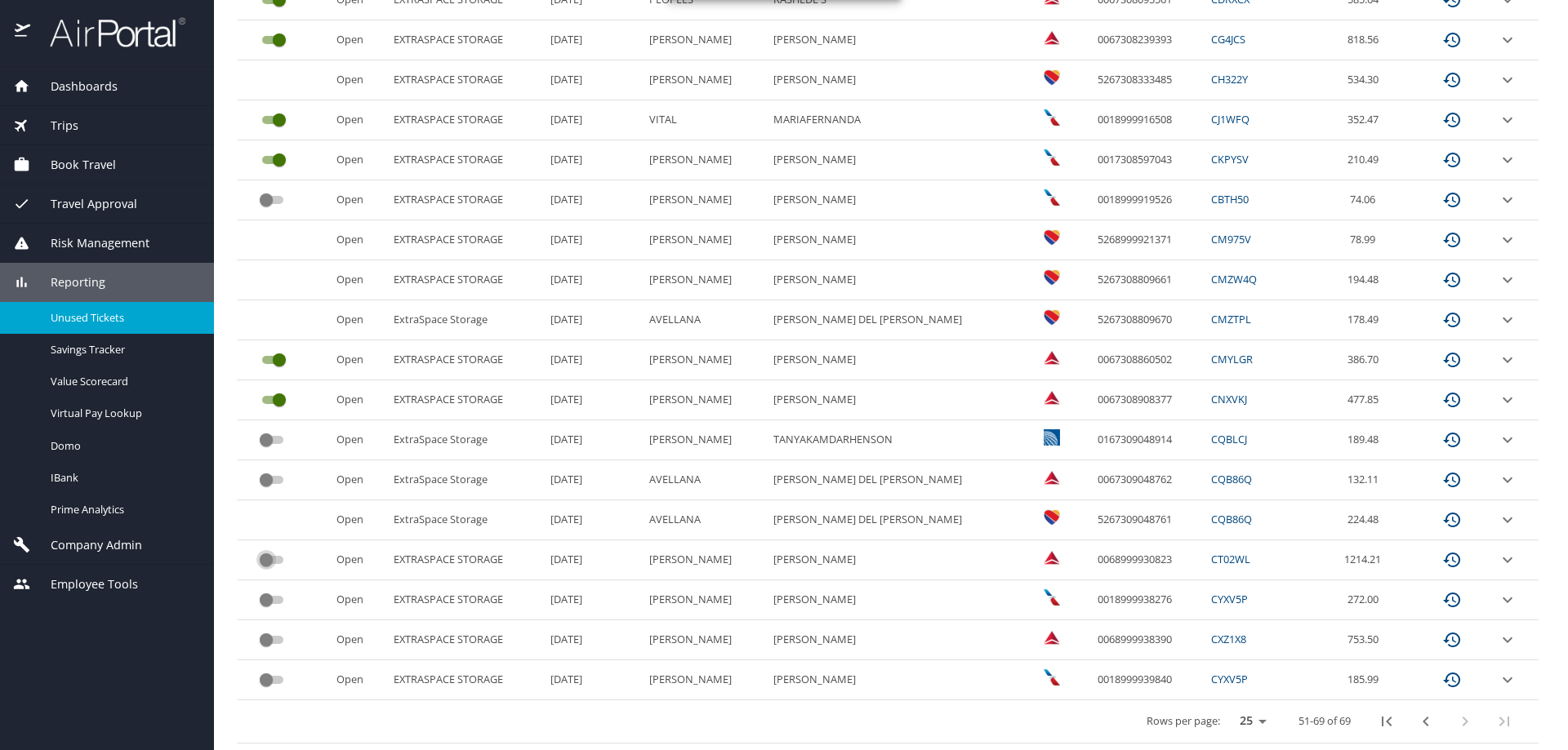
click at [278, 558] on input "custom pagination table" at bounding box center [266, 559] width 59 height 19
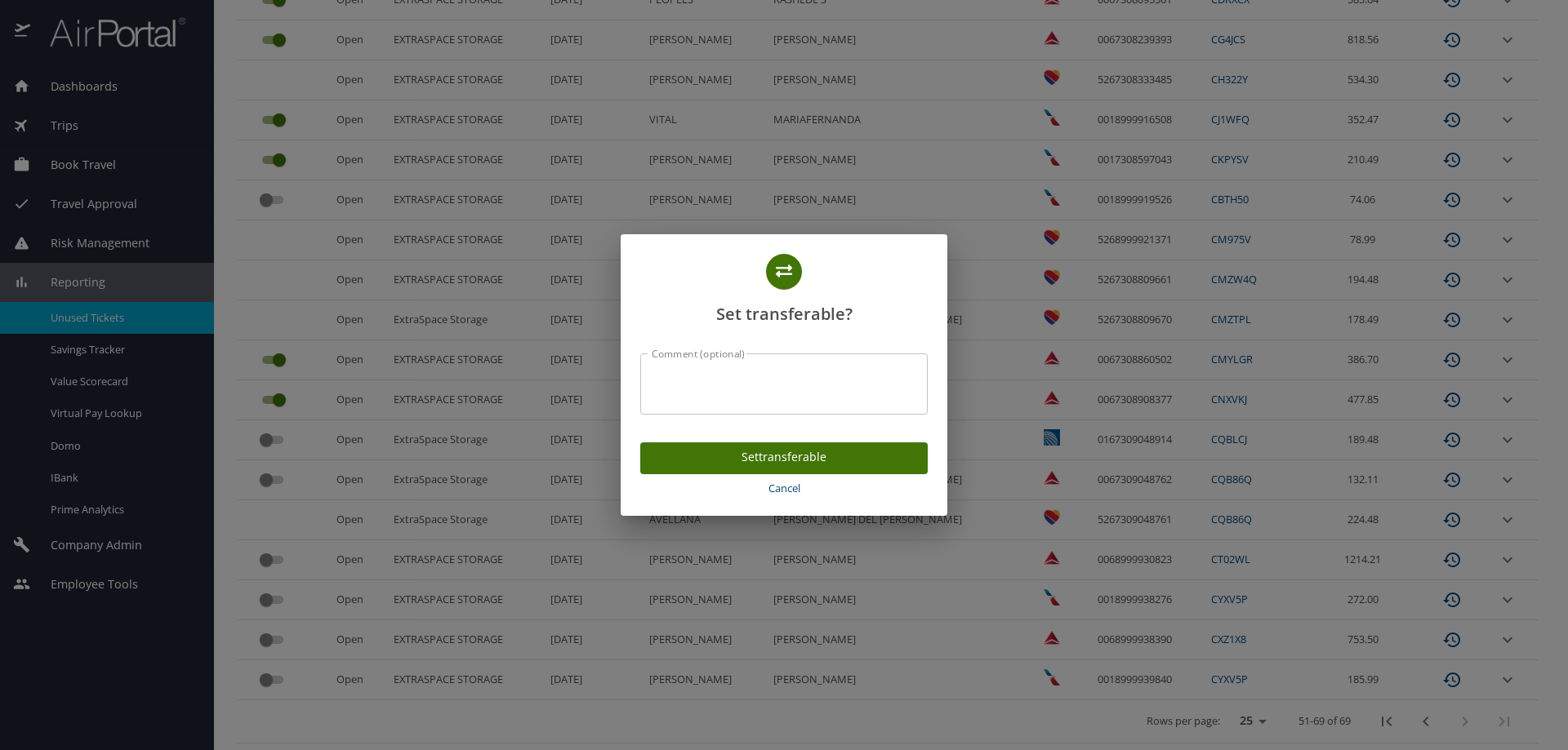
click at [746, 459] on span "Set transferable" at bounding box center [784, 457] width 261 height 20
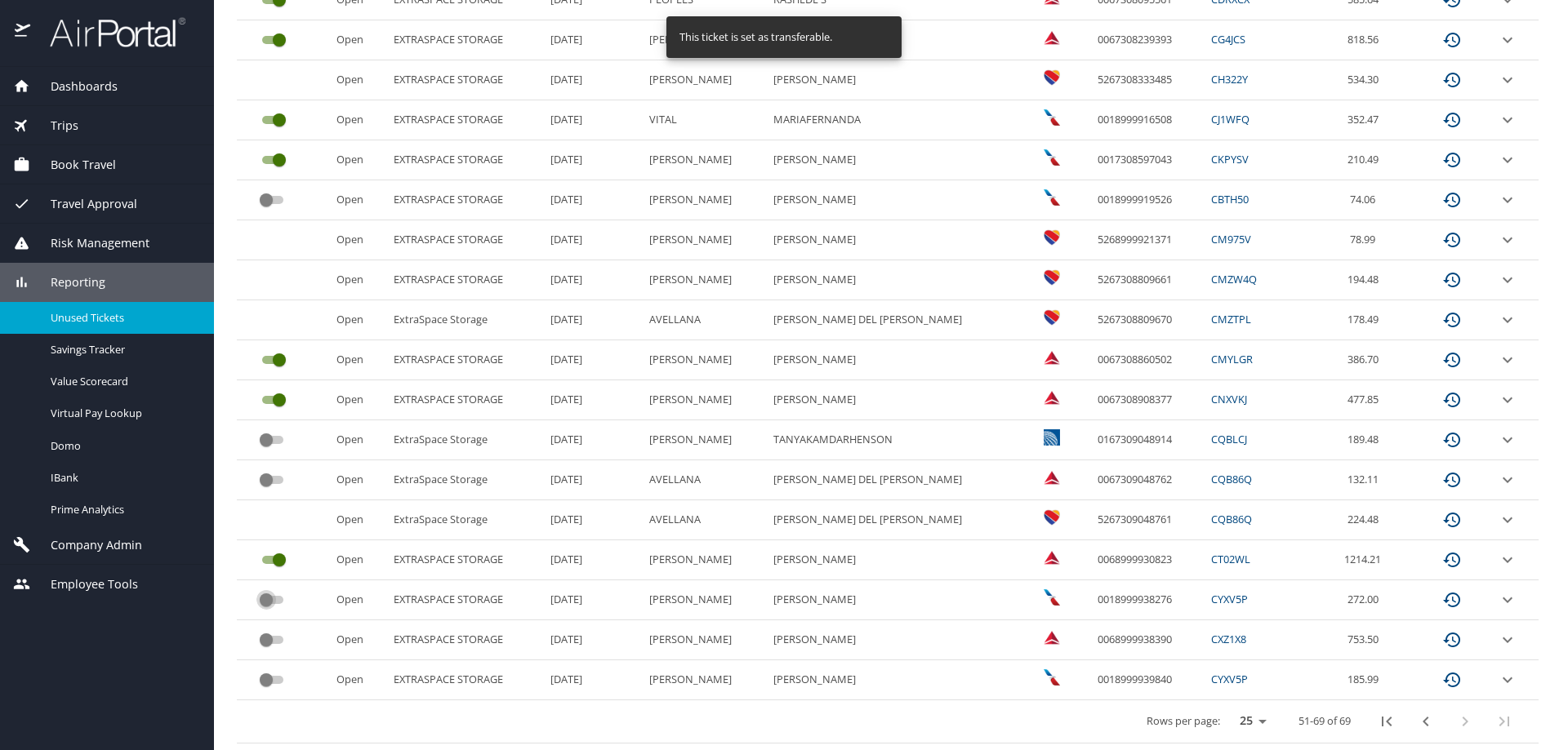
click at [272, 602] on input "custom pagination table" at bounding box center [266, 600] width 59 height 19
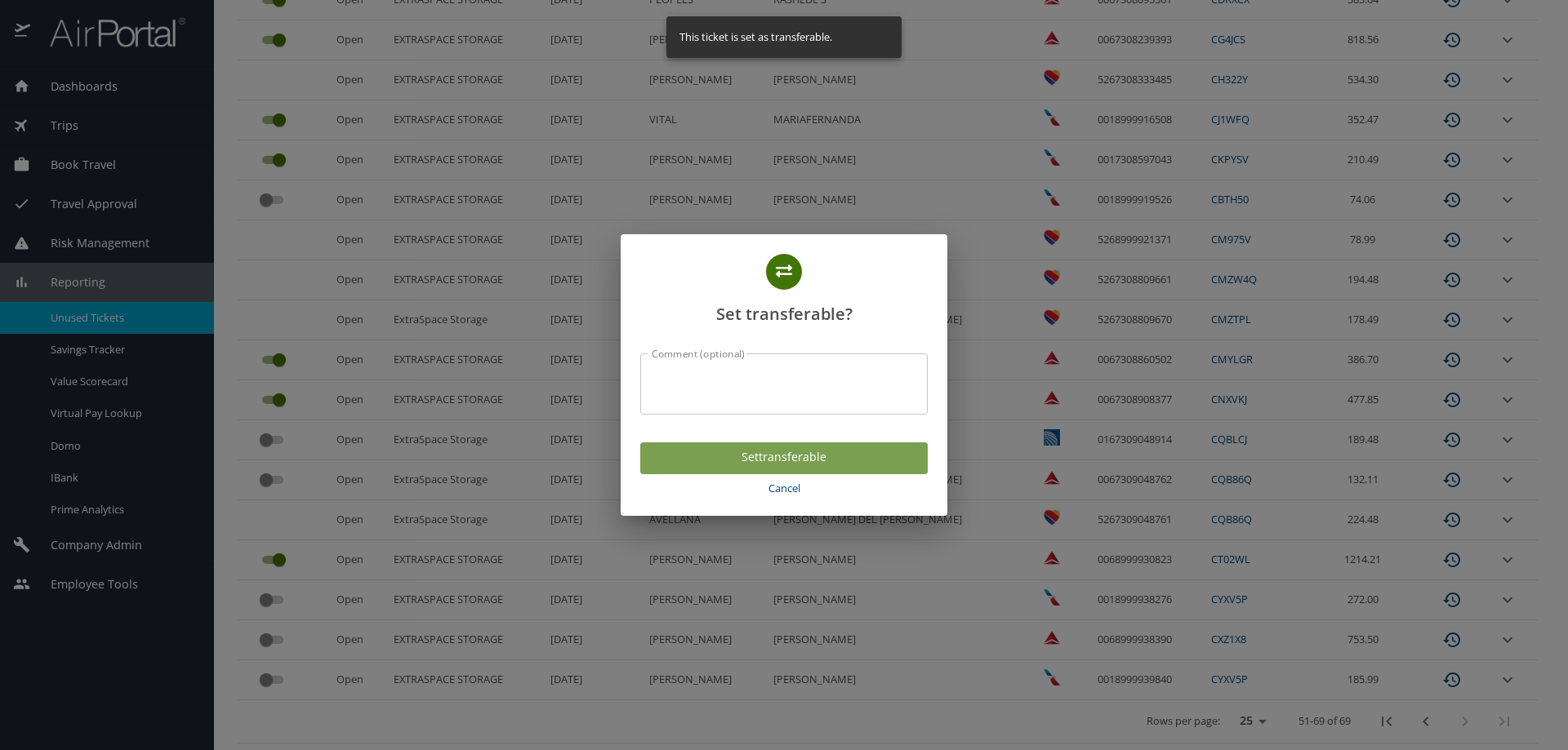
click at [695, 462] on span "Set transferable" at bounding box center [784, 457] width 261 height 20
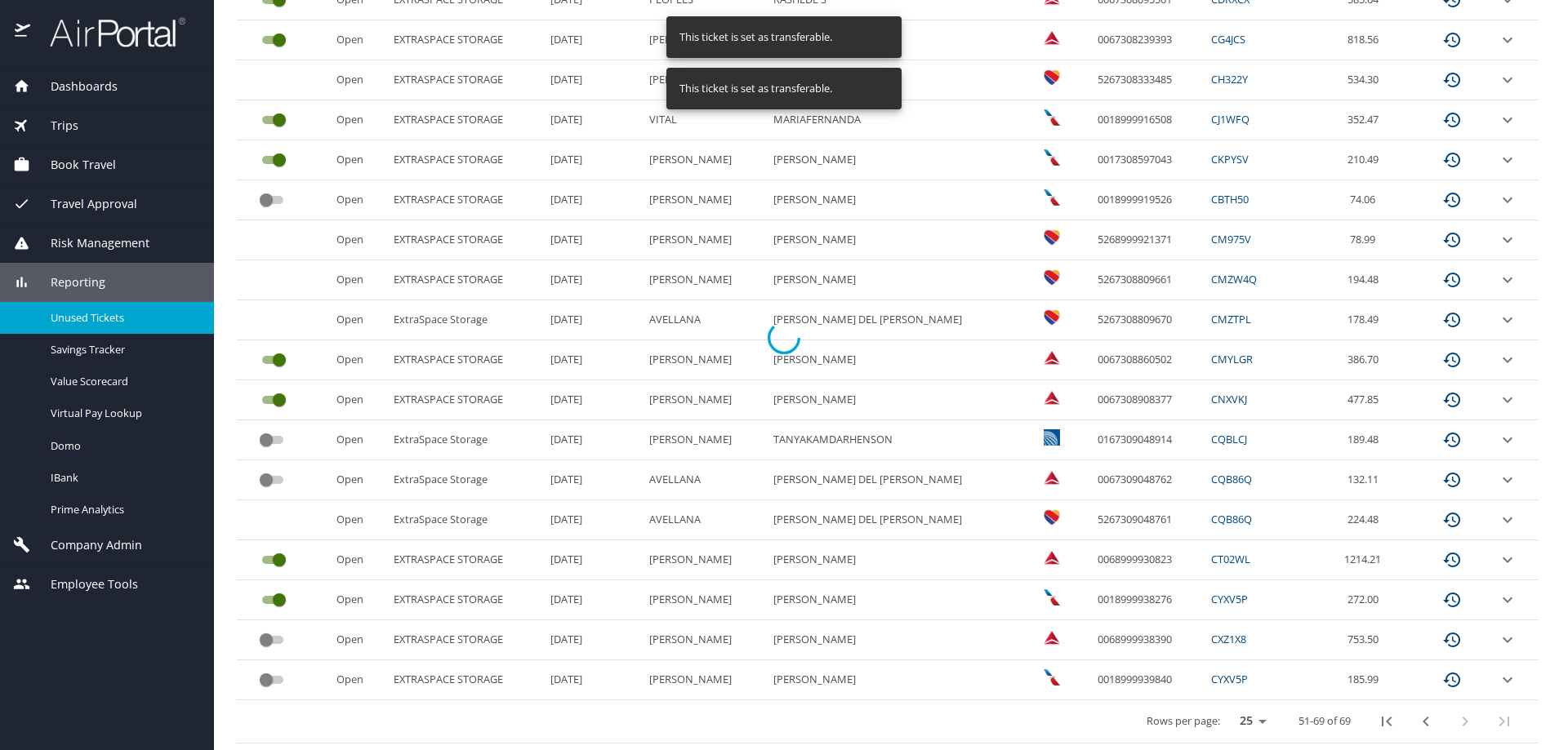
click at [277, 640] on div at bounding box center [784, 337] width 1568 height 825
click at [278, 638] on input "custom pagination table" at bounding box center [266, 640] width 59 height 19
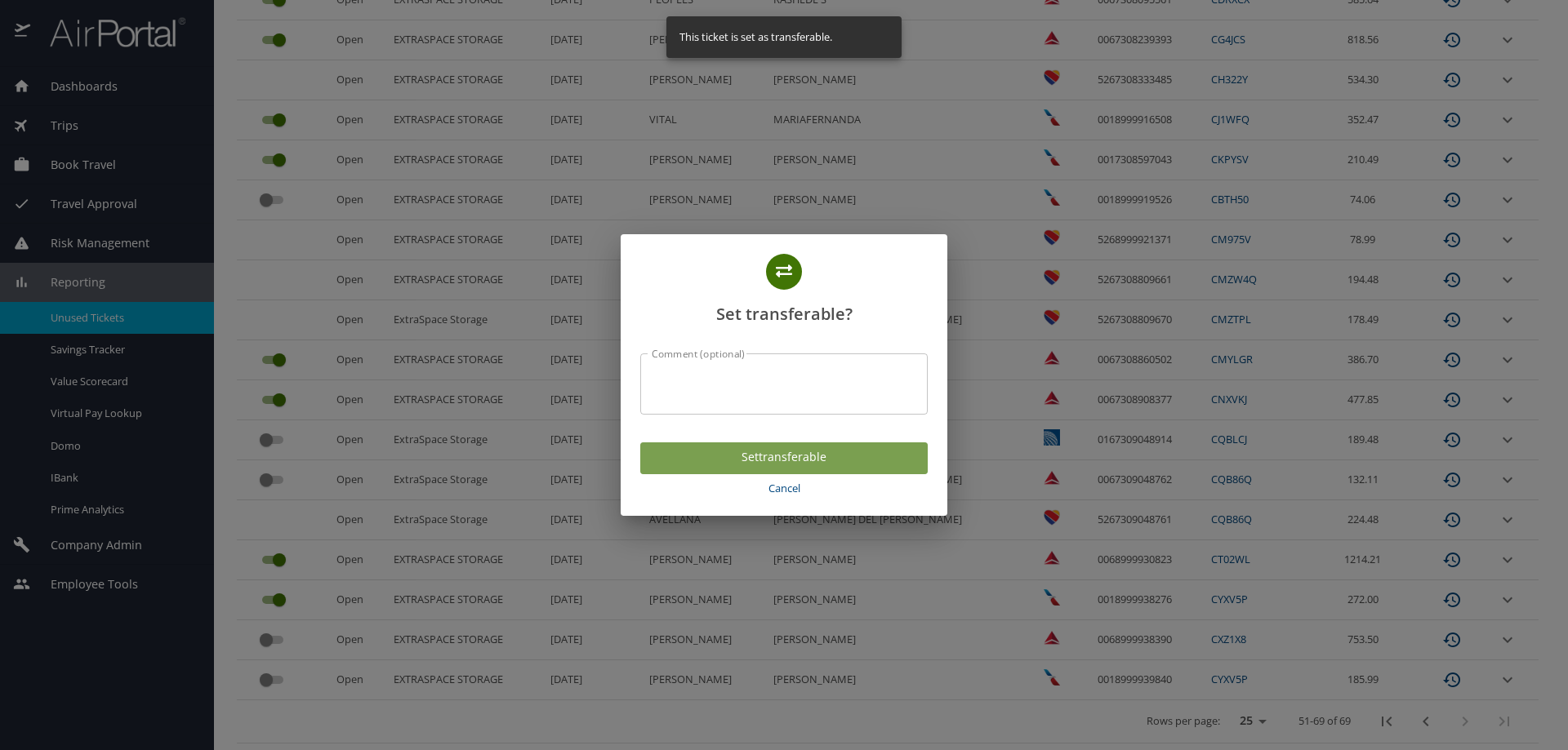
click at [734, 460] on span "Set transferable" at bounding box center [784, 457] width 261 height 20
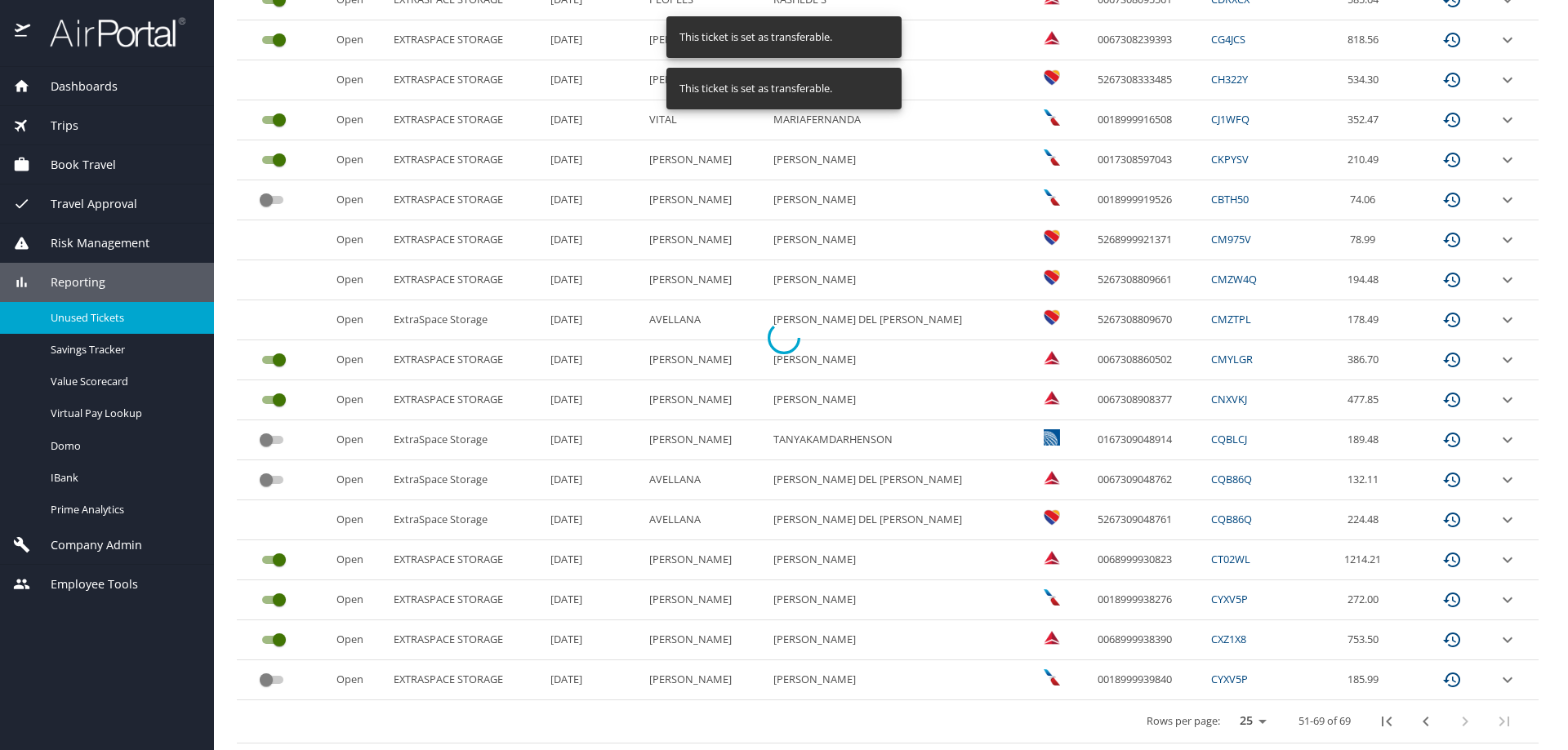
click at [275, 679] on div at bounding box center [784, 337] width 1568 height 825
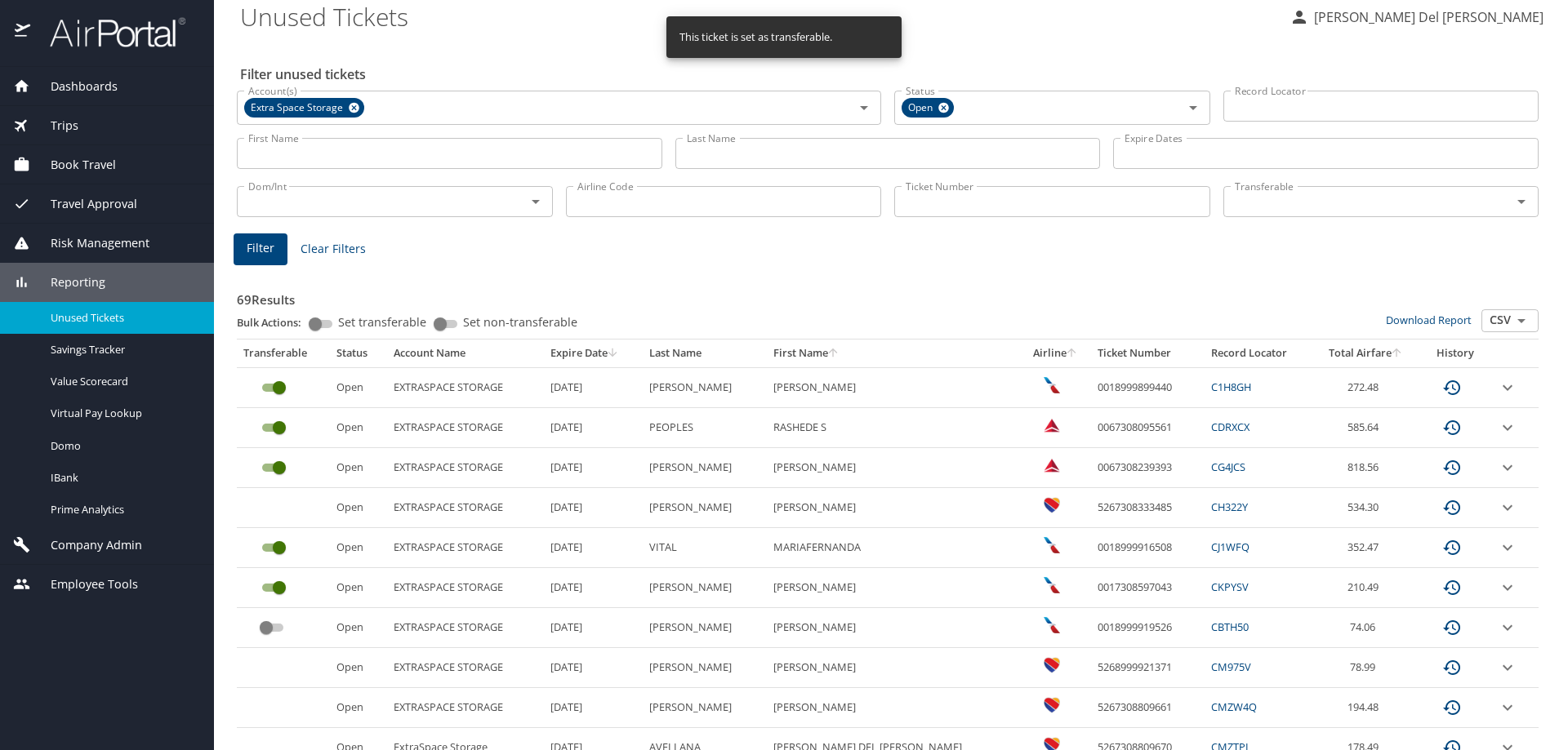
scroll to position [0, 0]
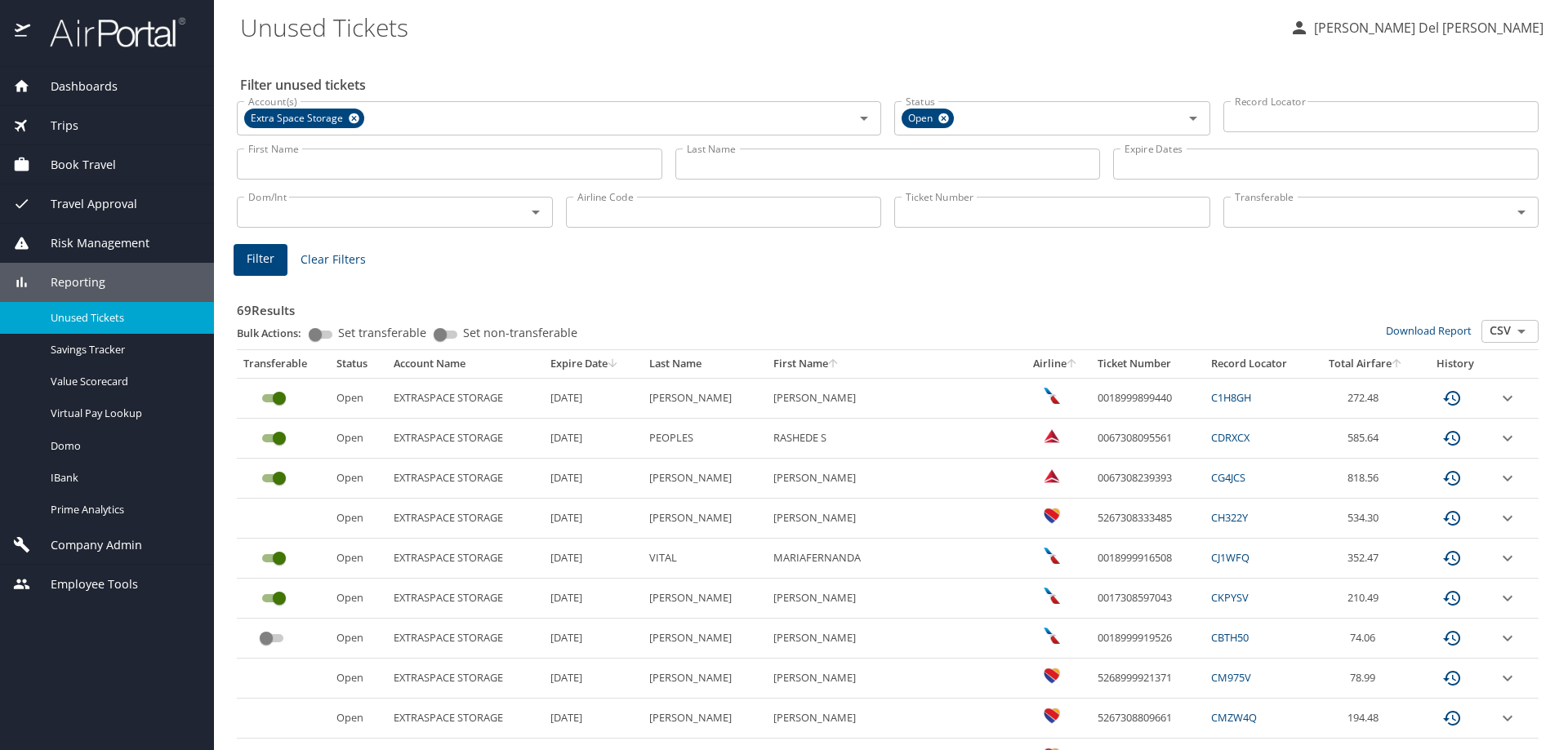
click at [79, 544] on span "Company Admin" at bounding box center [86, 545] width 112 height 18
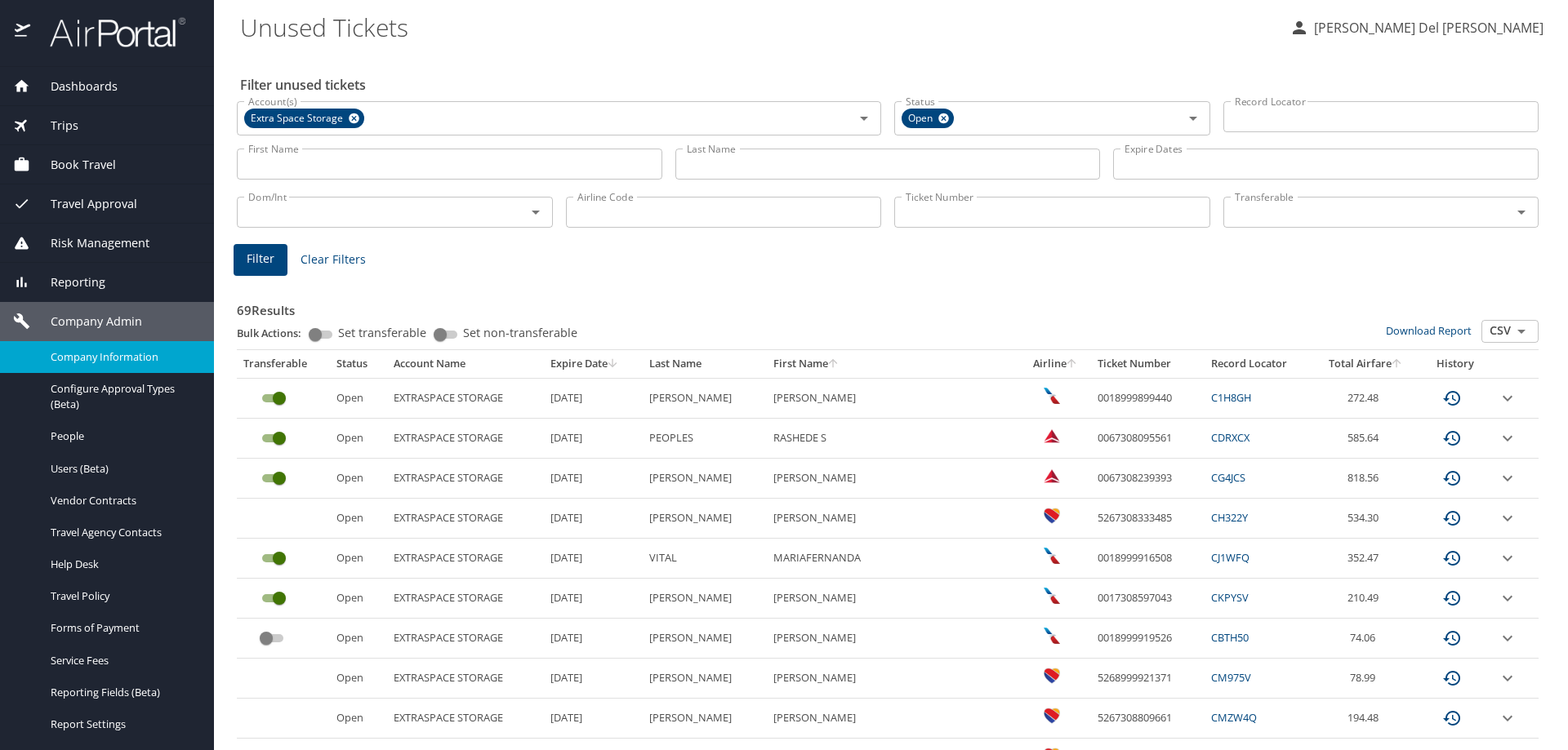
click at [124, 361] on span "Company Information" at bounding box center [122, 357] width 144 height 16
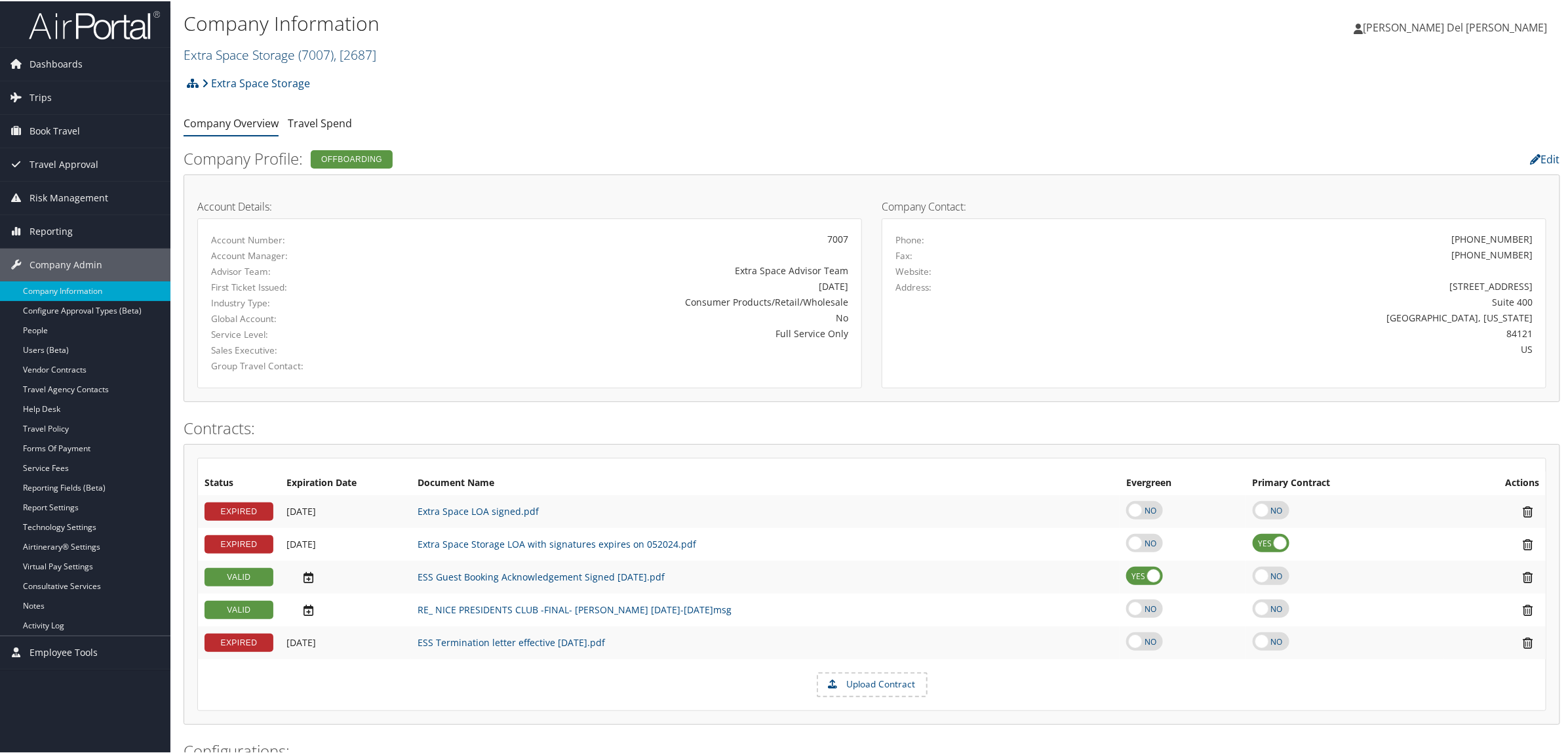
click at [308, 52] on span "( 7007 )" at bounding box center [316, 53] width 35 height 18
click at [632, 128] on ul "Company Overview Travel Spend" at bounding box center [872, 122] width 1377 height 23
click at [598, 541] on link "Extra Space Storage LOA with signatures expires on 052024.pdf" at bounding box center [556, 543] width 279 height 13
click at [40, 233] on span "Reporting" at bounding box center [51, 230] width 43 height 33
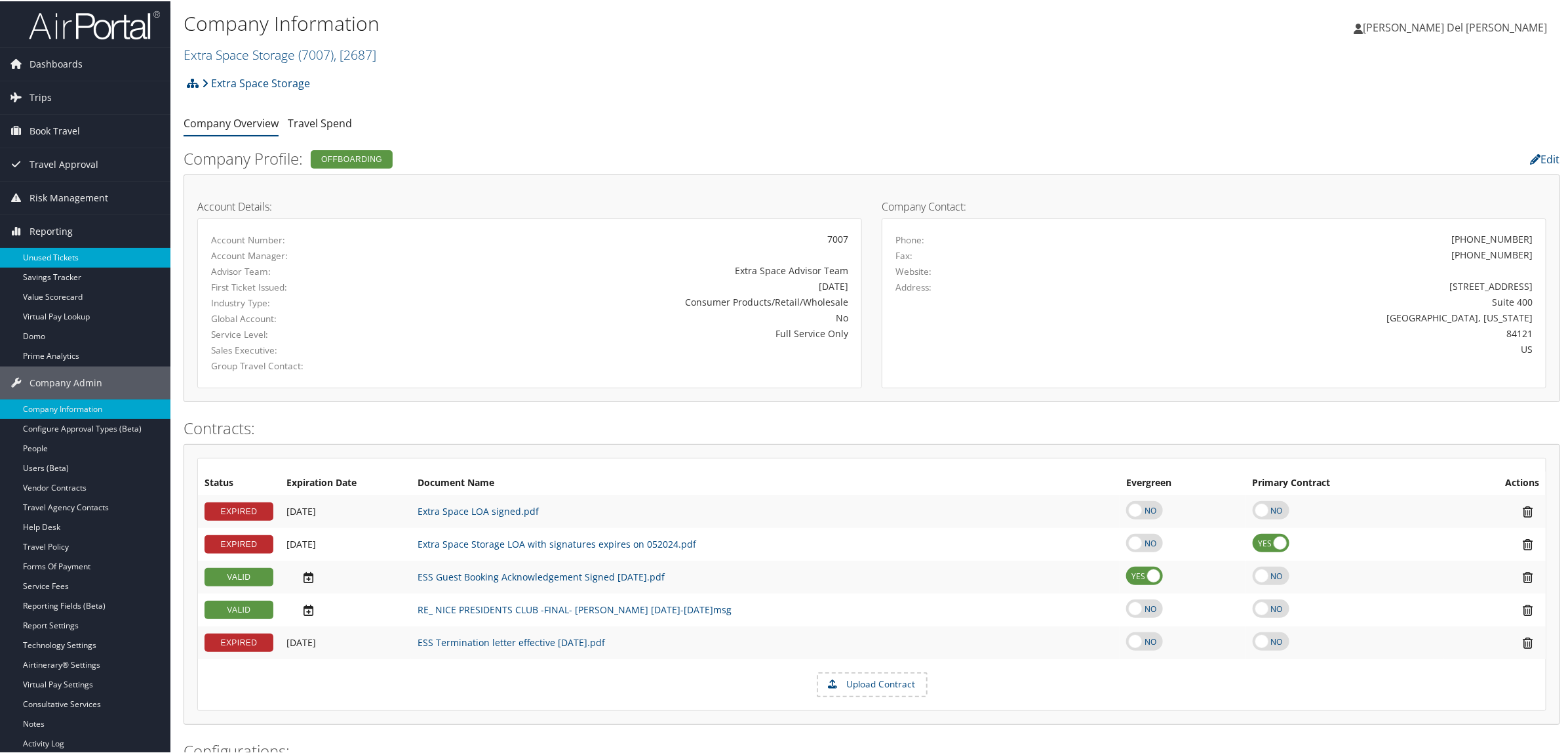
click at [54, 260] on link "Unused Tickets" at bounding box center [85, 257] width 170 height 20
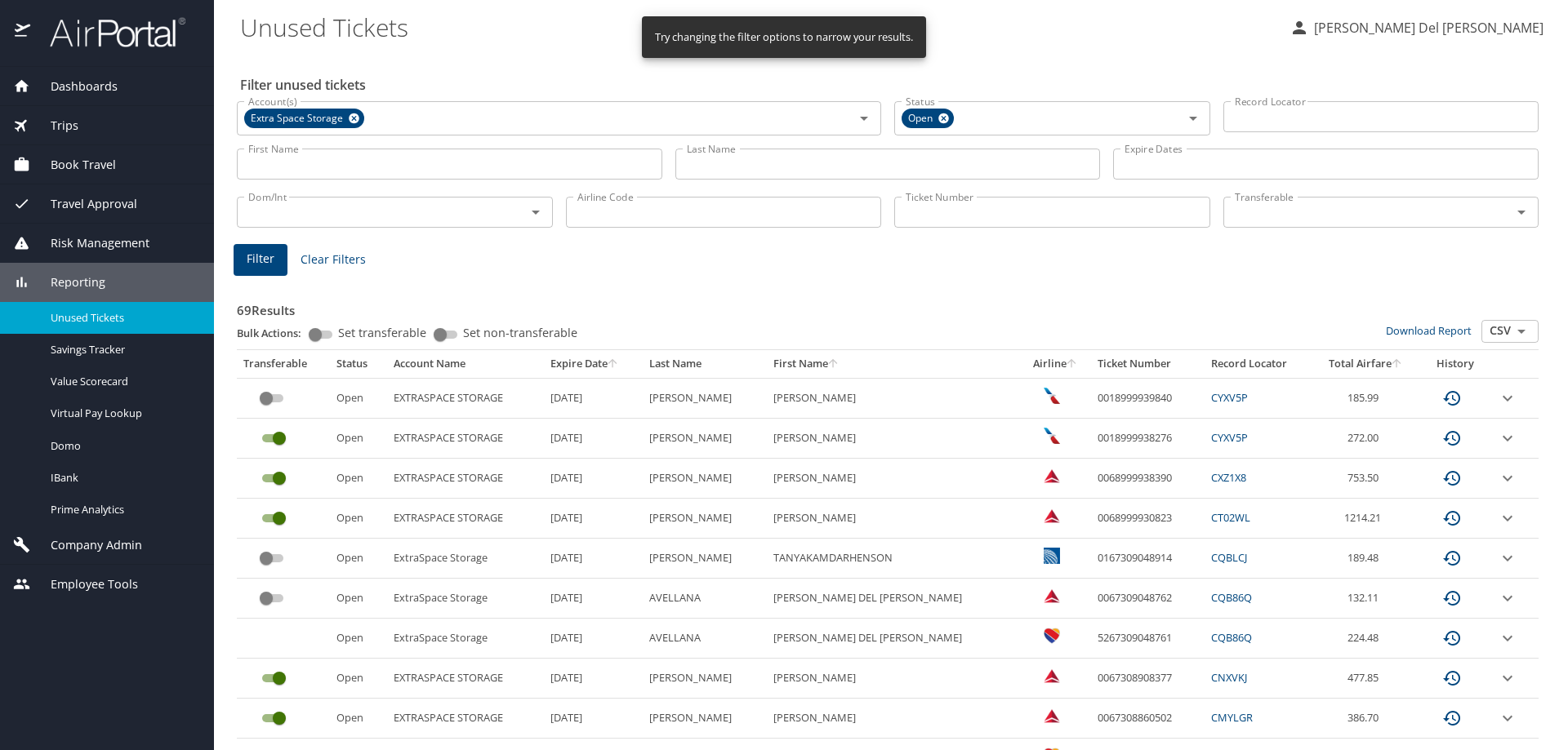
click at [619, 364] on icon "sort" at bounding box center [612, 363] width 13 height 13
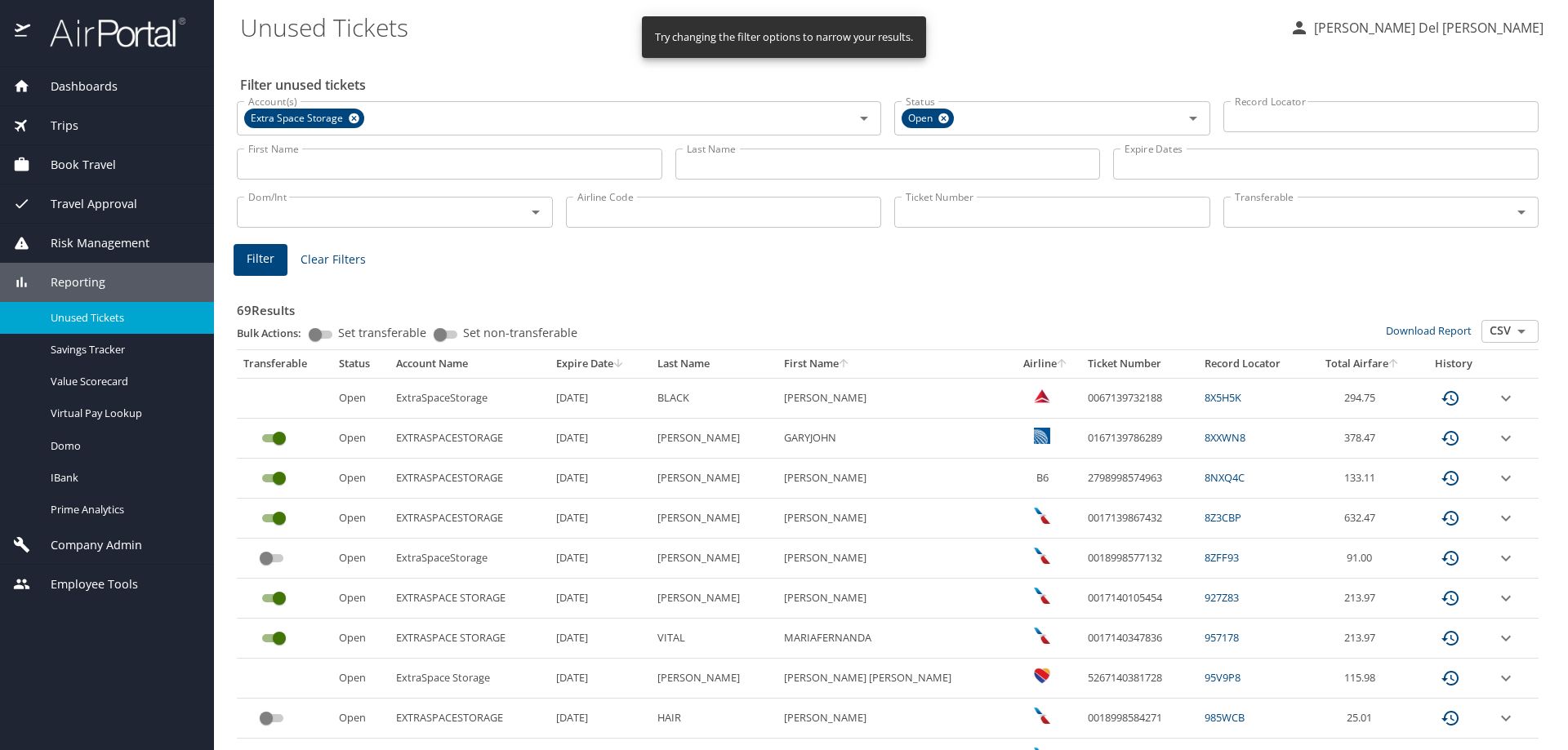
click at [625, 363] on icon "sort" at bounding box center [618, 363] width 13 height 13
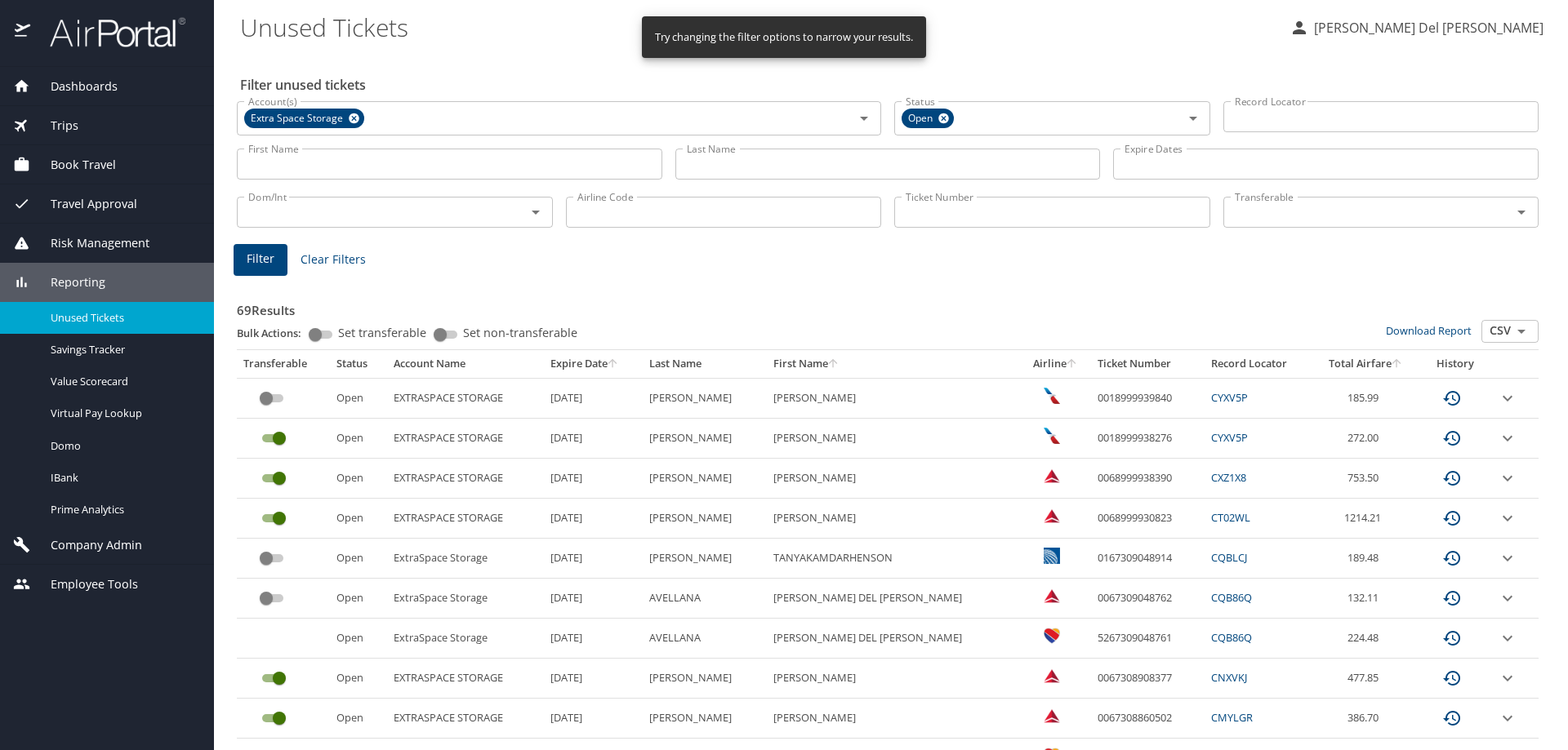
drag, startPoint x: 72, startPoint y: 556, endPoint x: 78, endPoint y: 546, distance: 11.7
click at [76, 547] on div "Company Admin" at bounding box center [107, 545] width 214 height 39
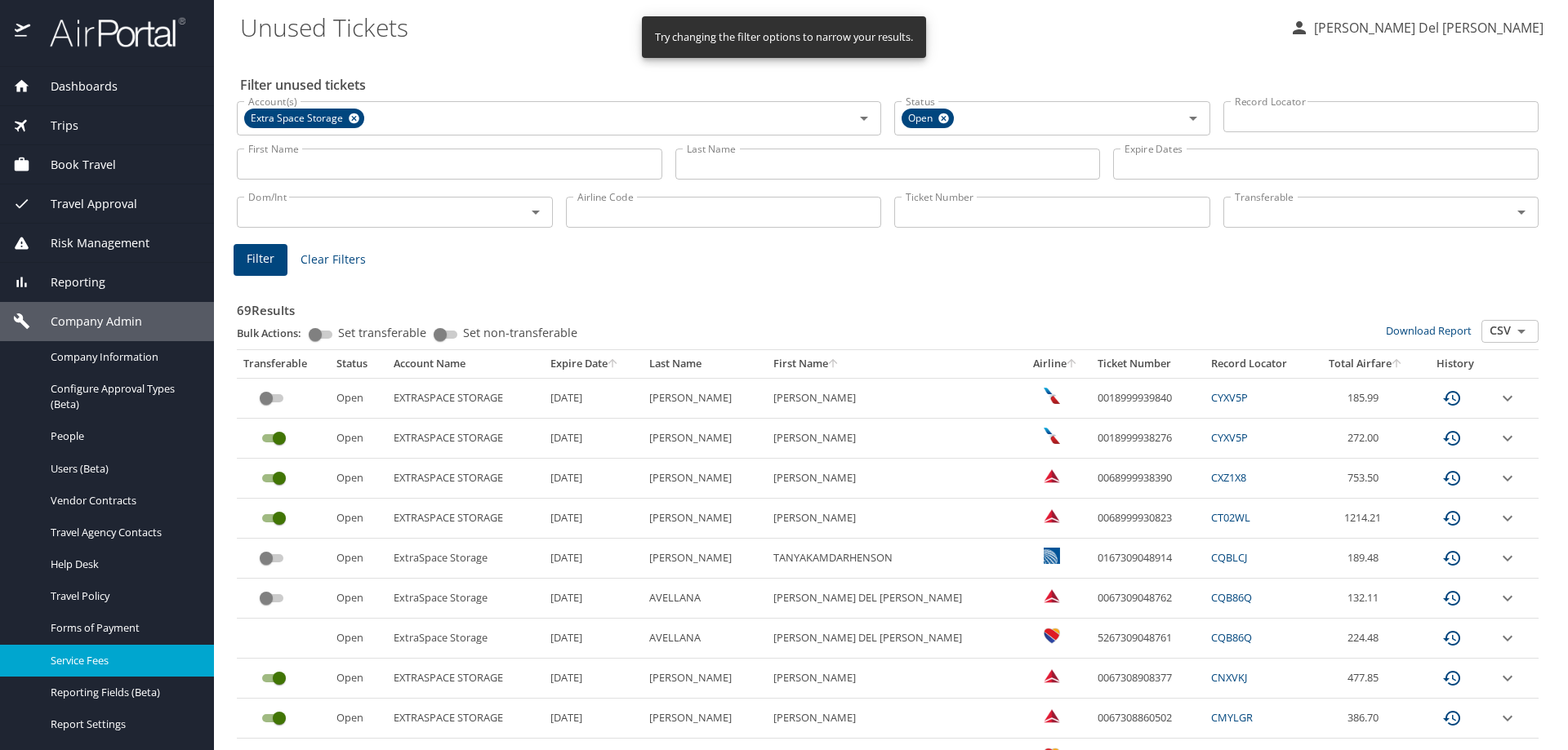
click at [87, 657] on span "Service Fees" at bounding box center [122, 661] width 144 height 16
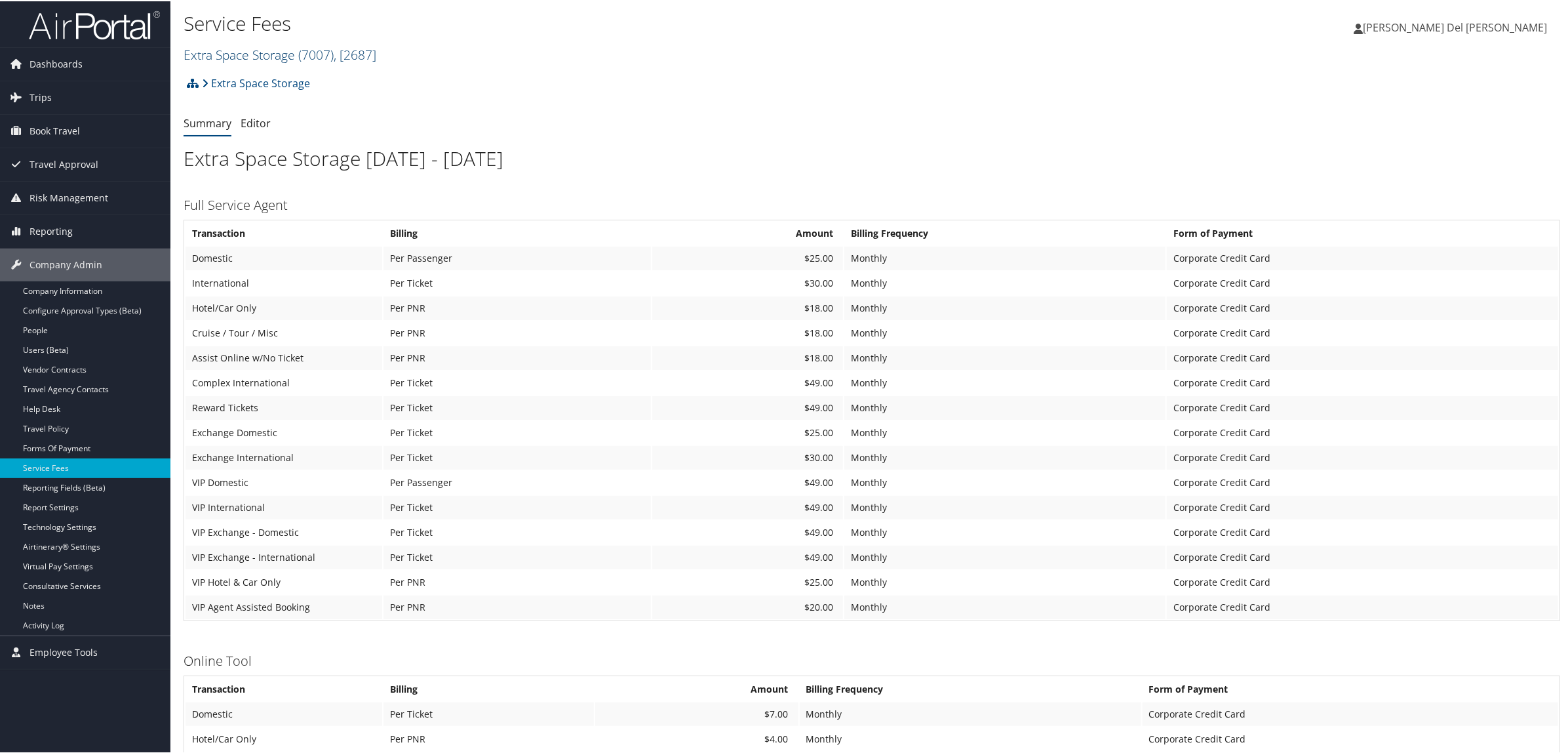
click at [317, 50] on span "( 7007 )" at bounding box center [316, 53] width 35 height 18
click at [237, 81] on input "search" at bounding box center [270, 77] width 172 height 24
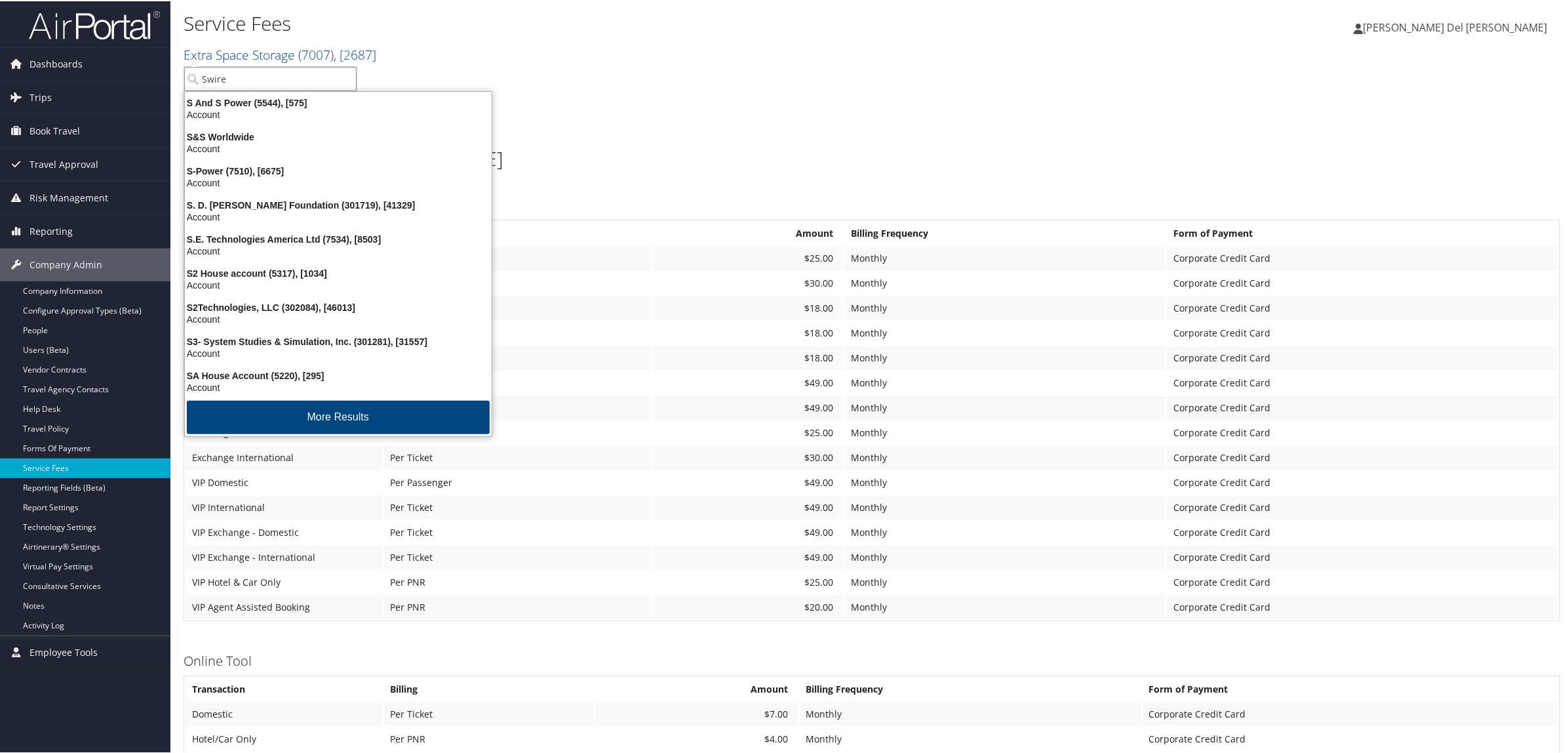
type input "Swire"
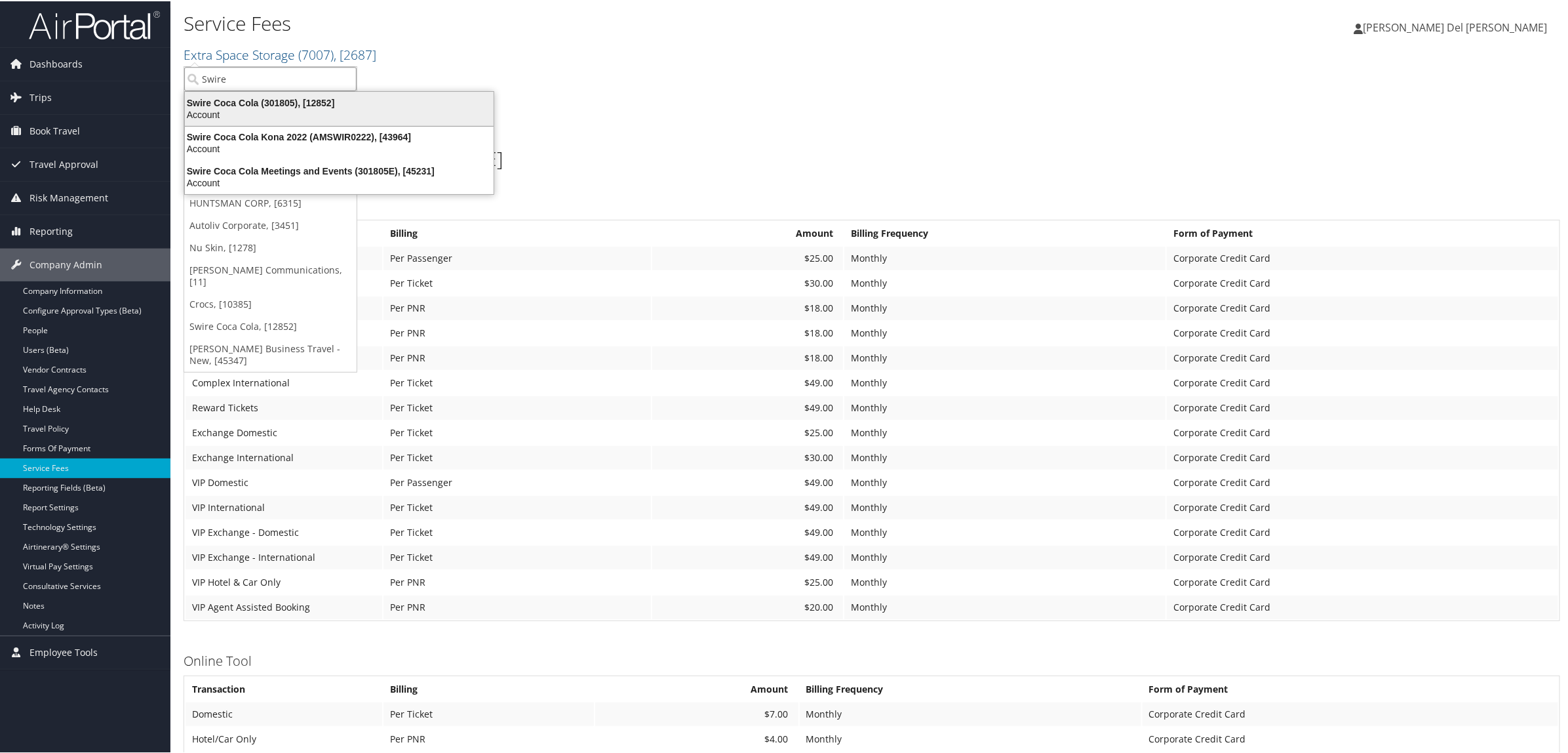
click at [274, 116] on div "Account" at bounding box center [340, 113] width 325 height 12
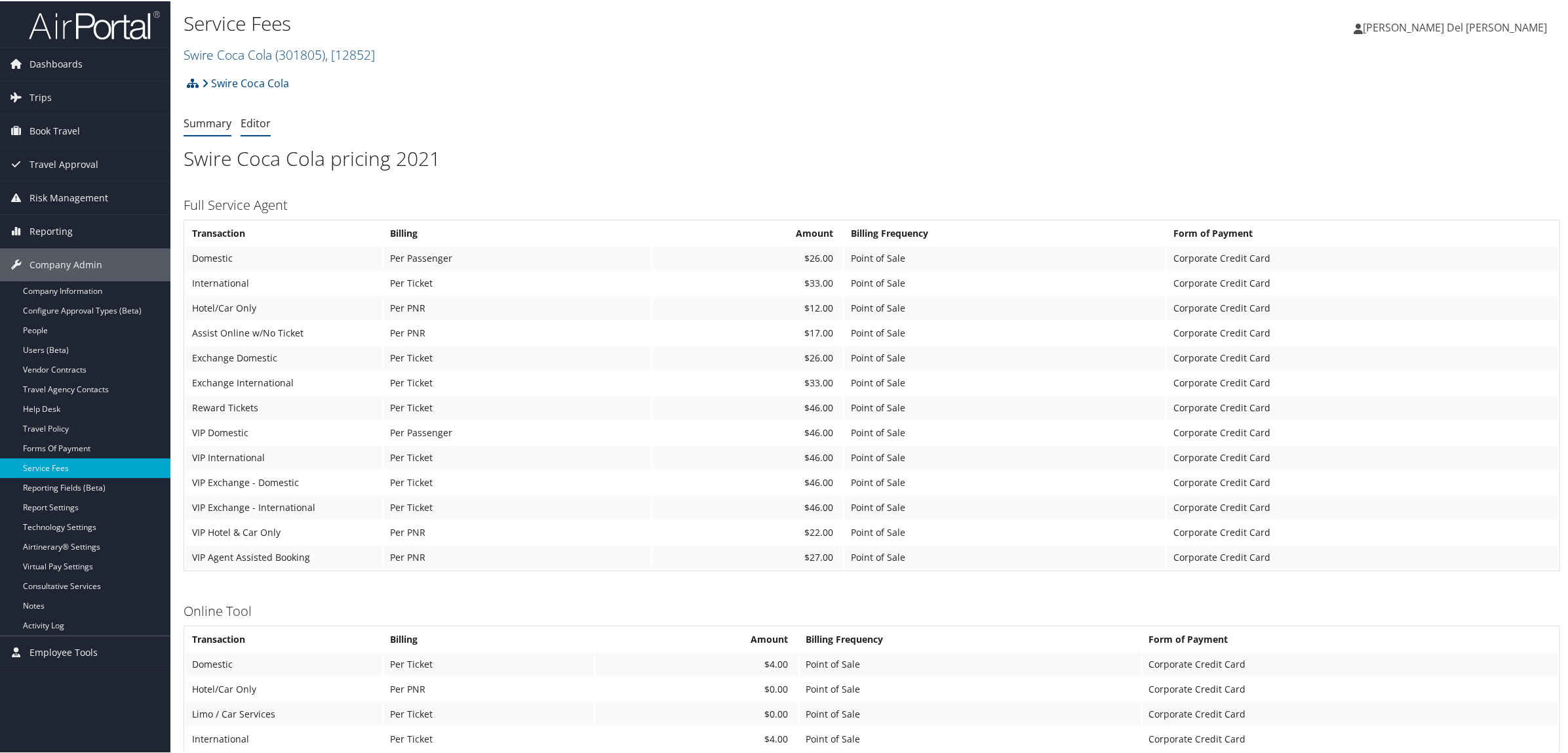
click at [263, 125] on link "Editor" at bounding box center [255, 122] width 30 height 14
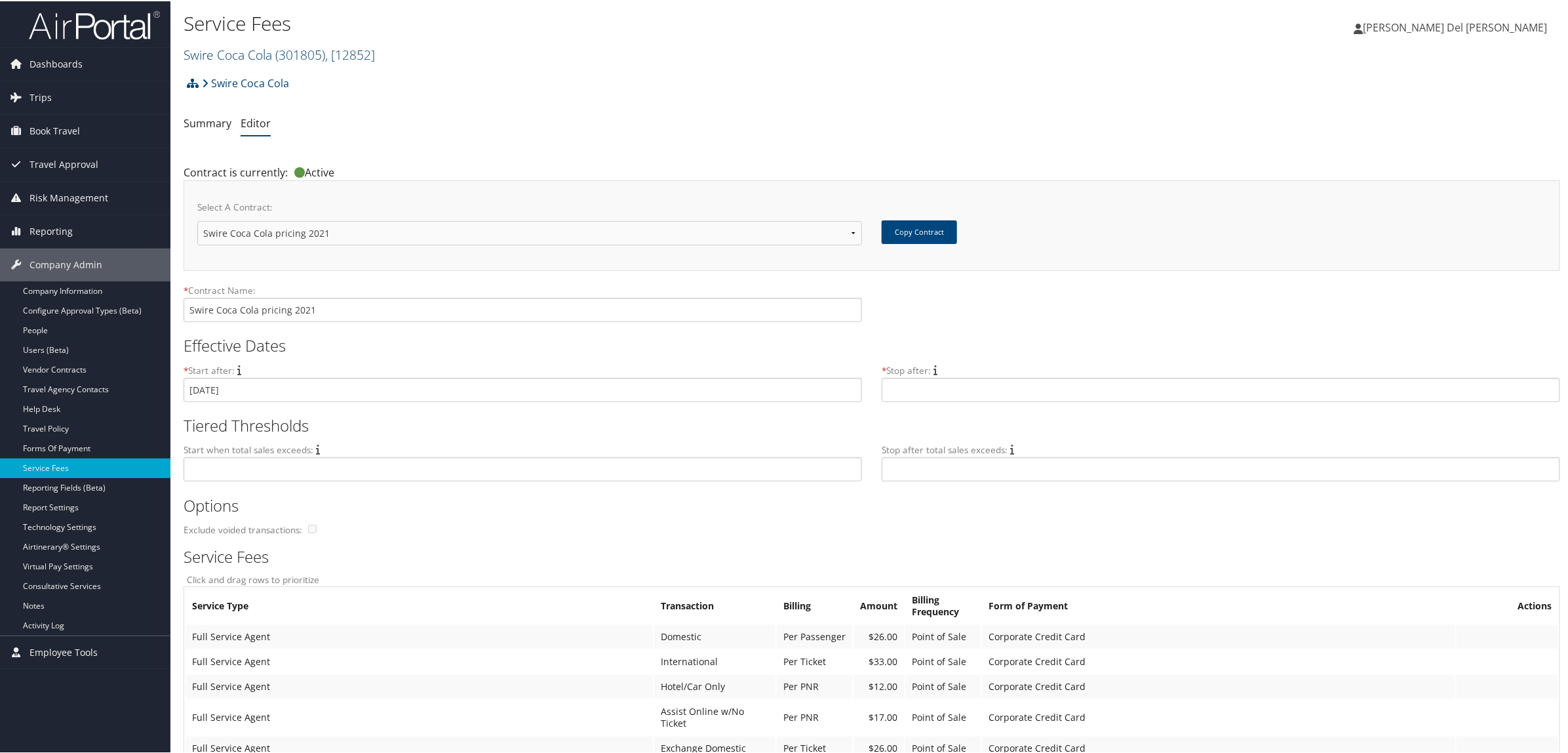
click at [329, 50] on span ", [ 12852 ]" at bounding box center [350, 53] width 50 height 18
click at [282, 76] on input "search" at bounding box center [270, 77] width 172 height 24
type input "Crocs"
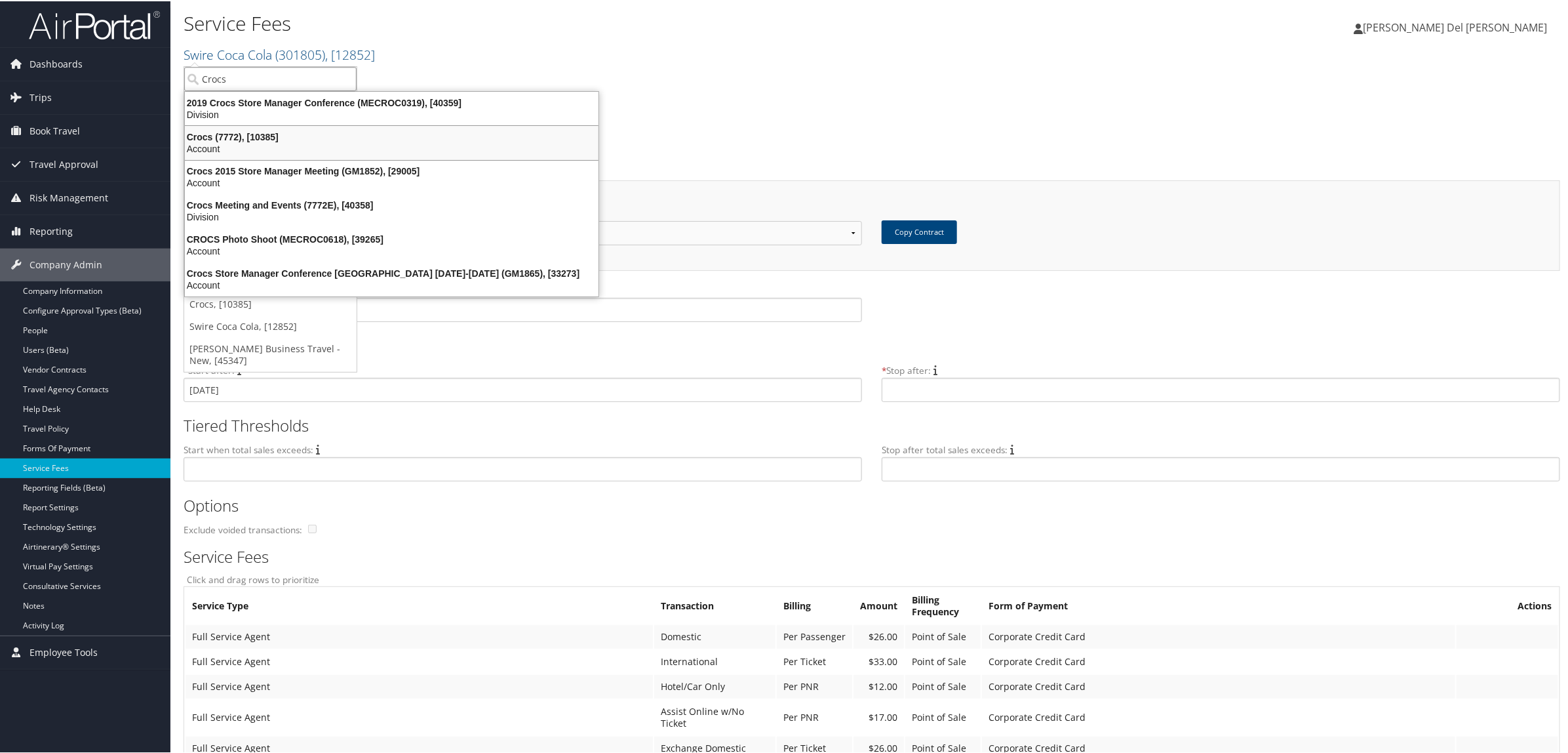
click at [273, 127] on div "Crocs (7772), [10385] Account" at bounding box center [392, 142] width 410 height 30
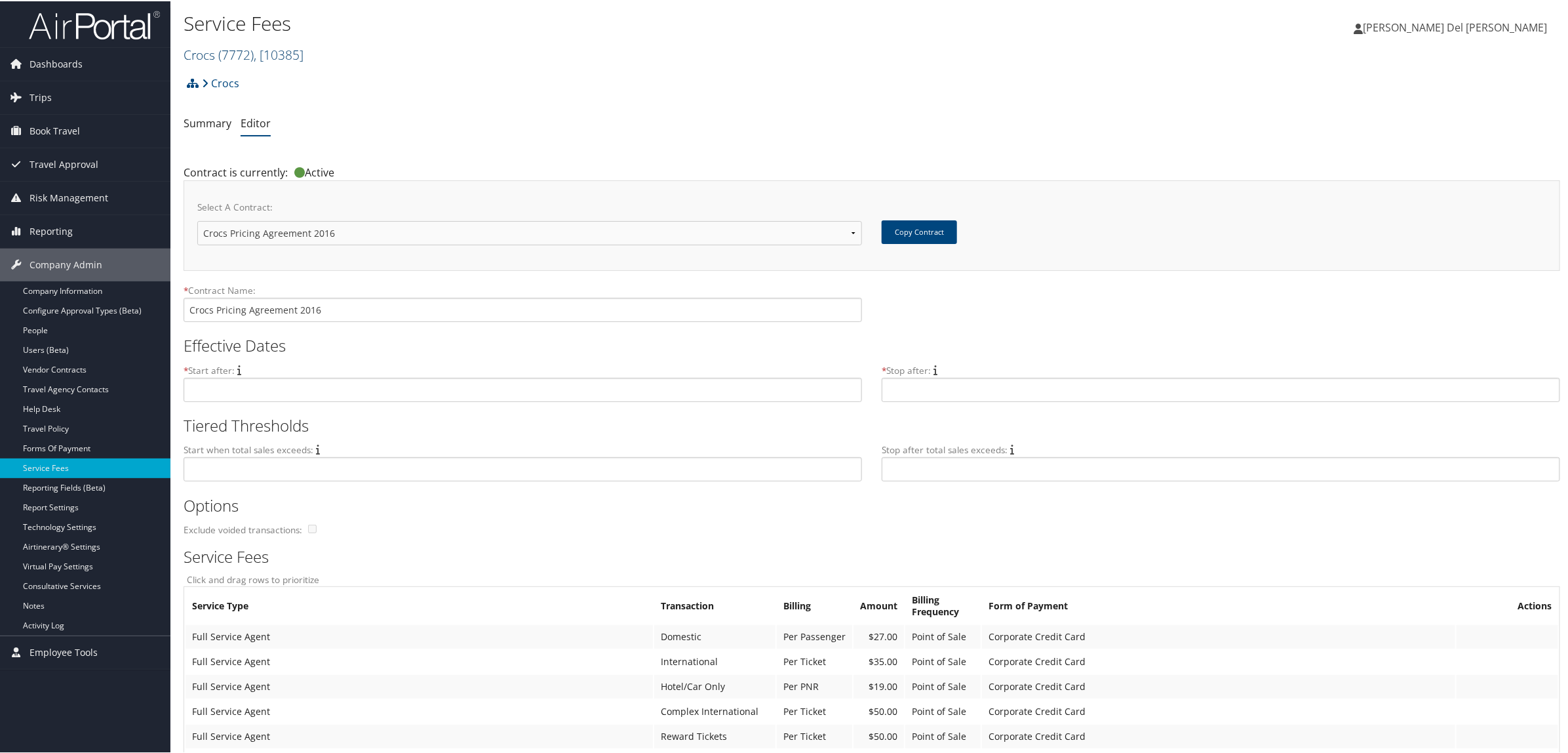
click at [250, 47] on span "( 7772 )" at bounding box center [236, 53] width 35 height 18
click at [218, 235] on link "Autoliv Corporate, [3451]" at bounding box center [270, 246] width 172 height 22
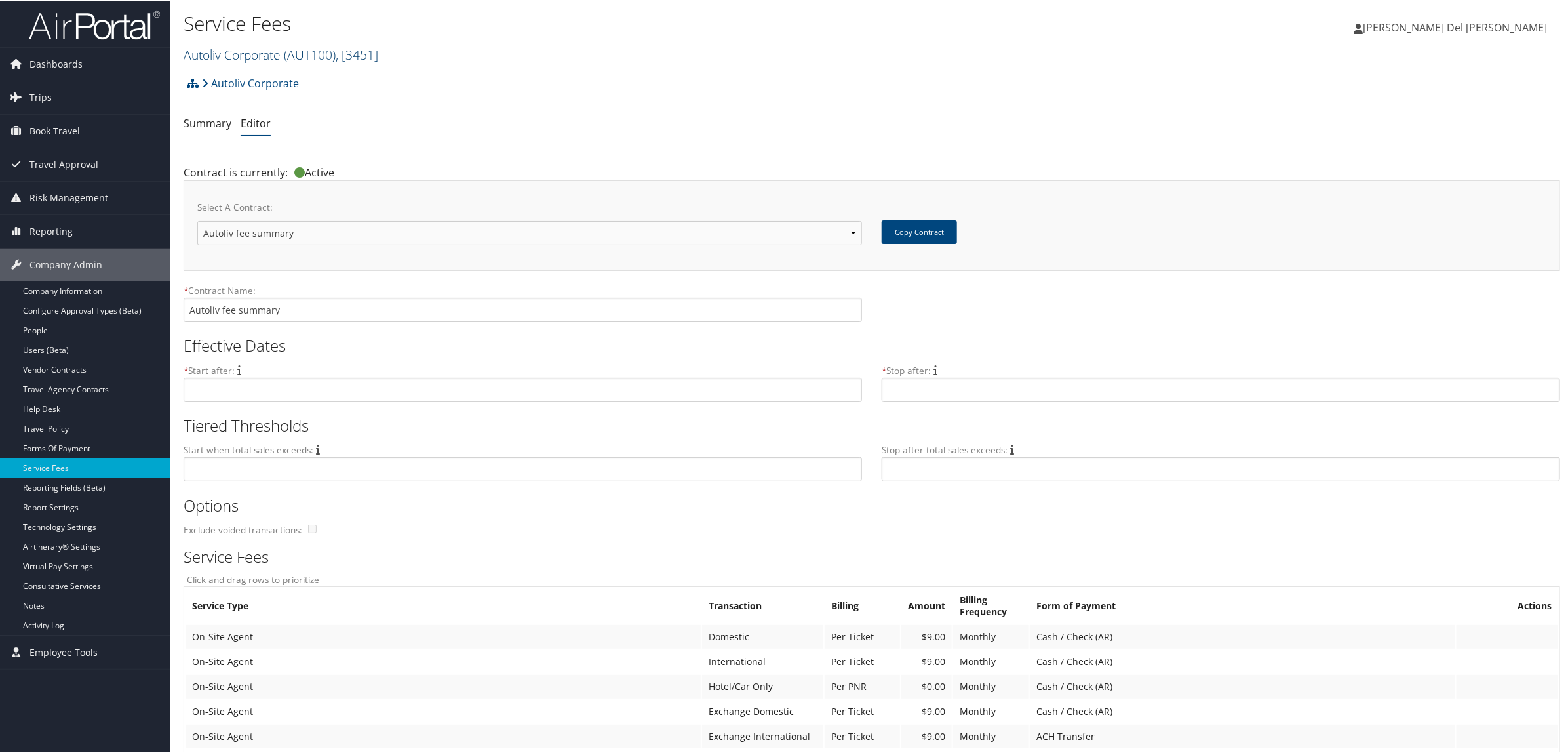
click at [296, 57] on span "( AUT100 )" at bounding box center [310, 53] width 52 height 18
click at [210, 81] on input "search" at bounding box center [270, 77] width 172 height 24
type input "Crocs"
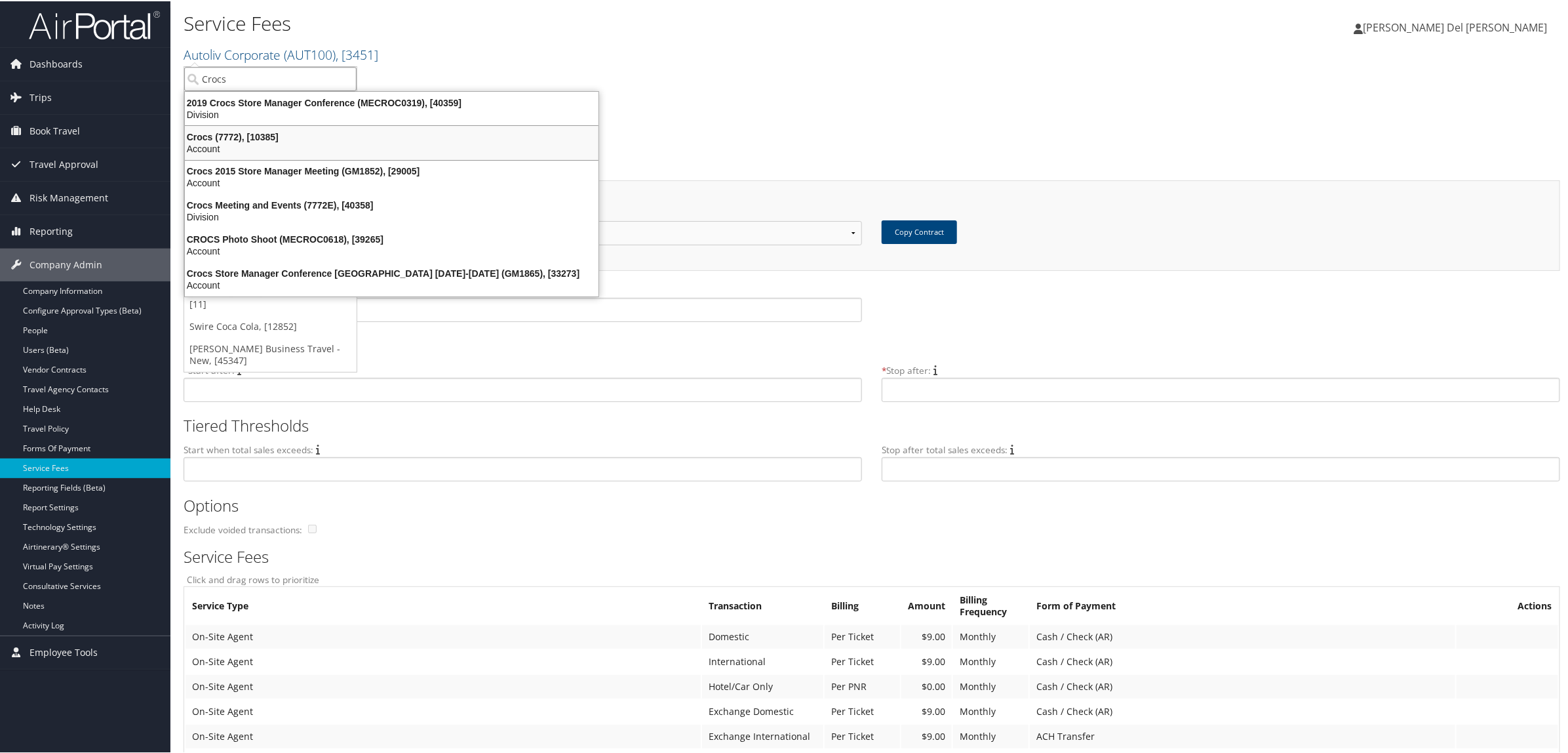
click at [253, 142] on div "Account" at bounding box center [392, 147] width 430 height 12
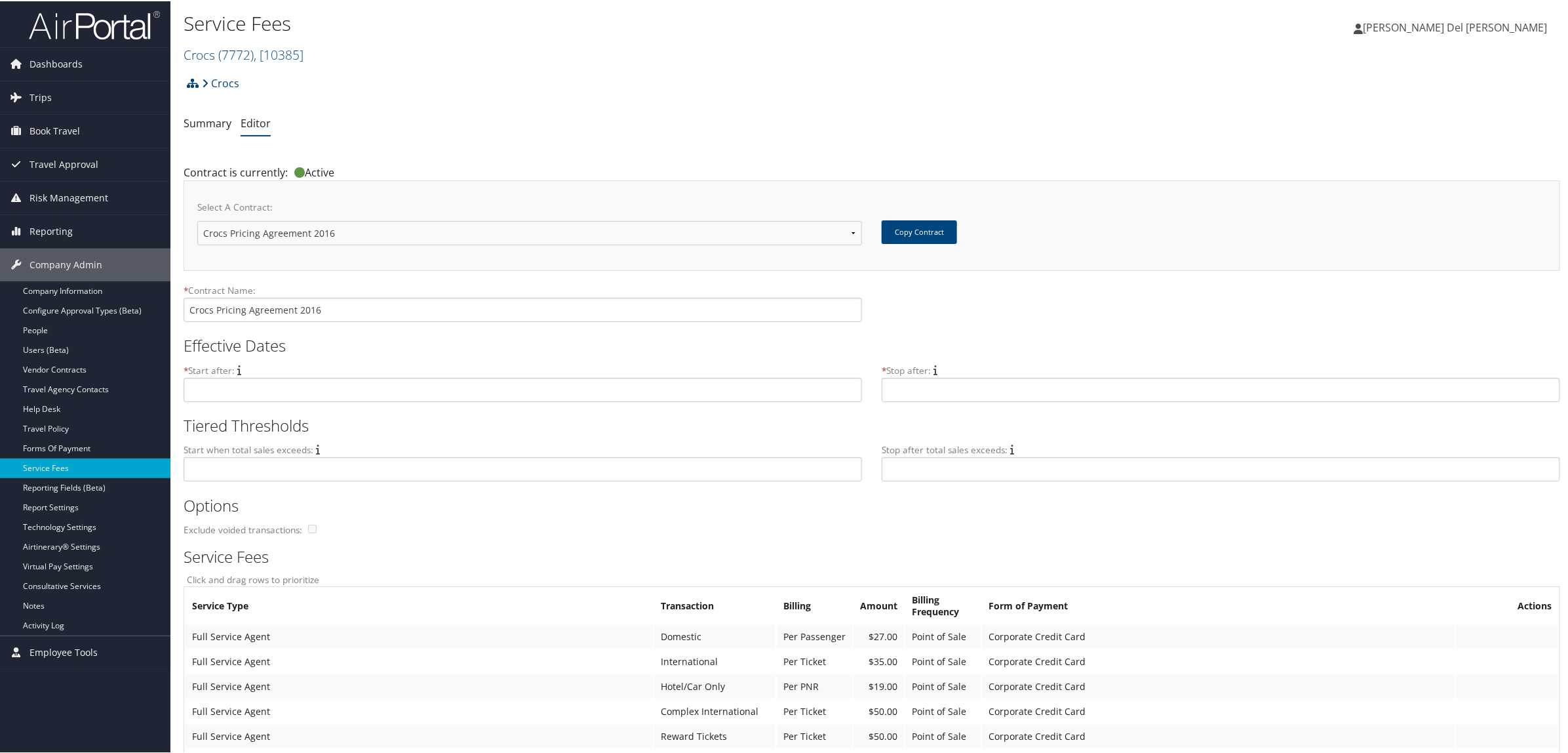
click at [267, 41] on h2 "Crocs ( 7772 ) , [ 10385 ]" at bounding box center [642, 52] width 918 height 22
click at [266, 69] on input "search" at bounding box center [270, 77] width 172 height 24
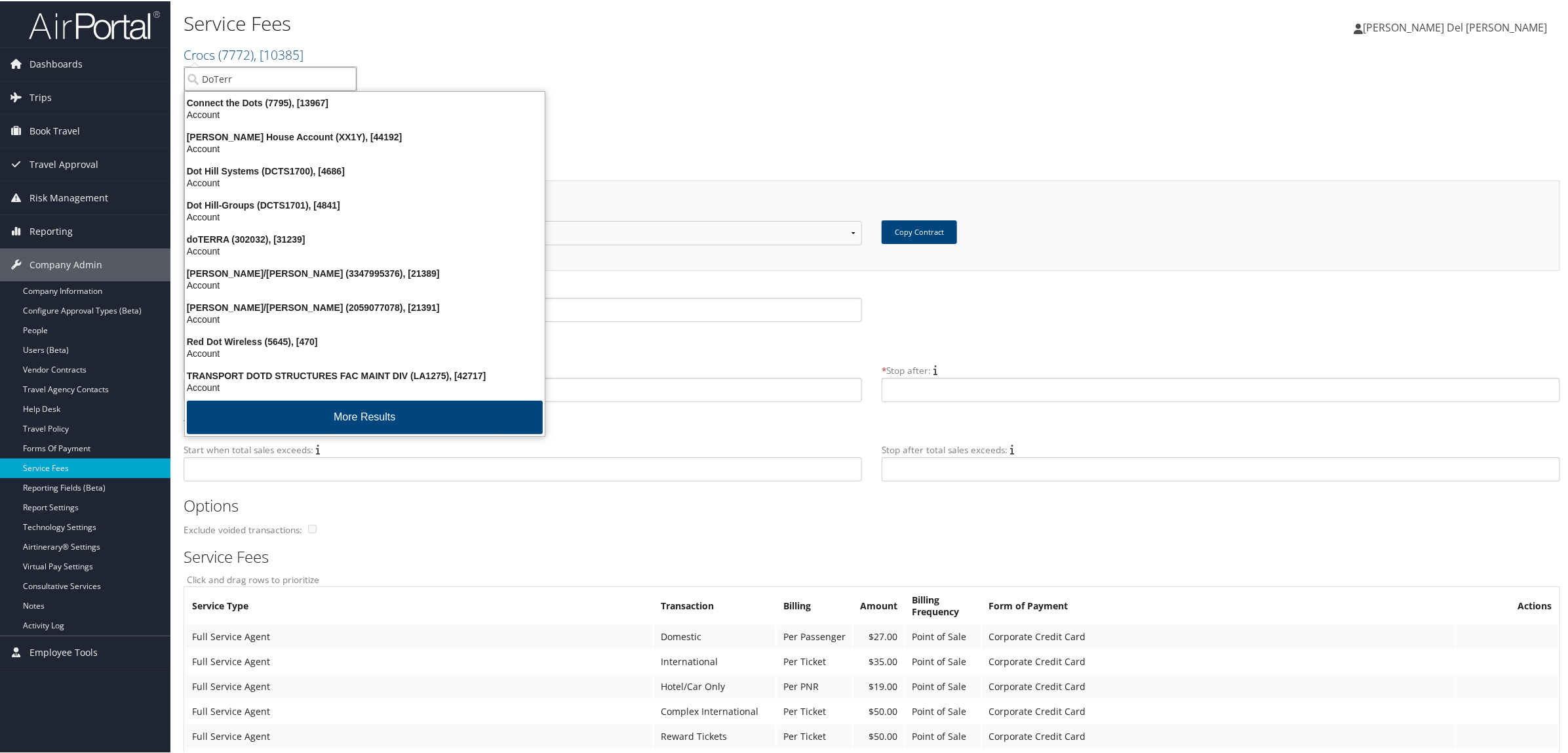
type input "DoTerra"
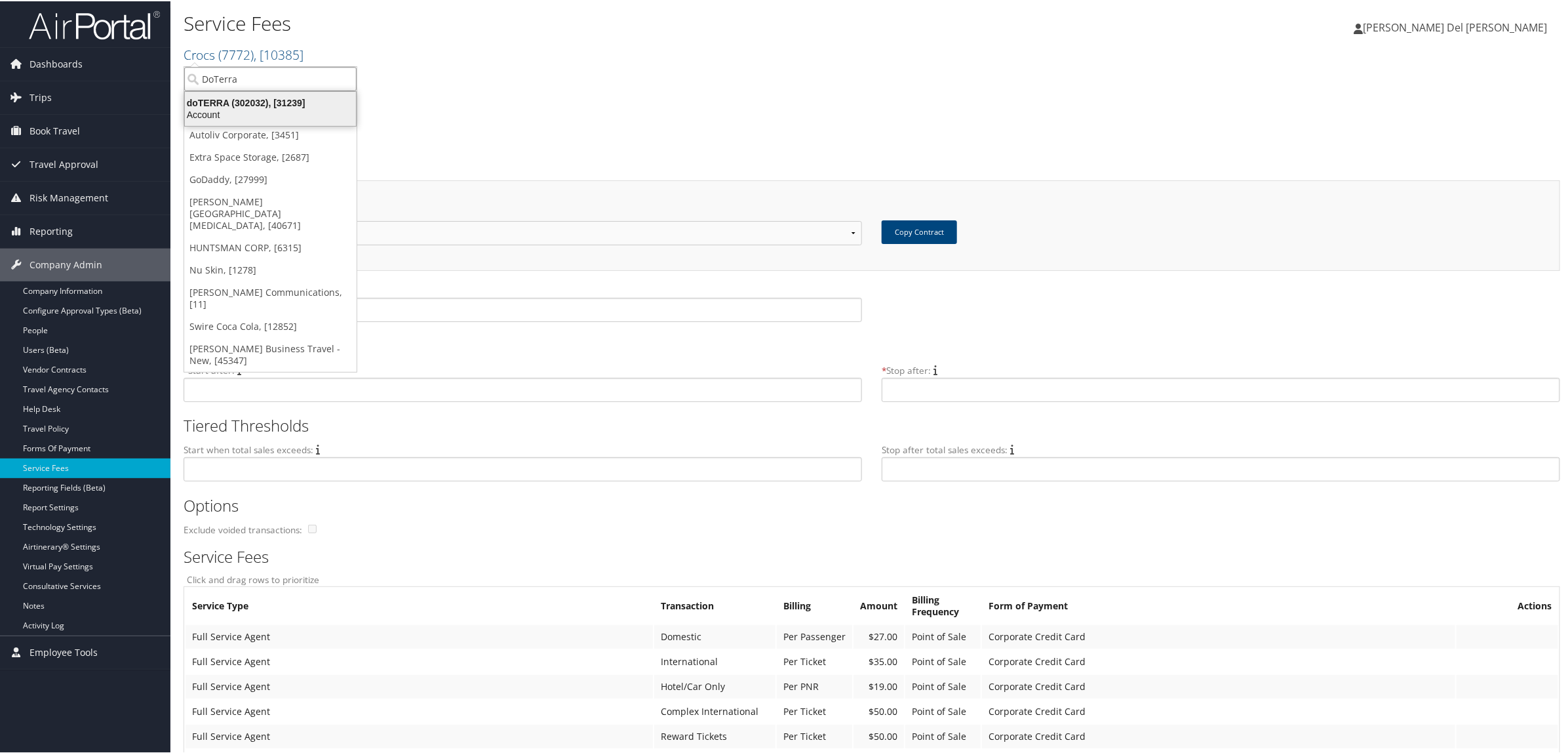
click at [248, 104] on div "doTERRA (302032), [31239]" at bounding box center [271, 101] width 187 height 12
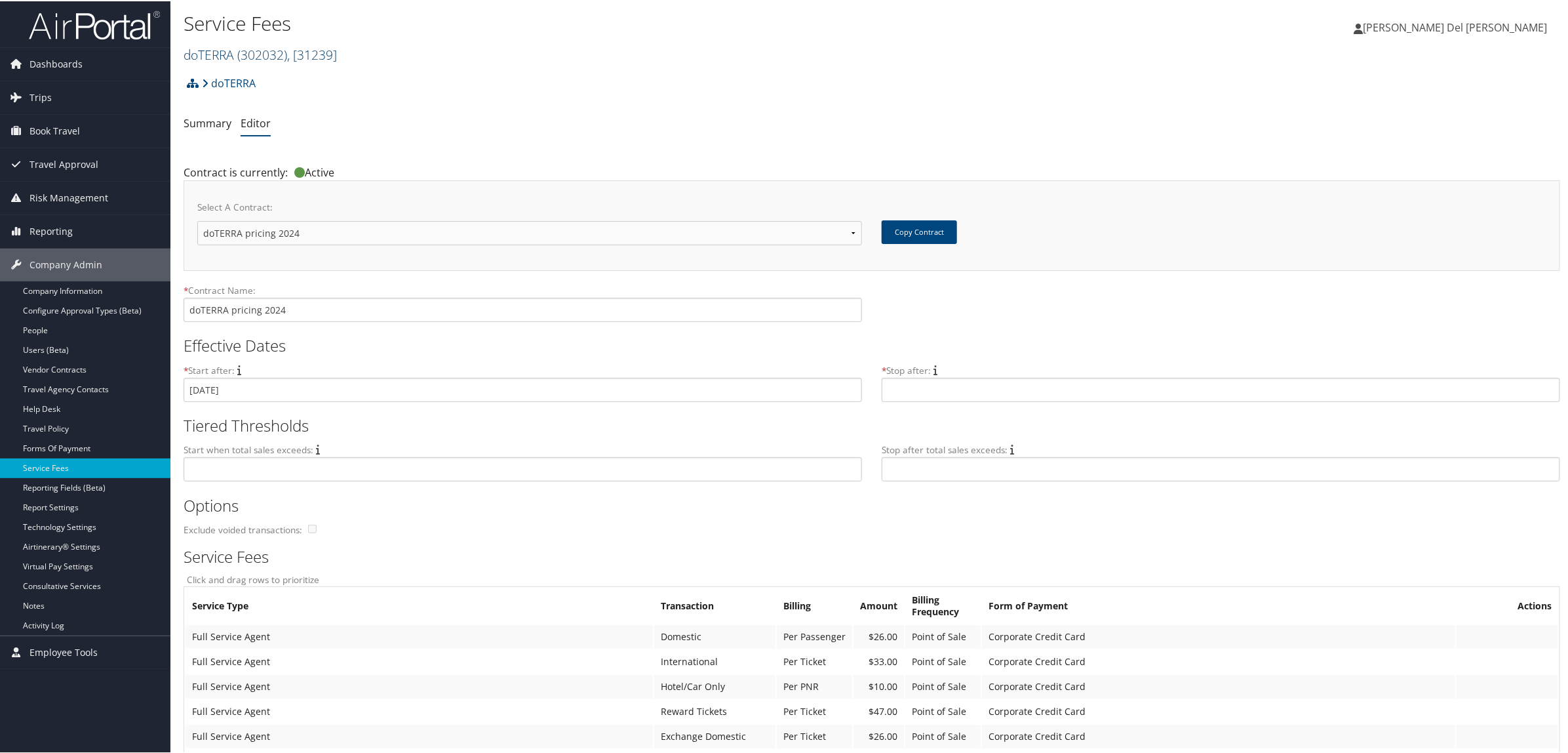
click at [275, 49] on span "( 302032 )" at bounding box center [262, 53] width 50 height 18
click at [260, 66] on input "search" at bounding box center [270, 77] width 172 height 24
type input "Dyno"
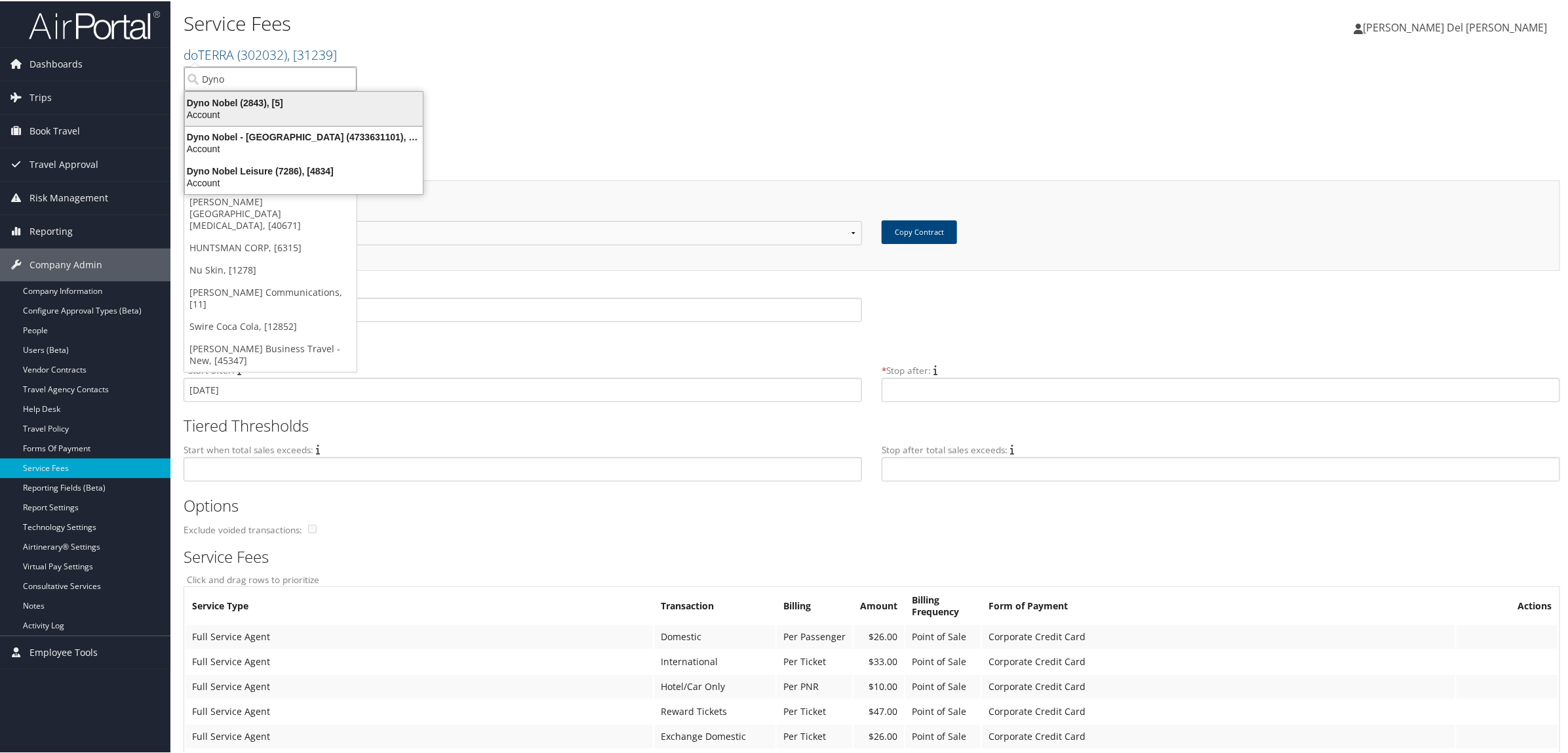
click at [254, 110] on div "Account" at bounding box center [304, 113] width 254 height 12
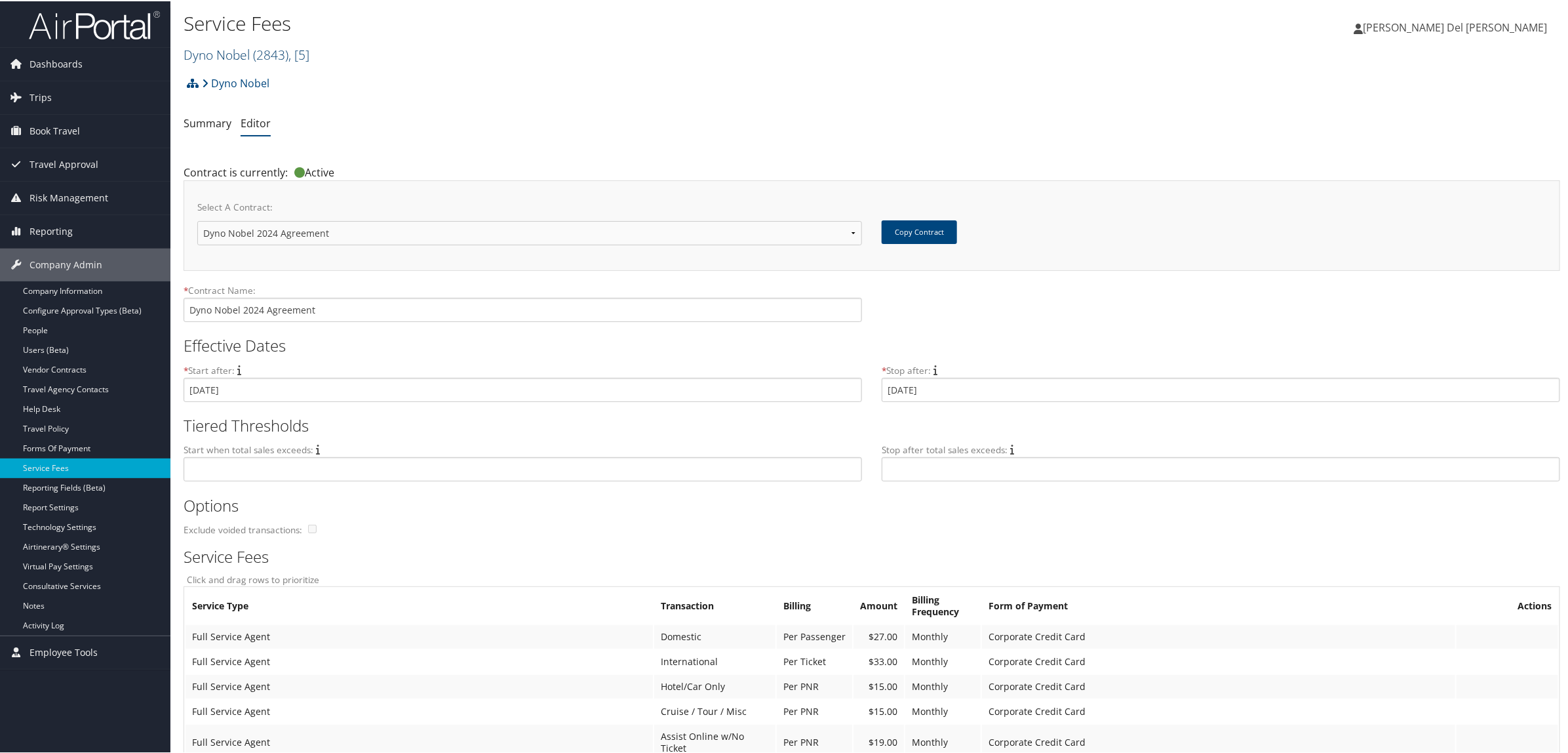
click at [295, 54] on span ", [ 5 ]" at bounding box center [299, 53] width 21 height 18
click at [270, 83] on input "search" at bounding box center [270, 77] width 172 height 24
type input "Fred"
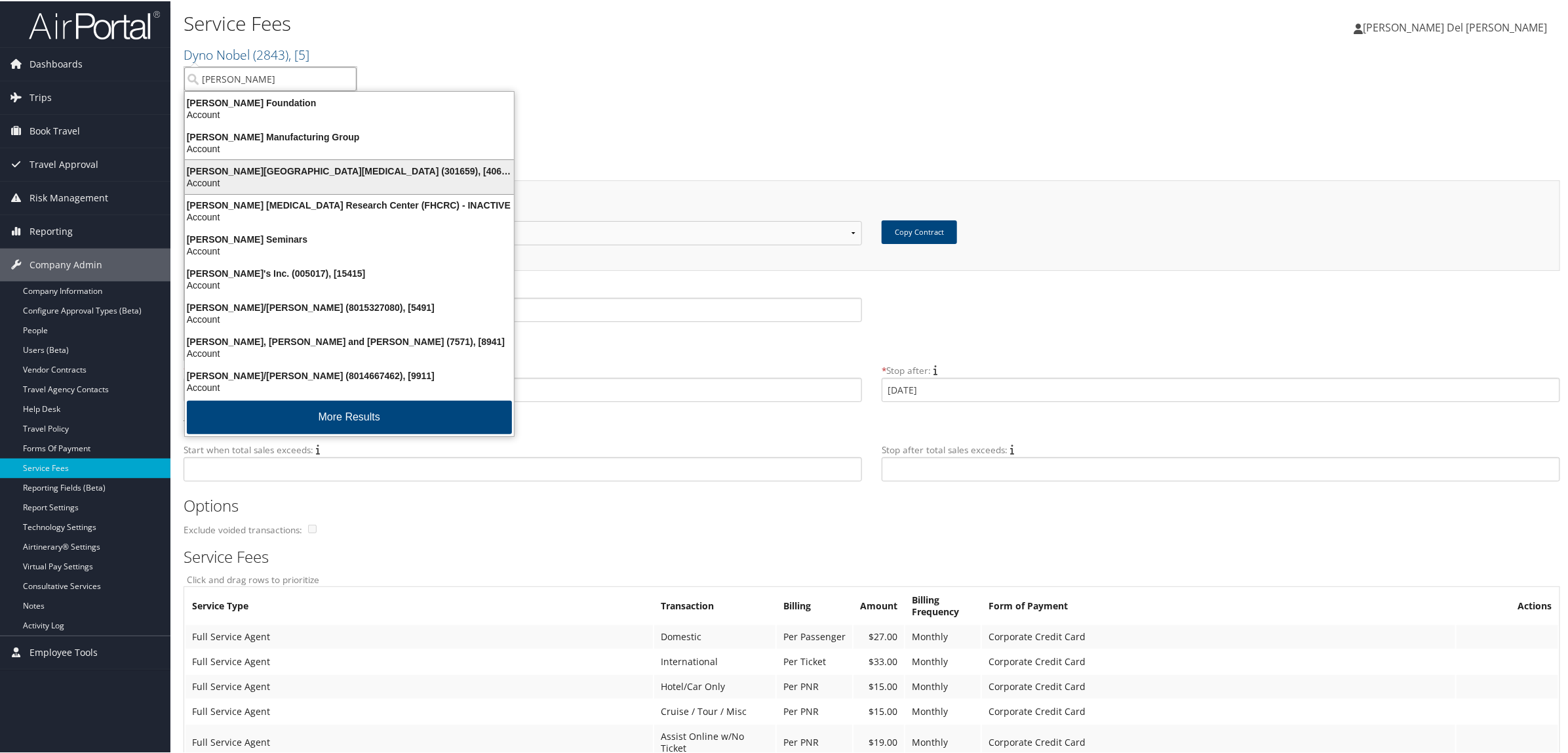
click at [247, 168] on div "Fred Hutchinson Cancer Center (301659), [40671]" at bounding box center [349, 169] width 345 height 12
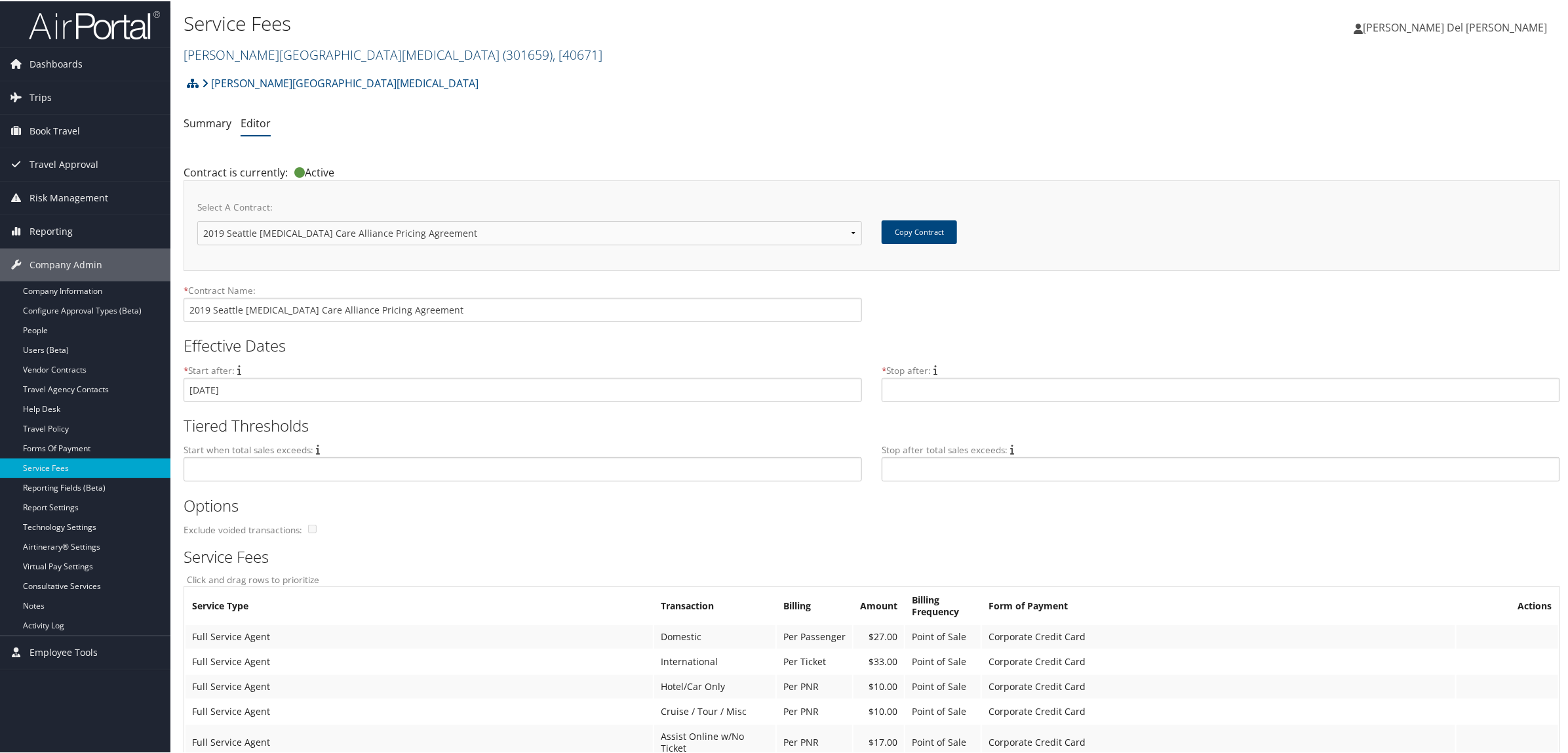
click at [247, 52] on link "[PERSON_NAME][GEOGRAPHIC_DATA][MEDICAL_DATA] ( 301659 ) , [ 40671 ]" at bounding box center [393, 53] width 419 height 18
click at [233, 79] on input "search" at bounding box center [270, 77] width 172 height 24
type input "huntsman"
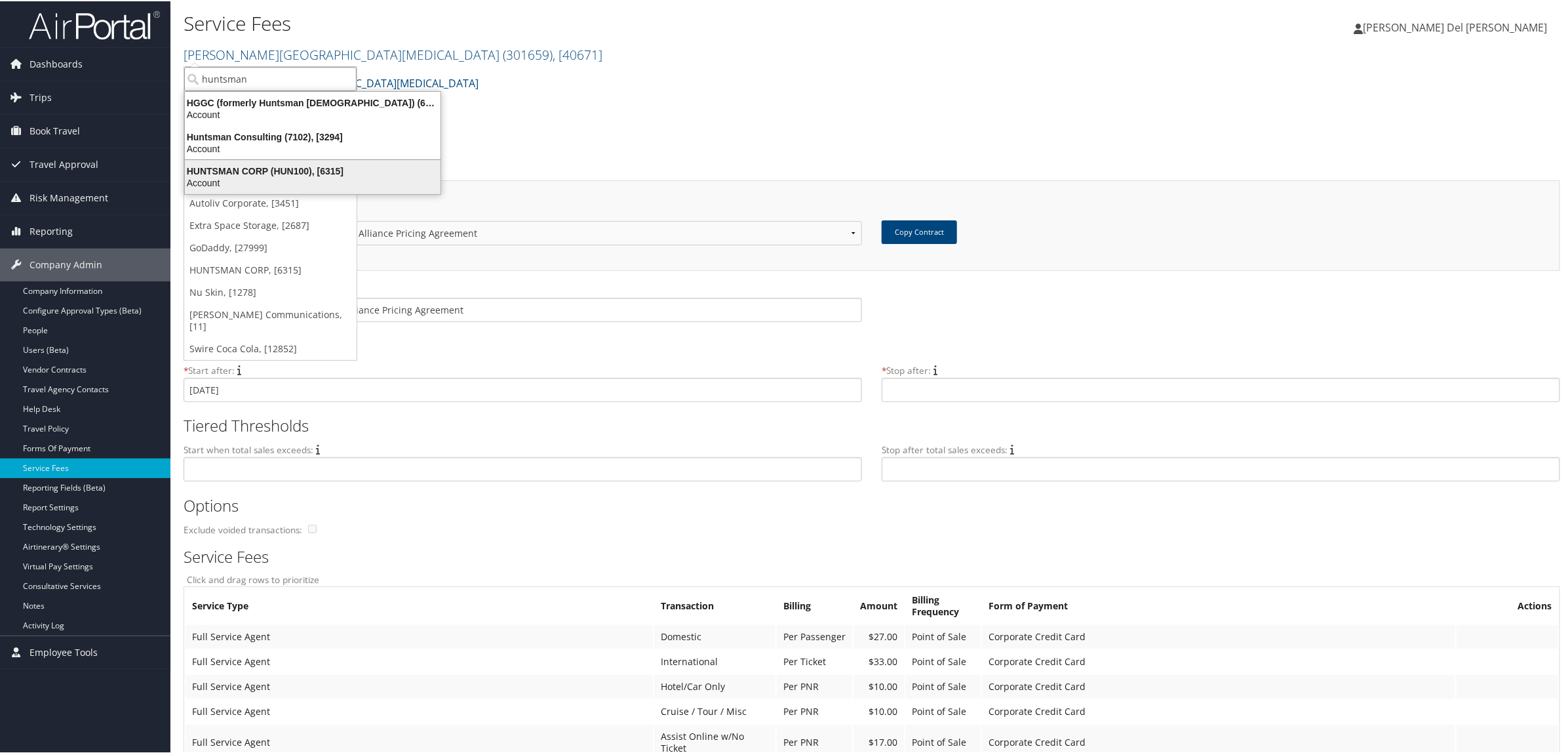
click at [242, 177] on div "Account" at bounding box center [313, 182] width 271 height 12
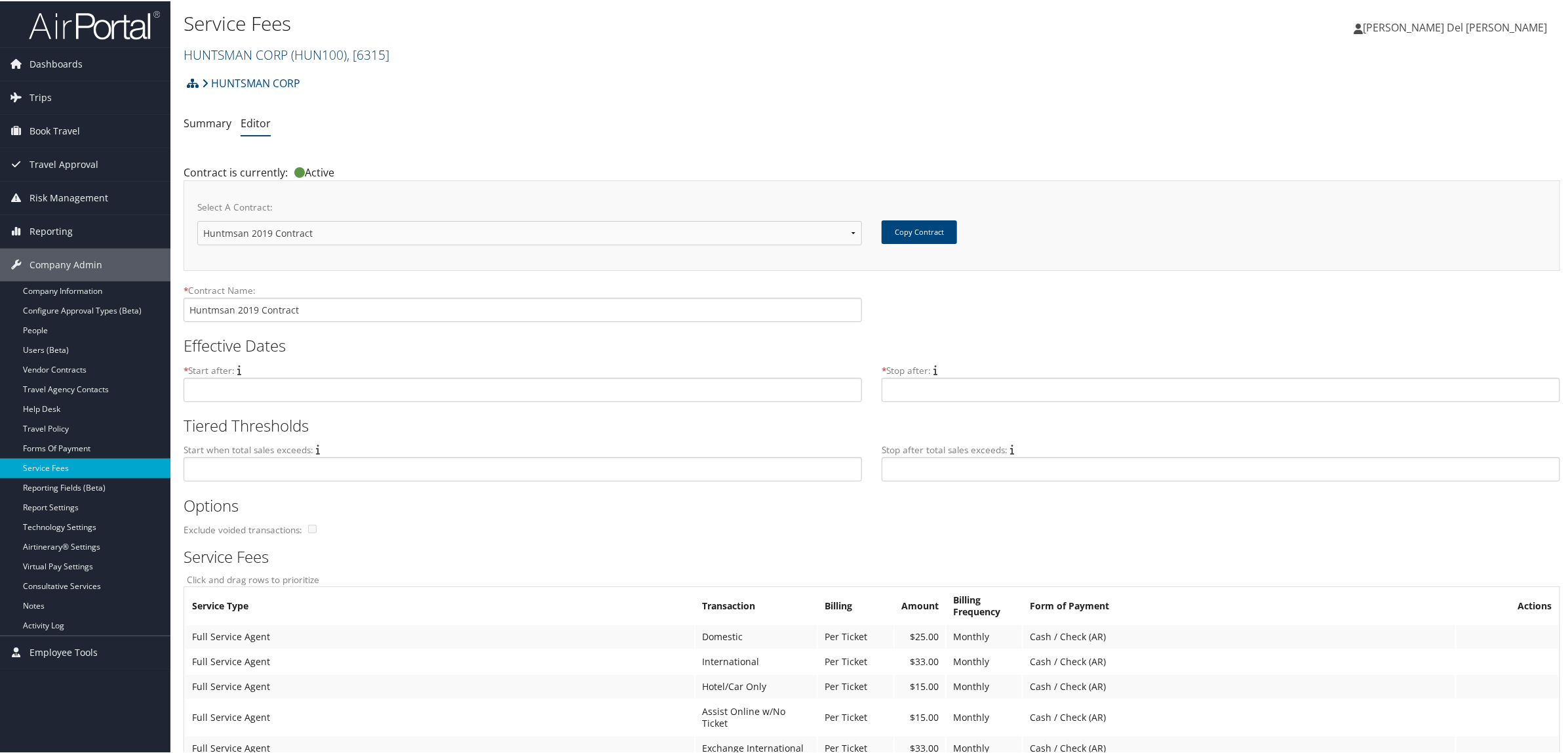
click at [315, 51] on span "( HUN100 )" at bounding box center [319, 53] width 56 height 18
click at [228, 76] on input "search" at bounding box center [270, 77] width 172 height 24
type input "Merit"
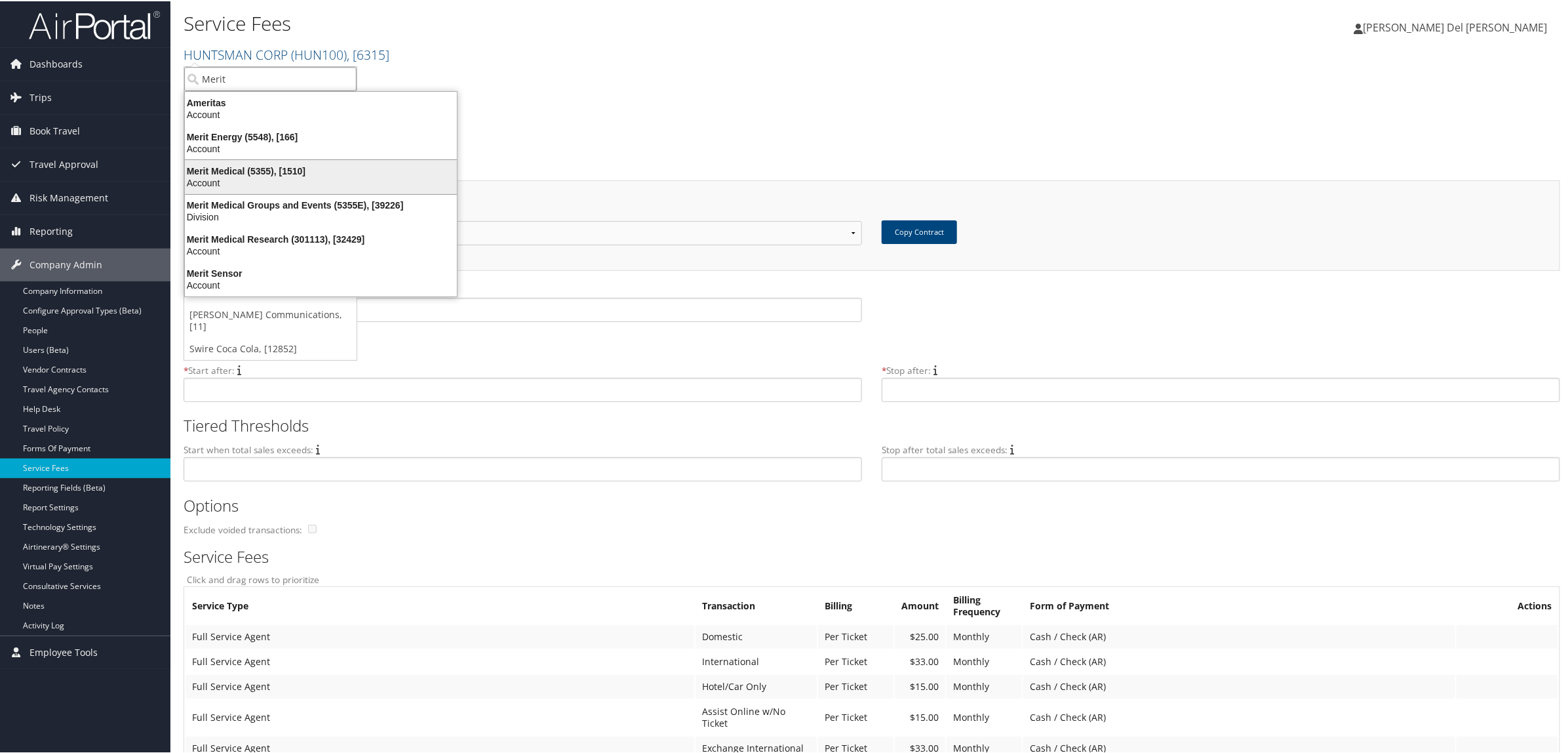
click at [243, 177] on div "Account" at bounding box center [321, 182] width 288 height 12
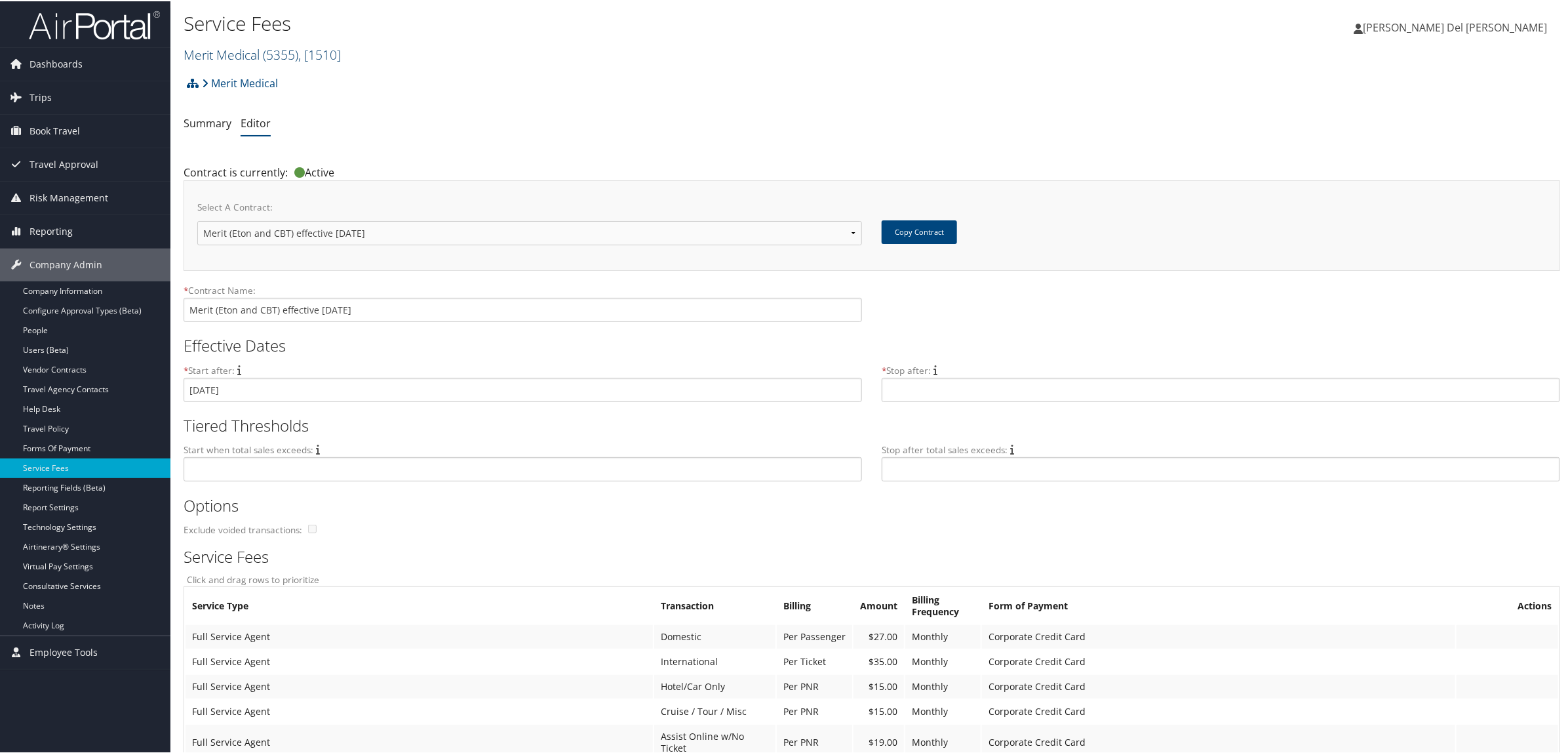
click at [227, 54] on link "Merit Medical ( 5355 ) , [ 1510 ]" at bounding box center [262, 53] width 157 height 18
click at [222, 72] on input "search" at bounding box center [270, 77] width 172 height 24
type input "Nice"
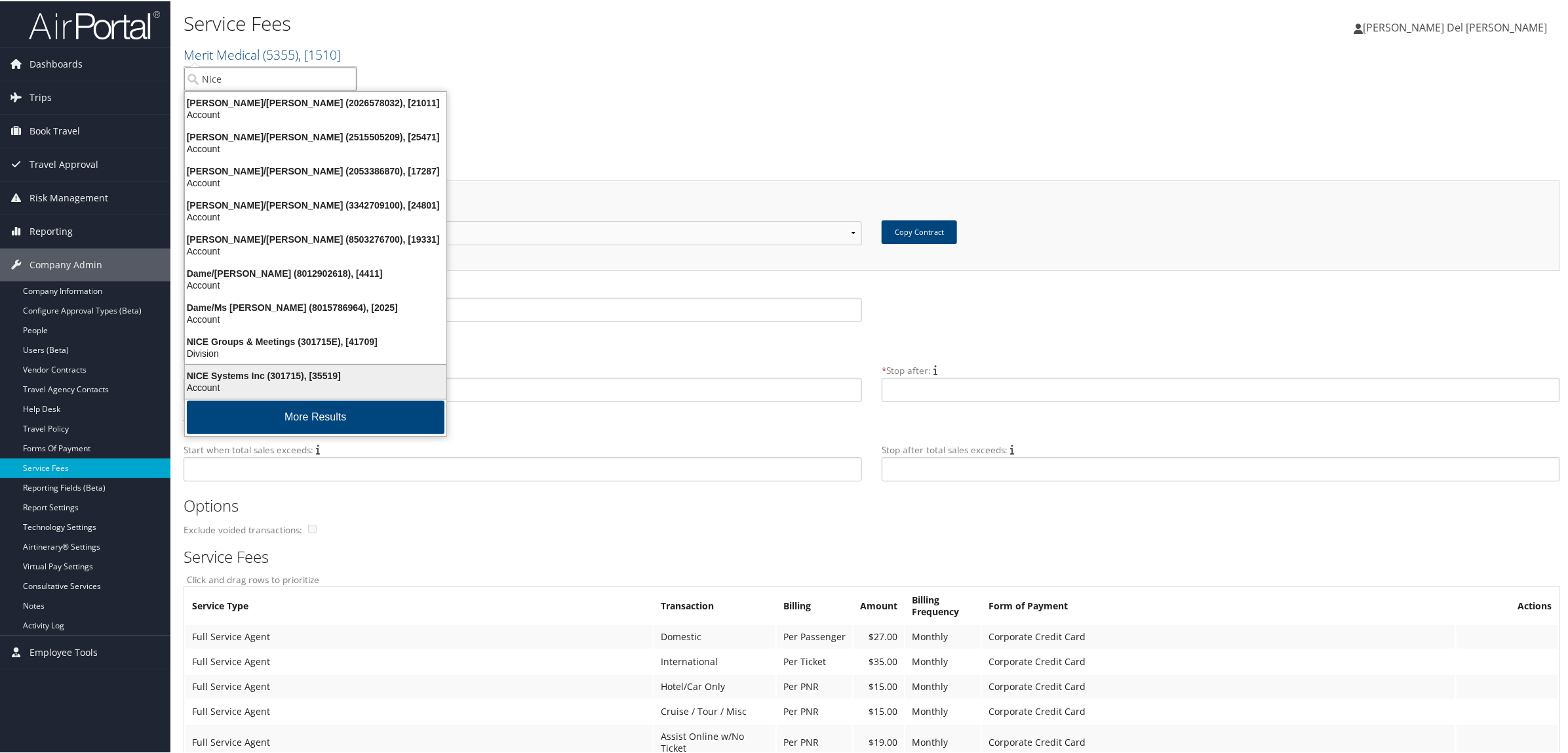
click at [252, 375] on div "NICE Systems Inc (301715), [35519]" at bounding box center [315, 374] width 277 height 12
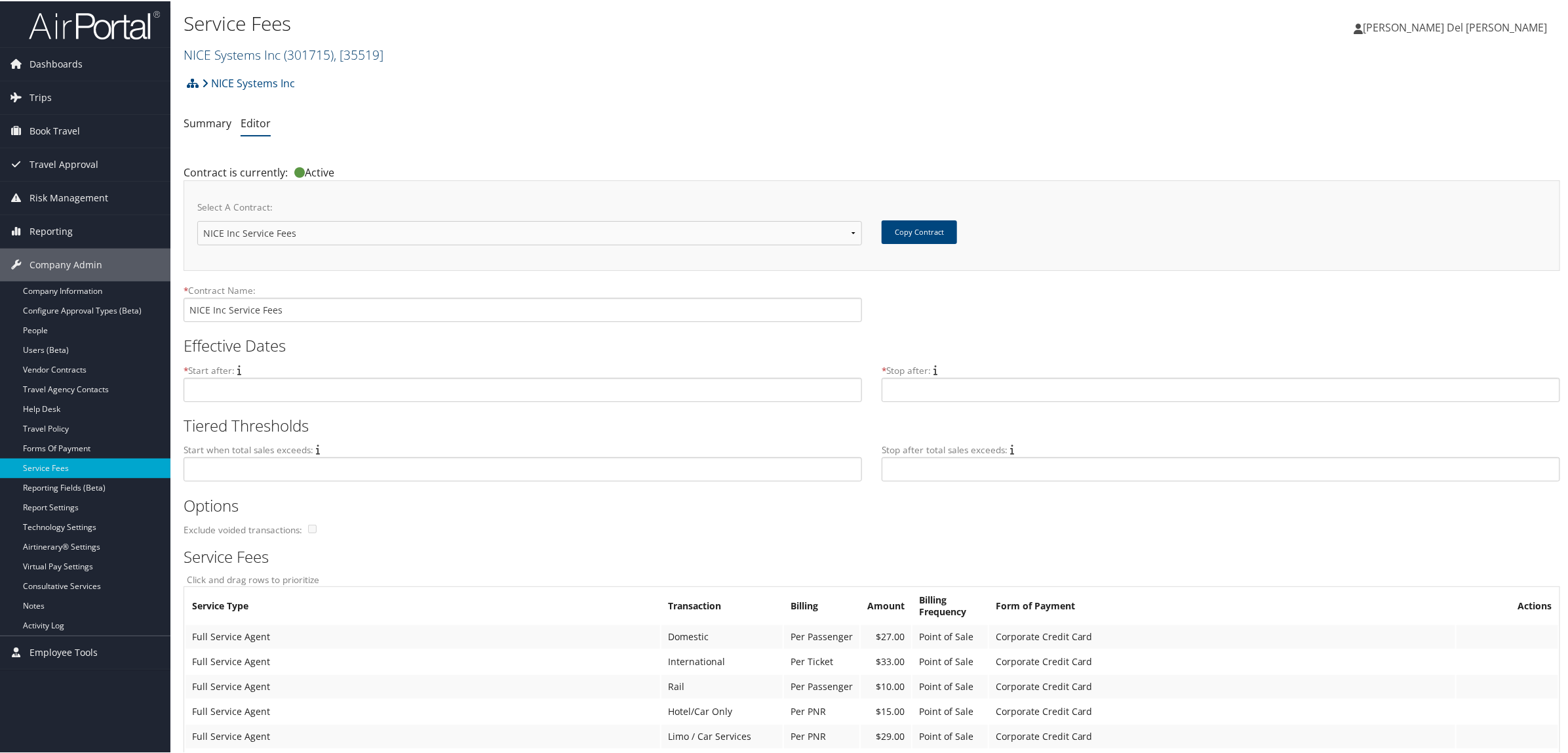
click at [264, 49] on link "NICE Systems Inc ( 301715 ) , [ 35519 ]" at bounding box center [284, 53] width 200 height 18
click at [249, 66] on input "search" at bounding box center [270, 77] width 172 height 24
type input "Nu skin"
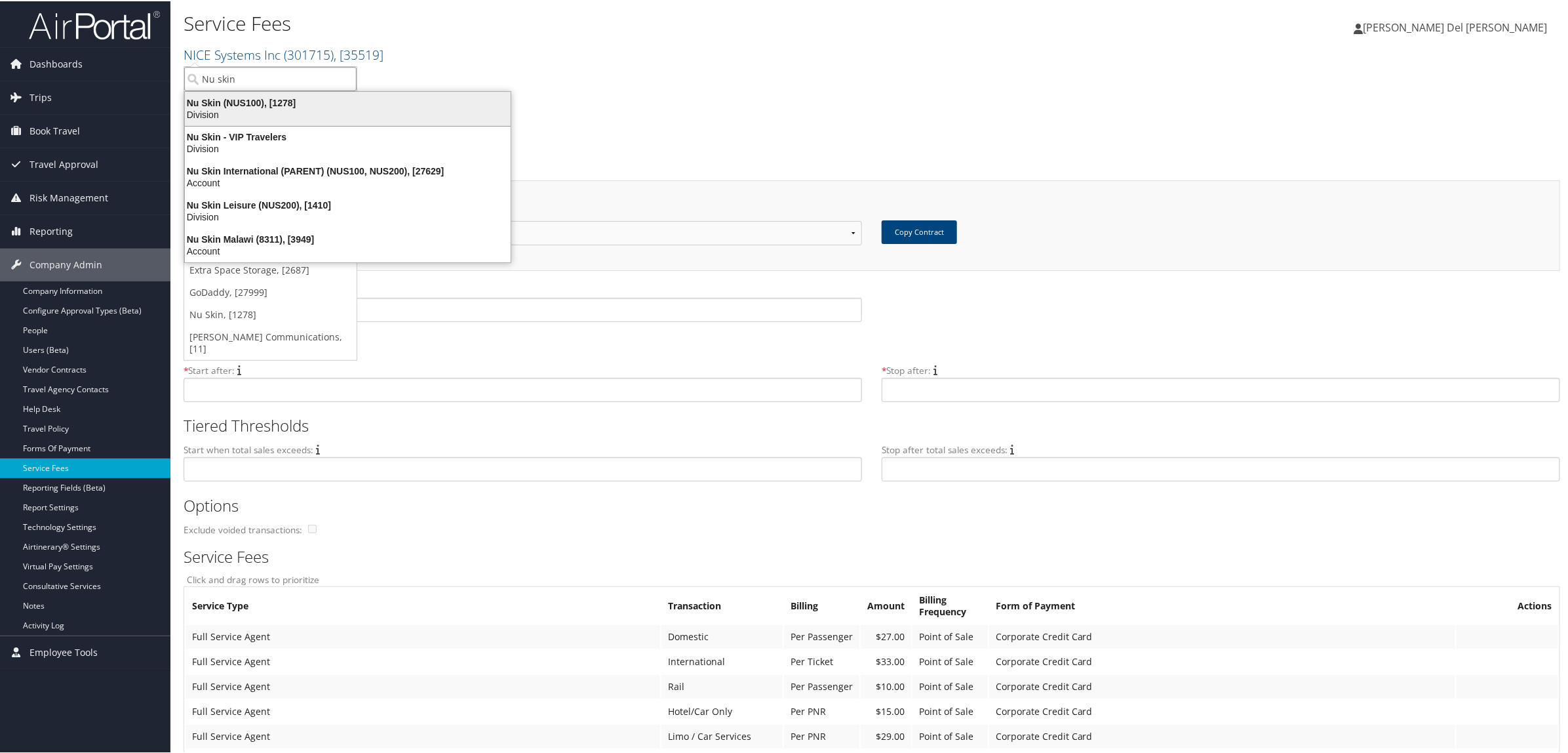
click at [264, 109] on div "Division" at bounding box center [348, 113] width 342 height 12
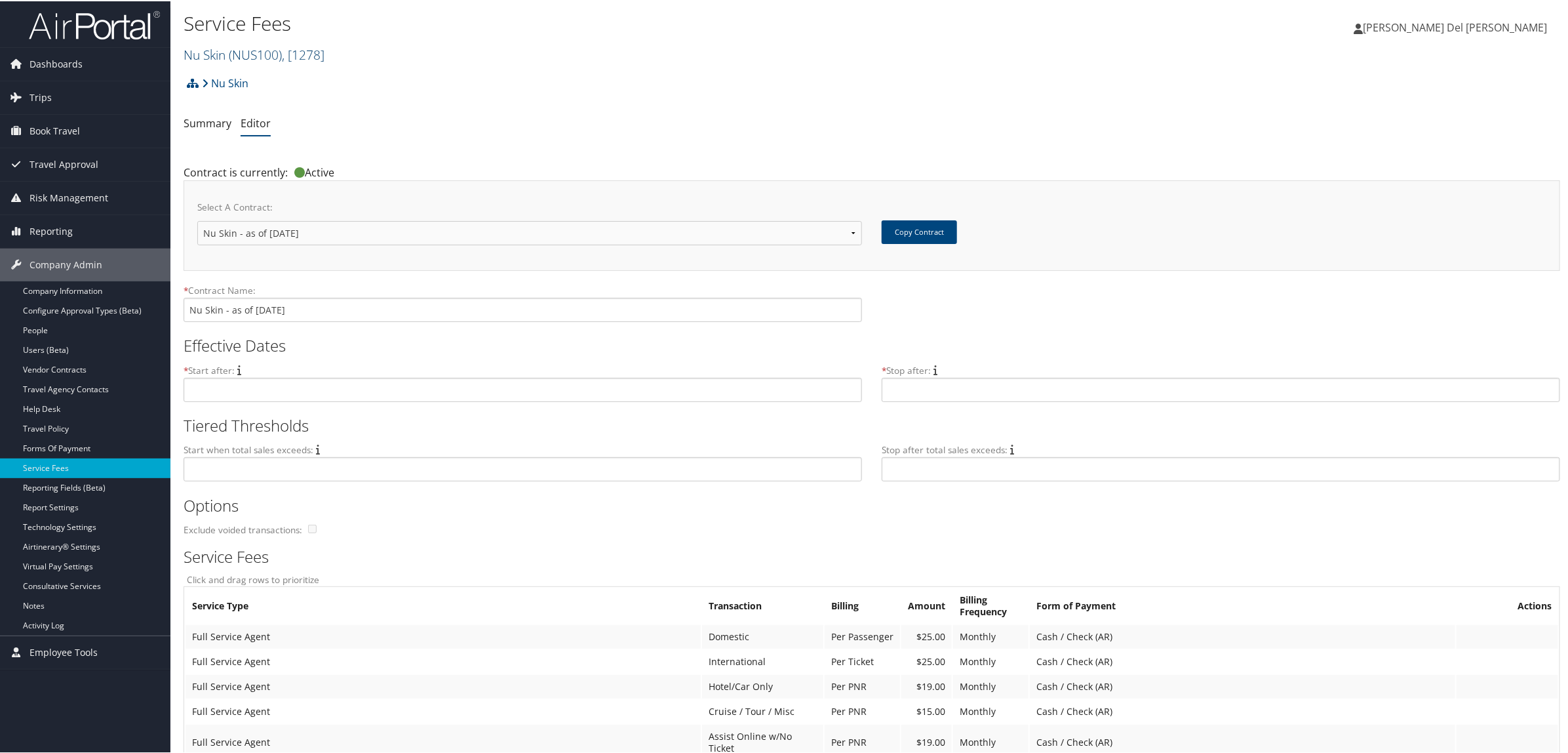
click at [230, 48] on span "( NUS100 )" at bounding box center [255, 53] width 53 height 18
click at [223, 76] on input "search" at bounding box center [270, 77] width 172 height 24
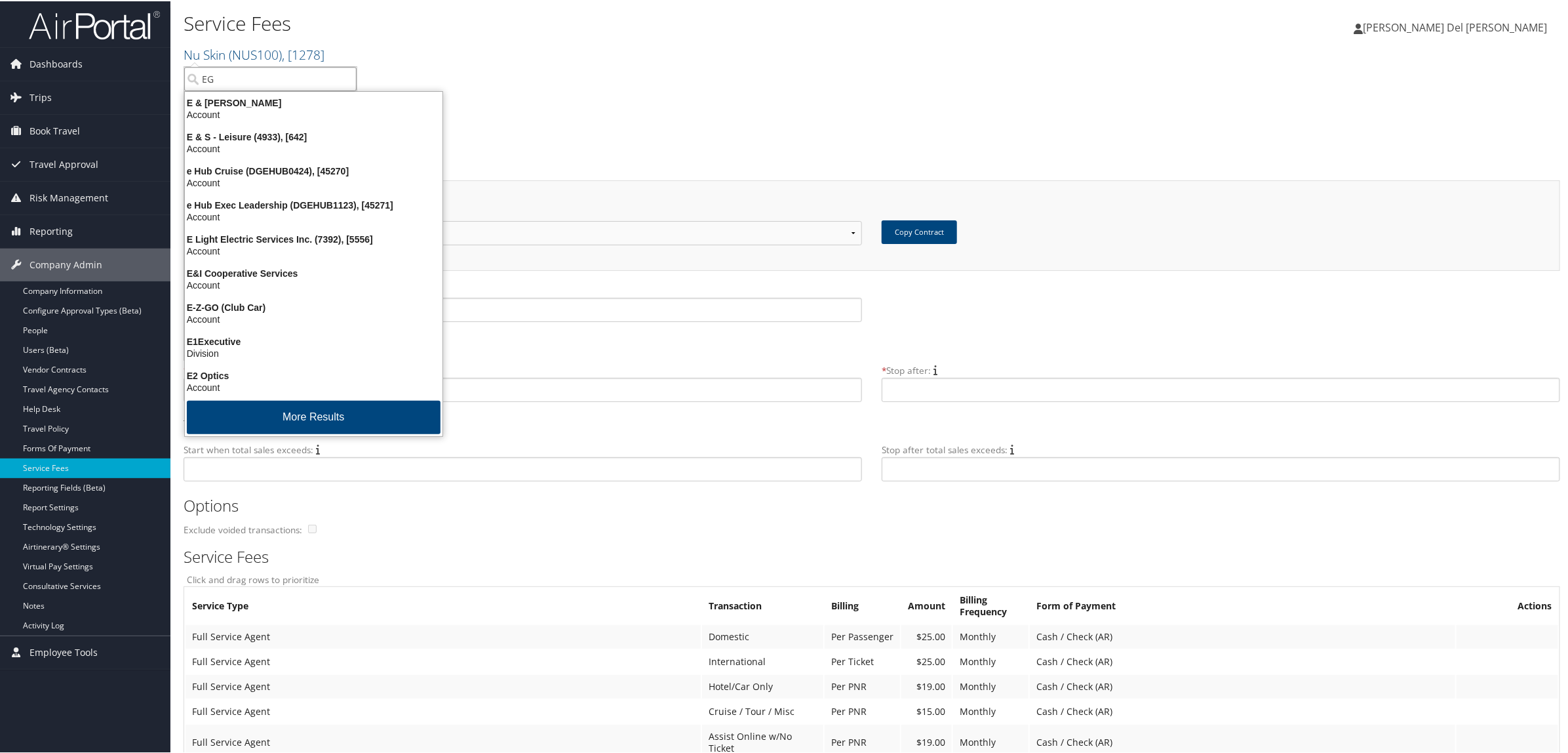
type input "E"
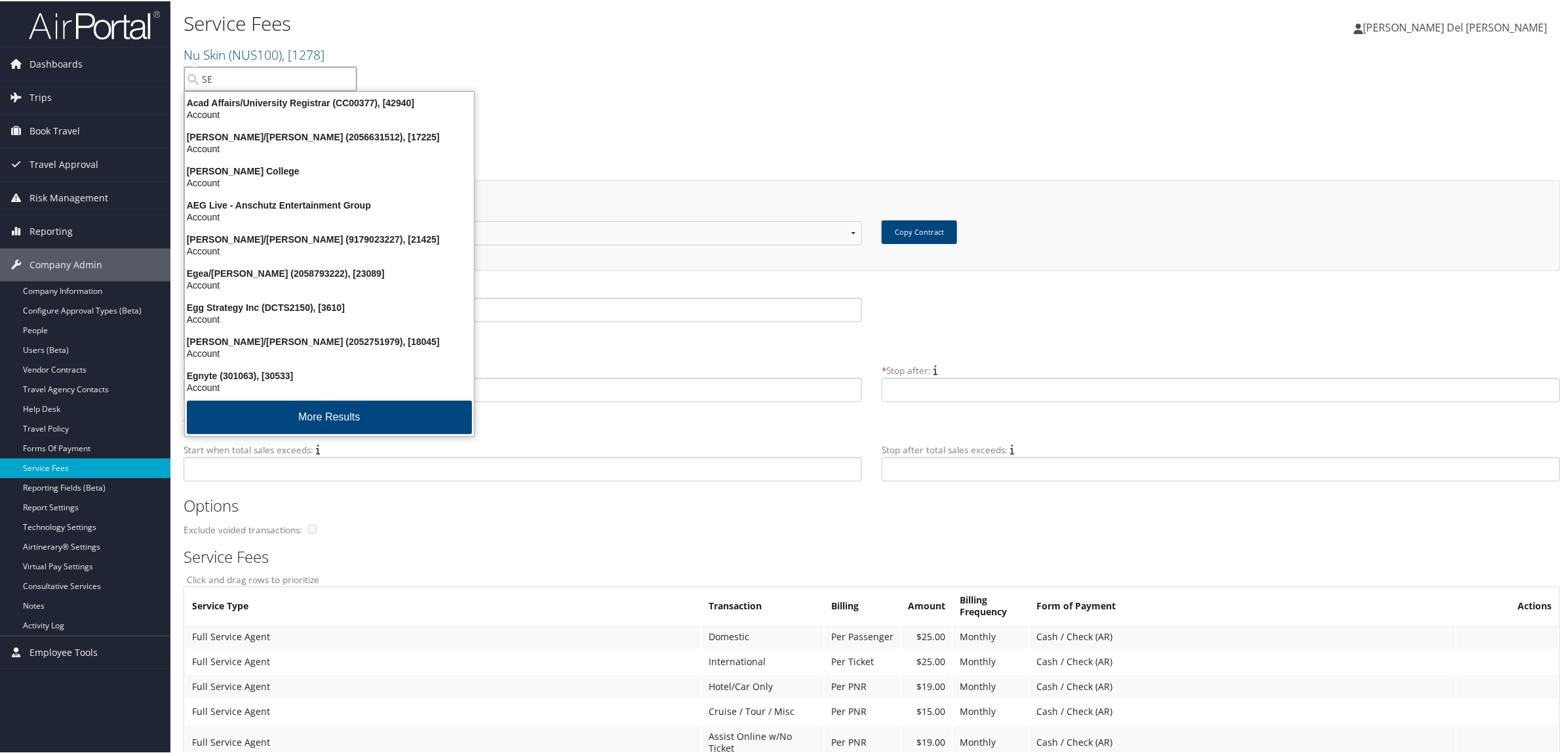
type input "SEG"
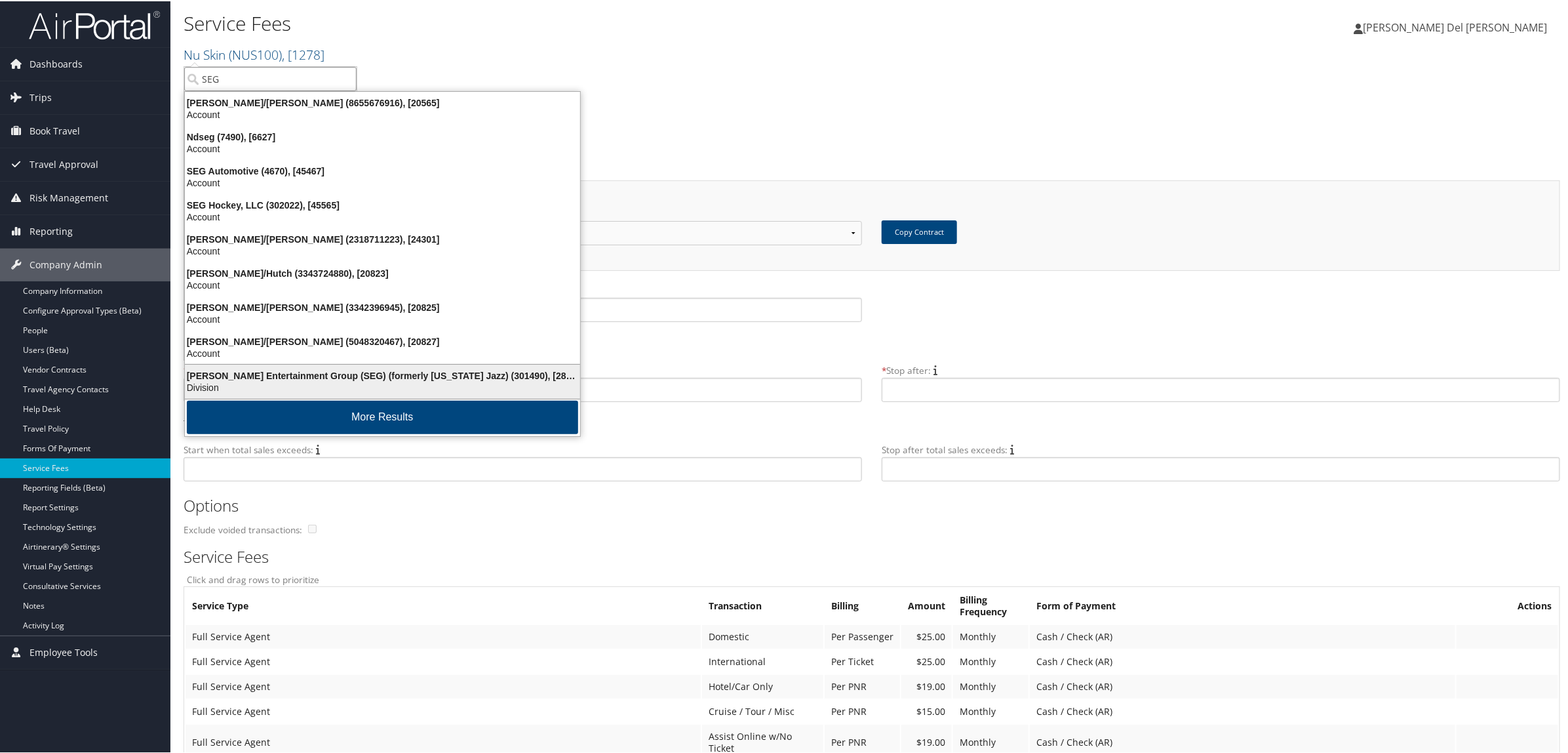
click at [284, 374] on div "[PERSON_NAME] Entertainment Group (SEG) (formerly [US_STATE] Jazz) (301490), [2…" at bounding box center [383, 374] width 411 height 12
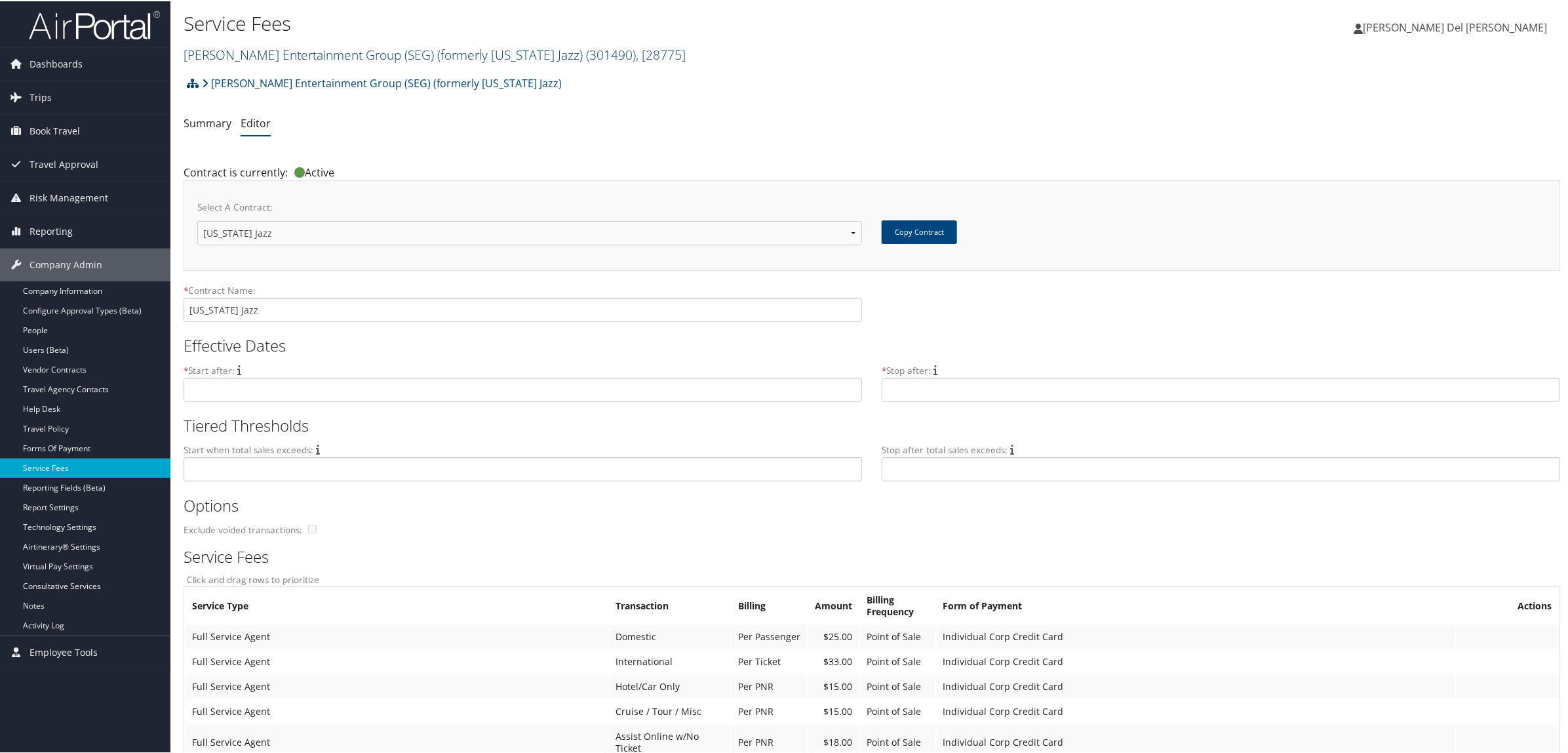
click at [412, 50] on link "Smith Entertainment Group (SEG) (formerly Utah Jazz) ( 301490 ) , [ 28775 ]" at bounding box center [435, 53] width 503 height 18
click at [243, 83] on input "search" at bounding box center [270, 77] width 172 height 24
type input "Sorenson"
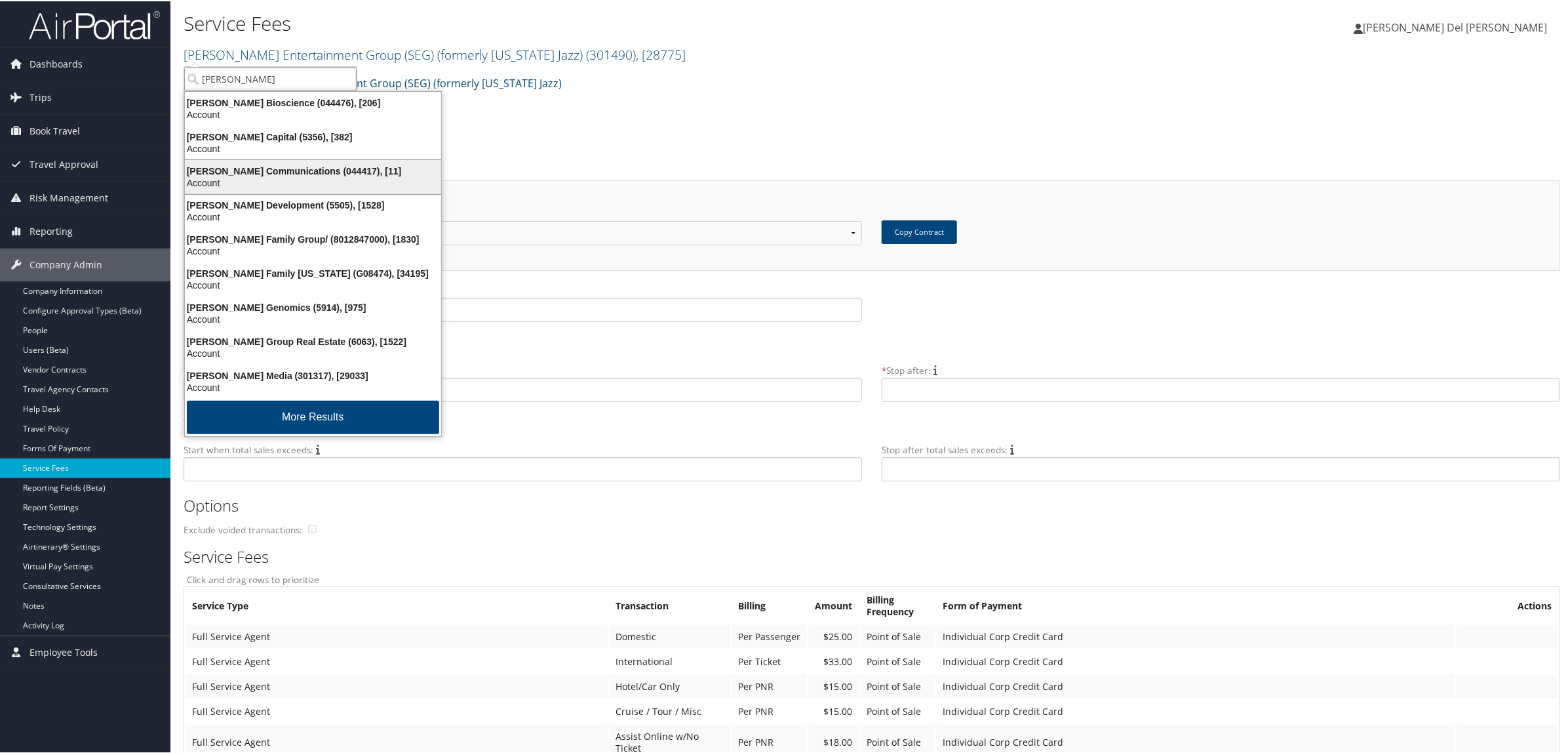
click at [256, 174] on div "Sorenson Communications (044417), [11]" at bounding box center [313, 169] width 272 height 12
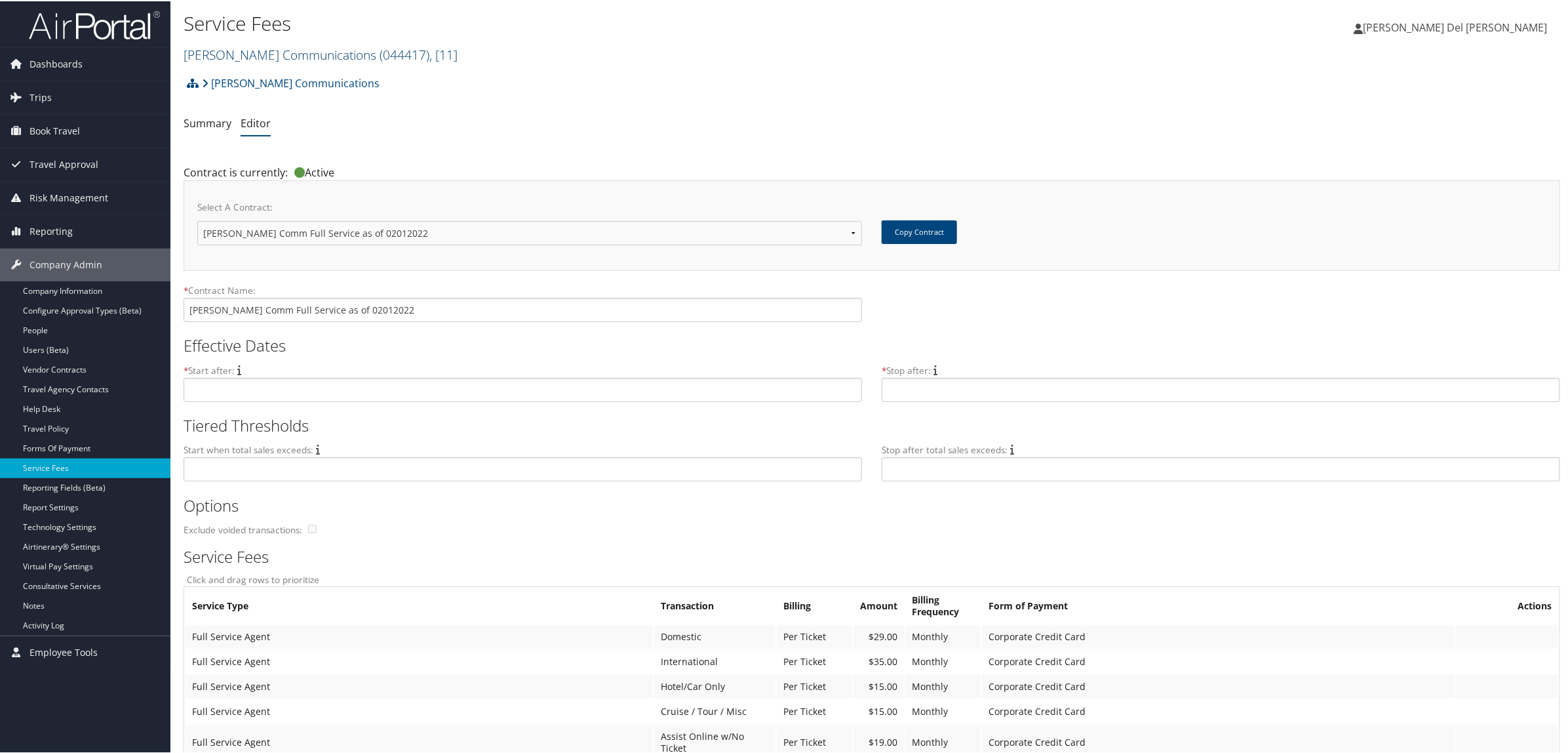
click at [332, 55] on link "Sorenson Communications ( 044417 ) , [ 11 ]" at bounding box center [320, 53] width 274 height 18
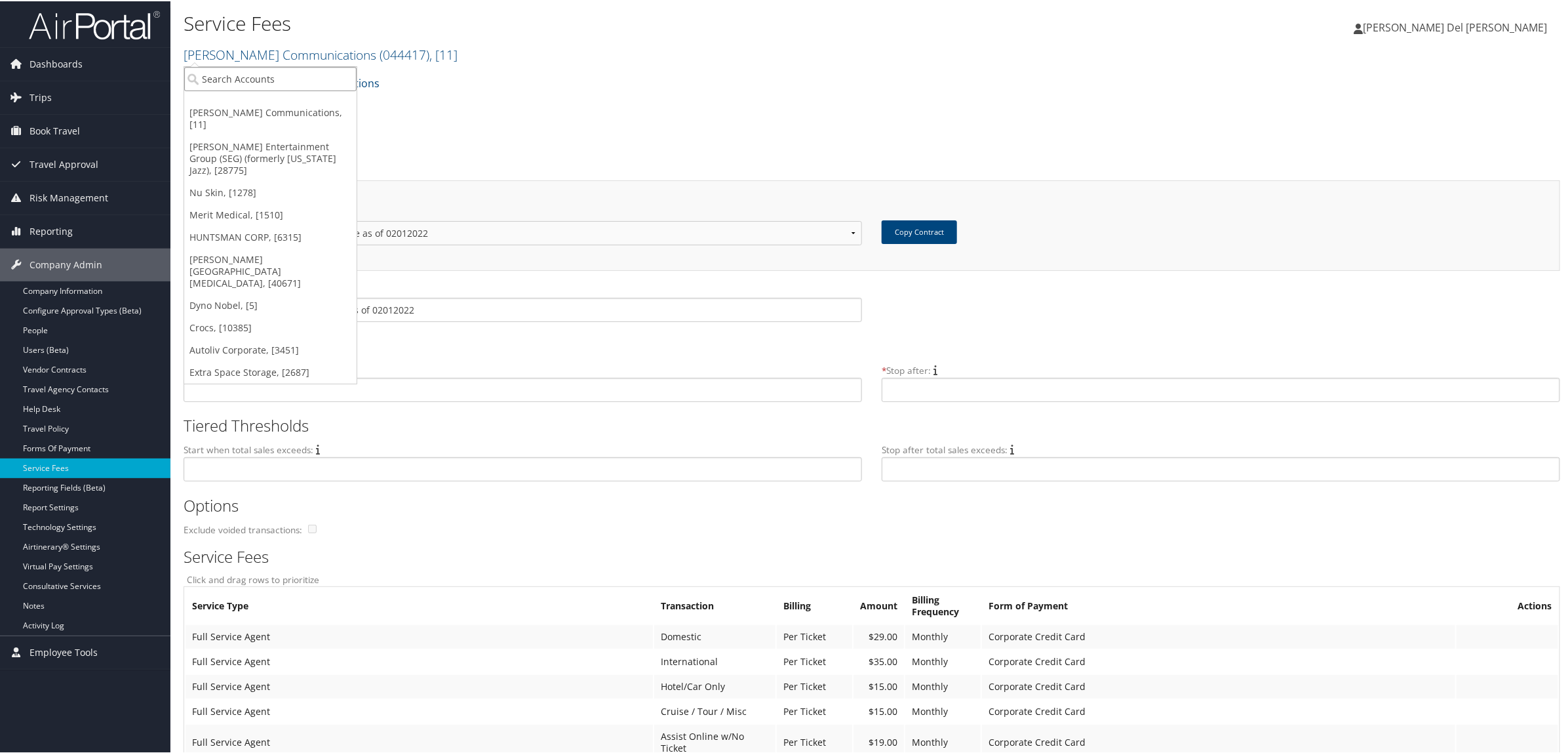
click at [247, 87] on input "search" at bounding box center [270, 77] width 172 height 24
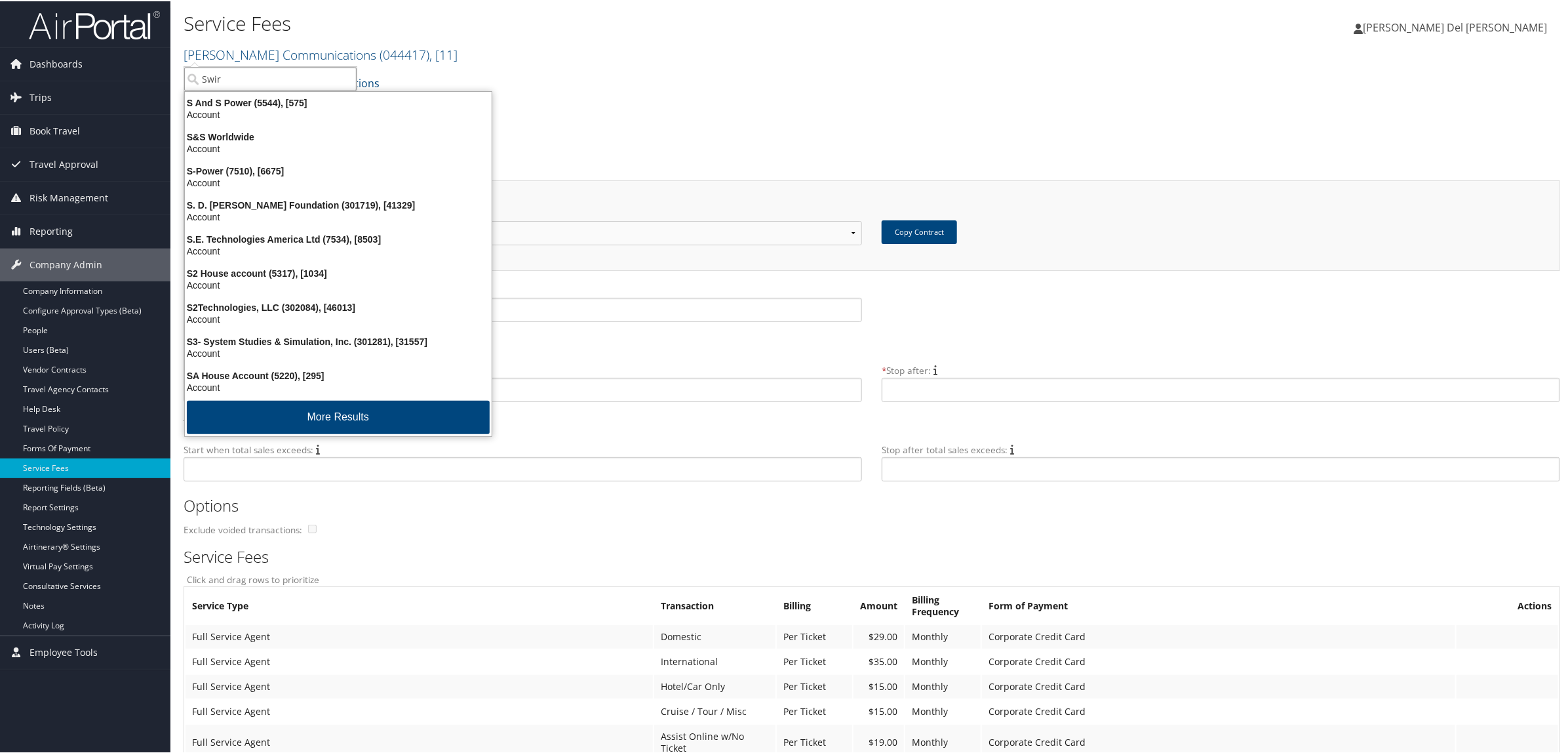
type input "Swire"
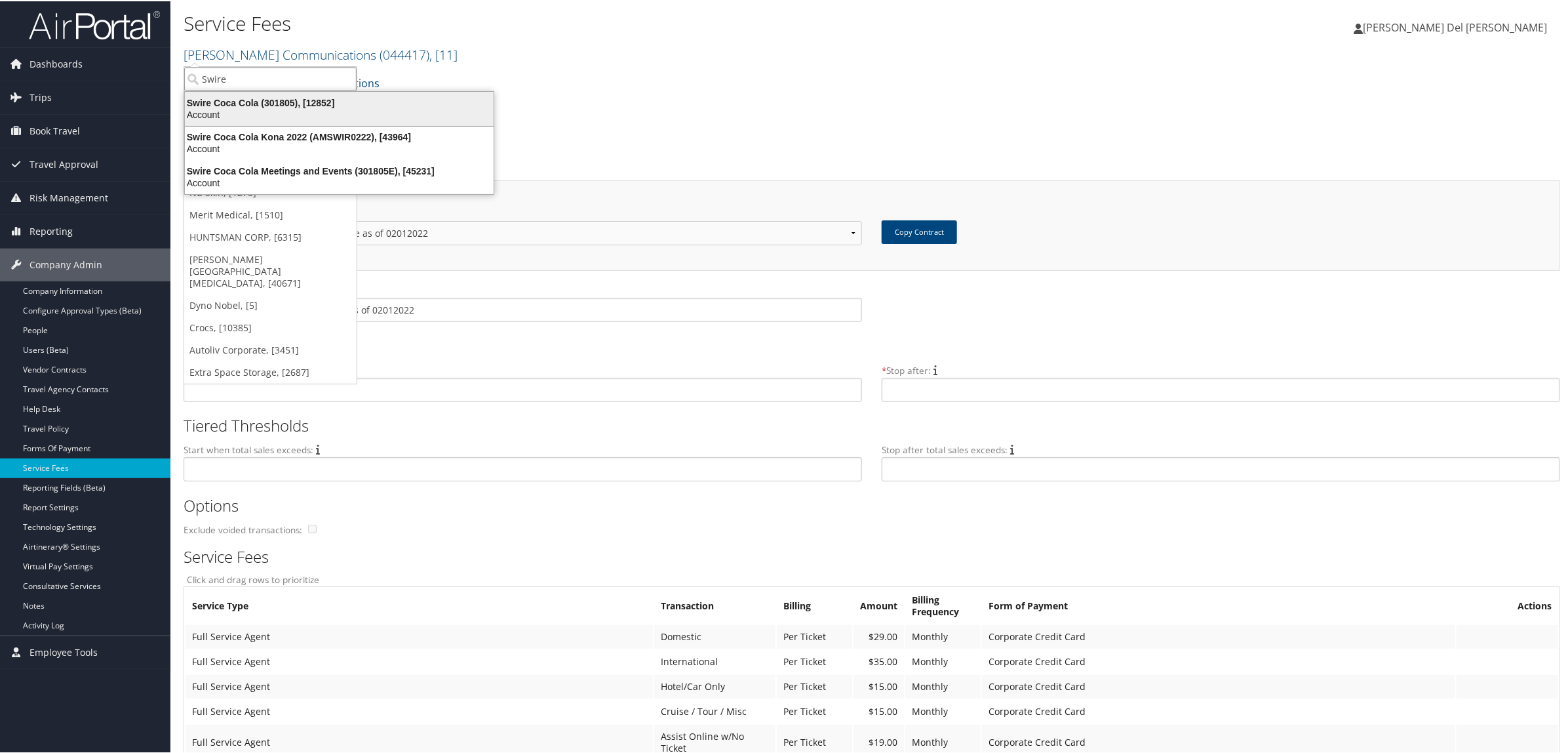
click at [296, 105] on div "Swire Coca Cola (301805), [12852]" at bounding box center [340, 101] width 325 height 12
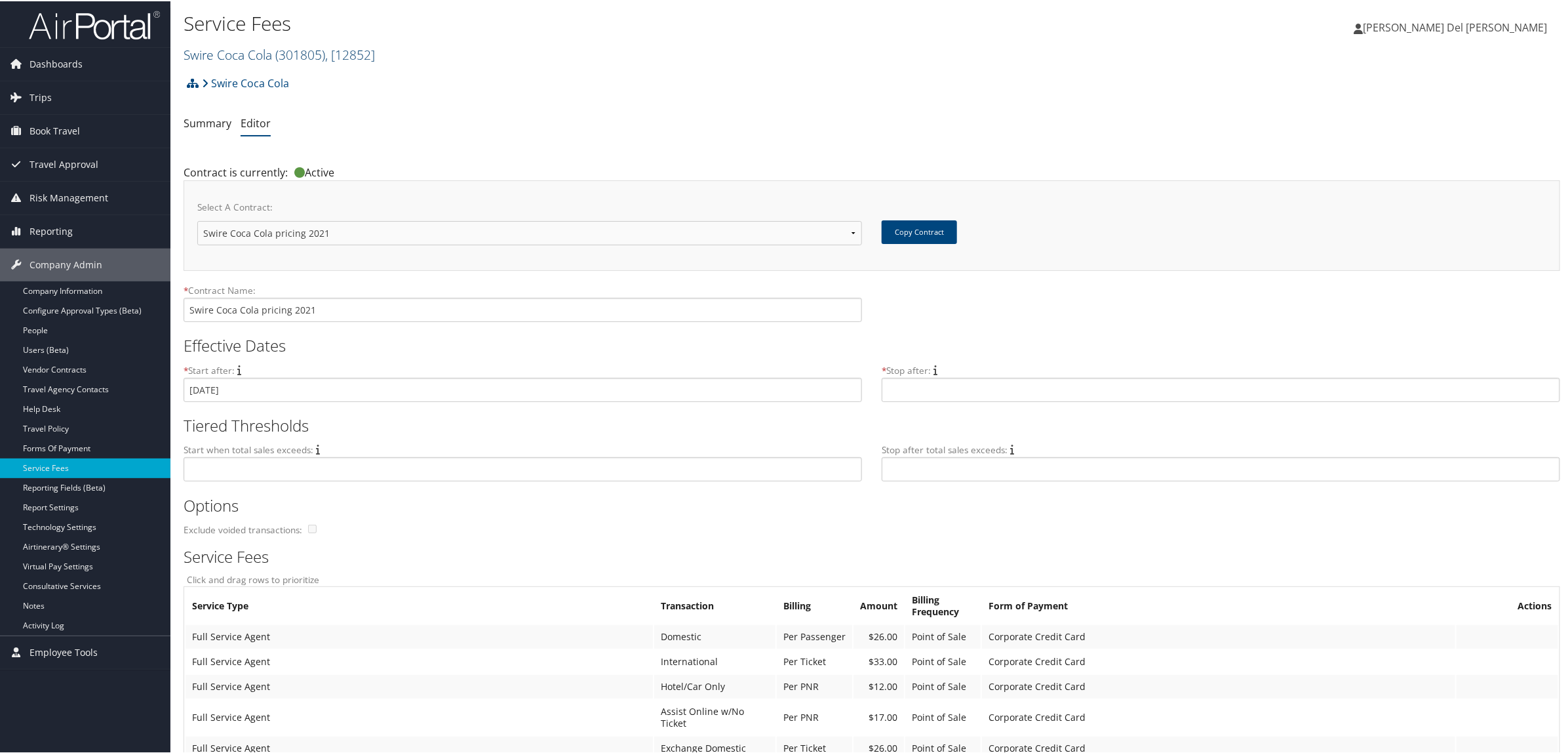
click at [325, 57] on span "( 301805 )" at bounding box center [300, 53] width 50 height 18
click at [240, 77] on input "search" at bounding box center [270, 77] width 172 height 24
type input "dyno"
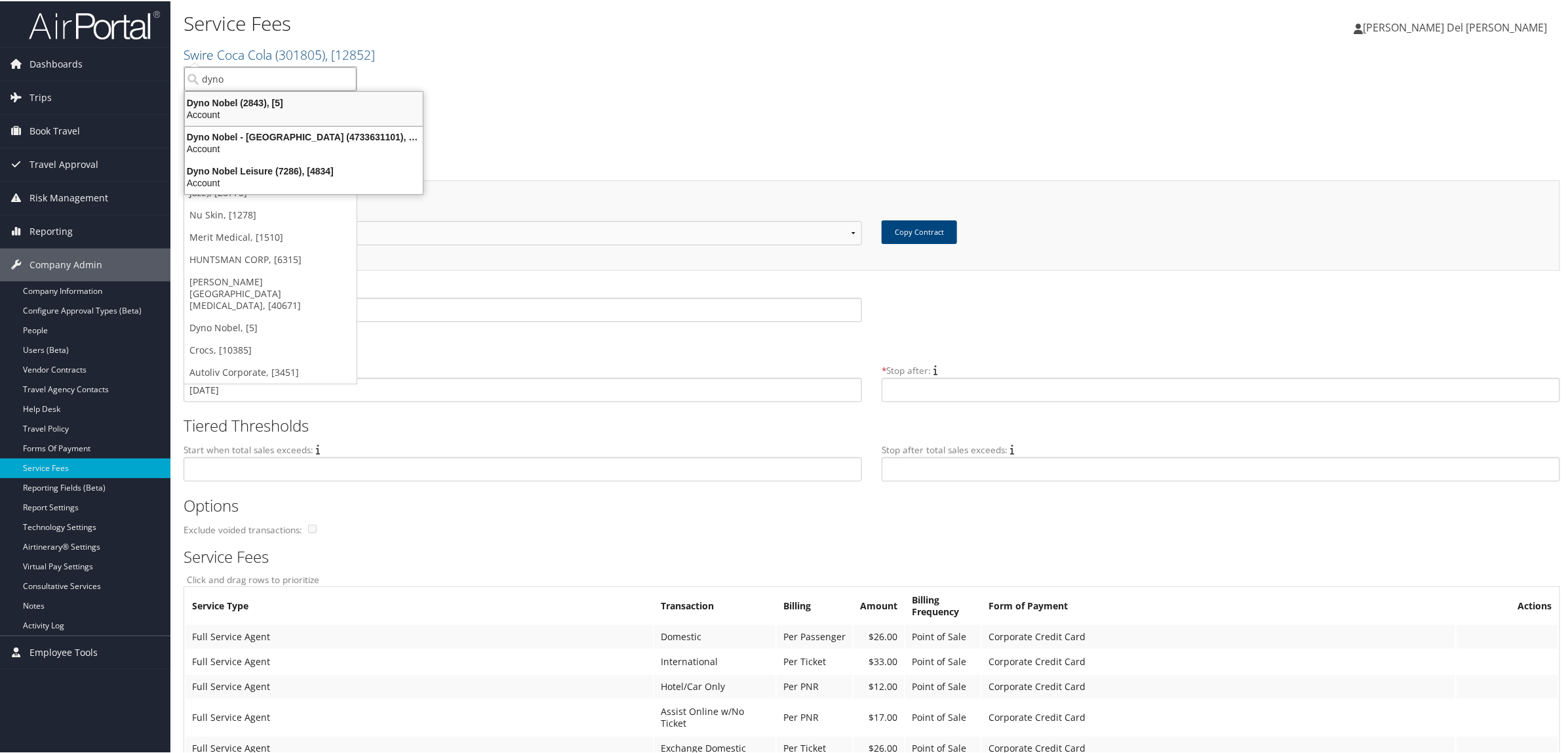
click at [284, 104] on div "Dyno Nobel (2843), [5]" at bounding box center [304, 101] width 254 height 12
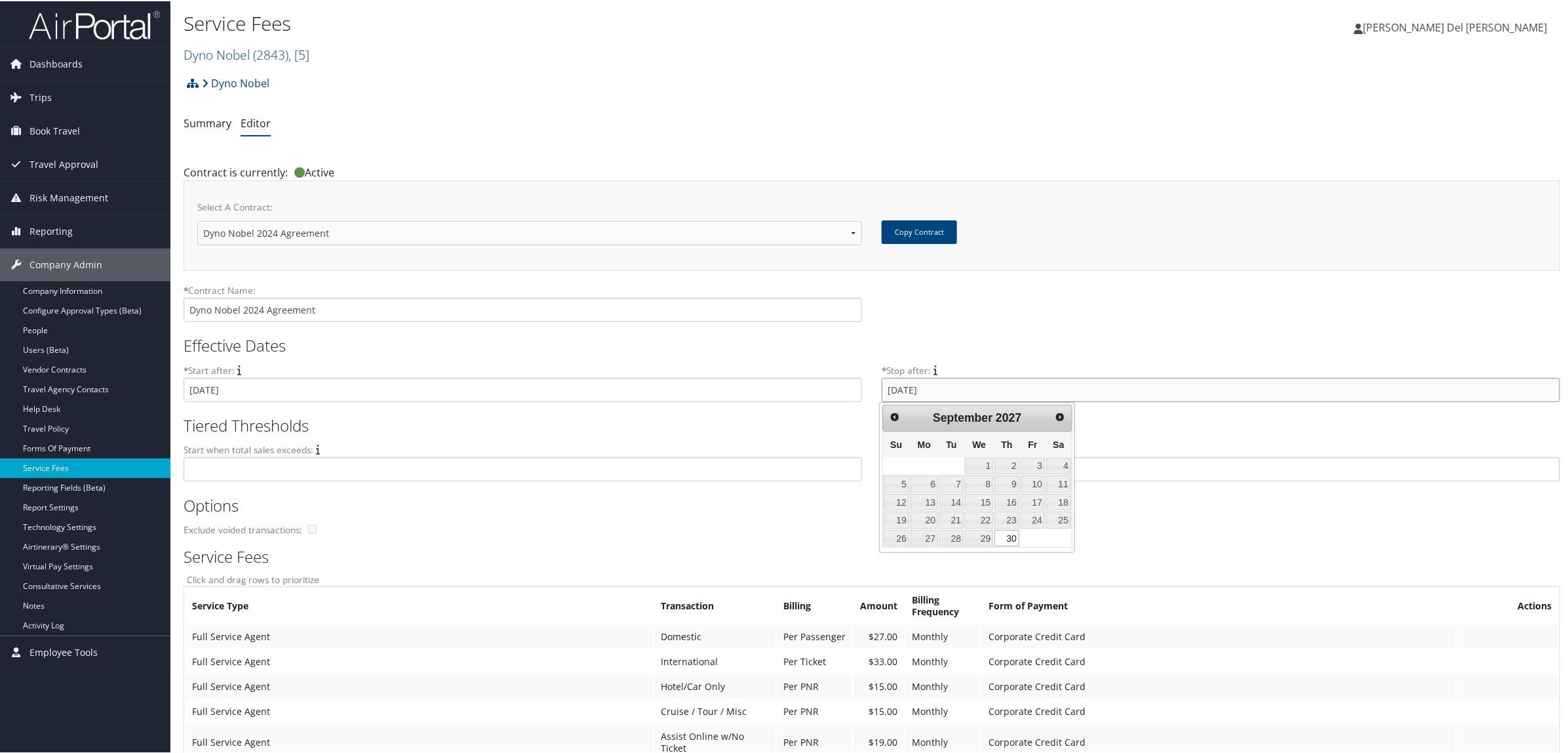
drag, startPoint x: 957, startPoint y: 389, endPoint x: 790, endPoint y: 398, distance: 167.2
click at [795, 401] on div "Effective Dates * Start after: [DATE] * Stop after: [DATE]" at bounding box center [872, 371] width 1377 height 80
click at [948, 327] on div "* Contract Name: Dyno Nobel 2024 Agreement" at bounding box center [872, 307] width 1377 height 48
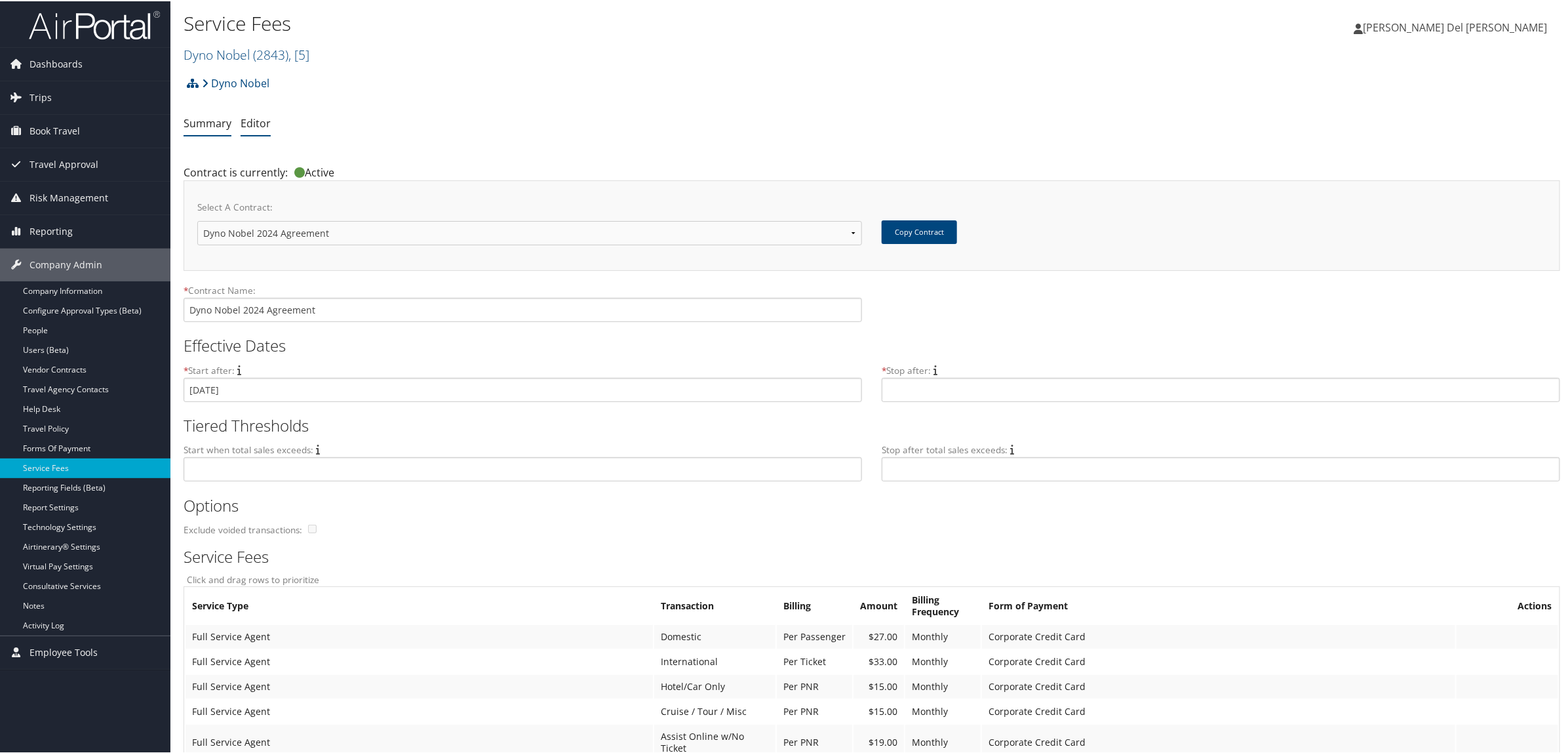
click at [197, 115] on link "Summary" at bounding box center [208, 122] width 48 height 14
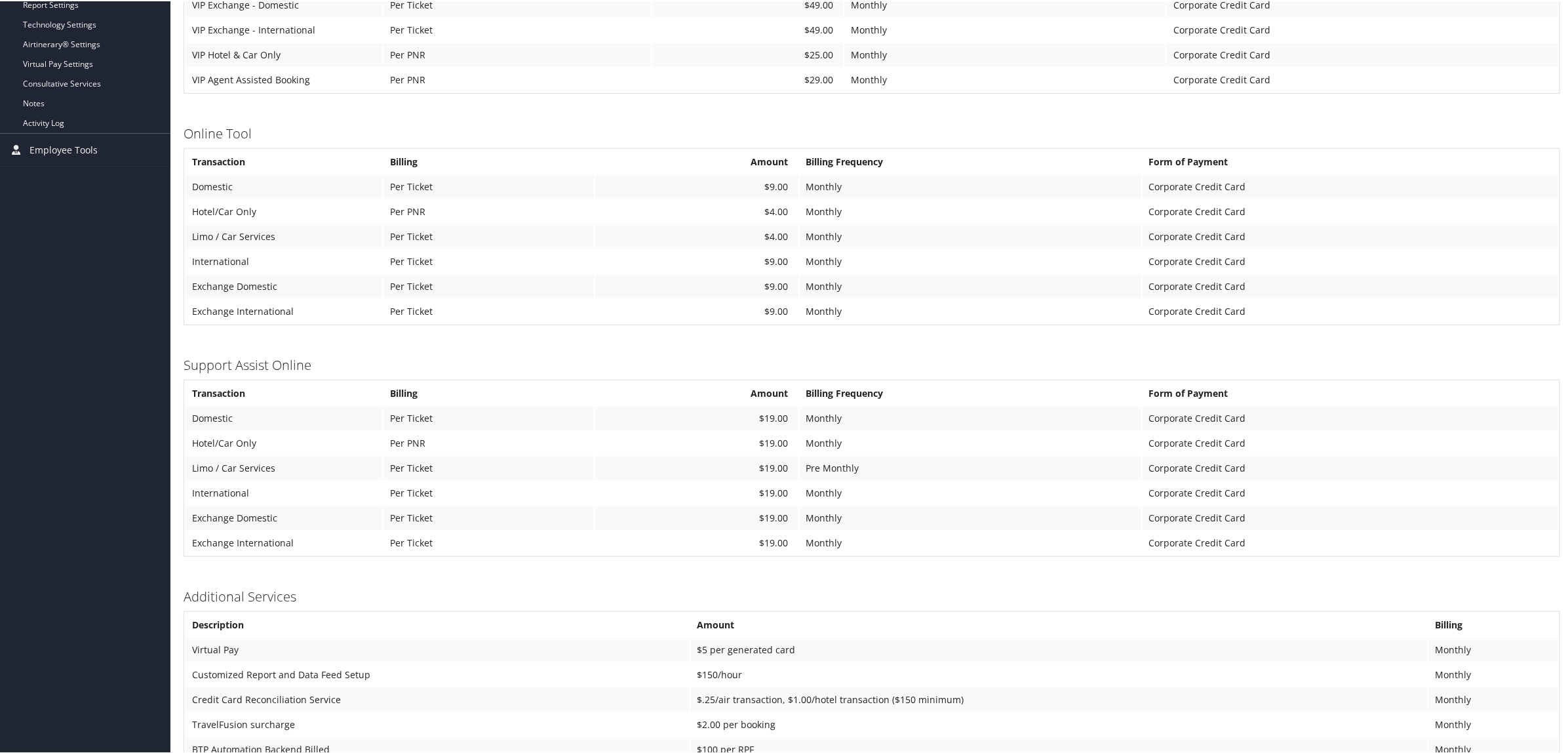
scroll to position [506, 0]
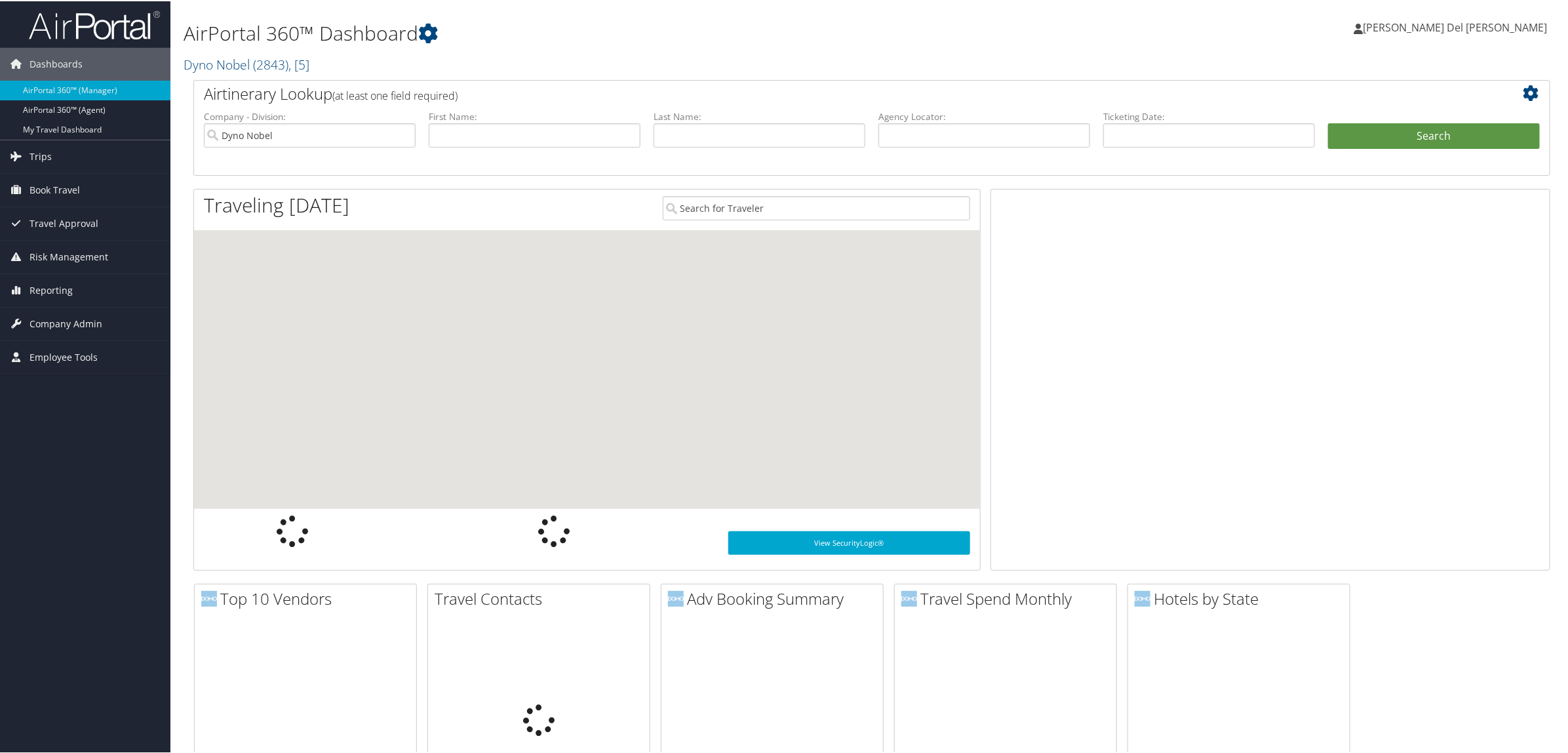
drag, startPoint x: 218, startPoint y: 65, endPoint x: 211, endPoint y: 83, distance: 19.3
click at [218, 66] on link "Dyno Nobel ( 2843 ) , [ 5 ]" at bounding box center [247, 63] width 126 height 18
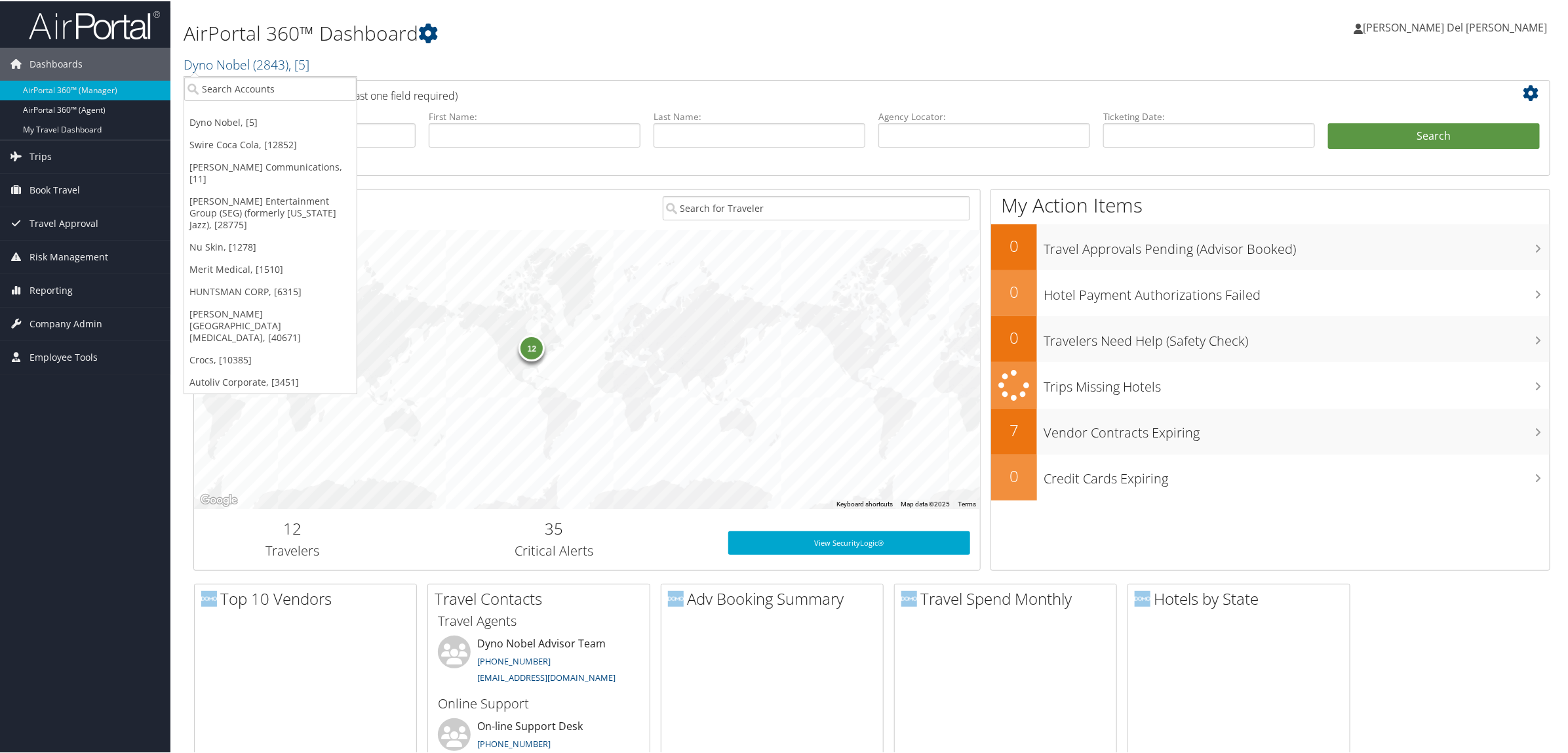
click at [204, 301] on link "[PERSON_NAME][GEOGRAPHIC_DATA][MEDICAL_DATA], [40671]" at bounding box center [270, 324] width 172 height 46
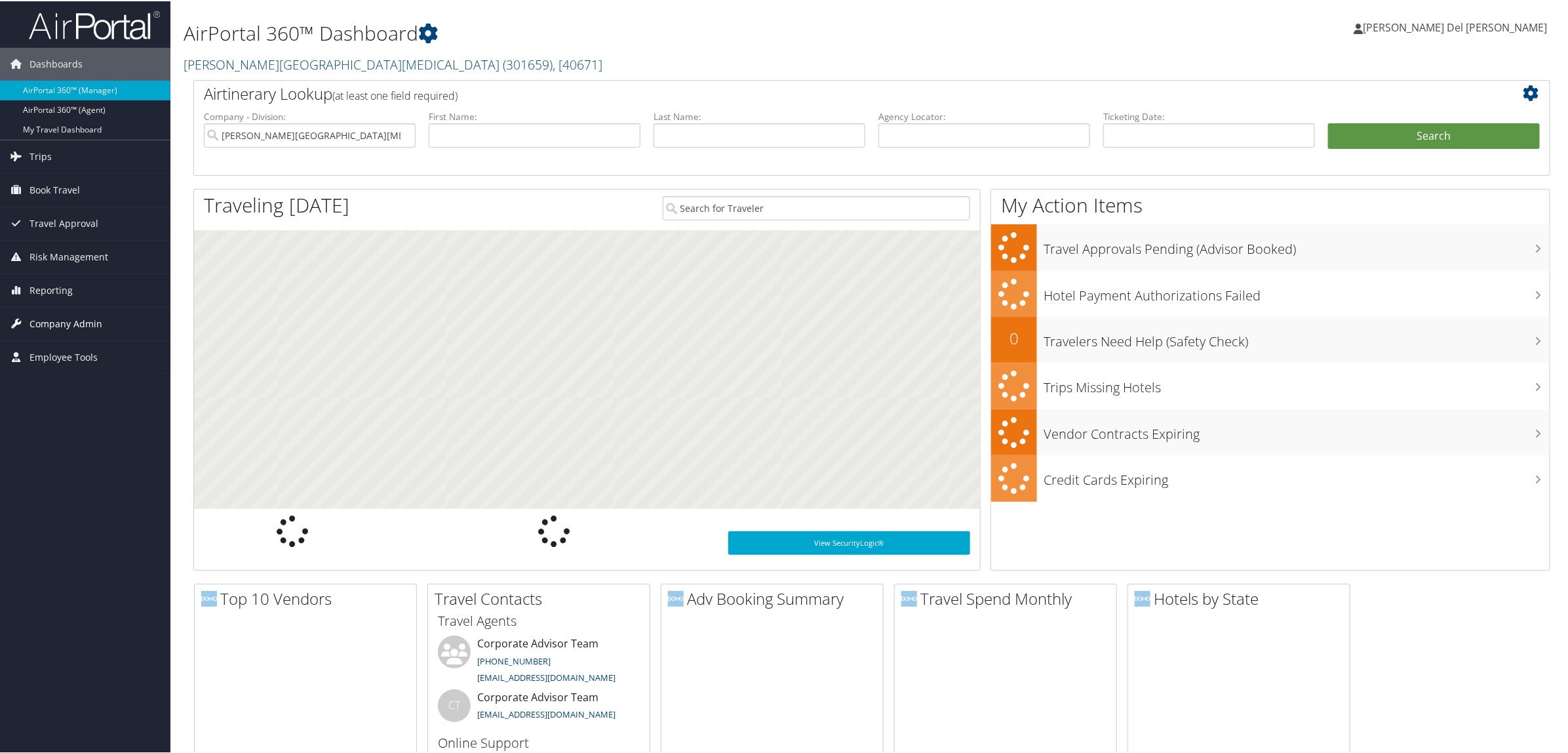
click at [77, 325] on span "Company Admin" at bounding box center [66, 323] width 73 height 33
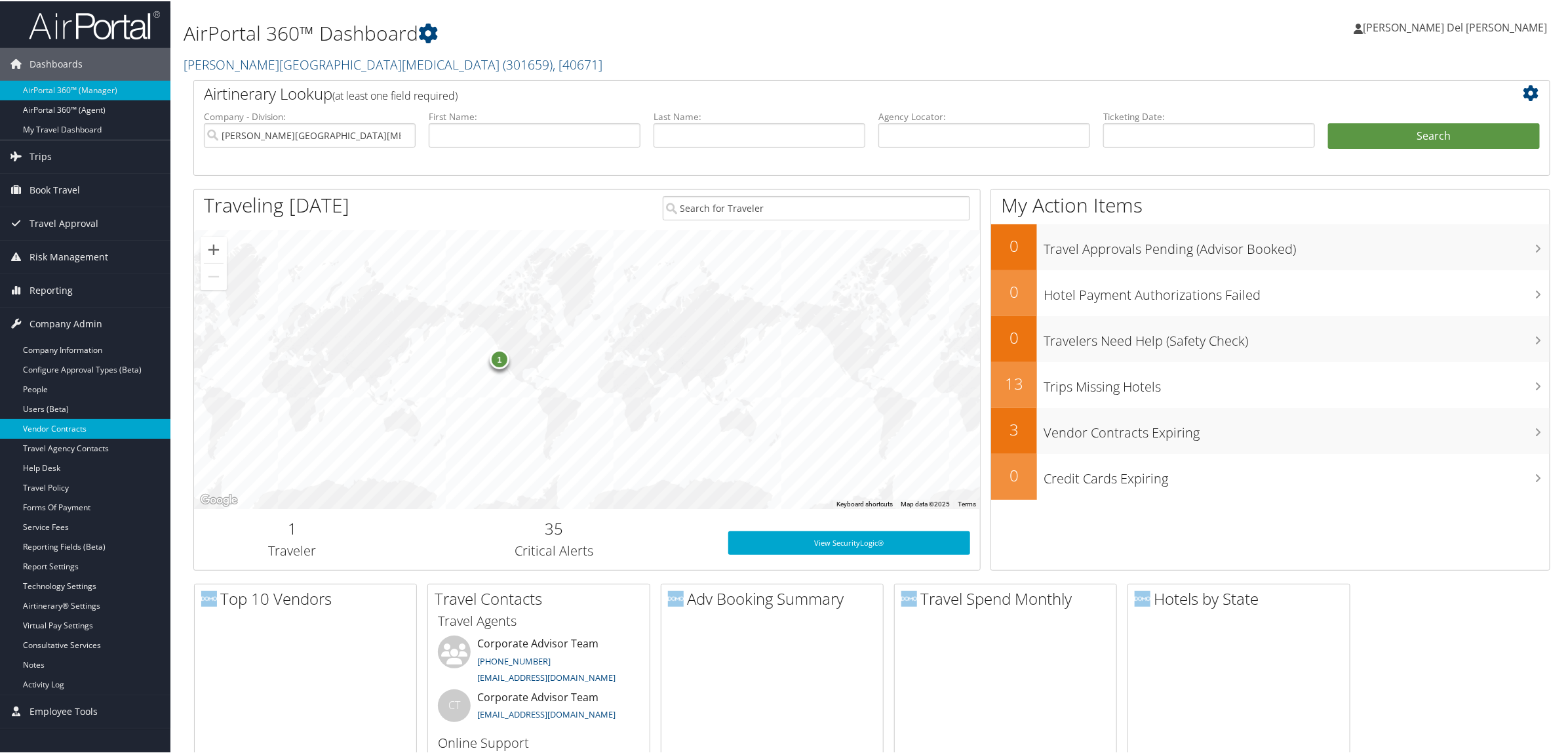
click at [74, 430] on link "Vendor Contracts" at bounding box center [85, 428] width 170 height 20
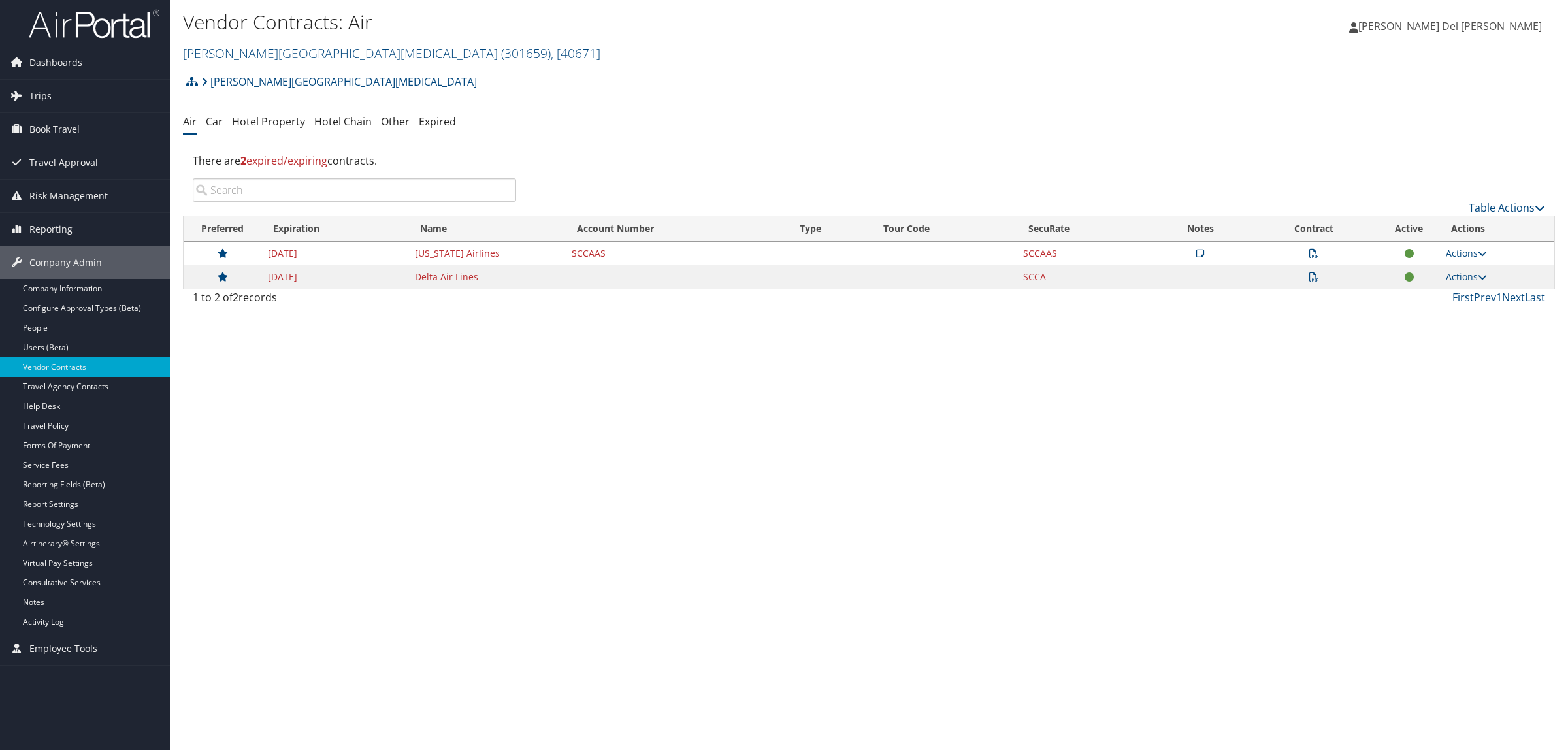
drag, startPoint x: 214, startPoint y: 119, endPoint x: 583, endPoint y: 263, distance: 396.1
click at [214, 121] on link "Car" at bounding box center [214, 121] width 17 height 14
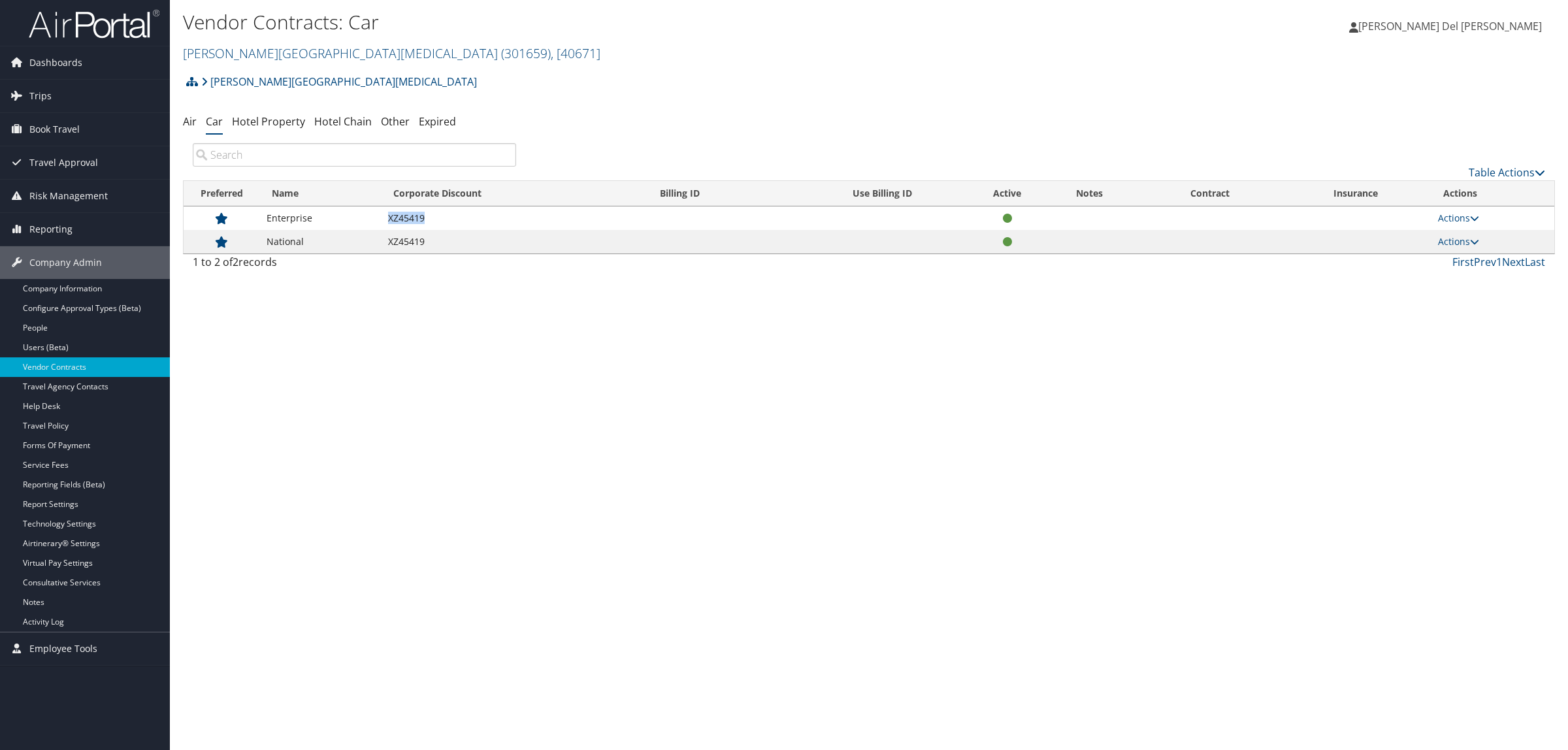
drag, startPoint x: 438, startPoint y: 211, endPoint x: 373, endPoint y: 221, distance: 65.8
click at [373, 221] on tr "Enterprise XZ45419 Actions View Contracts Edit Contract Delete" at bounding box center [869, 218] width 1371 height 23
copy tr "XZ45419"
